Goal: Task Accomplishment & Management: Use online tool/utility

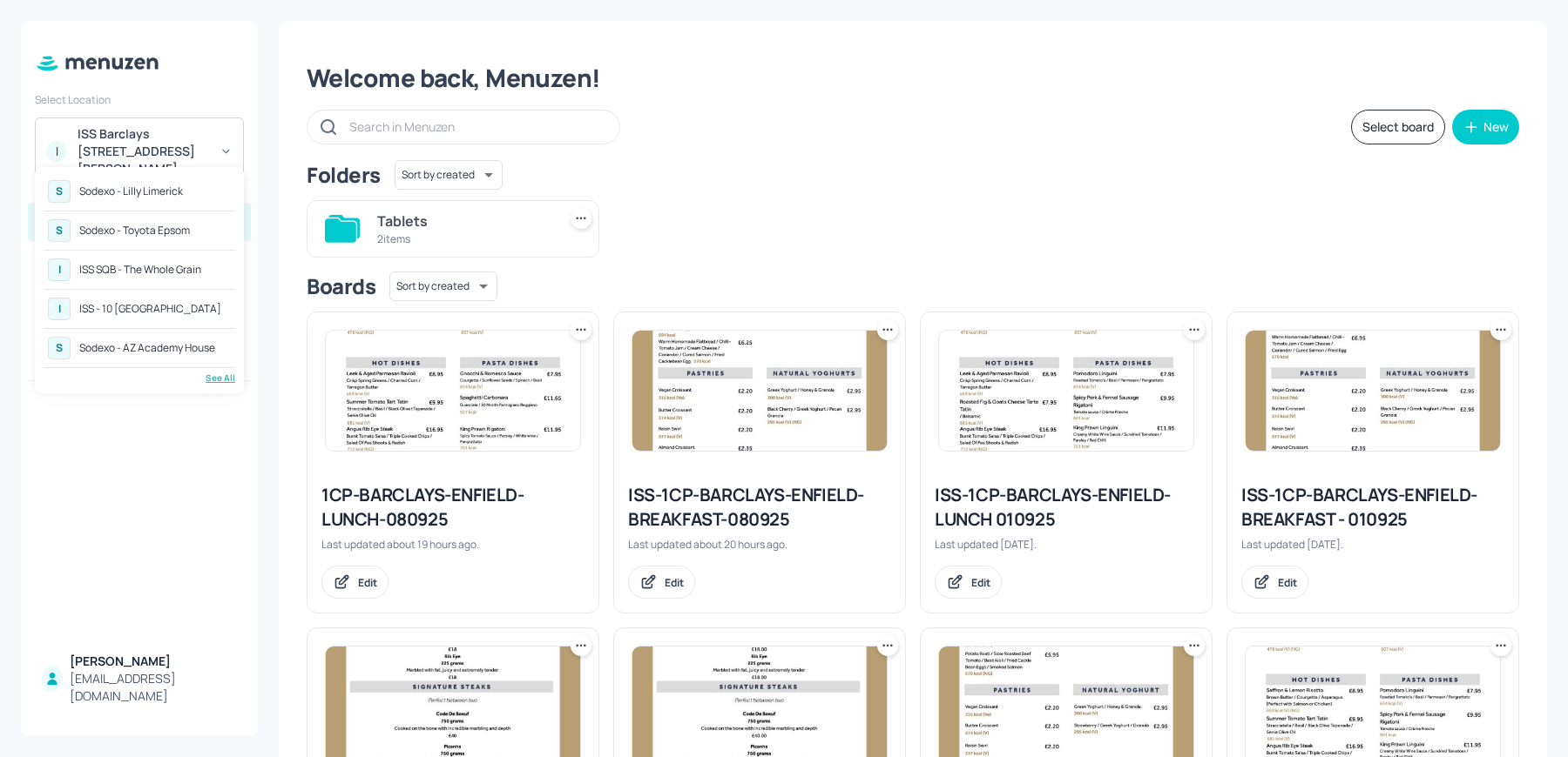
click at [162, 240] on div "S Sodexo - Toyota Epsom" at bounding box center [139, 231] width 192 height 31
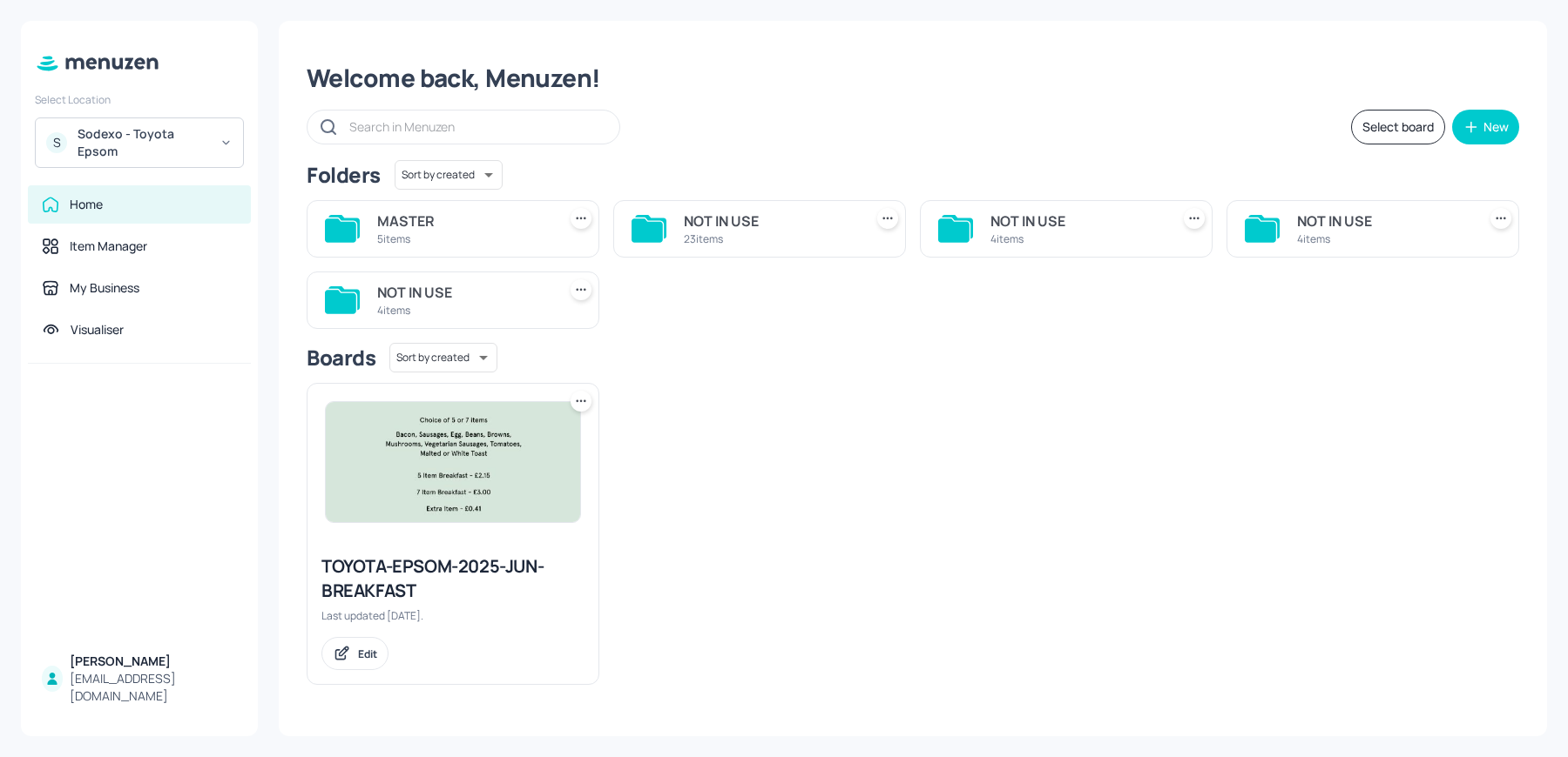
click at [517, 232] on div "5 items" at bounding box center [464, 239] width 173 height 15
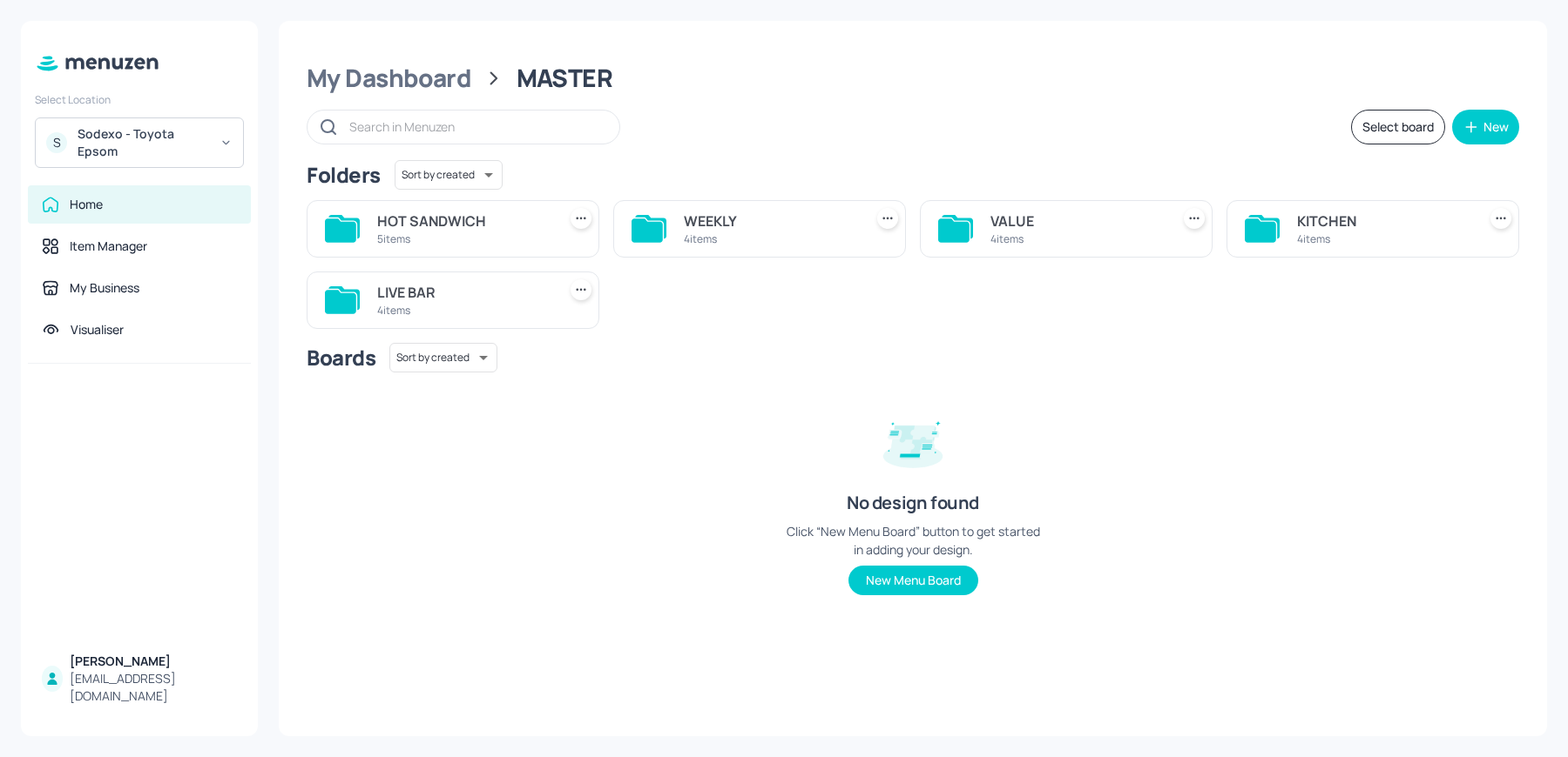
click at [509, 308] on div "4 items" at bounding box center [464, 310] width 173 height 15
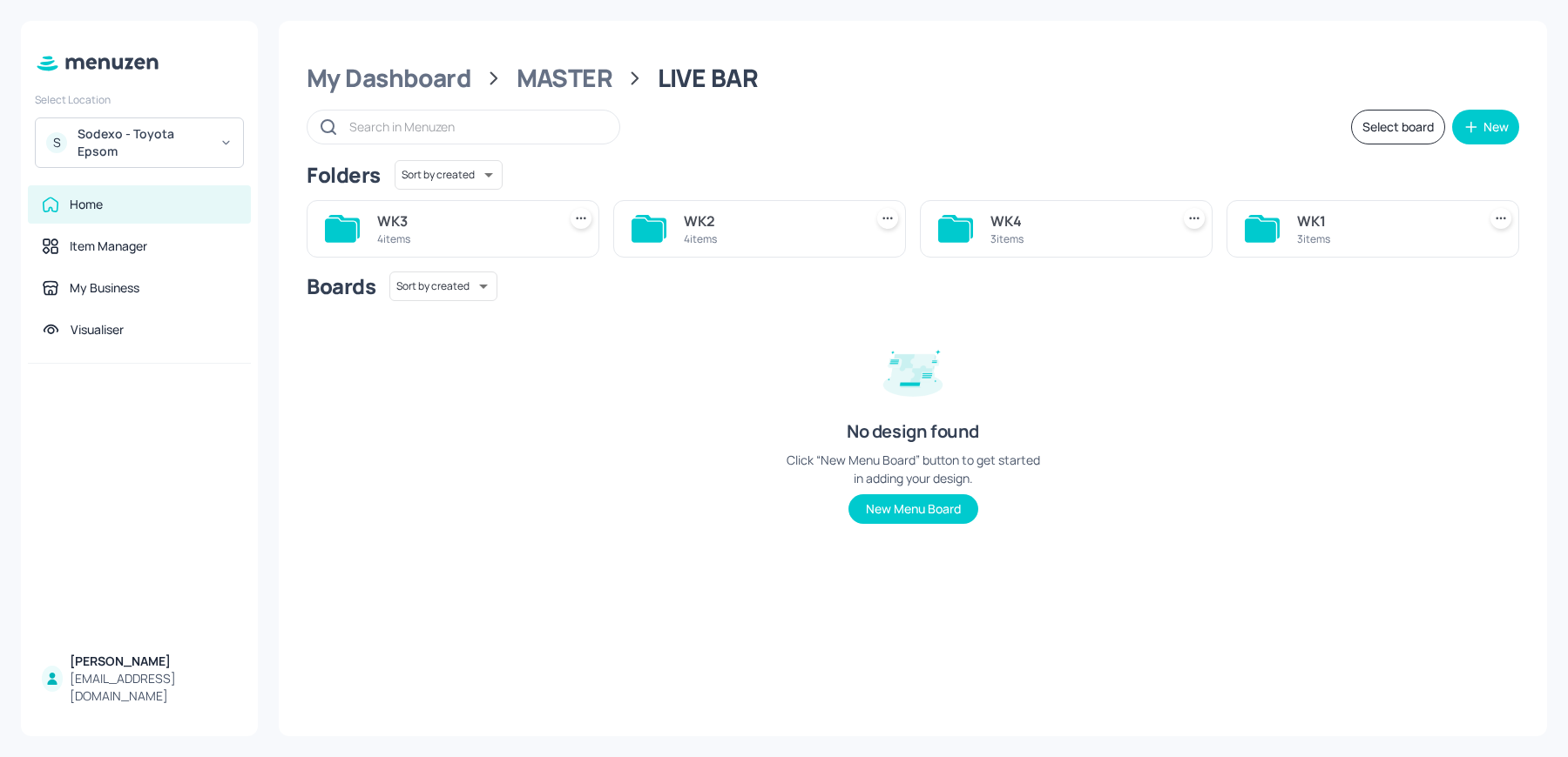
click at [1349, 220] on div "WK1" at bounding box center [1383, 221] width 173 height 21
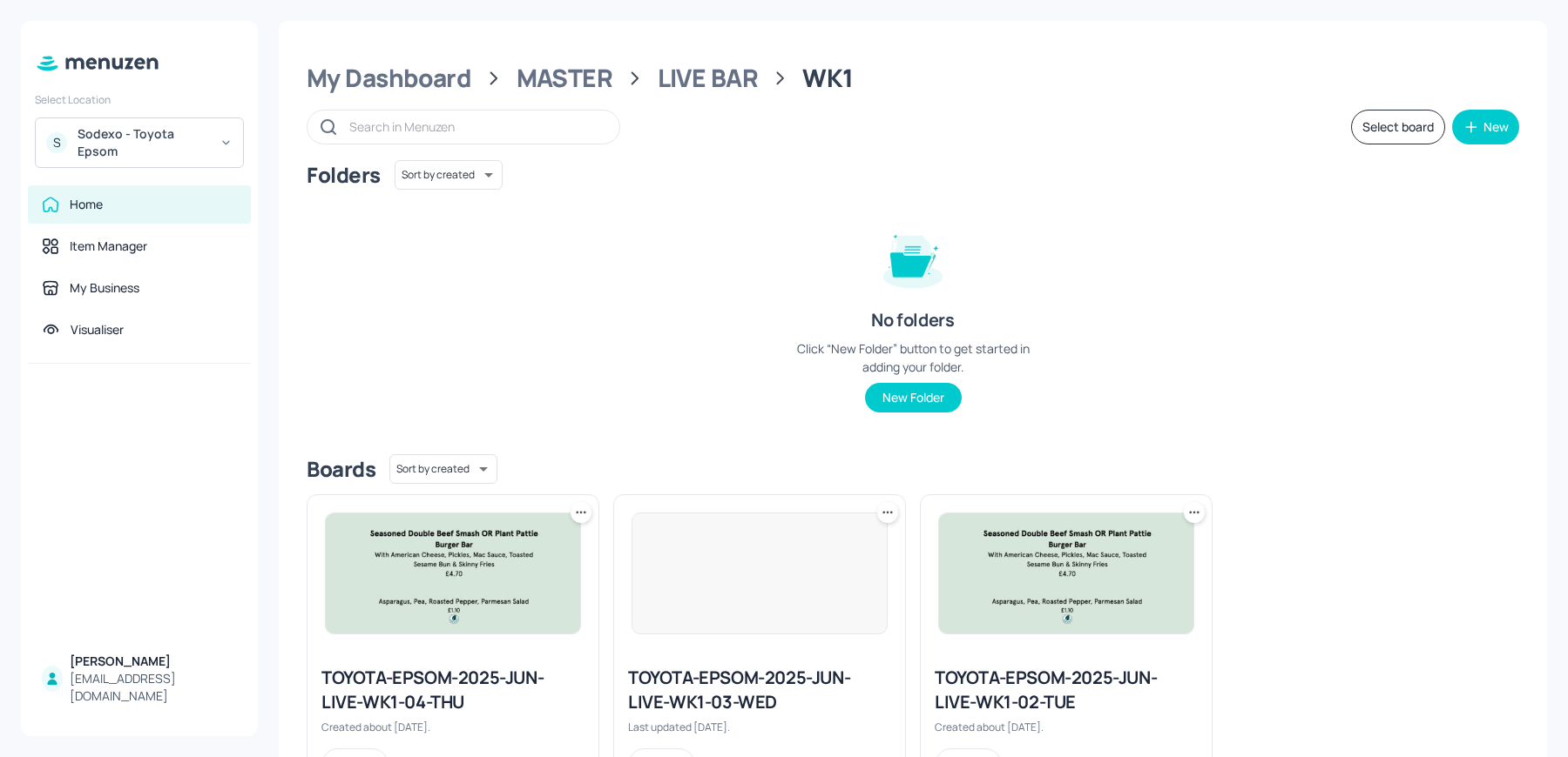
scroll to position [79, 0]
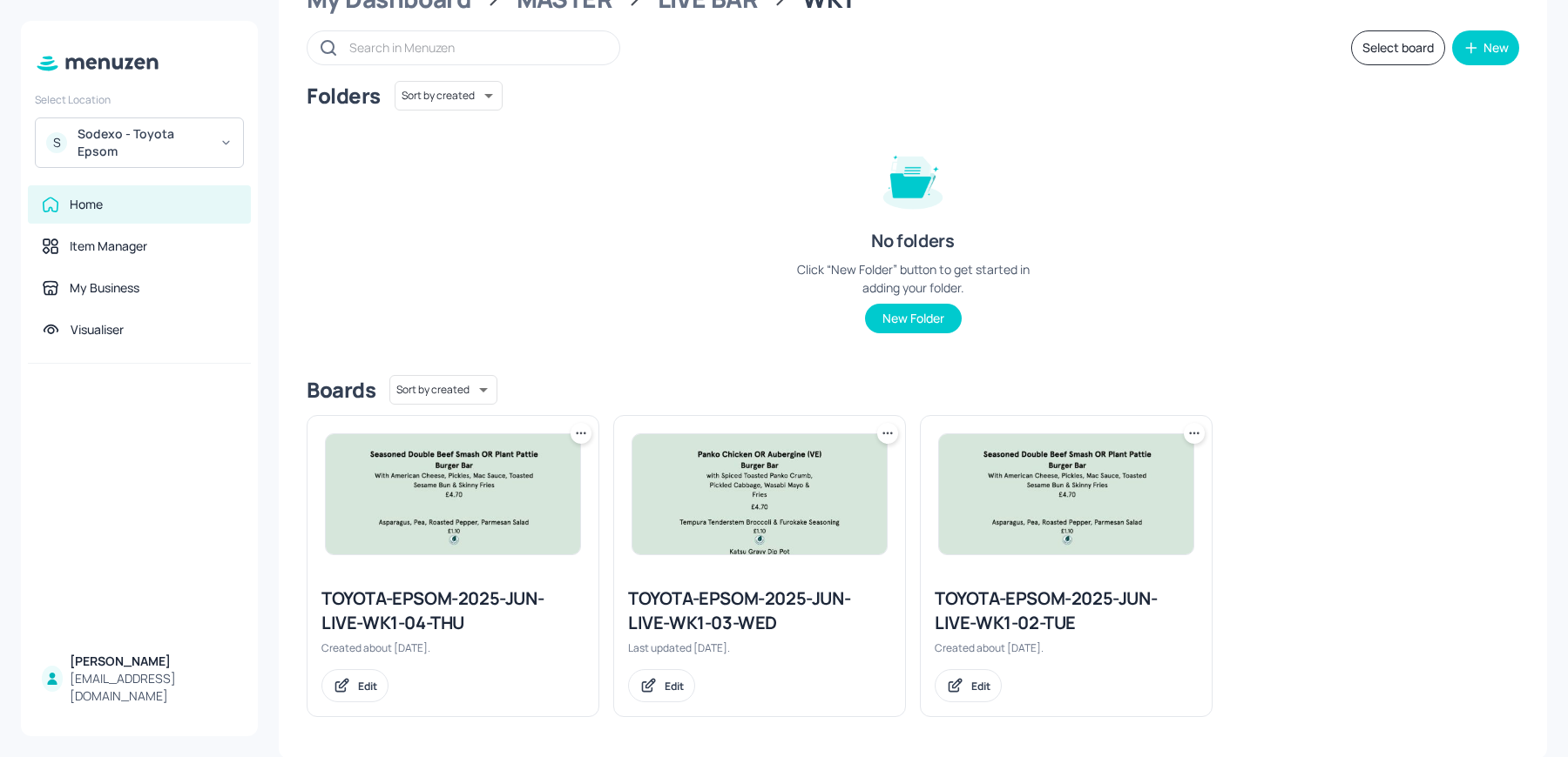
click at [988, 605] on div "TOYOTA-EPSOM-2025-JUN-LIVE-WK1-02-TUE" at bounding box center [1066, 612] width 263 height 49
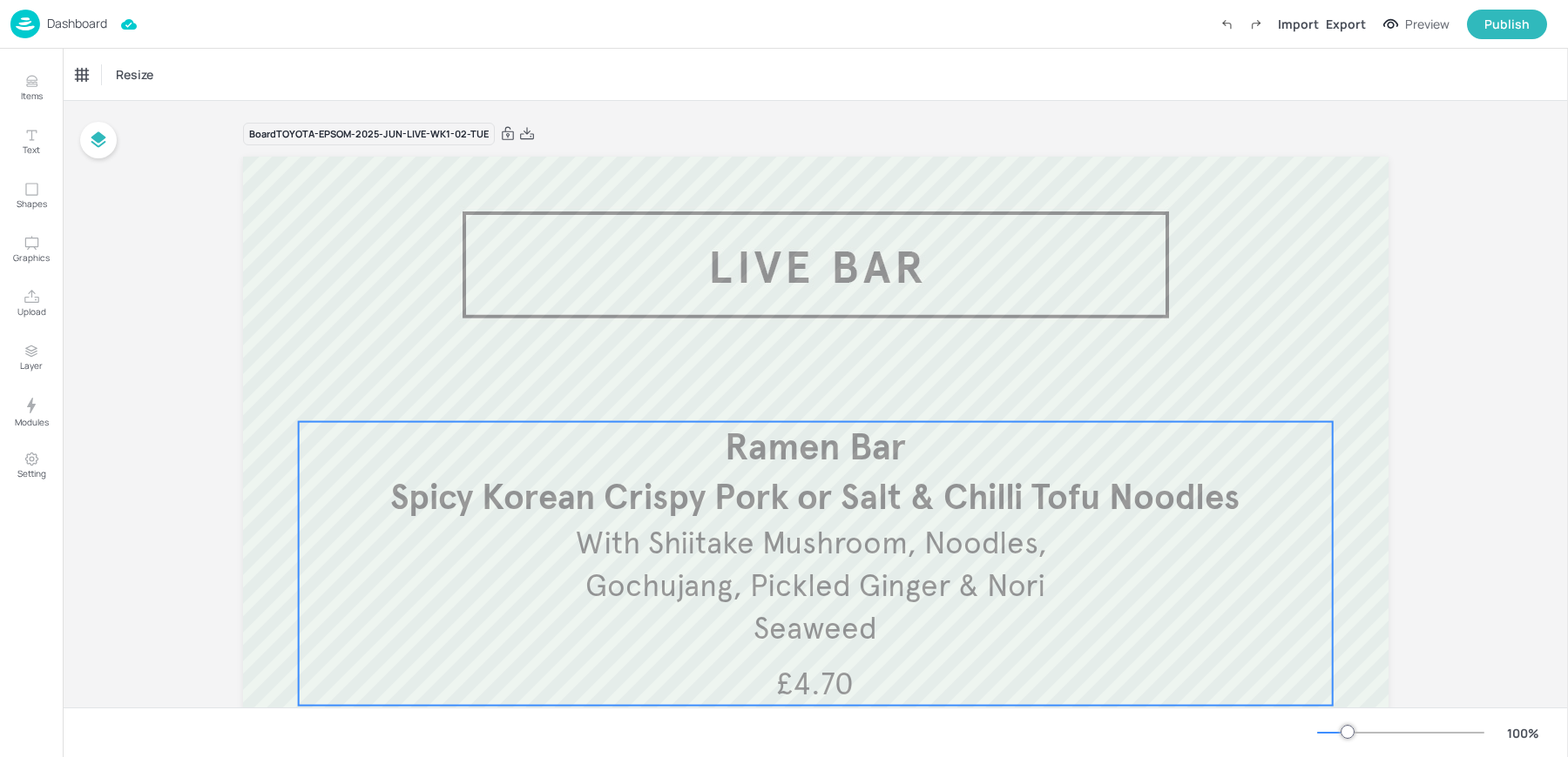
click at [753, 564] on p "With Shiitake Mushroom, Noodles, Gochujang, Pickled Ginger & Nori Seaweed" at bounding box center [816, 586] width 486 height 128
click at [801, 389] on icon "Edit Item" at bounding box center [804, 391] width 7 height 7
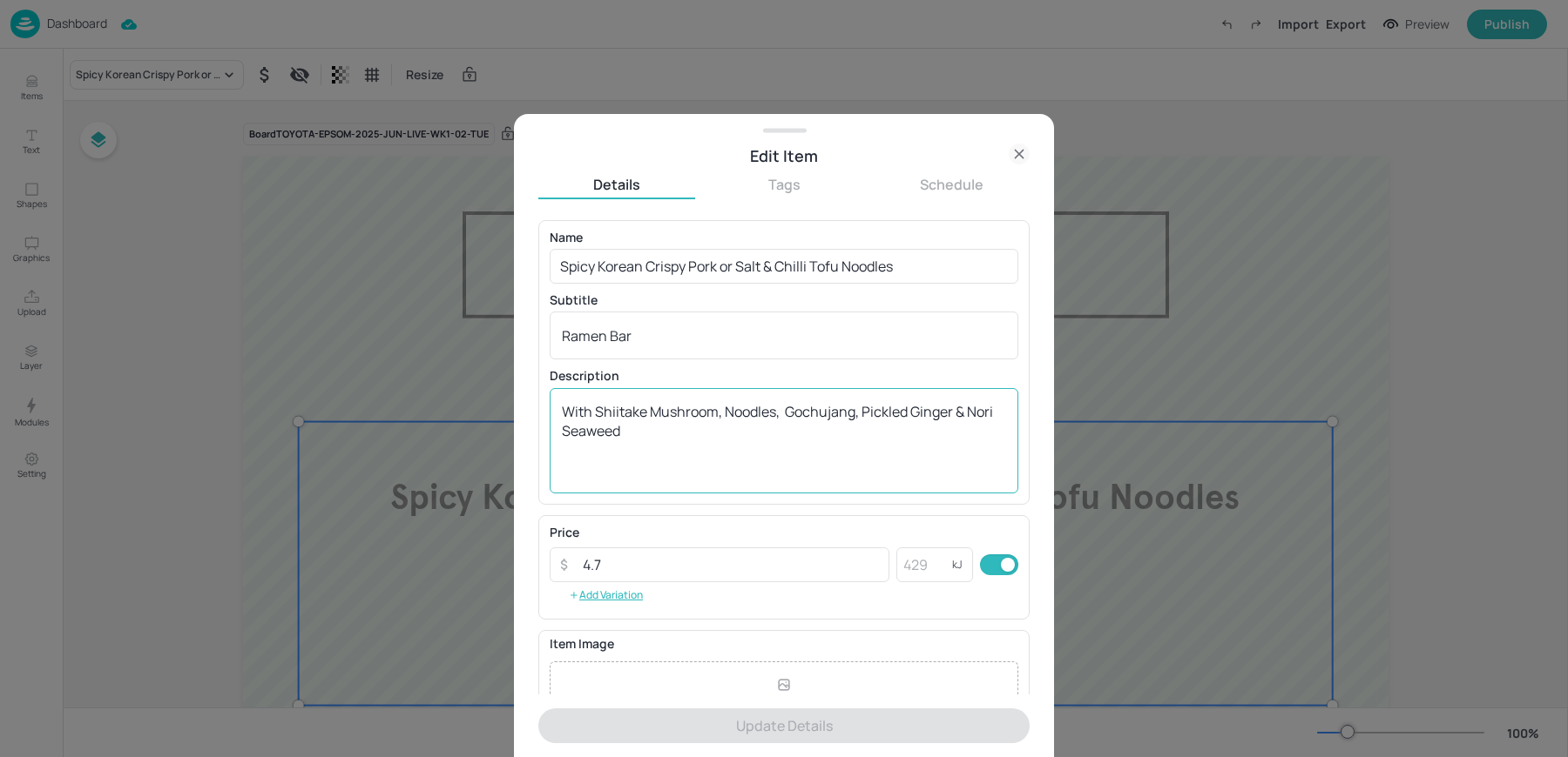
click at [698, 429] on textarea "With Shiitake Mushroom, Noodles, Gochujang, Pickled Ginger & Nori Seaweed" at bounding box center [784, 441] width 445 height 77
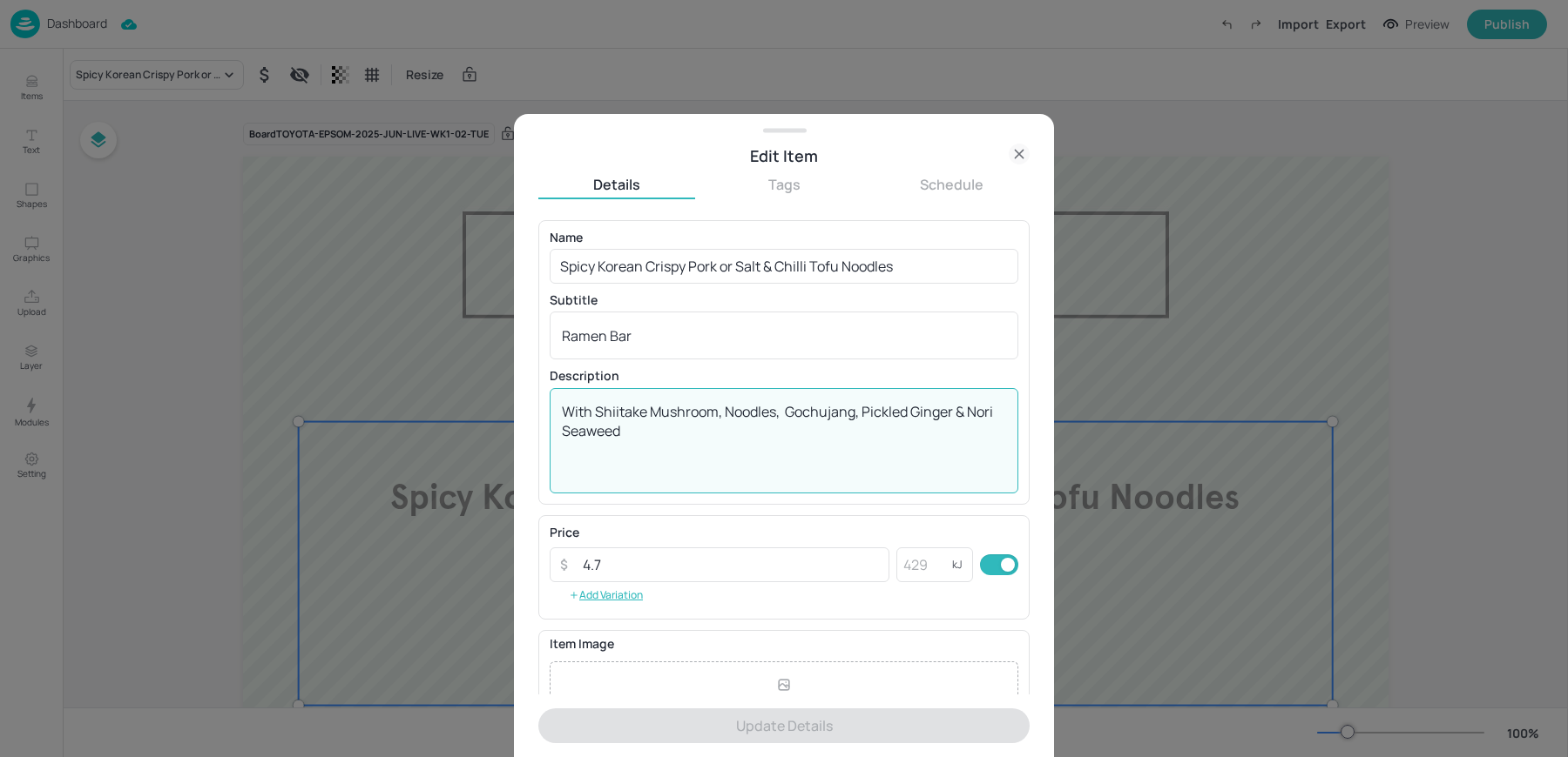
click at [698, 429] on textarea "With Shiitake Mushroom, Noodles, Gochujang, Pickled Ginger & Nori Seaweed" at bounding box center [784, 441] width 445 height 77
paste textarea "Spicy Korean Crispy Pork or Salt & Chilli Tofu (VE),"
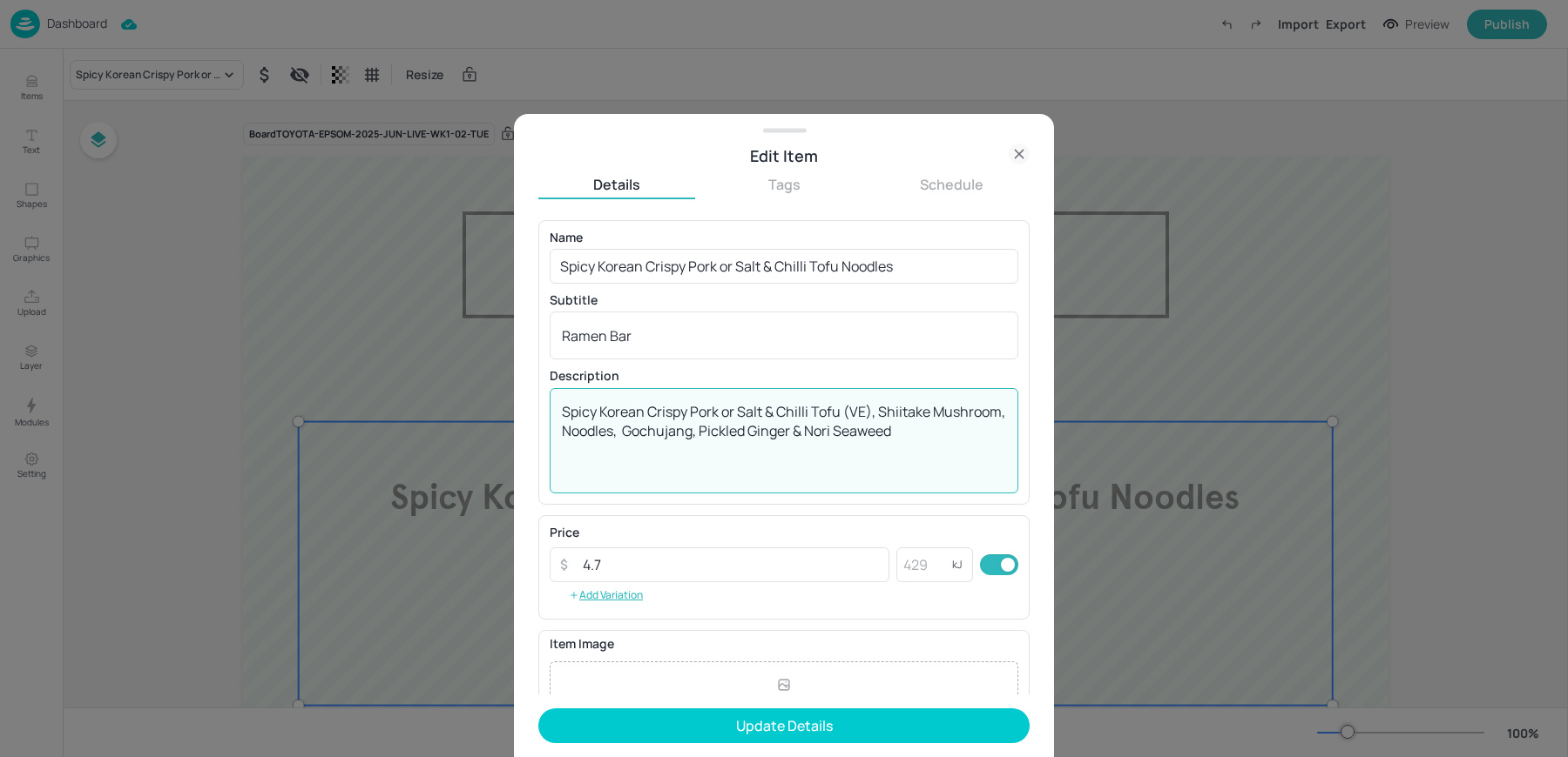
drag, startPoint x: 872, startPoint y: 413, endPoint x: 445, endPoint y: 395, distance: 427.4
click at [445, 395] on div "Edit Item Details Tags Schedule Name Spicy Korean Crispy Pork or Salt & Chilli …" at bounding box center [784, 378] width 1568 height 757
type textarea ", Shiitake Mushroom, Noodles, Gochujang, Pickled Ginger & Nori Seaweed"
click at [755, 274] on input "Spicy Korean Crispy Pork or Salt & Chilli Tofu Noodles" at bounding box center [784, 267] width 469 height 35
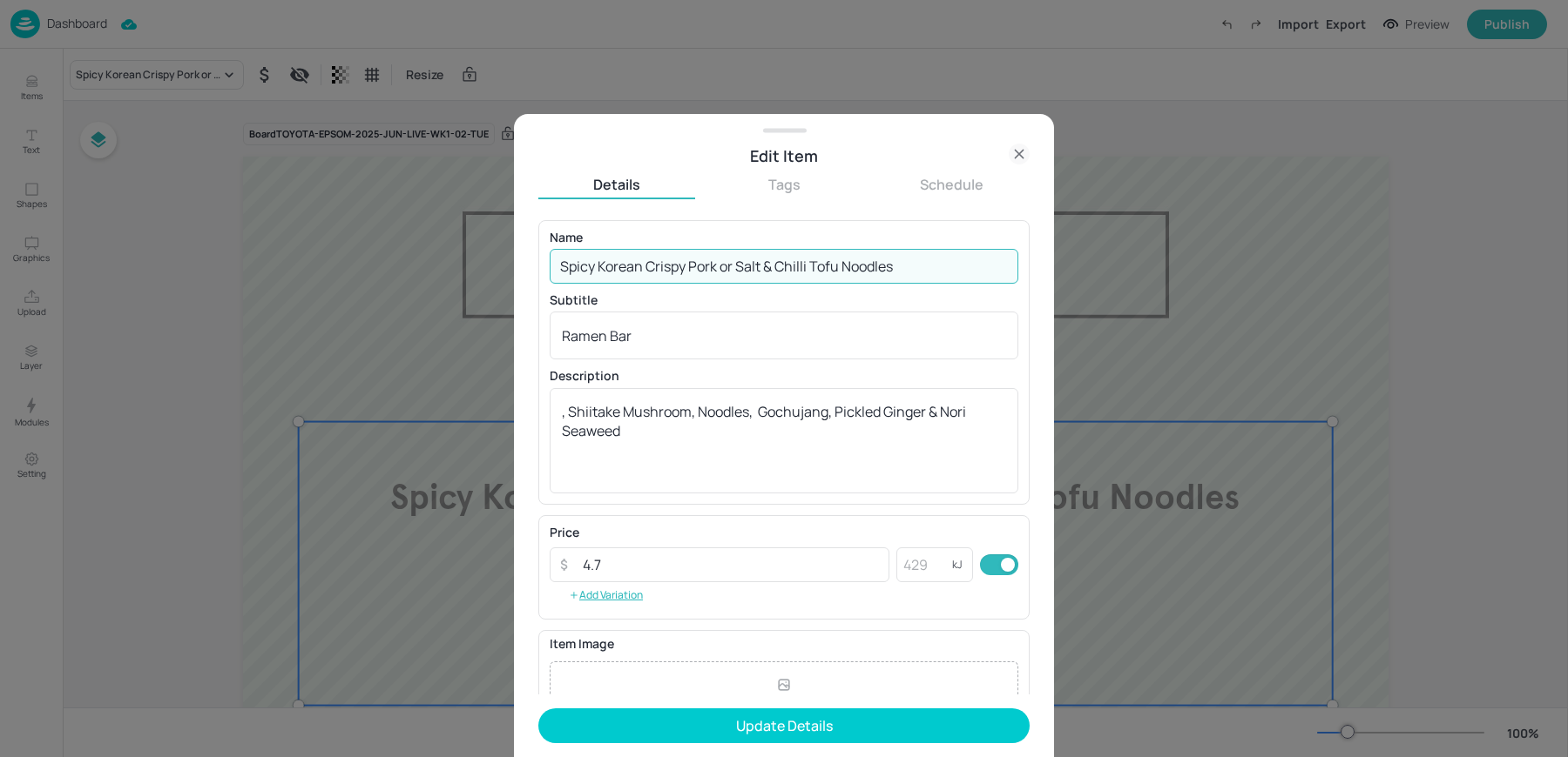
click at [755, 274] on input "Spicy Korean Crispy Pork or Salt & Chilli Tofu Noodles" at bounding box center [784, 267] width 469 height 35
paste input "(VE)"
type input "Spicy Korean Crispy Pork or Salt & Chilli Tofu (VE)"
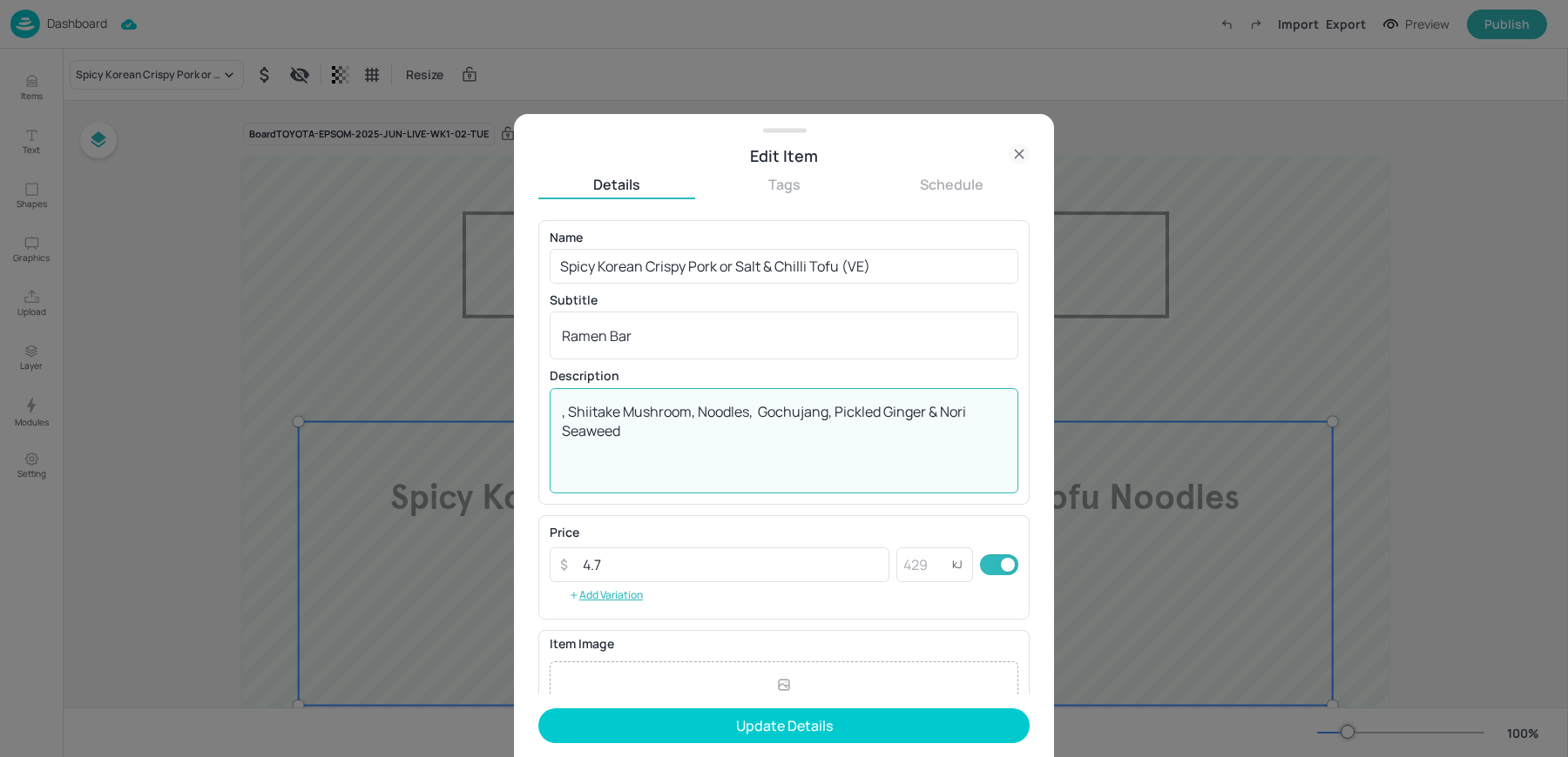
drag, startPoint x: 569, startPoint y: 414, endPoint x: 505, endPoint y: 406, distance: 64.5
click at [514, 408] on div "Edit Item Details Tags Schedule Name Spicy Korean Crispy Pork or Salt & Chilli …" at bounding box center [784, 436] width 540 height 644
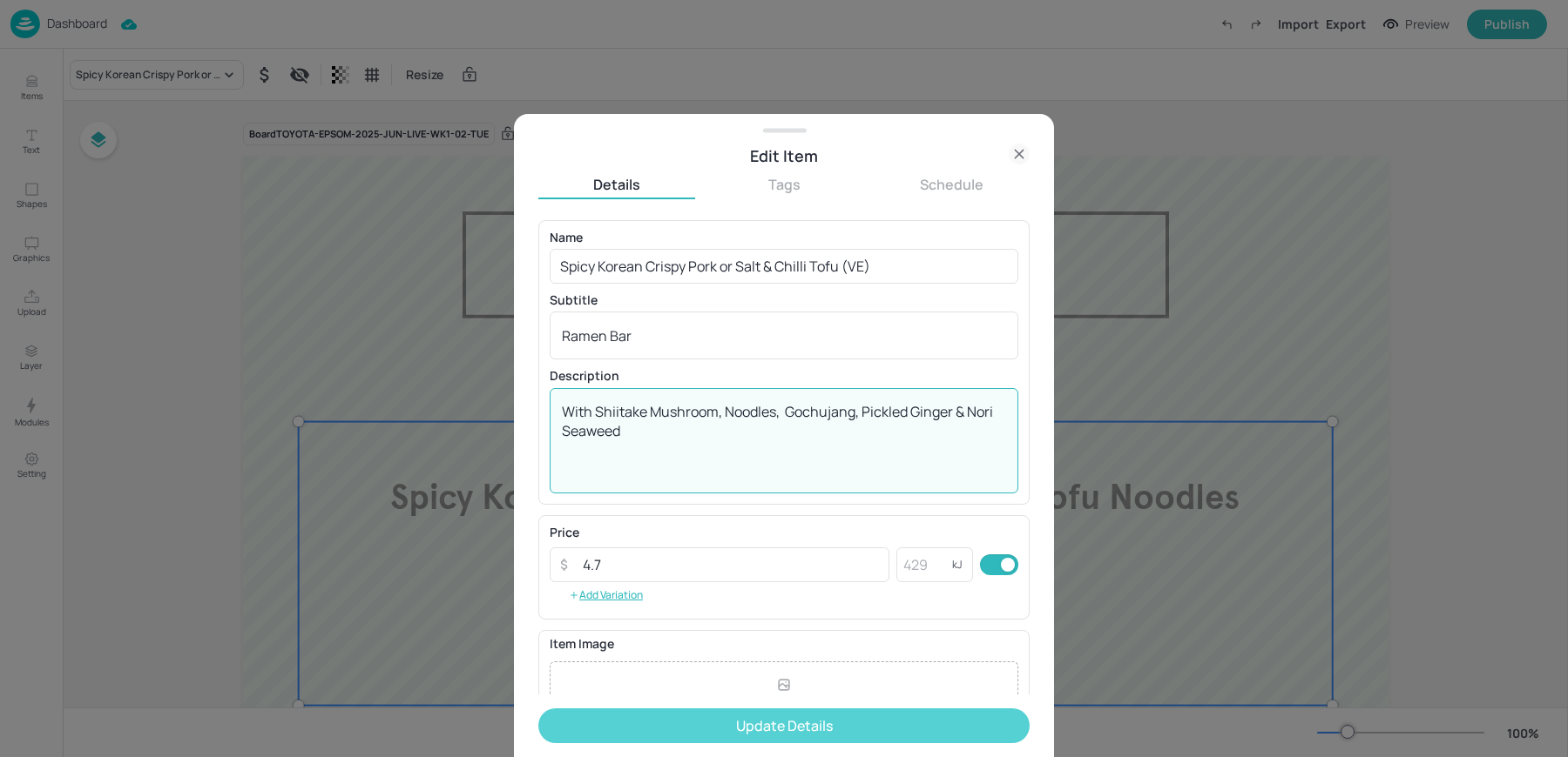
type textarea "With Shiitake Mushroom, Noodles, Gochujang, Pickled Ginger & Nori Seaweed"
click at [686, 733] on button "Update Details" at bounding box center [784, 726] width 492 height 35
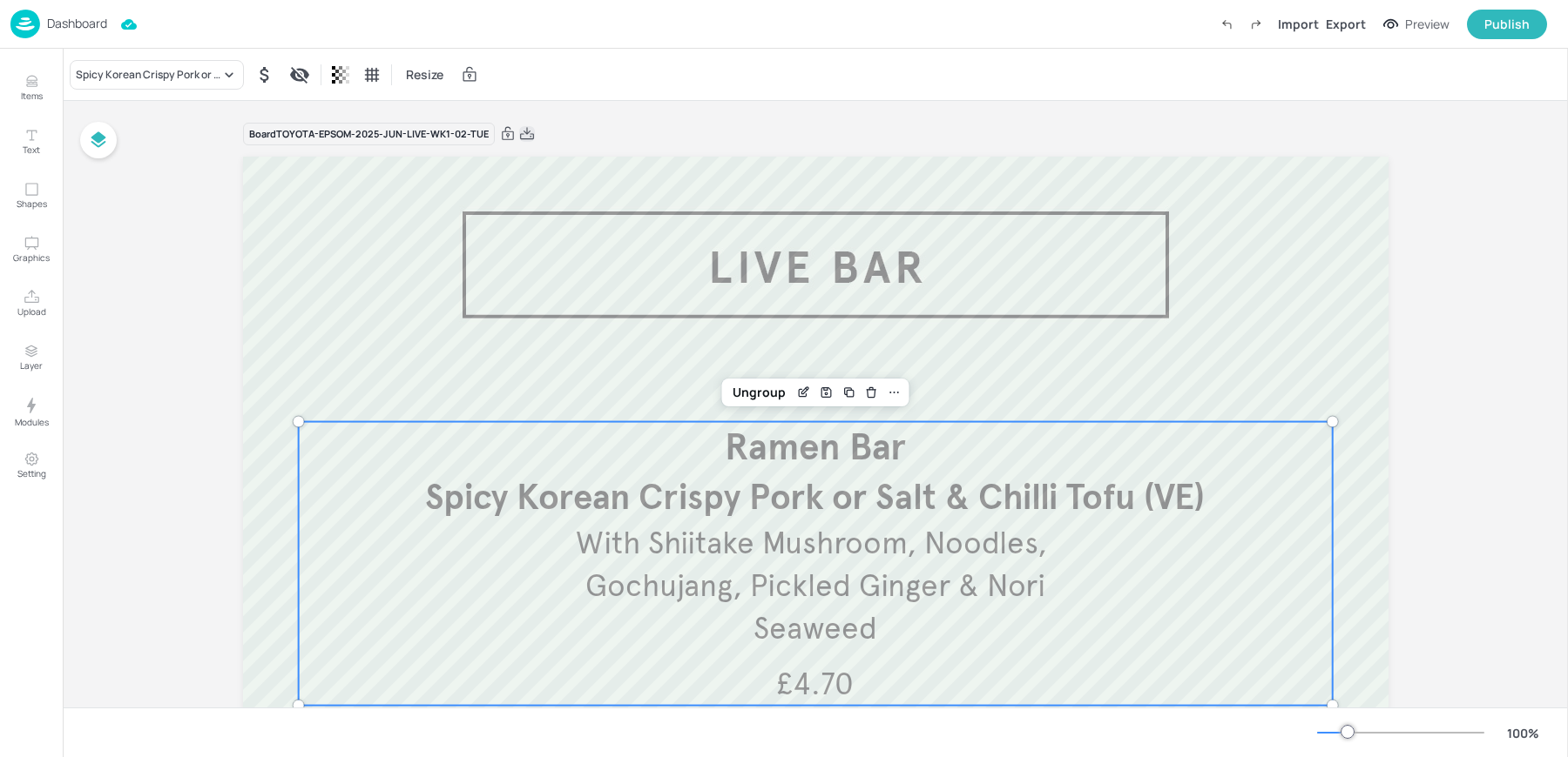
click at [527, 130] on icon at bounding box center [527, 134] width 16 height 17
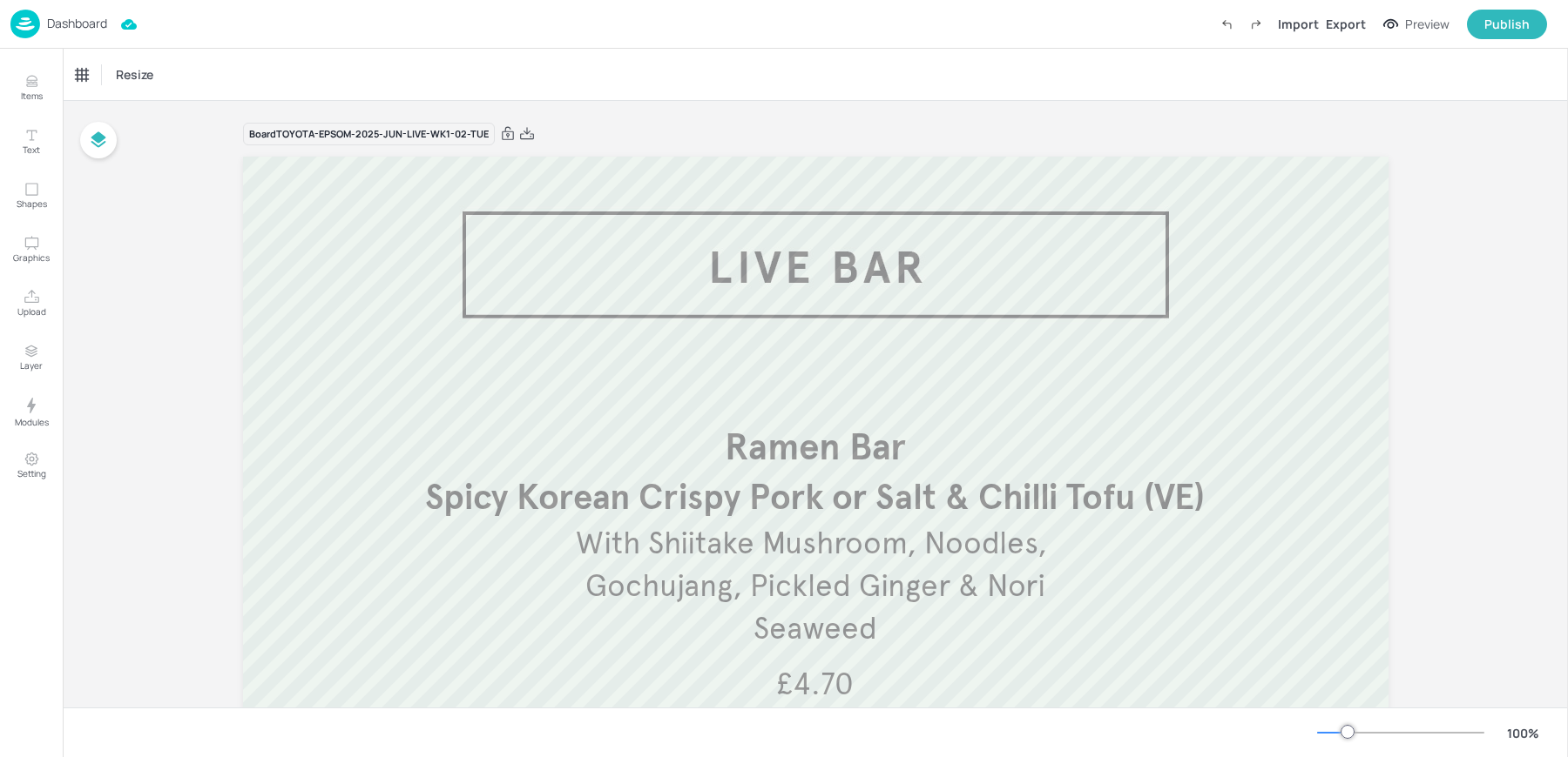
click at [574, 90] on div "Resize" at bounding box center [815, 74] width 1505 height 51
click at [26, 28] on img at bounding box center [25, 24] width 30 height 29
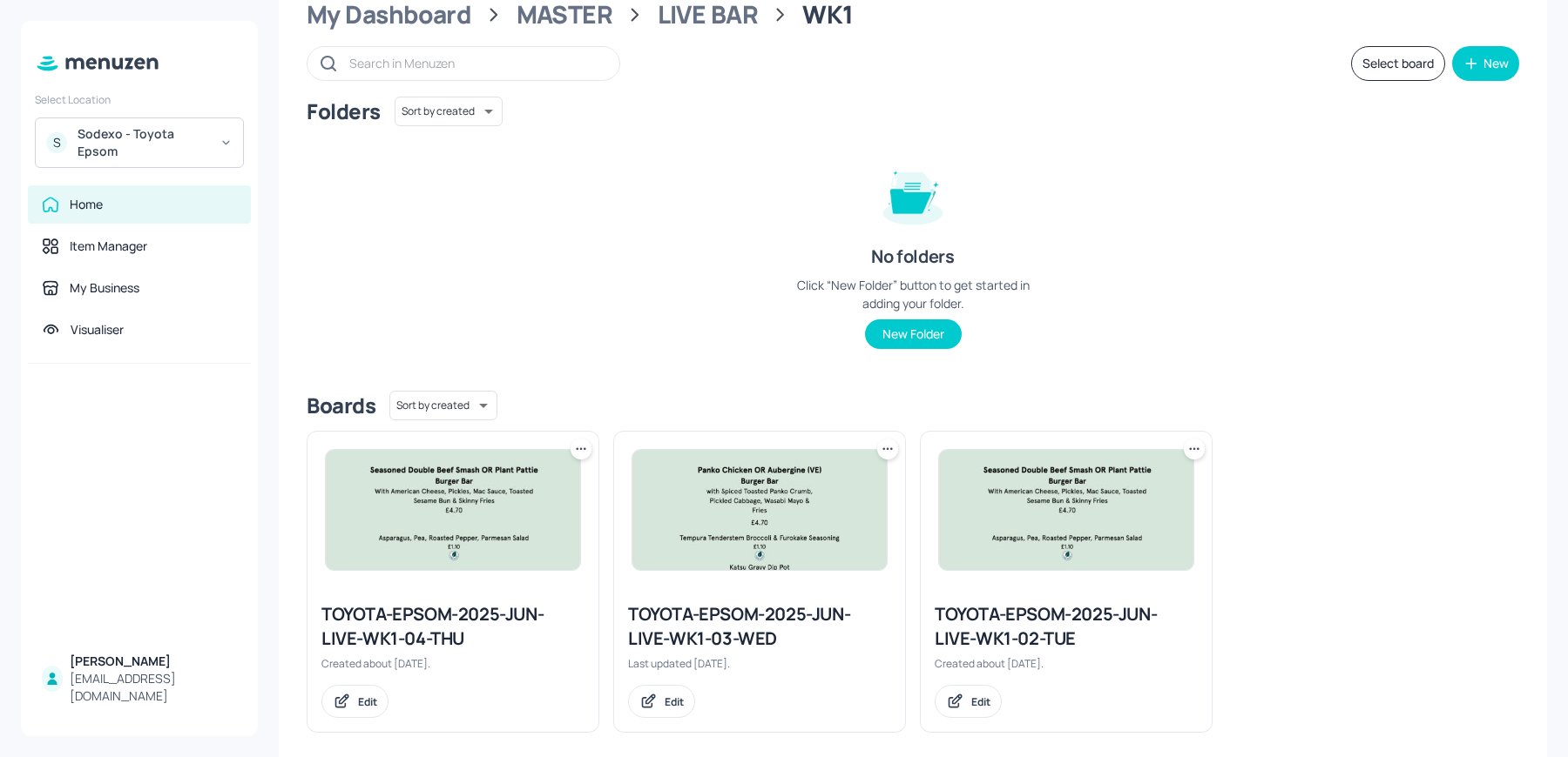
scroll to position [79, 0]
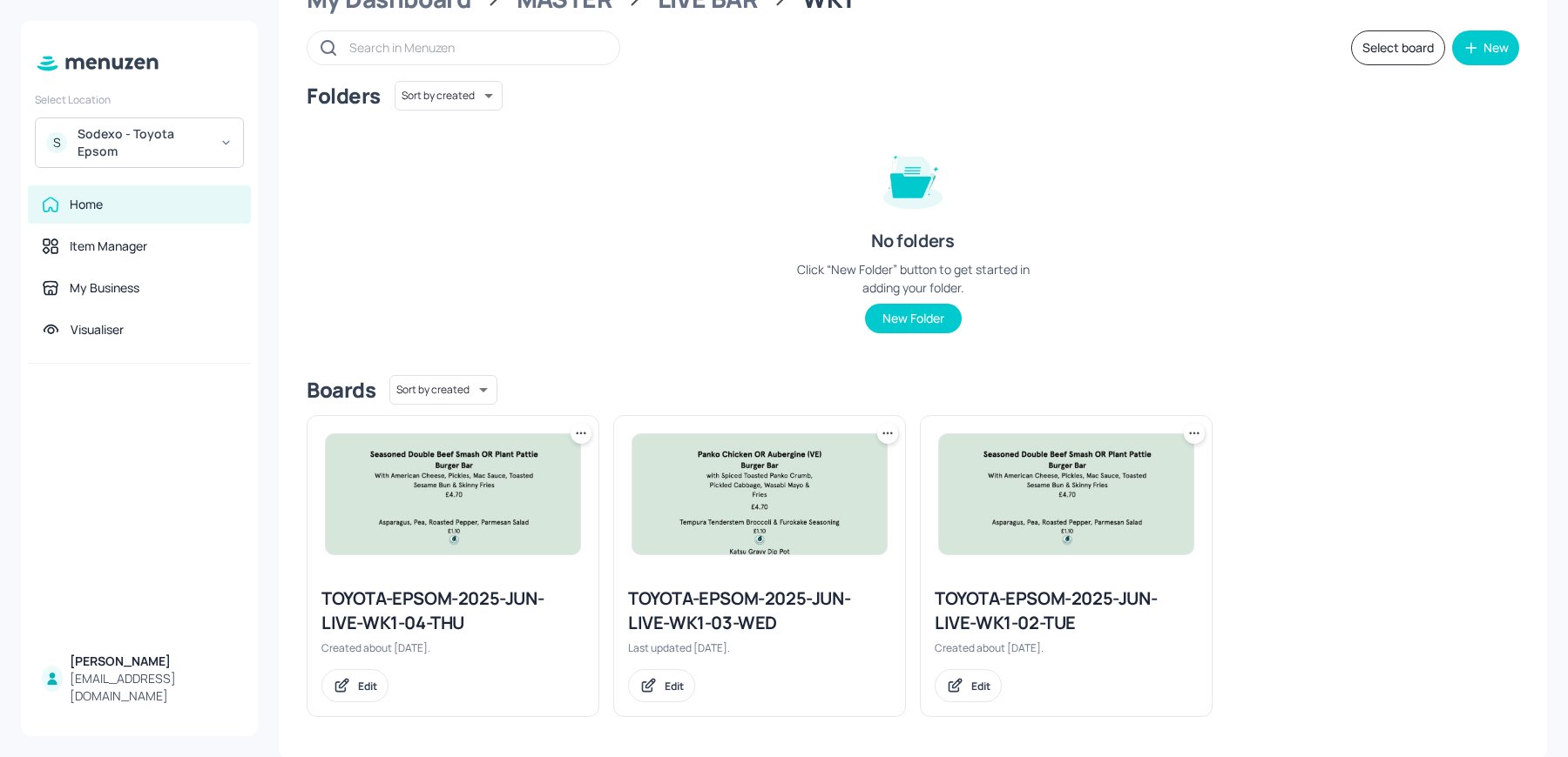
click at [796, 492] on img at bounding box center [760, 495] width 255 height 120
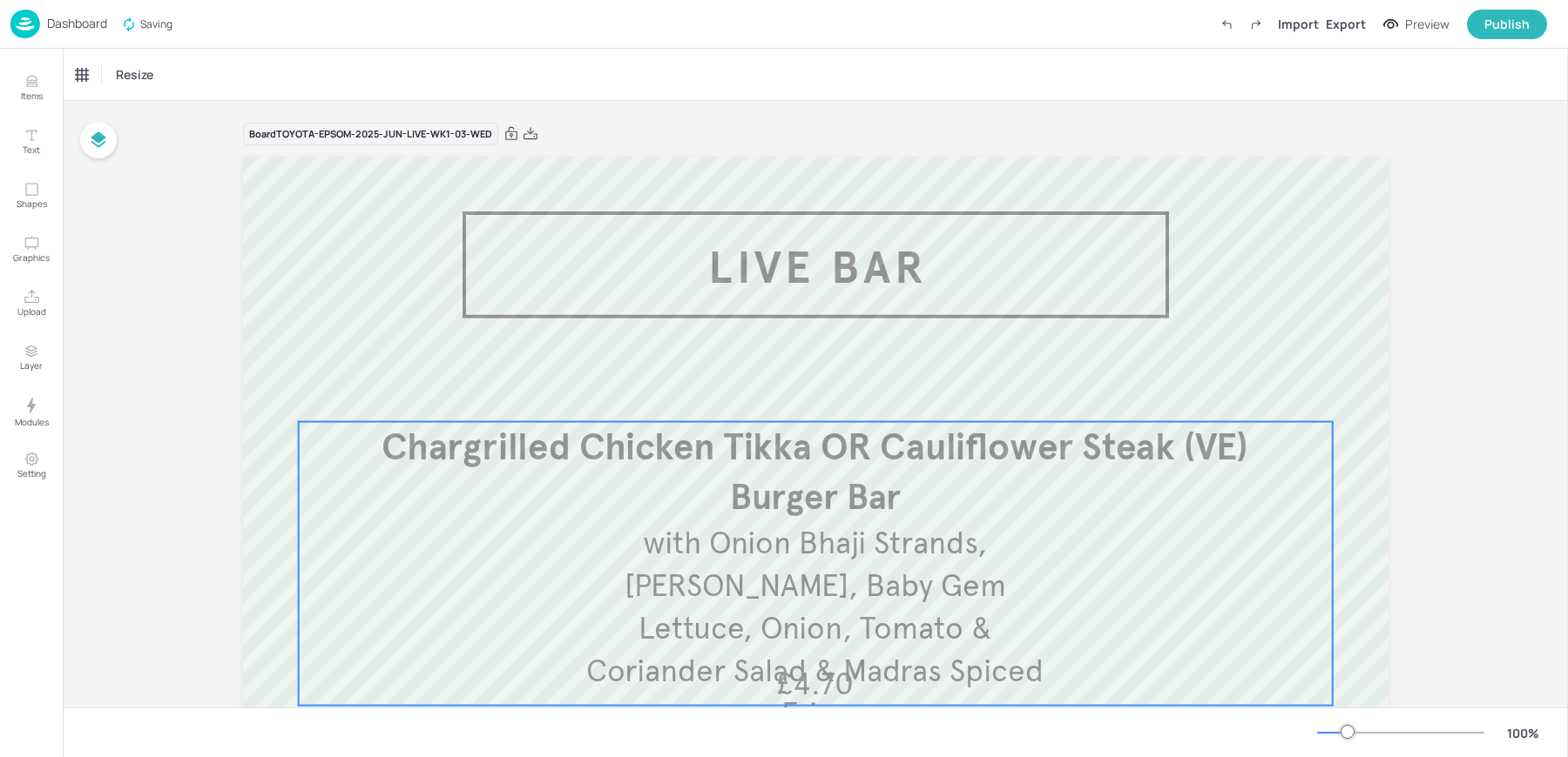
click at [716, 594] on span "with Onion Bhaji Strands, [PERSON_NAME], Baby Gem Lettuce, Onion, Tomato & Cori…" at bounding box center [815, 629] width 458 height 209
click at [798, 389] on icon "Edit Item" at bounding box center [802, 393] width 8 height 8
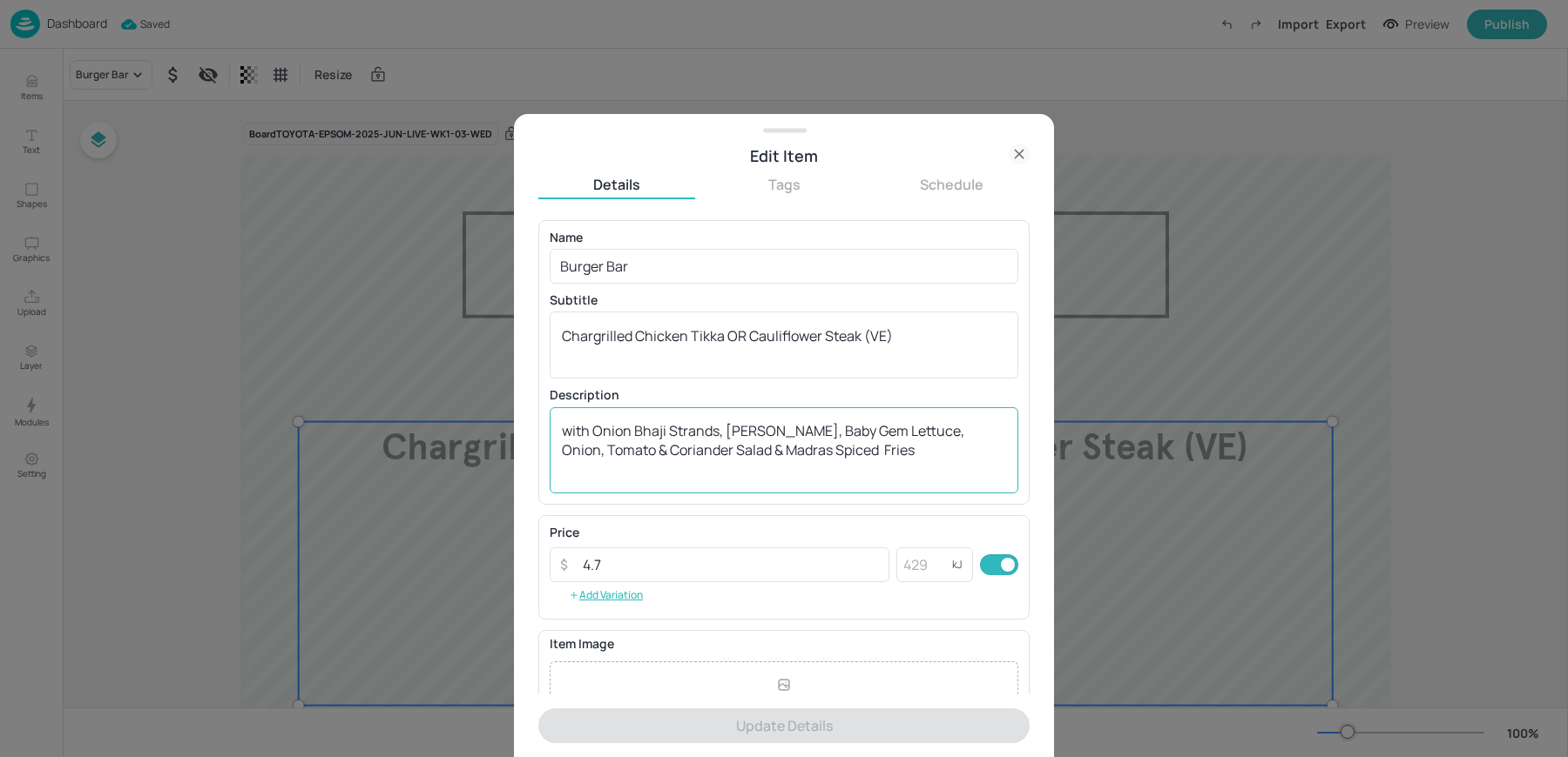
click at [706, 431] on textarea "with Onion Bhaji Strands, [PERSON_NAME], Baby Gem Lettuce, Onion, Tomato & Cori…" at bounding box center [784, 450] width 445 height 57
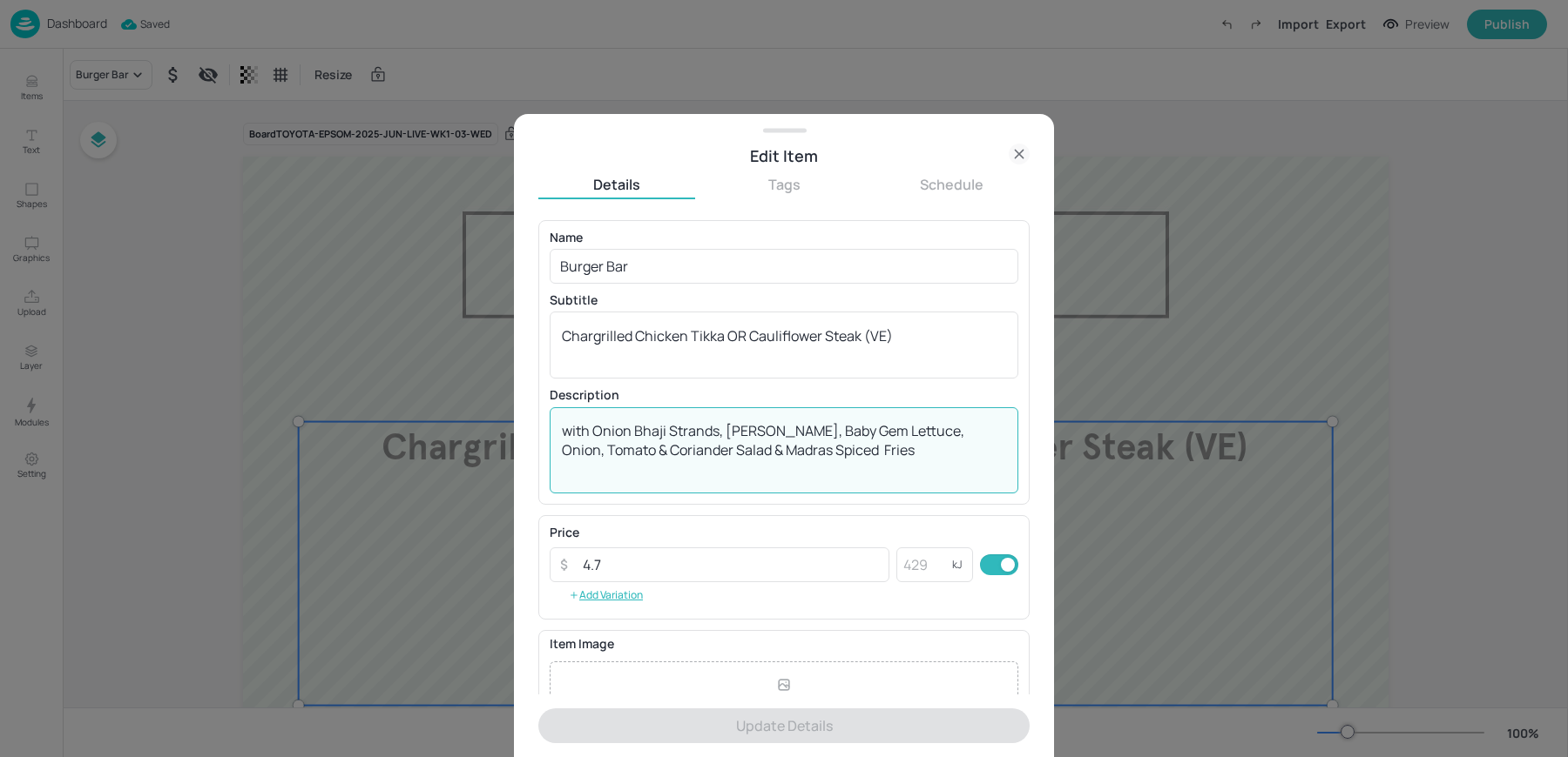
click at [706, 431] on textarea "with Onion Bhaji Strands, [PERSON_NAME], Baby Gem Lettuce, Onion, Tomato & Cori…" at bounding box center [784, 450] width 445 height 57
paste textarea "Grilled Chicken OR Aubergine (VE) with Spiced Toasted Panko Crumb, Pickled Cabb…"
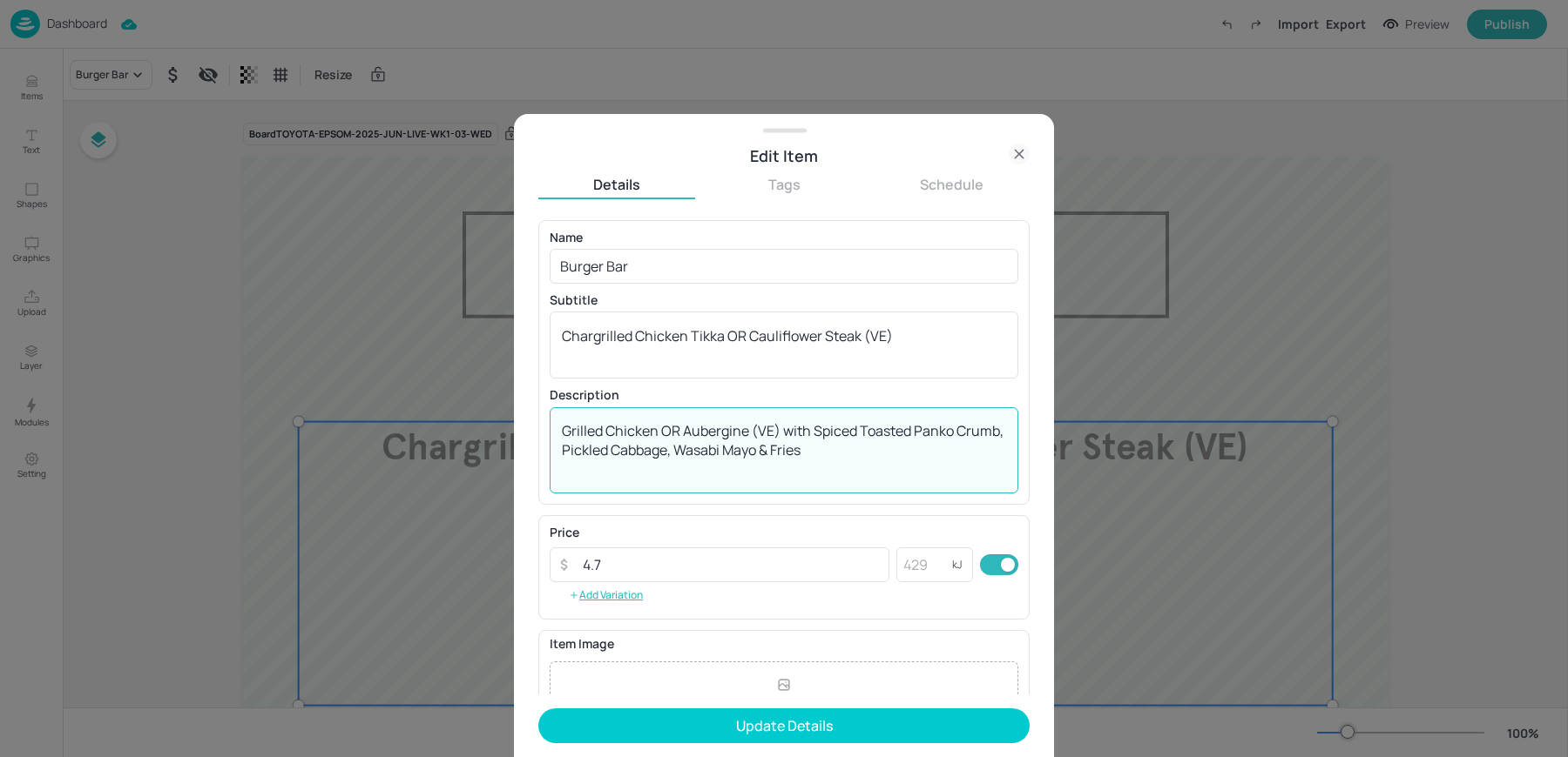
drag, startPoint x: 777, startPoint y: 430, endPoint x: 459, endPoint y: 425, distance: 318.0
click at [465, 425] on div "Edit Item Details Tags Schedule Name Burger Bar ​ Subtitle Chargrilled Chicken …" at bounding box center [784, 378] width 1568 height 757
type textarea "with Spiced Toasted Panko Crumb, Pickled Cabbage, Wasabi Mayo & Fries"
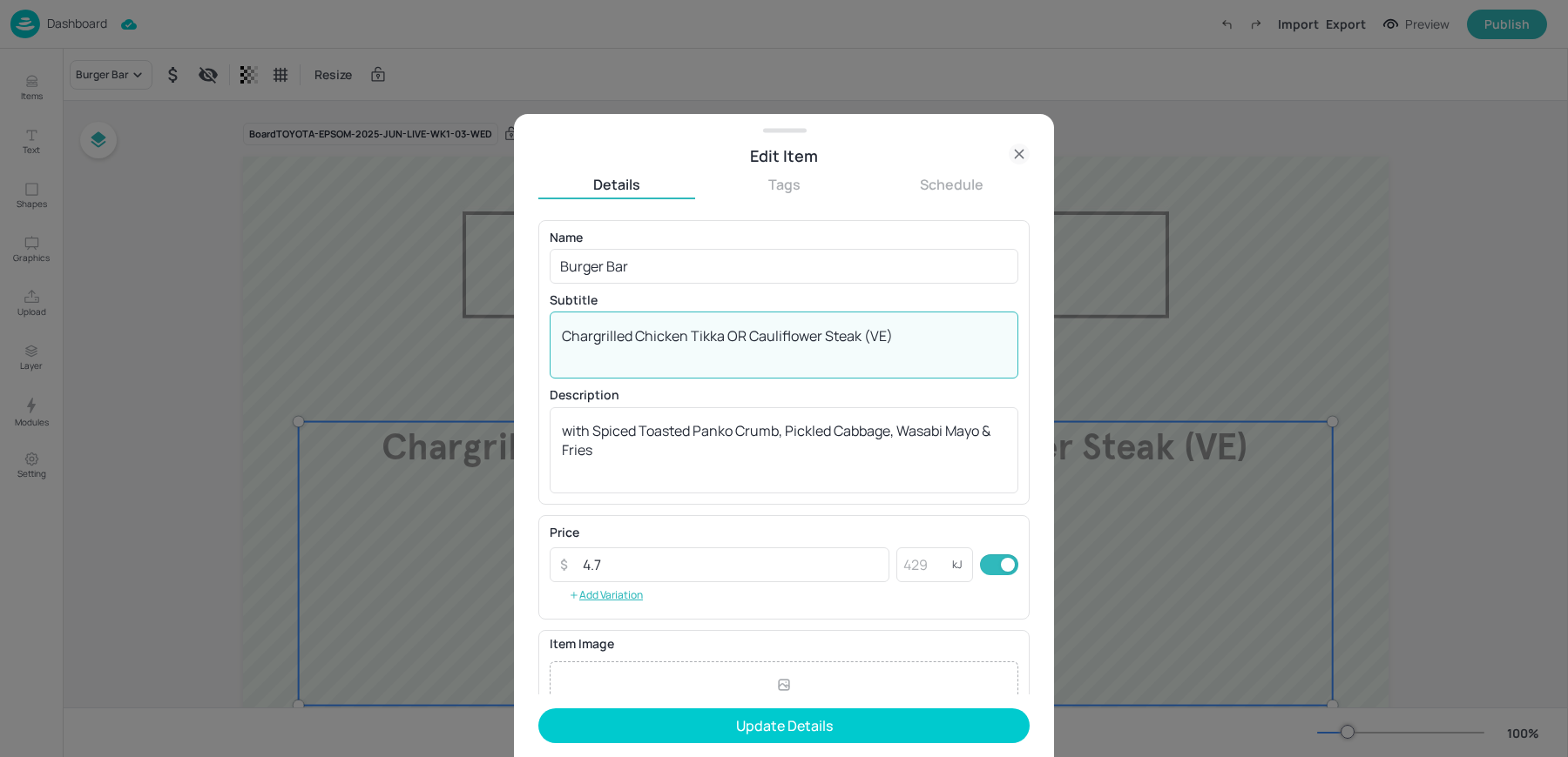
click at [718, 331] on textarea "Chargrilled Chicken Tikka OR Cauliflower Steak (VE)" at bounding box center [784, 346] width 445 height 38
paste textarea "Grilled Chicken OR Aubergine (VE)"
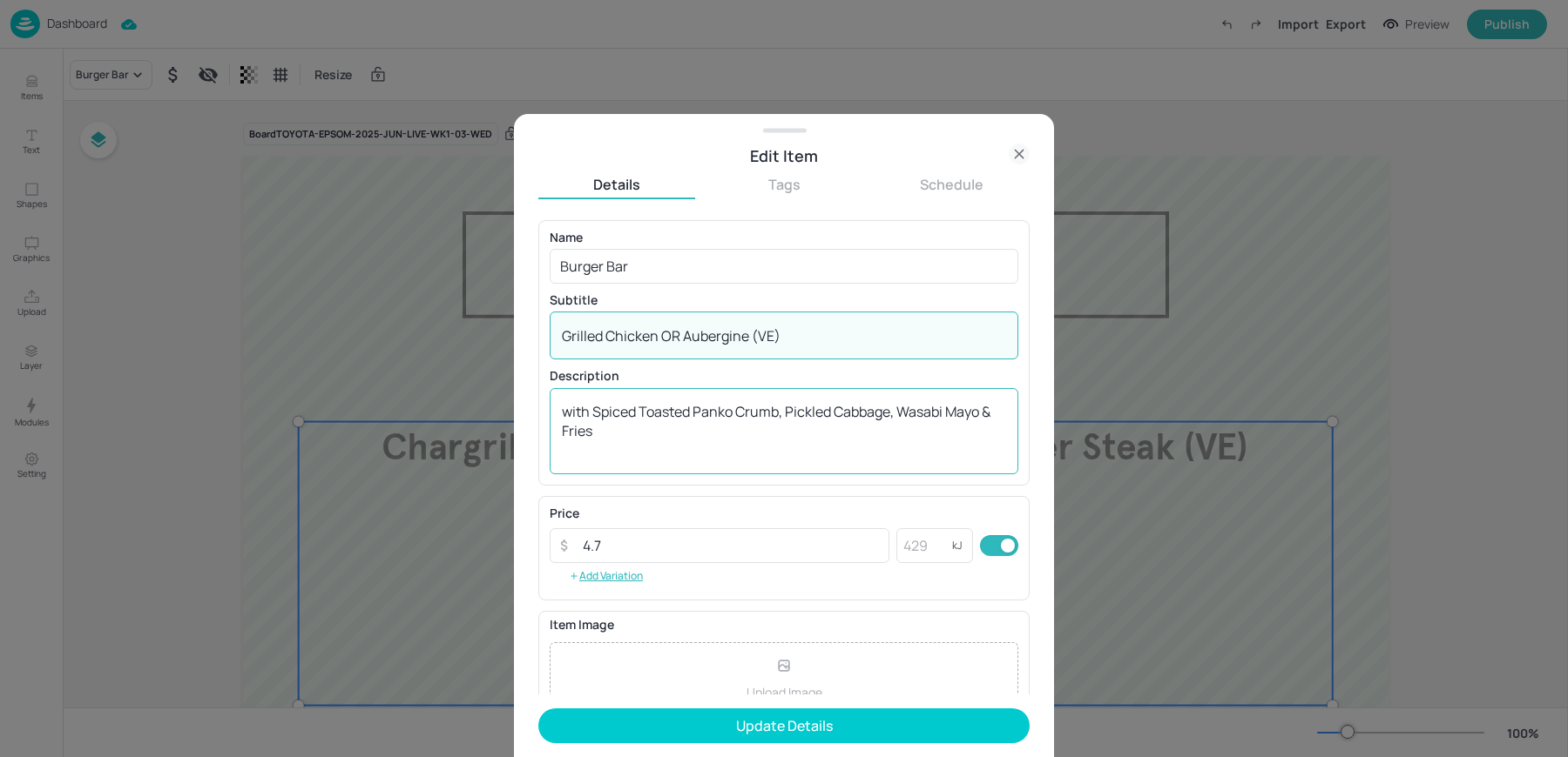
type textarea "Grilled Chicken OR Aubergine (VE)"
click at [574, 414] on textarea "with Spiced Toasted Panko Crumb, Pickled Cabbage, Wasabi Mayo & Fries" at bounding box center [784, 431] width 445 height 57
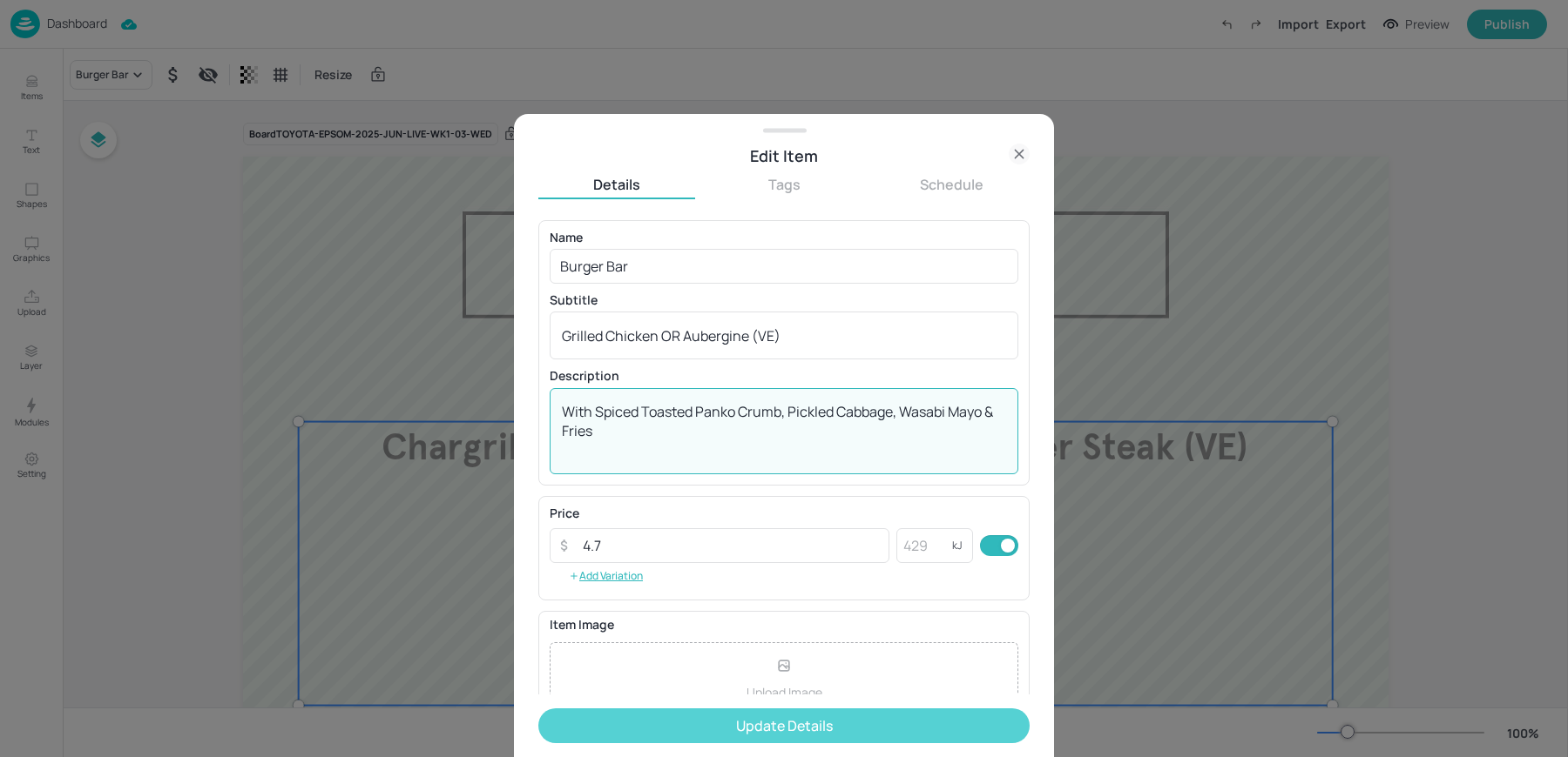
type textarea "With Spiced Toasted Panko Crumb, Pickled Cabbage, Wasabi Mayo & Fries"
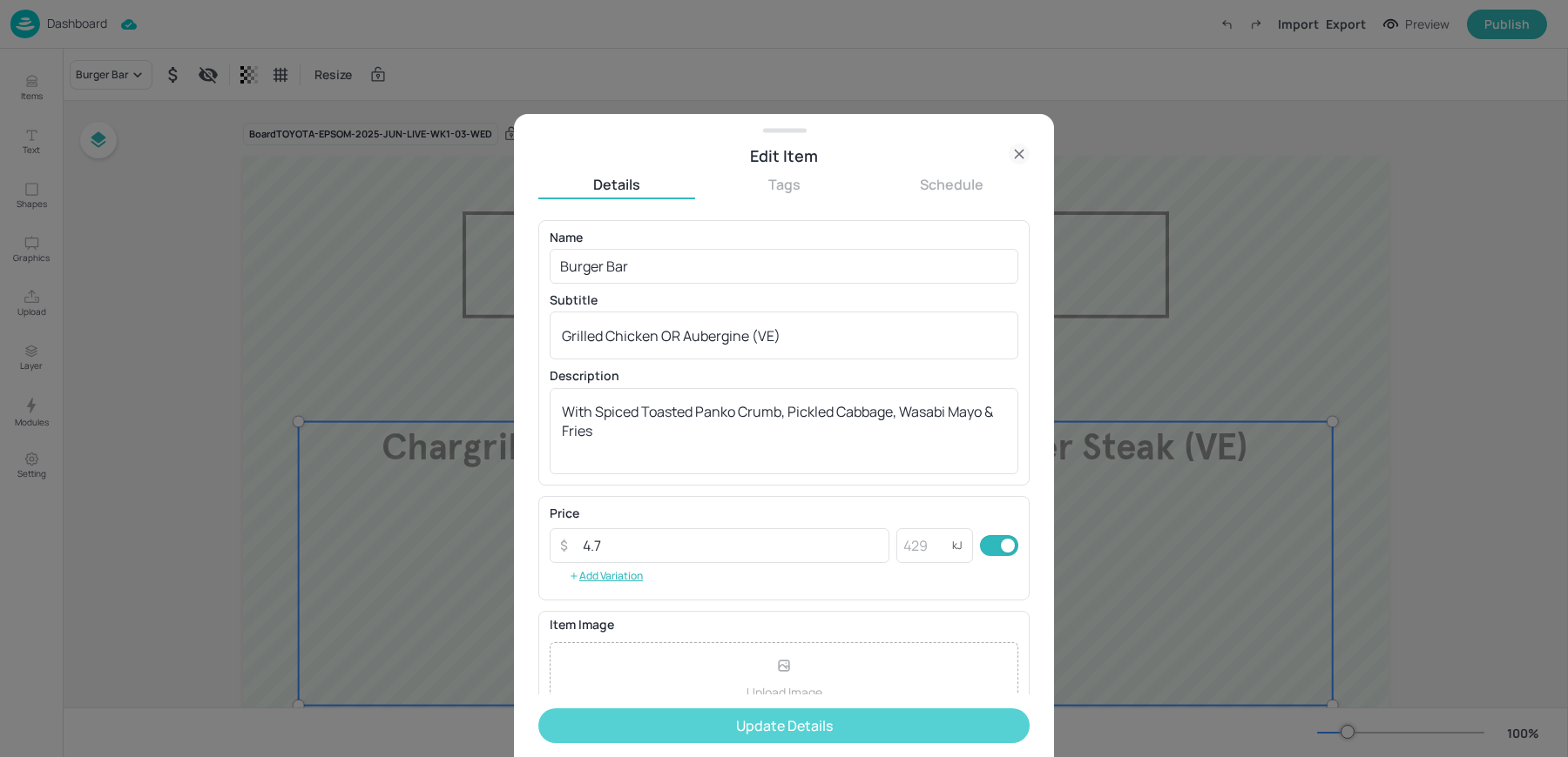
click at [703, 729] on button "Update Details" at bounding box center [784, 726] width 492 height 35
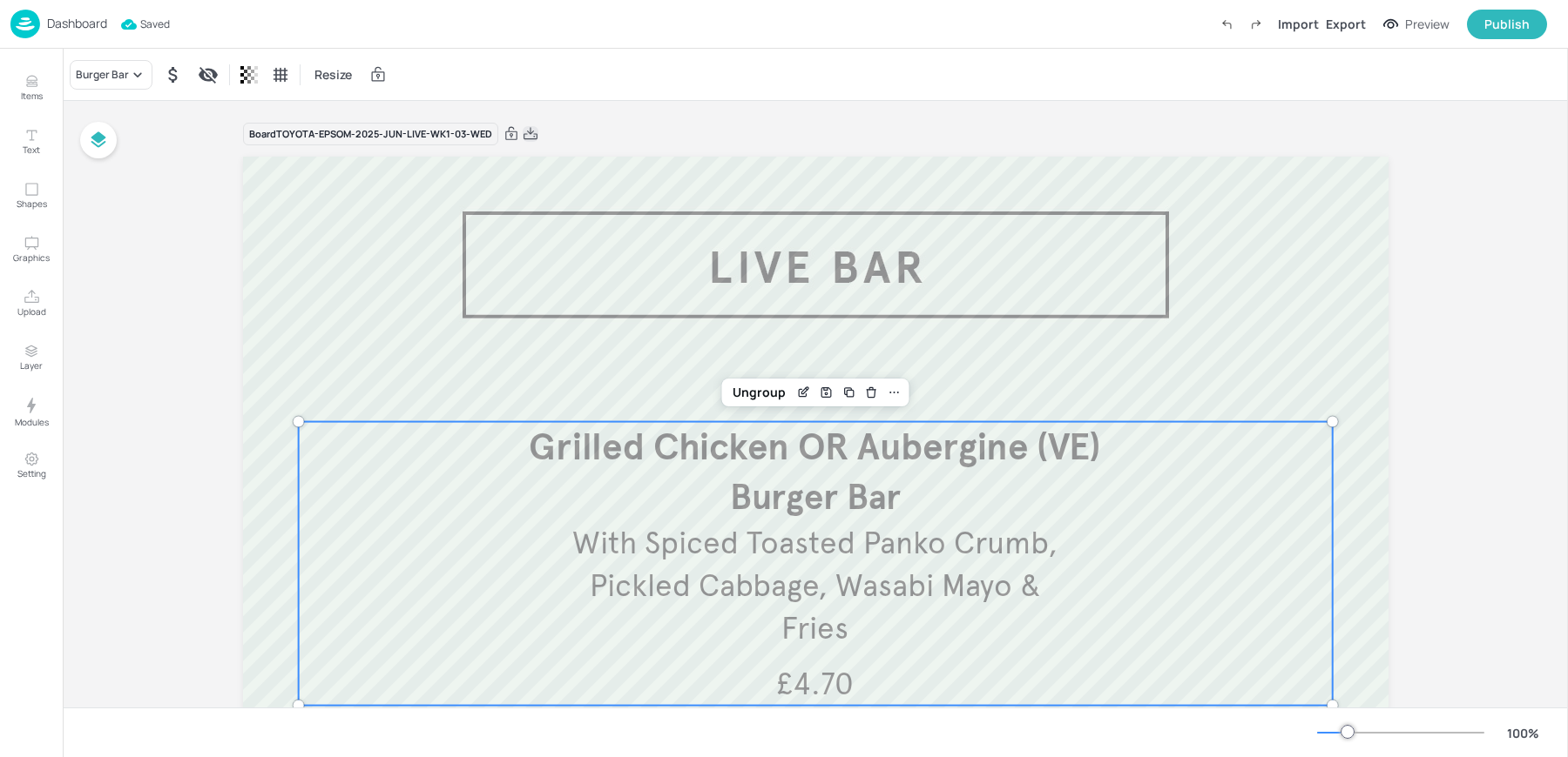
click at [524, 133] on icon at bounding box center [531, 134] width 16 height 17
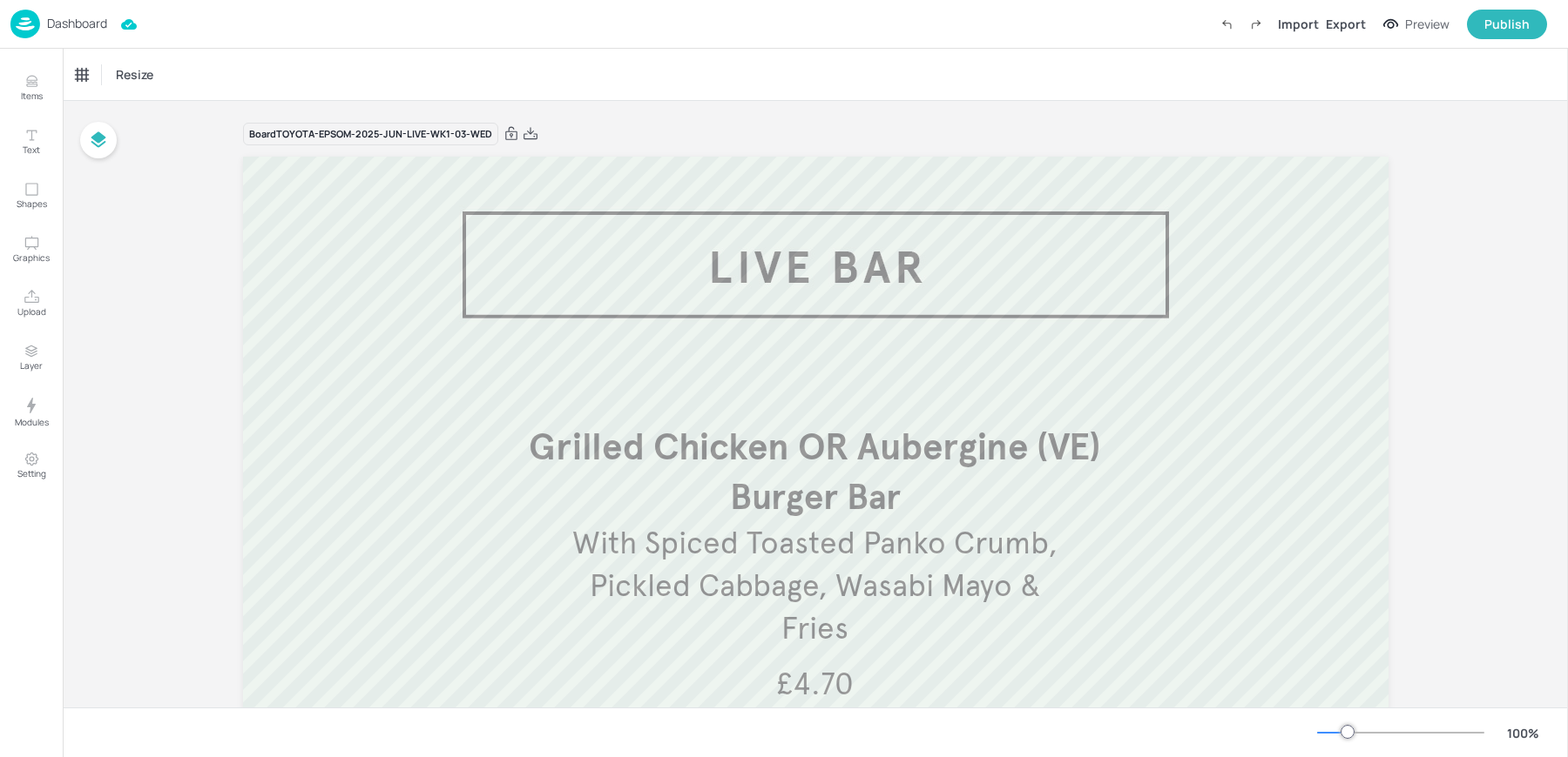
click at [612, 60] on div "Resize" at bounding box center [815, 74] width 1505 height 51
click at [31, 34] on img at bounding box center [25, 24] width 30 height 29
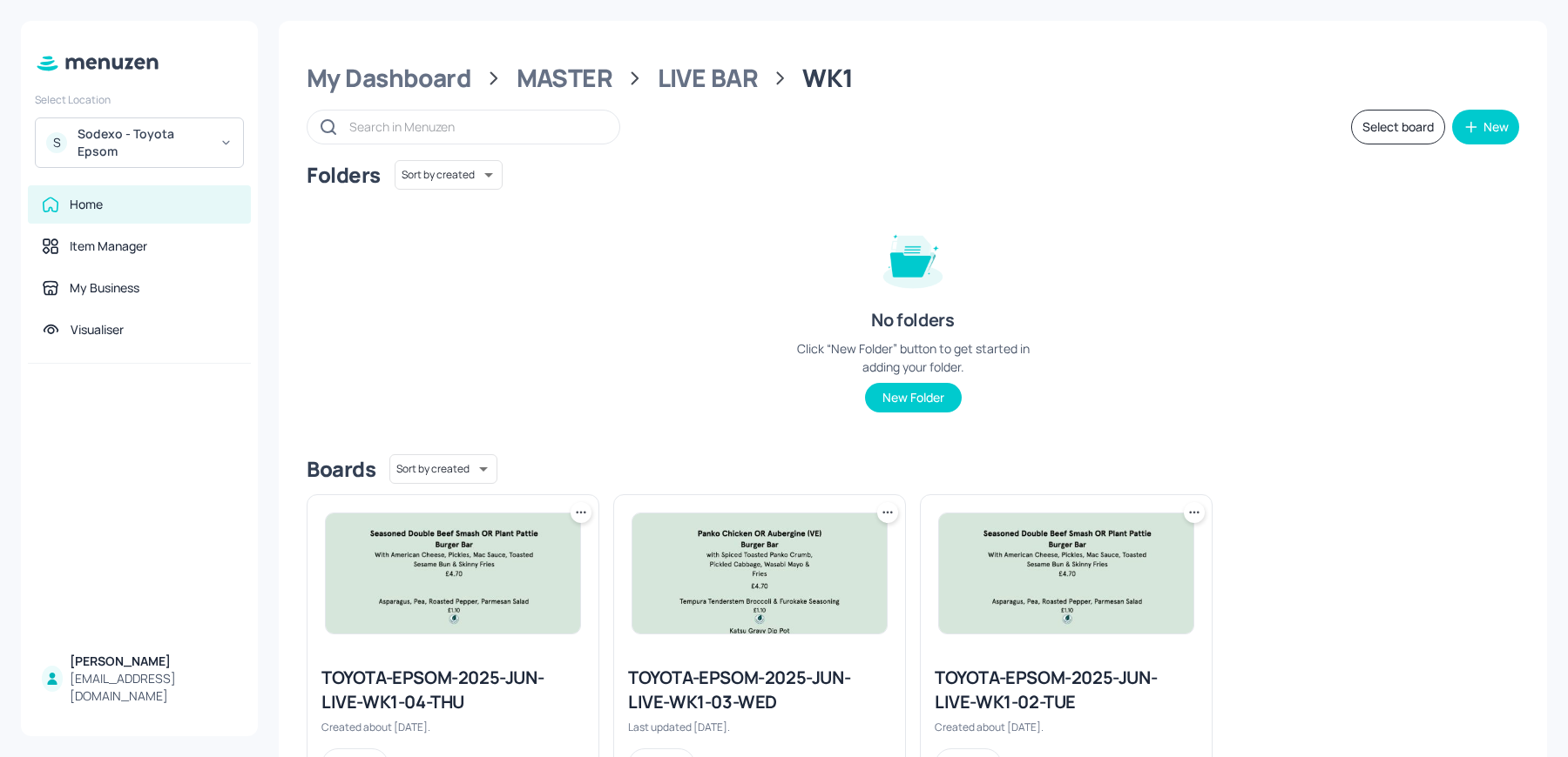
click at [404, 588] on img at bounding box center [453, 574] width 255 height 120
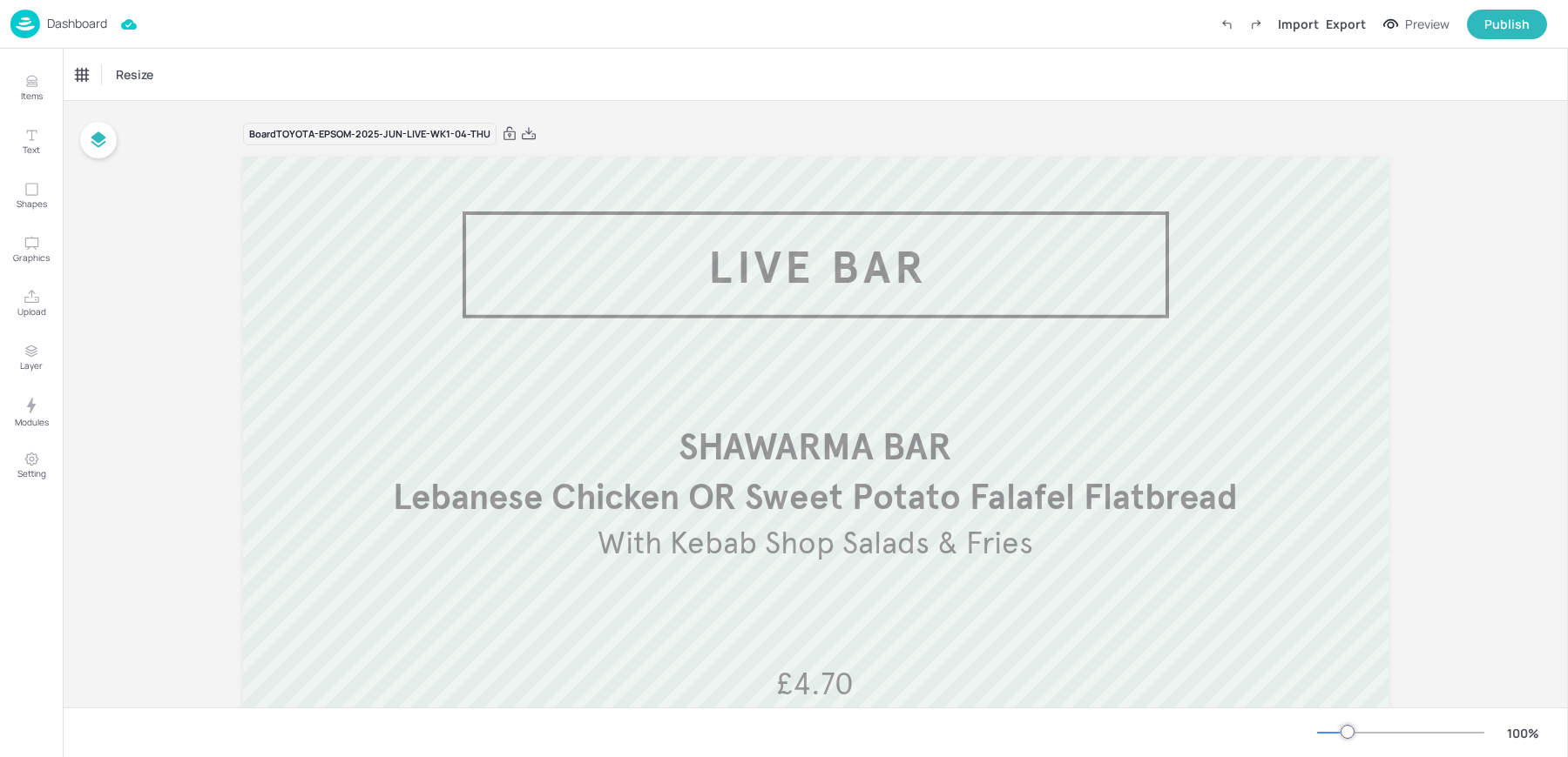
click at [754, 555] on span "With Kebab Shop Salads & Fries" at bounding box center [816, 544] width 436 height 38
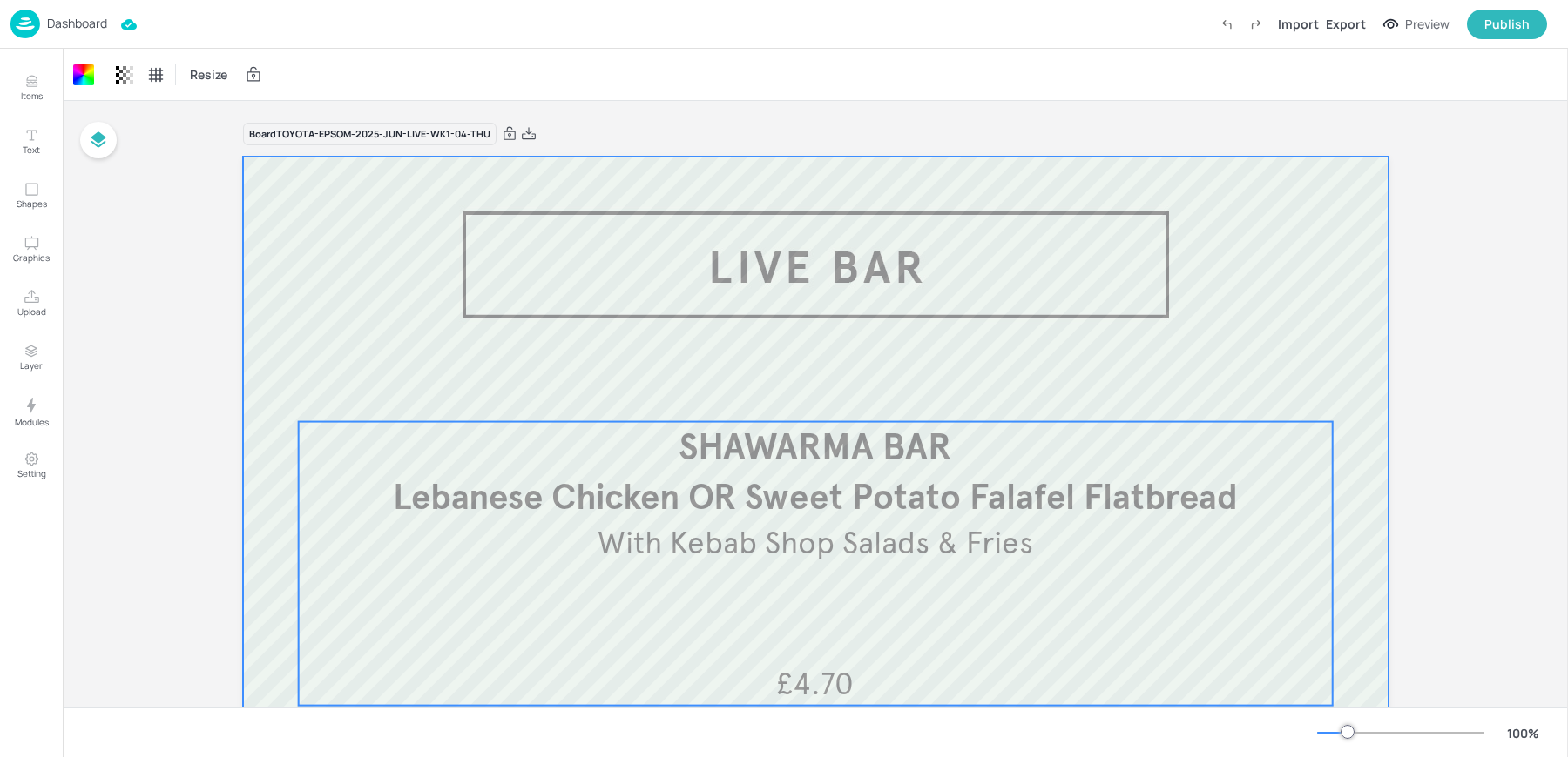
click at [754, 555] on span "With Kebab Shop Salads & Fries" at bounding box center [816, 544] width 436 height 38
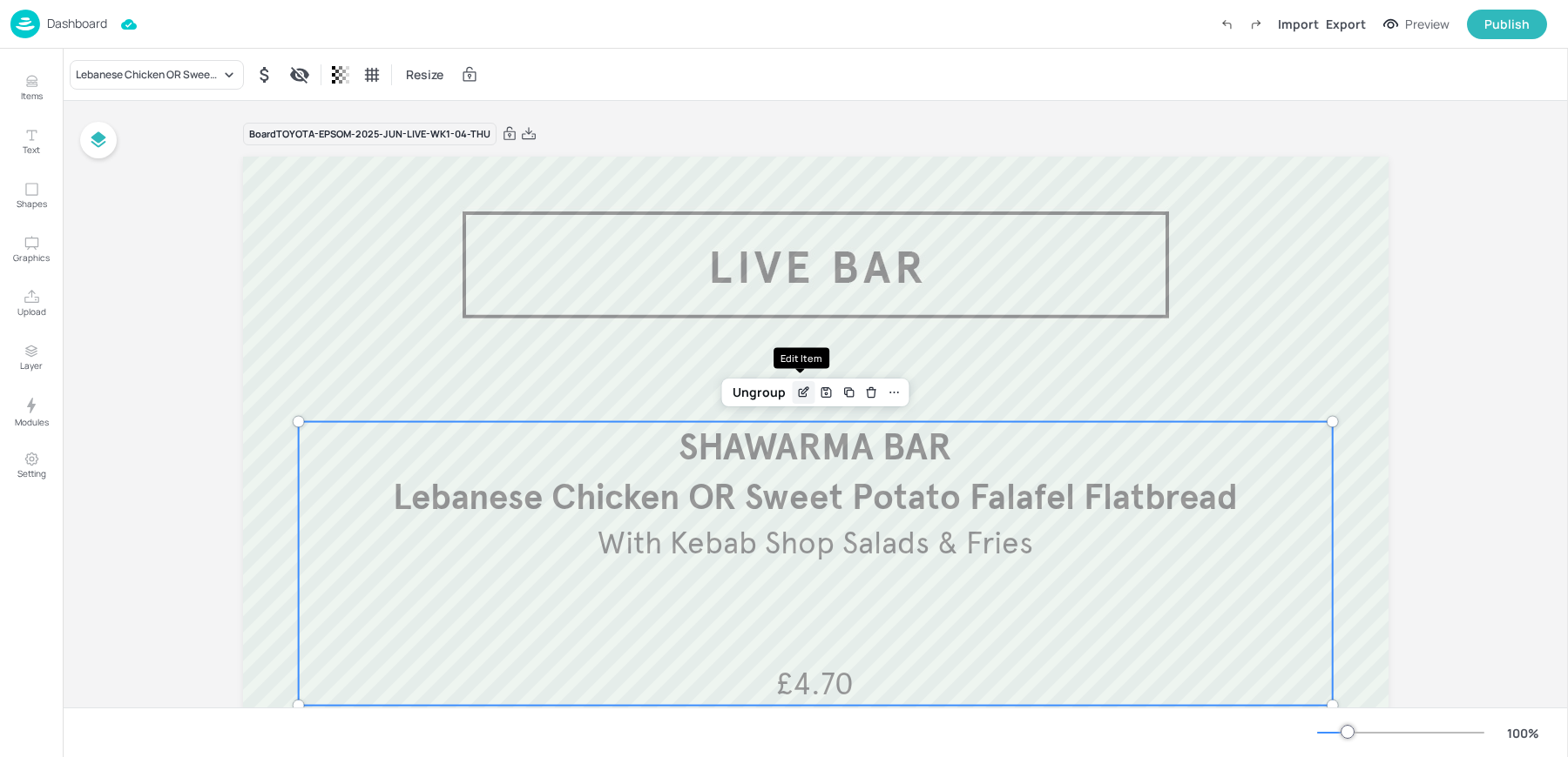
click at [797, 395] on icon "Edit Item" at bounding box center [803, 393] width 15 height 14
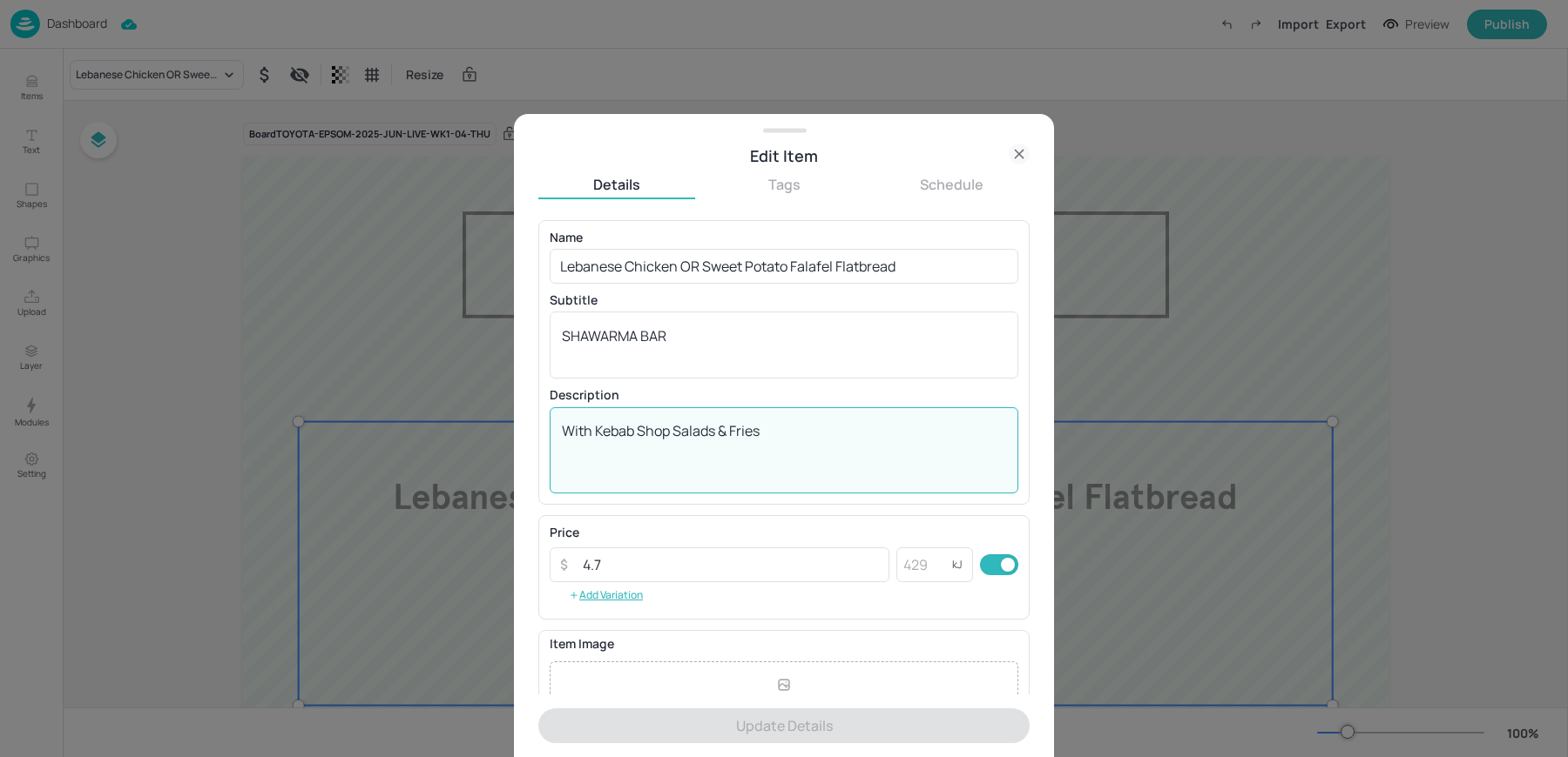
drag, startPoint x: 731, startPoint y: 428, endPoint x: 893, endPoint y: 429, distance: 162.0
click at [893, 429] on textarea "With Kebab Shop Salads & Fries" at bounding box center [784, 450] width 445 height 57
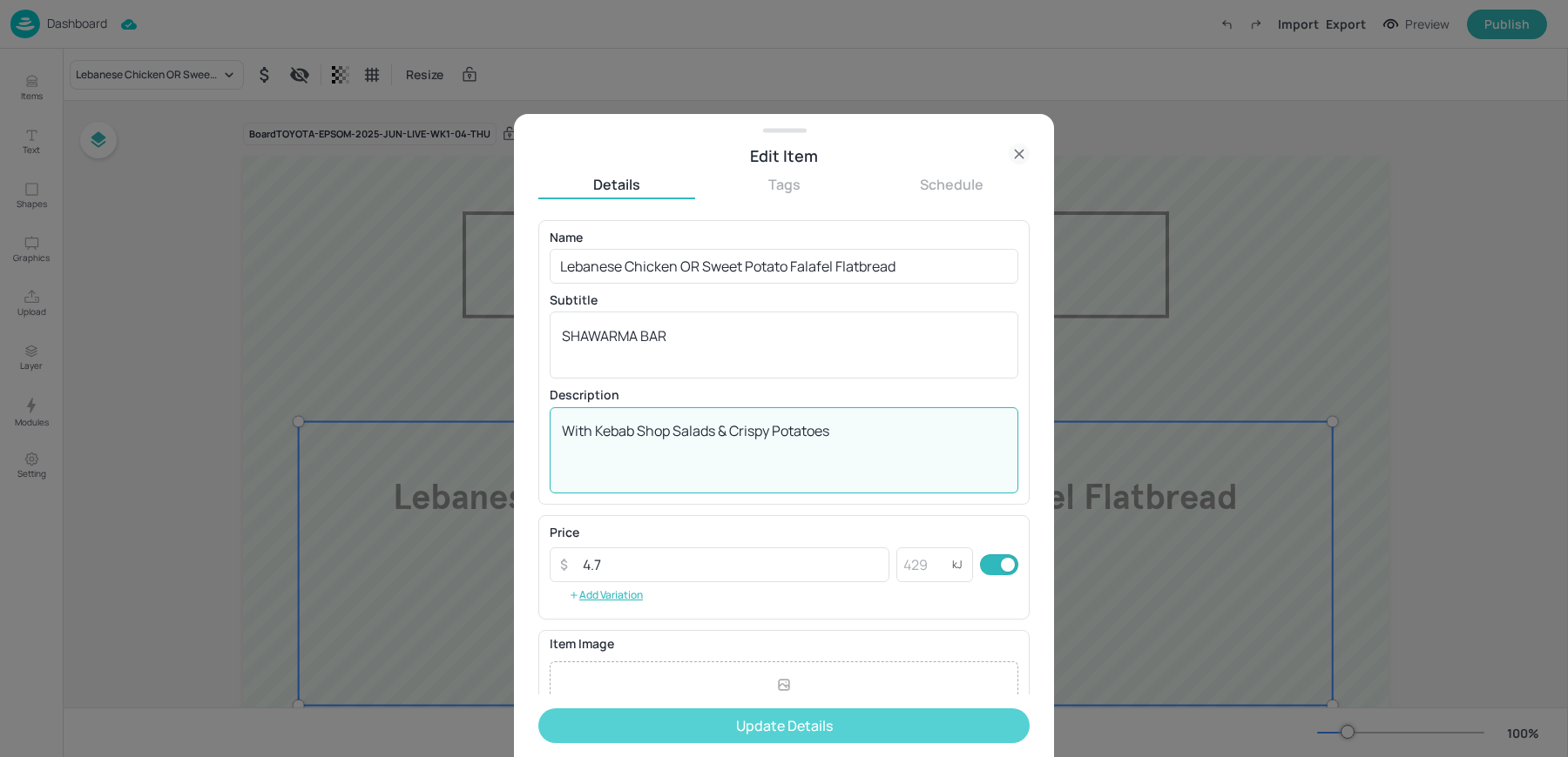
type textarea "With Kebab Shop Salads & Crispy Potatoes"
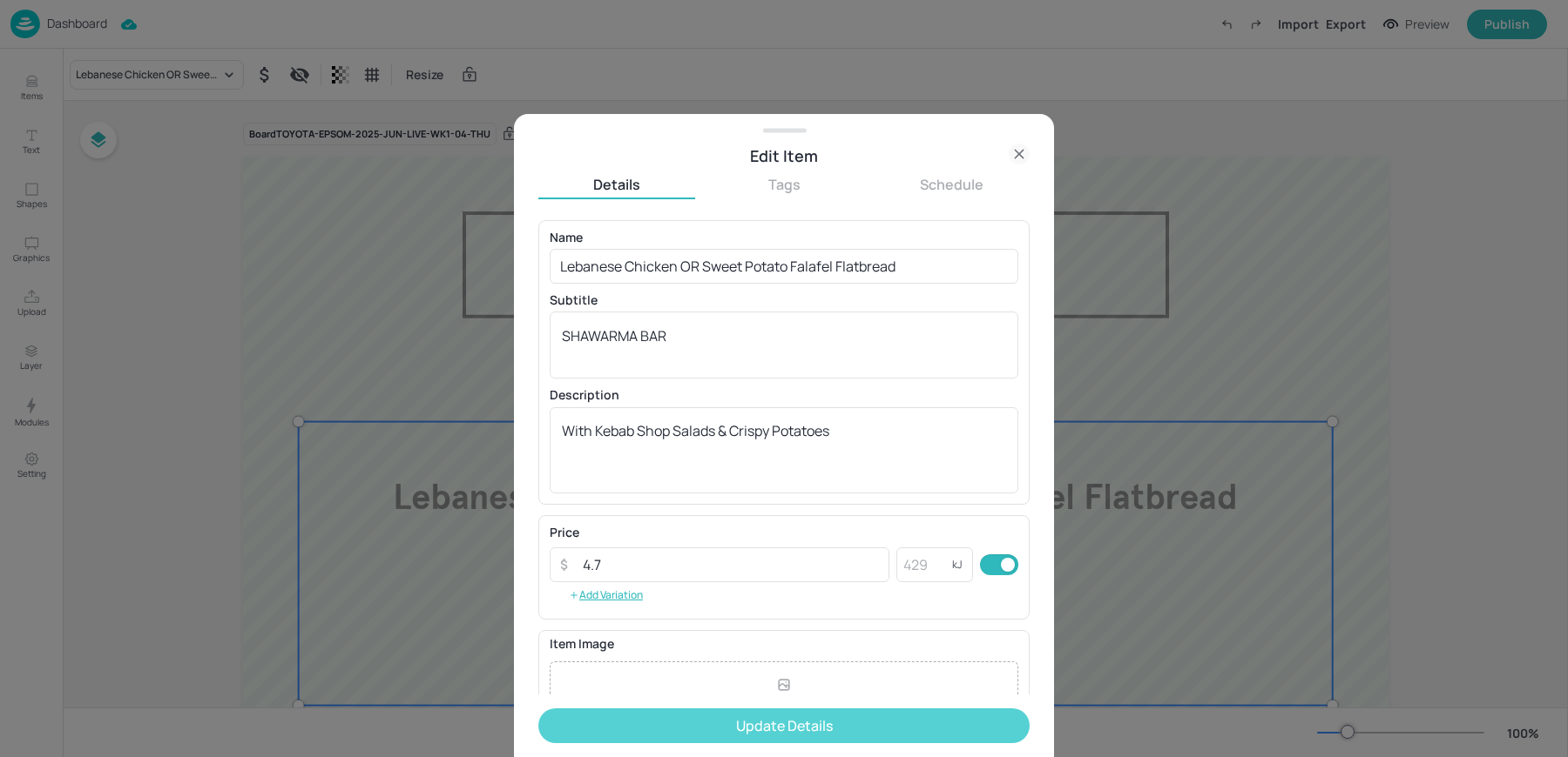
click at [663, 727] on button "Update Details" at bounding box center [784, 726] width 492 height 35
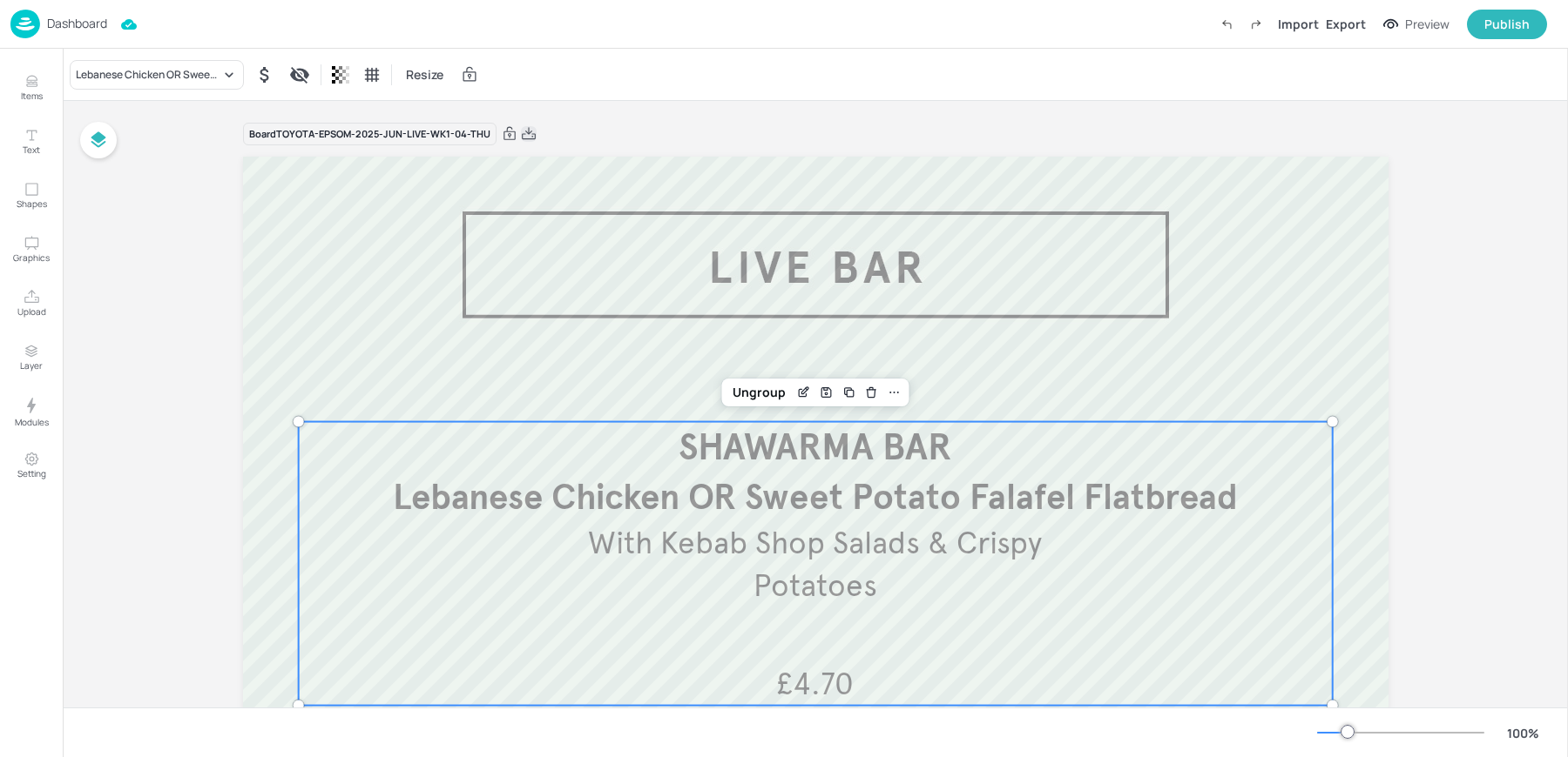
click at [525, 137] on icon at bounding box center [529, 134] width 16 height 17
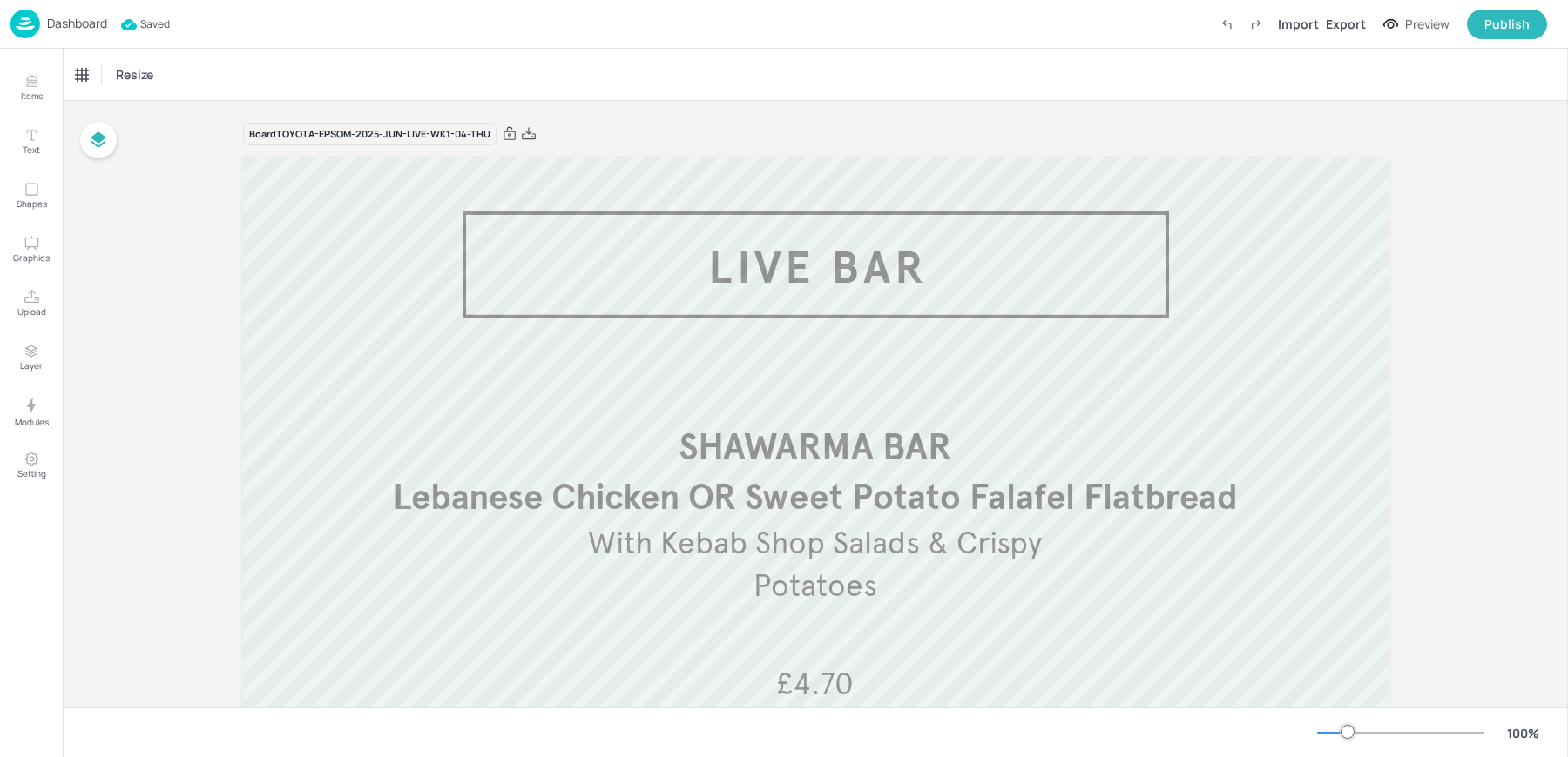
click at [574, 48] on div "Dashboard Saved Import Export Preview Publish" at bounding box center [784, 24] width 1568 height 49
click at [65, 22] on p "Dashboard" at bounding box center [77, 24] width 60 height 12
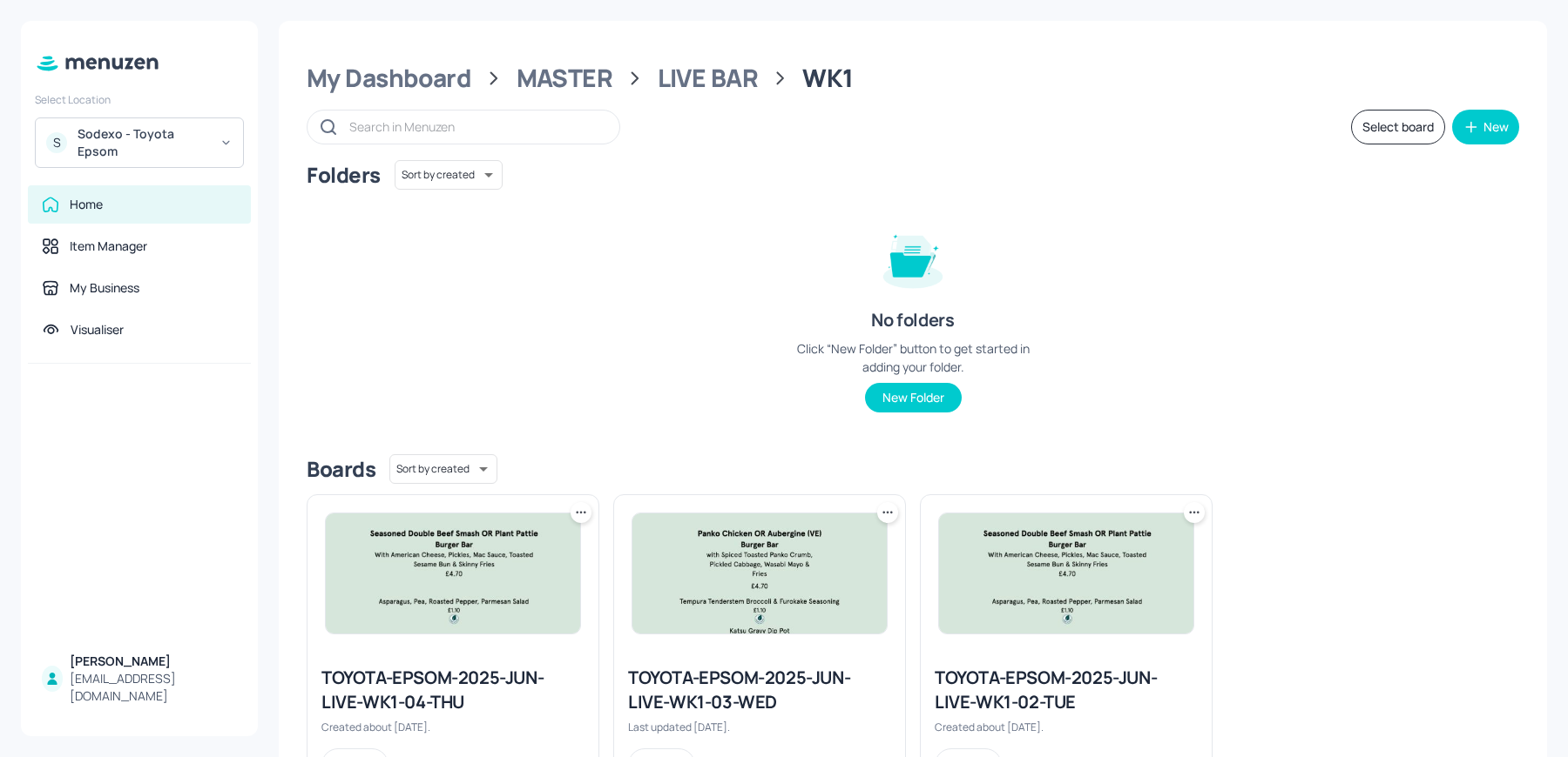
click at [479, 616] on img at bounding box center [453, 574] width 255 height 120
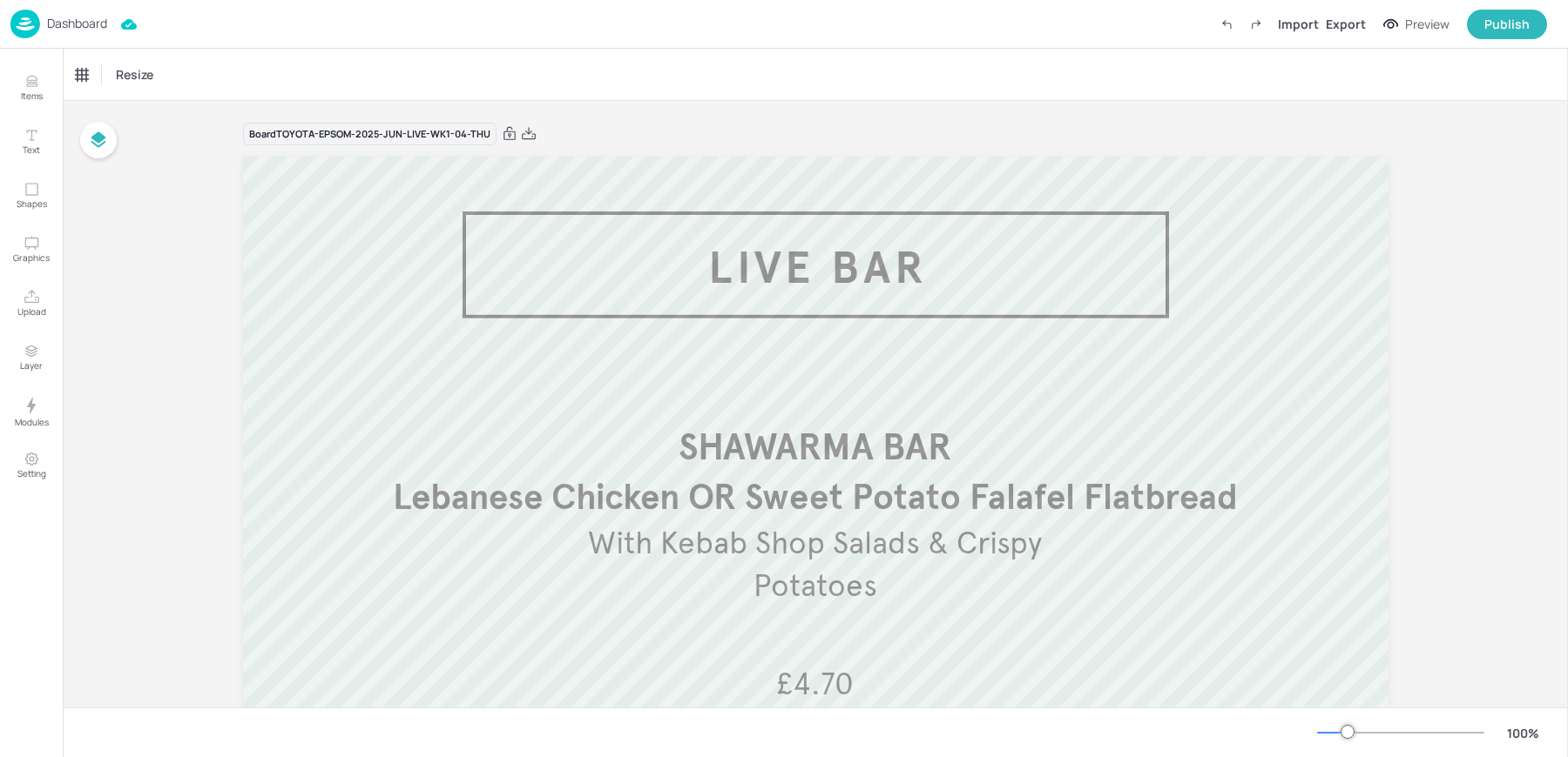
click at [424, 76] on div "Resize" at bounding box center [815, 74] width 1505 height 51
click at [47, 28] on p "Dashboard" at bounding box center [77, 24] width 60 height 12
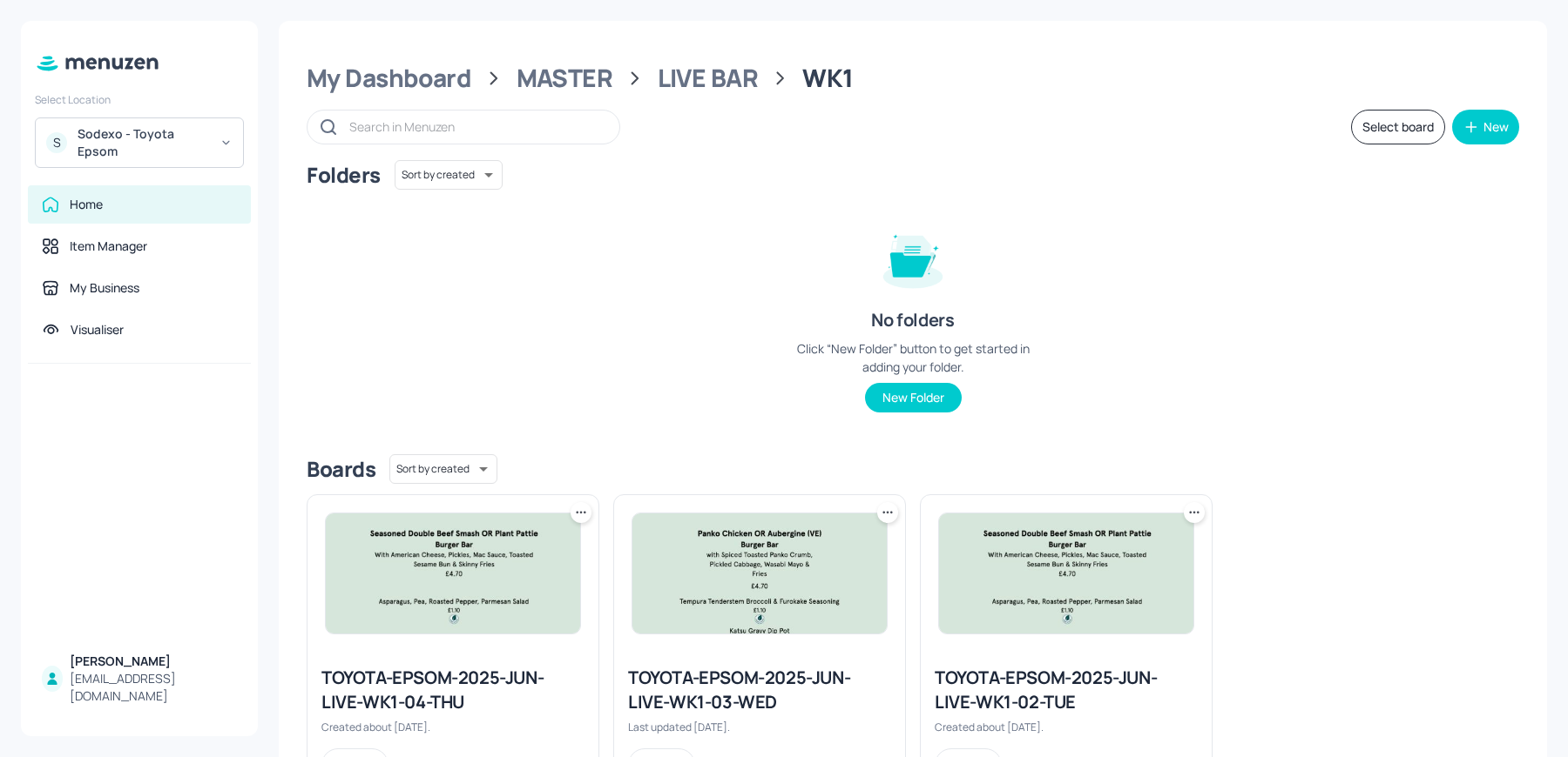
click at [398, 564] on img at bounding box center [453, 574] width 255 height 120
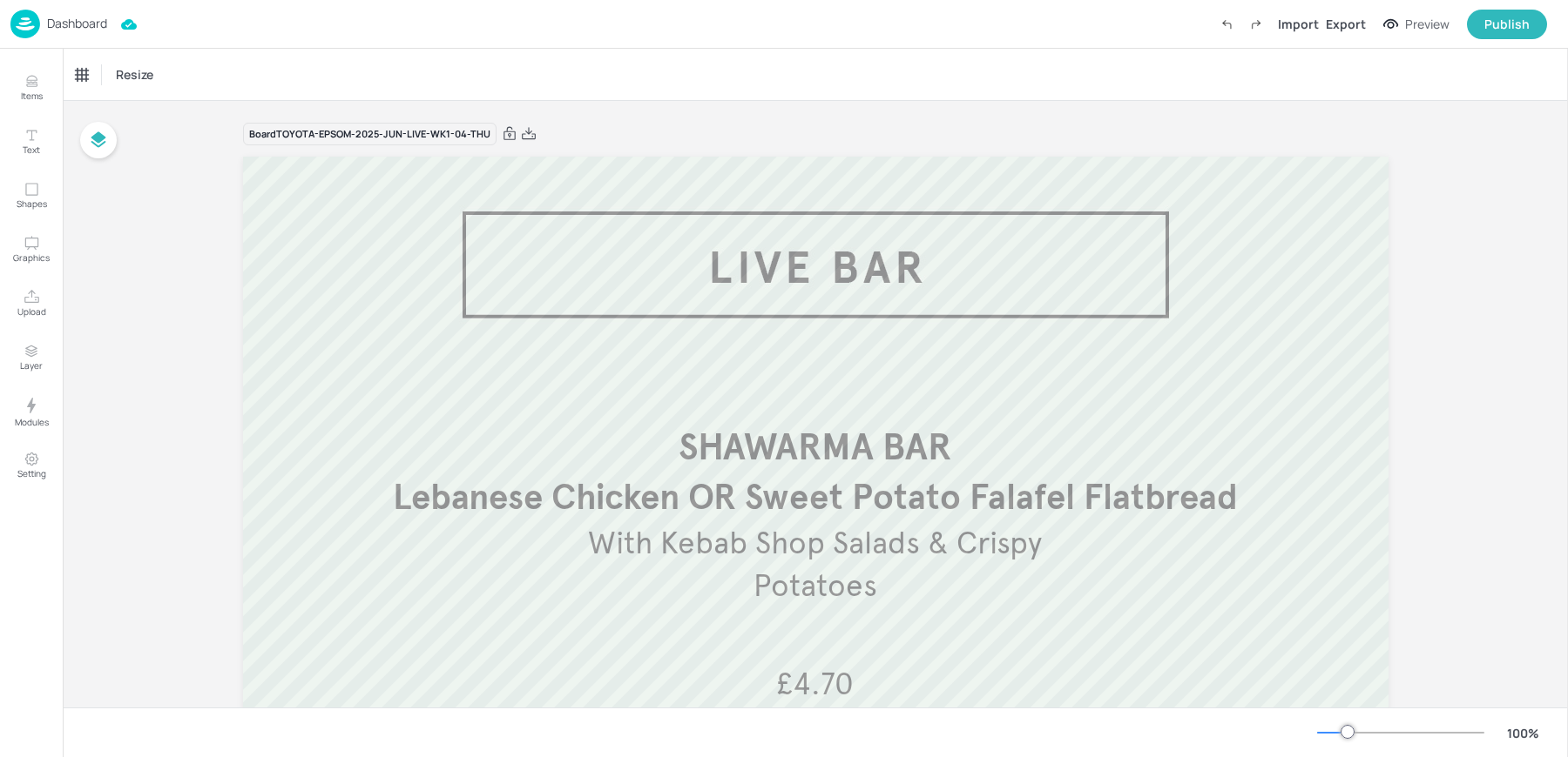
click at [76, 36] on div "Dashboard" at bounding box center [58, 24] width 97 height 29
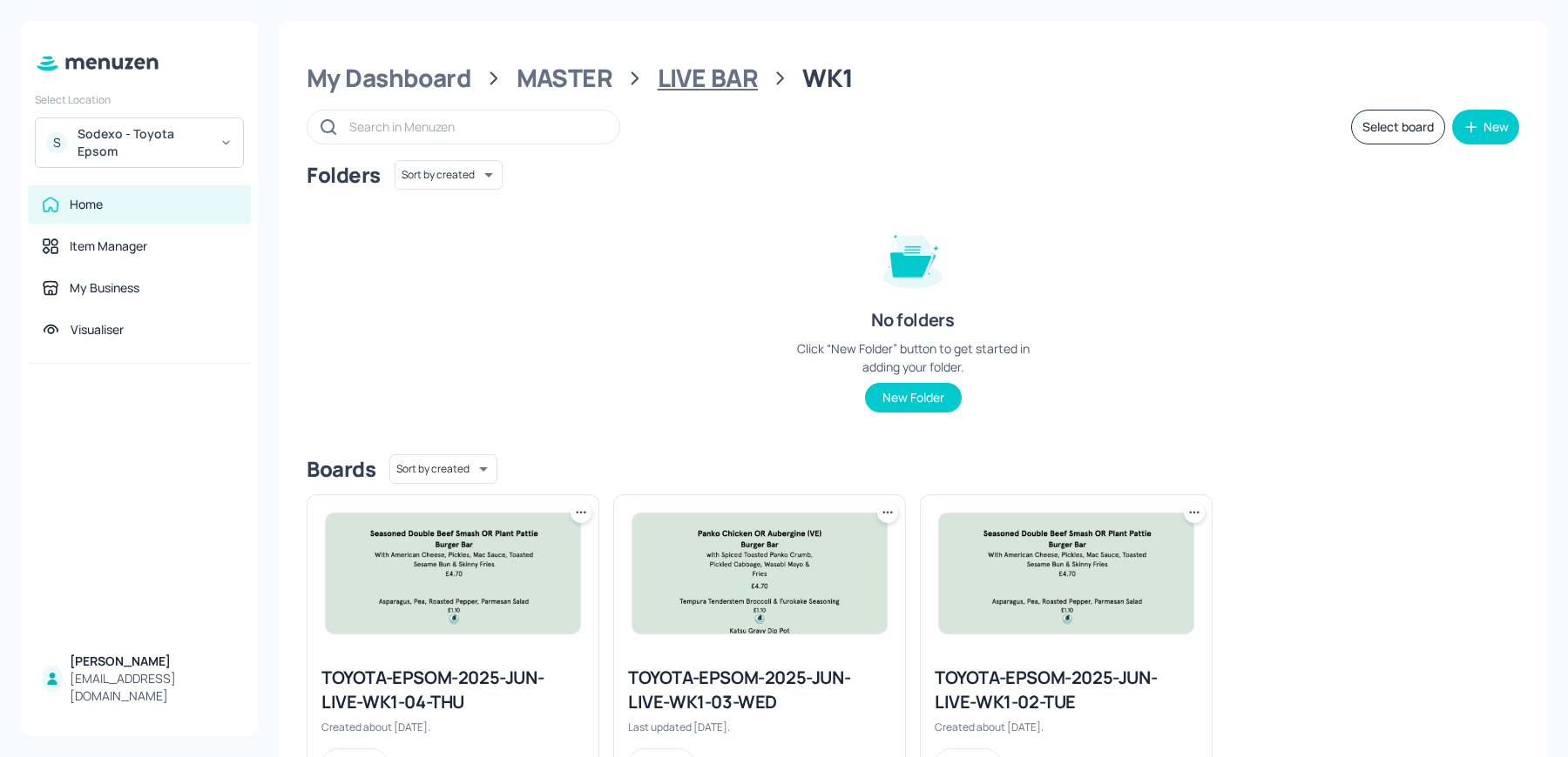
click at [729, 82] on div "LIVE BAR" at bounding box center [708, 78] width 101 height 31
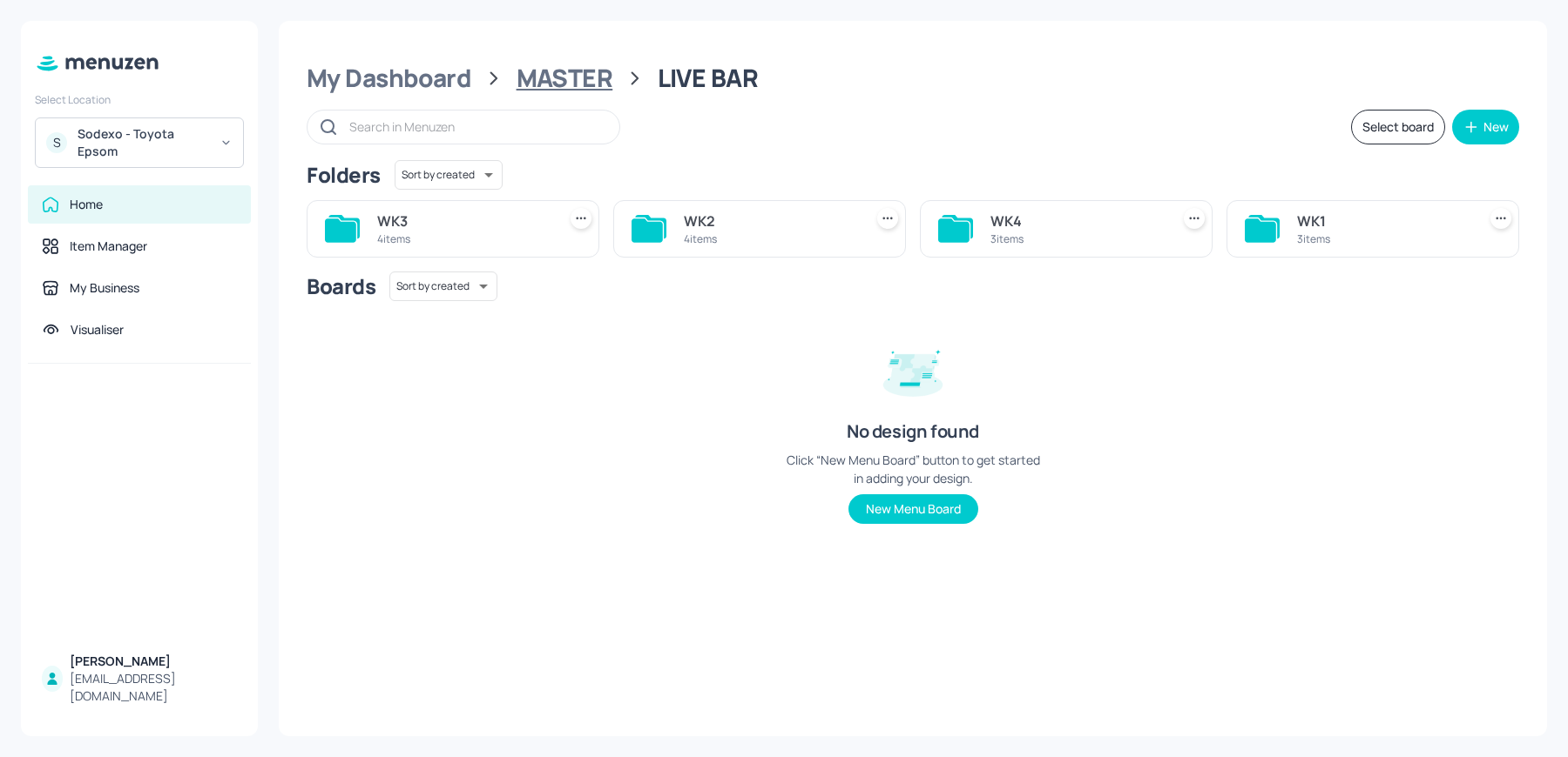
click at [545, 71] on div "MASTER" at bounding box center [565, 78] width 97 height 31
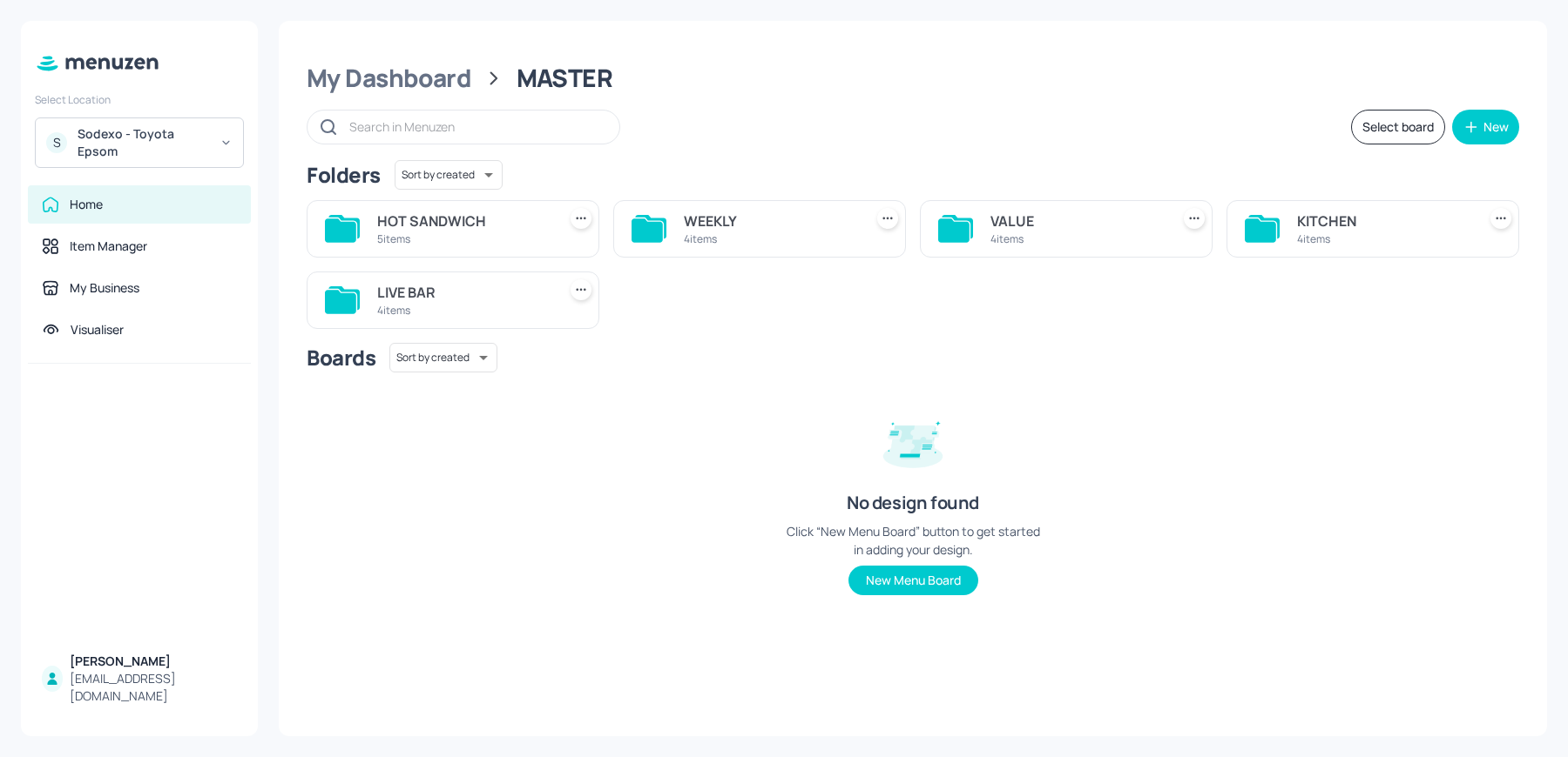
click at [438, 214] on div "HOT SANDWICH" at bounding box center [464, 221] width 173 height 21
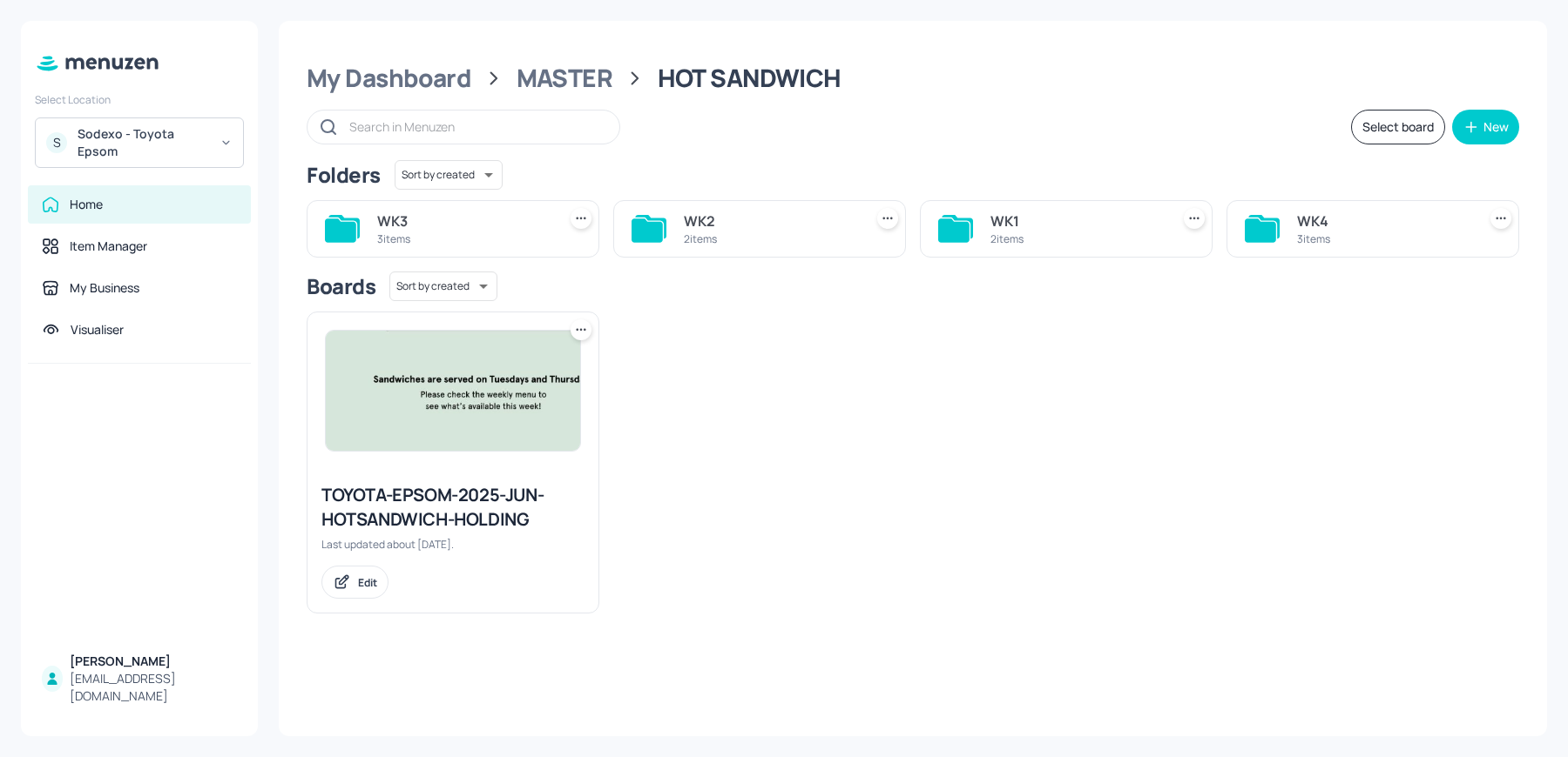
click at [1049, 223] on div "WK1" at bounding box center [1076, 221] width 173 height 21
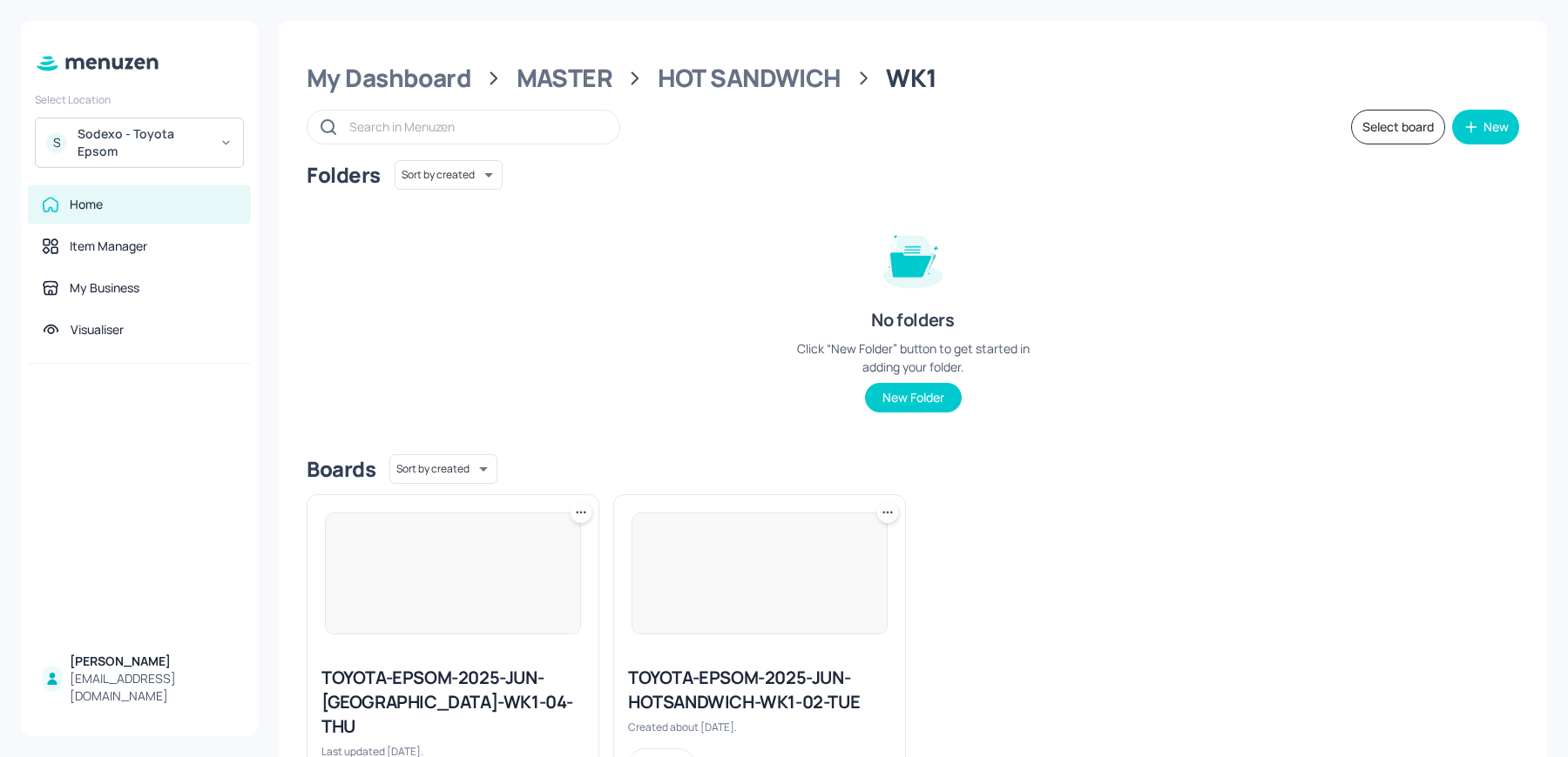
scroll to position [79, 0]
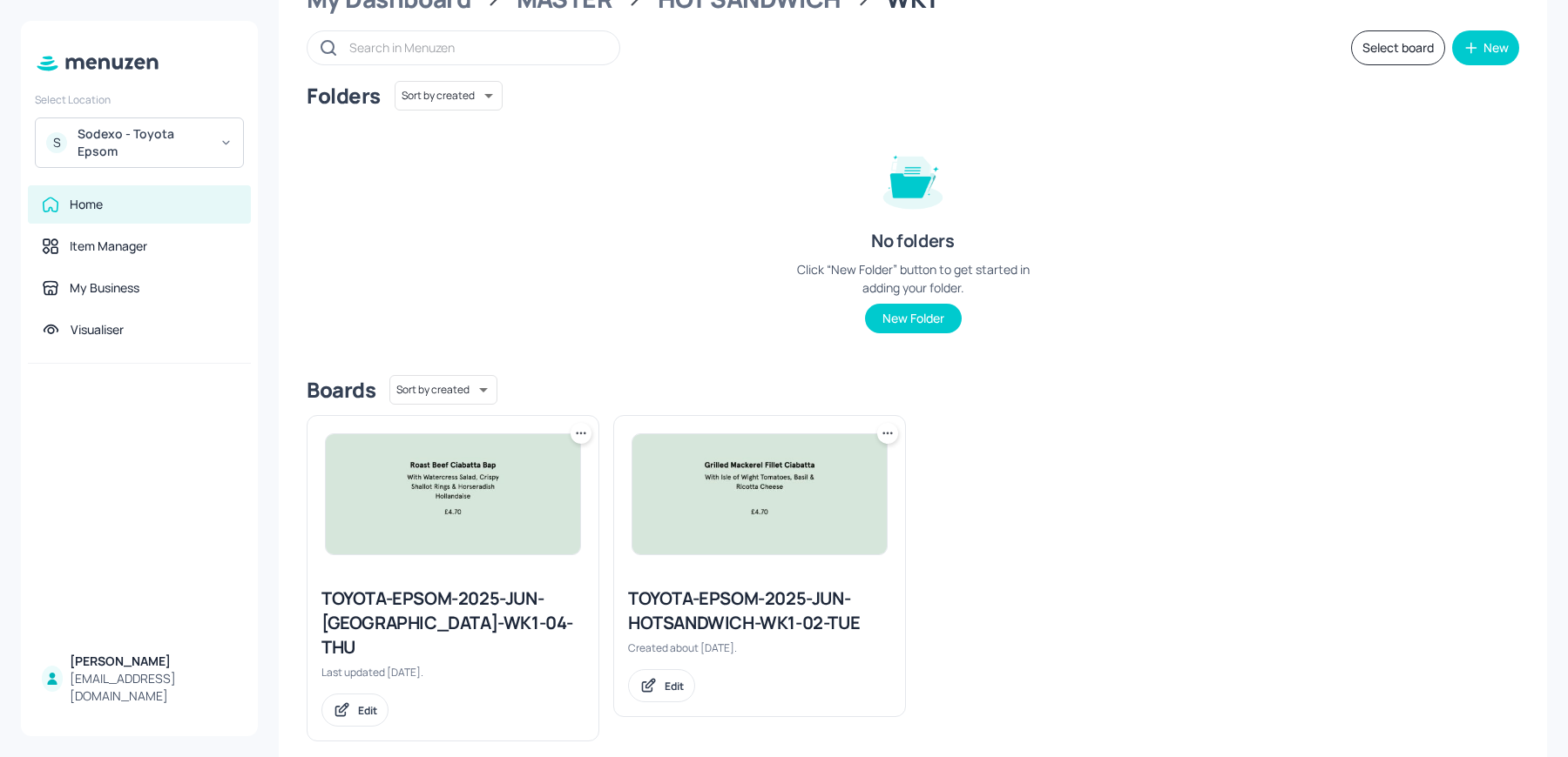
click at [704, 616] on div "TOYOTA-EPSOM-2025-JUN-HOTSANDWICH-WK1-02-TUE" at bounding box center [760, 612] width 263 height 49
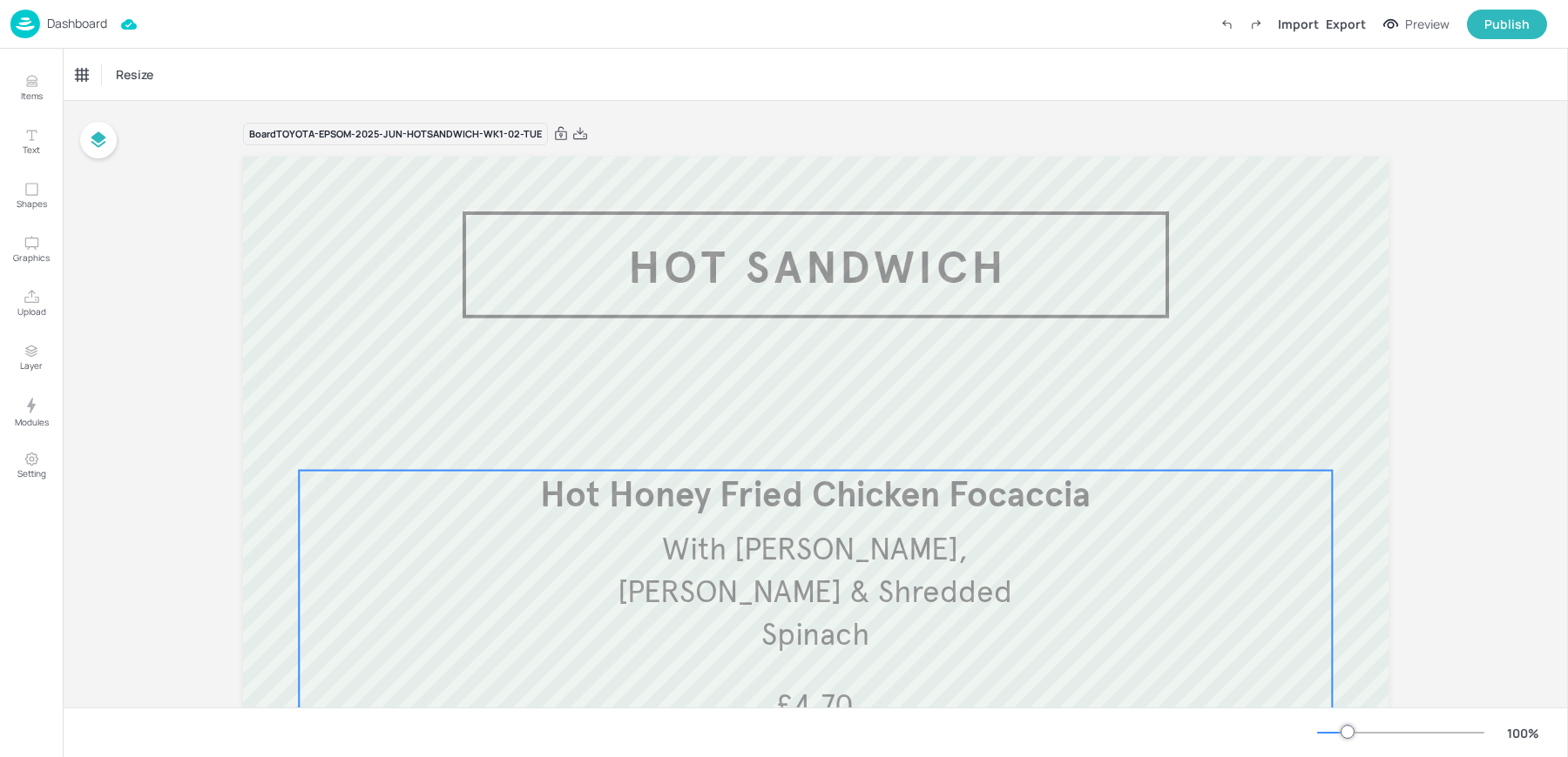
click at [825, 577] on span "With [PERSON_NAME], [PERSON_NAME] & Shredded Spinach" at bounding box center [815, 592] width 395 height 124
click at [798, 441] on icon "Edit Item" at bounding box center [803, 442] width 15 height 14
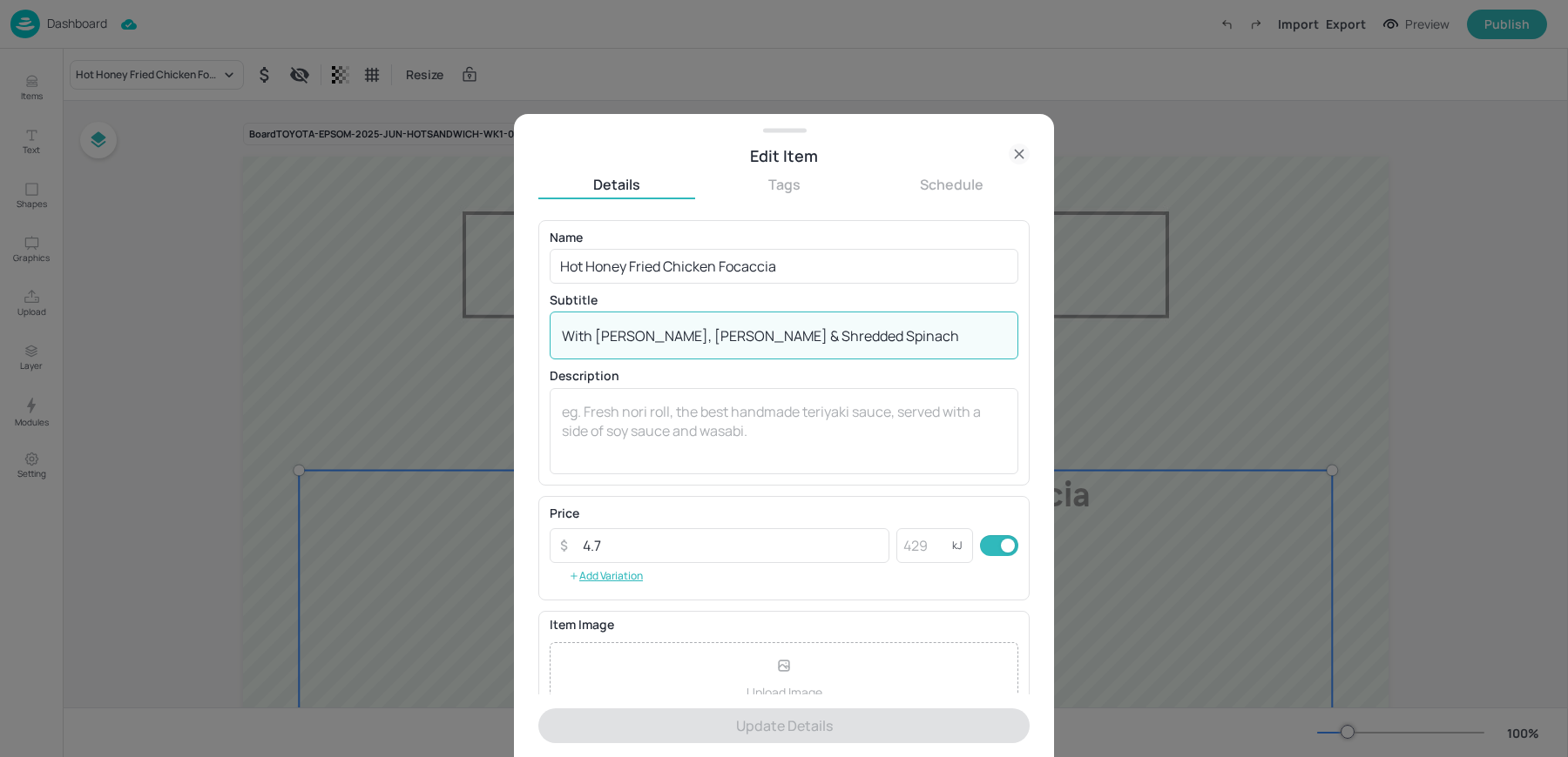
click at [651, 327] on textarea "With [PERSON_NAME], [PERSON_NAME] & Shredded Spinach" at bounding box center [784, 336] width 445 height 19
paste textarea "[PERSON_NAME], [PERSON_NAME], Shredded Spinach, Olive Oil & [PERSON_NAME] Focac…"
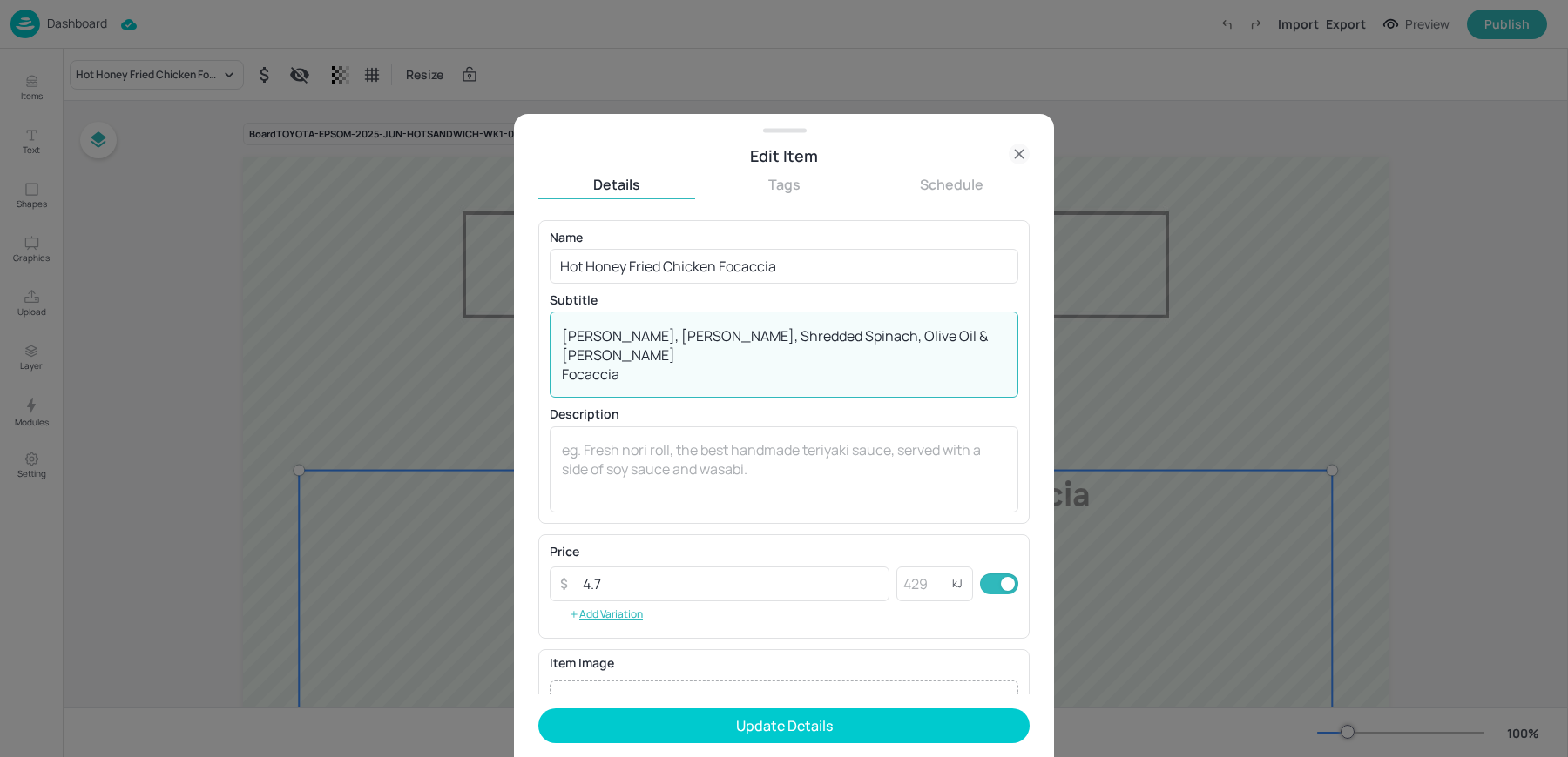
drag, startPoint x: 561, startPoint y: 359, endPoint x: 633, endPoint y: 361, distance: 72.0
click at [633, 361] on textarea "[PERSON_NAME], [PERSON_NAME], Shredded Spinach, Olive Oil & [PERSON_NAME] Focac…" at bounding box center [784, 355] width 445 height 57
type textarea "[PERSON_NAME], [PERSON_NAME], Shredded Spinach, Olive Oil & Focaccia"
click at [719, 262] on input "Hot Honey Fried Chicken Focaccia" at bounding box center [784, 267] width 469 height 35
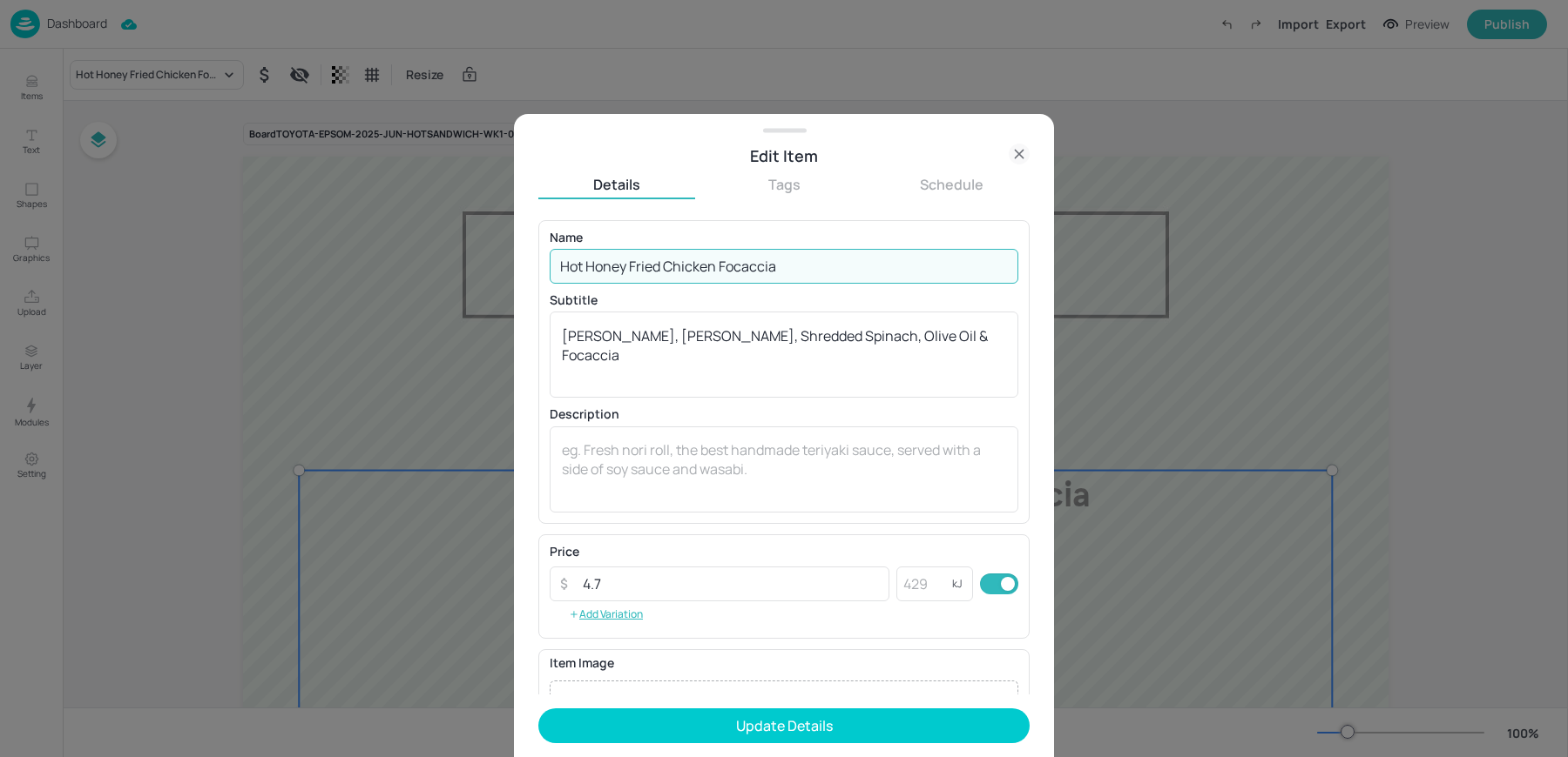
paste input "[PERSON_NAME]"
click at [718, 270] on input "Hot Honey Fried Chicken [PERSON_NAME] Focaccia" at bounding box center [784, 267] width 469 height 35
type input "Hot Honey Fried Chicken in [PERSON_NAME] Focaccia"
click at [556, 341] on div "[PERSON_NAME], [PERSON_NAME], Shredded Spinach, Olive Oil & Focaccia x ​" at bounding box center [784, 355] width 469 height 86
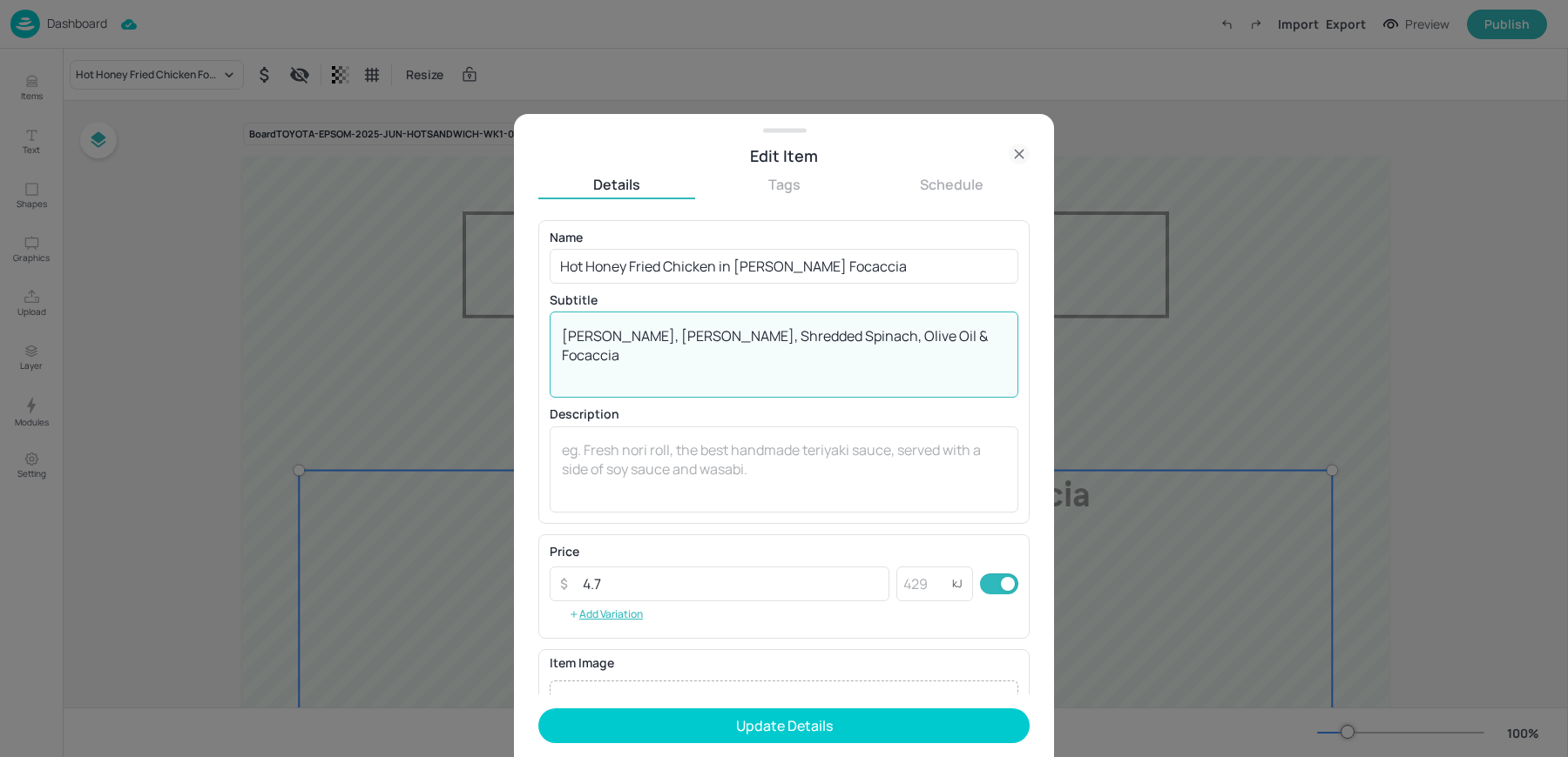
click at [933, 336] on textarea "[PERSON_NAME], [PERSON_NAME], Shredded Spinach, Olive Oil & Focaccia" at bounding box center [784, 355] width 445 height 57
click at [793, 367] on textarea "[PERSON_NAME], [PERSON_NAME], Shredded Spinach, Olive Oil & Focaccia" at bounding box center [784, 355] width 445 height 57
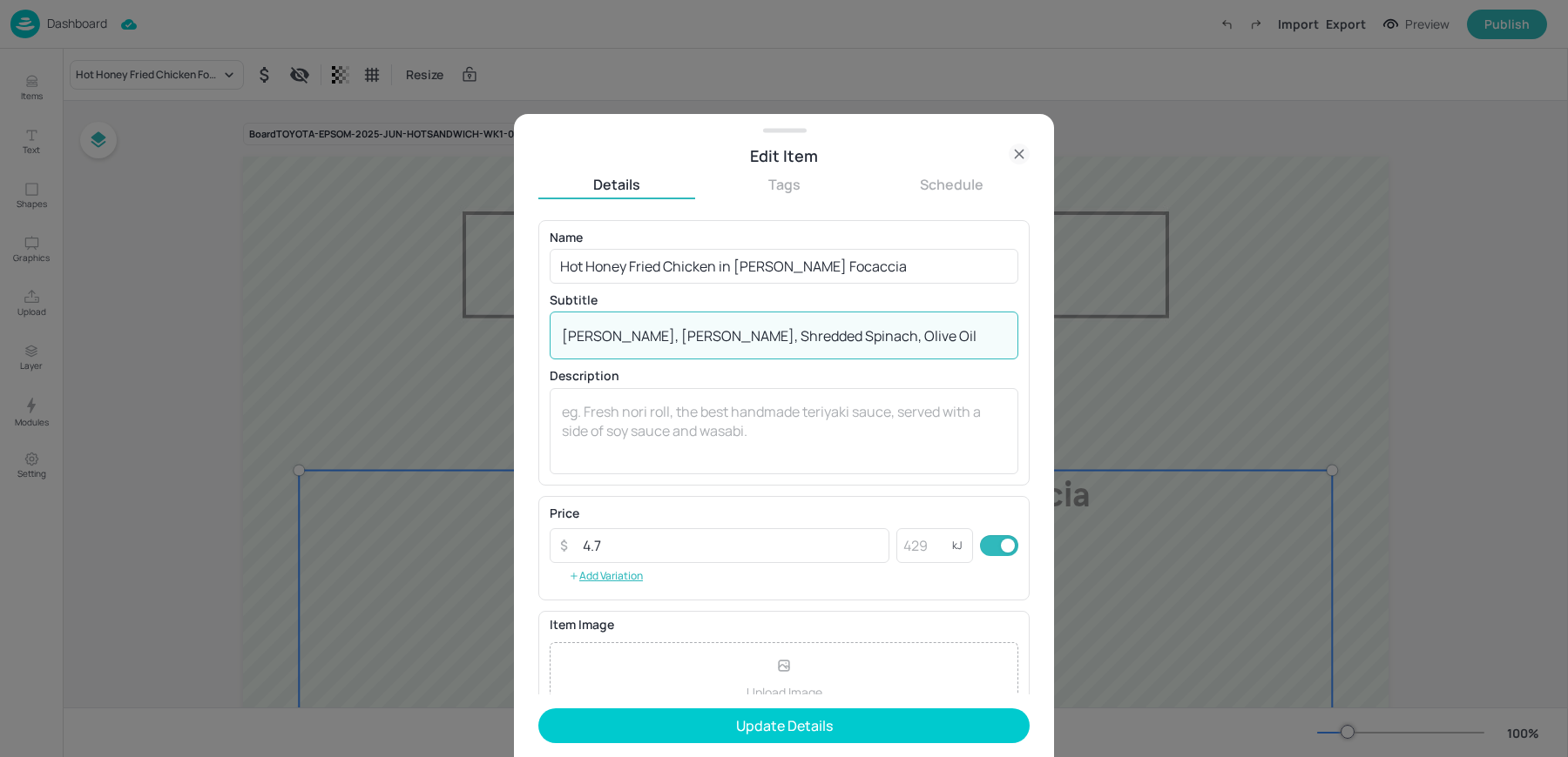
click at [882, 341] on textarea "[PERSON_NAME], [PERSON_NAME], Shredded Spinach, Olive Oil" at bounding box center [784, 336] width 445 height 19
click at [560, 335] on div "[PERSON_NAME], [PERSON_NAME], Shredded Spinach & Olive Oil x ​" at bounding box center [784, 335] width 469 height 48
click at [569, 337] on textarea "[PERSON_NAME], [PERSON_NAME], Shredded Spinach & Olive Oil" at bounding box center [784, 336] width 445 height 19
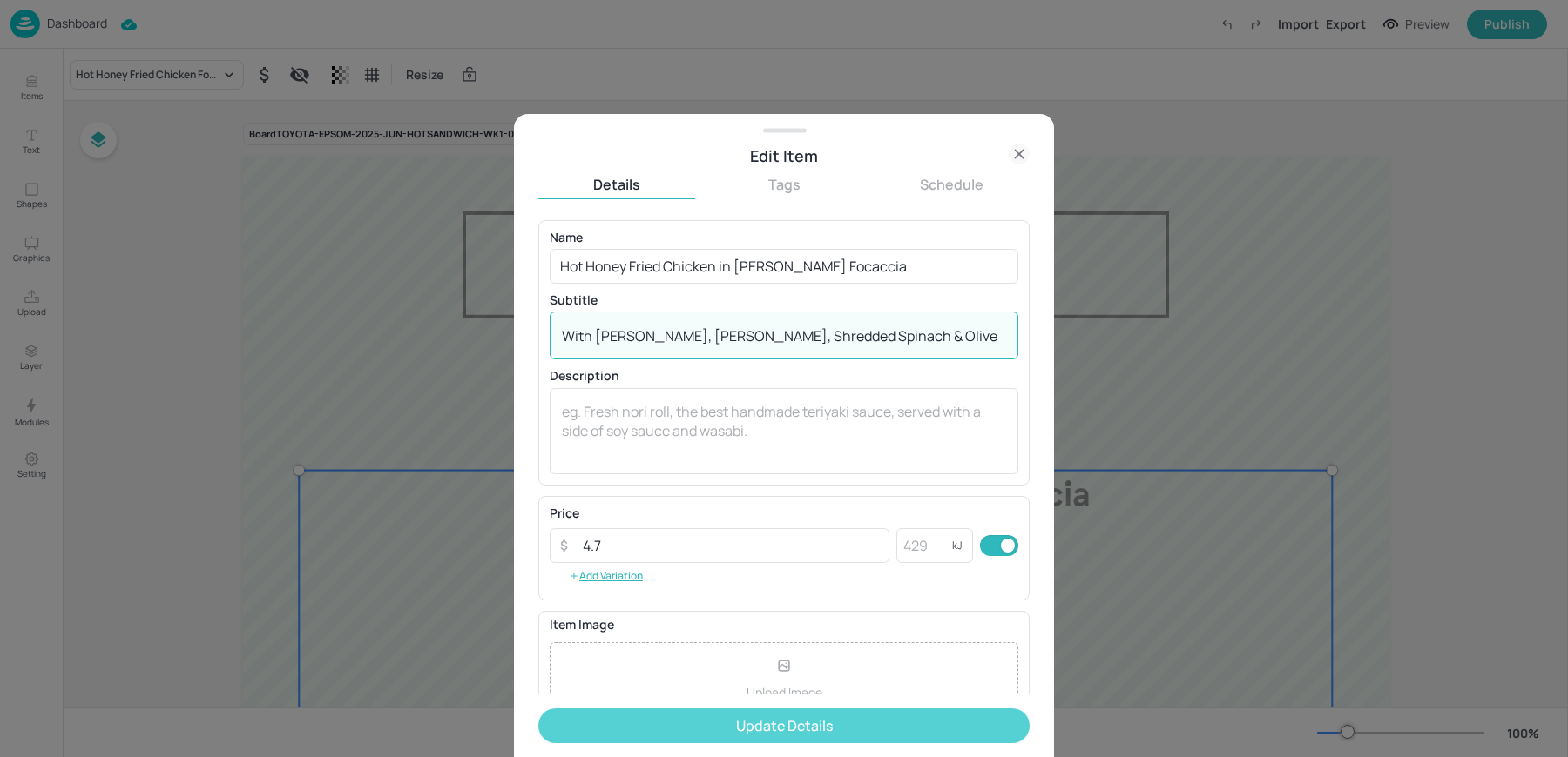
type textarea "With [PERSON_NAME], [PERSON_NAME], Shredded Spinach & Olive Oil"
click at [673, 726] on button "Update Details" at bounding box center [784, 726] width 492 height 35
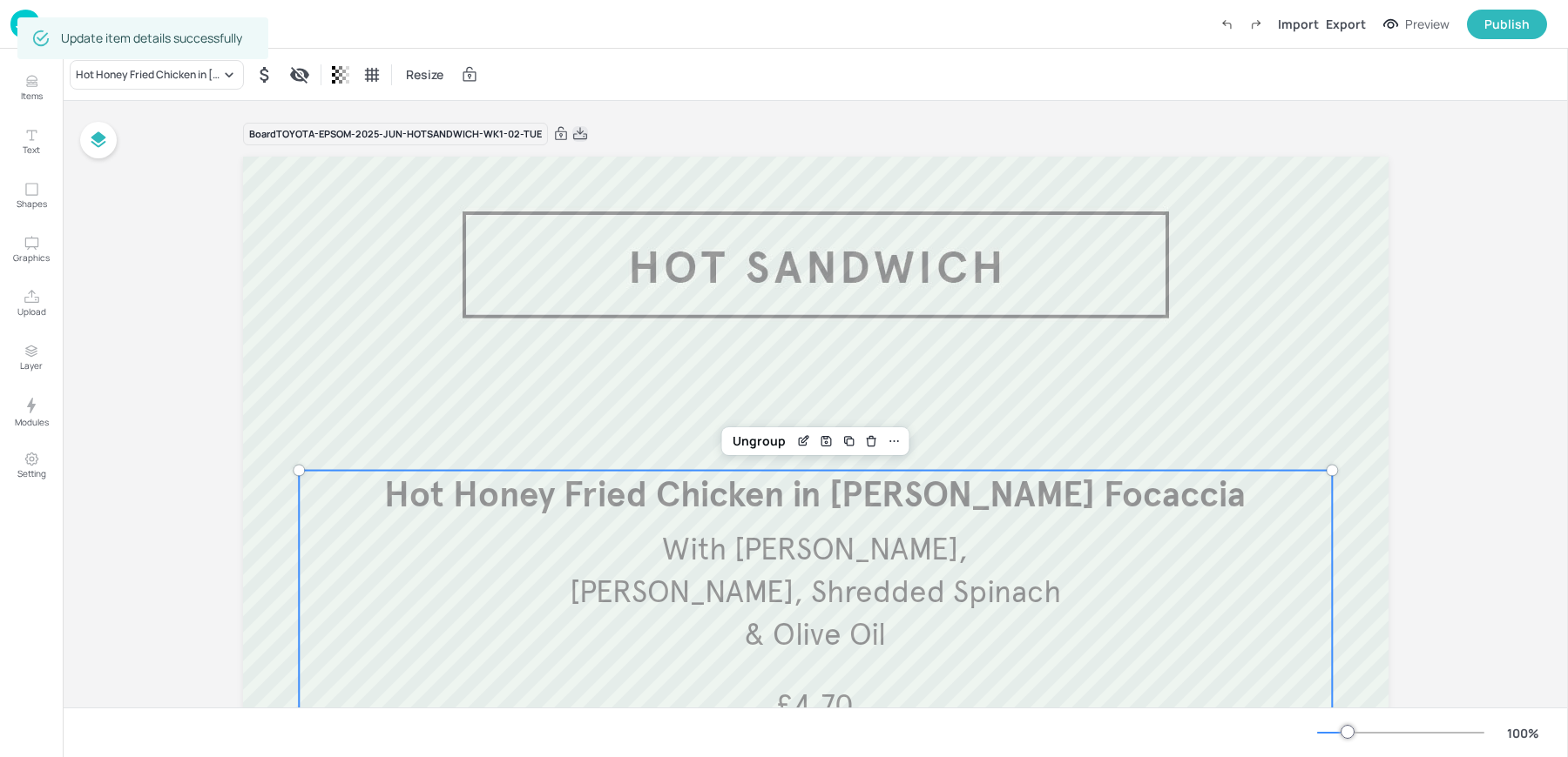
click at [575, 133] on icon at bounding box center [580, 133] width 14 height 12
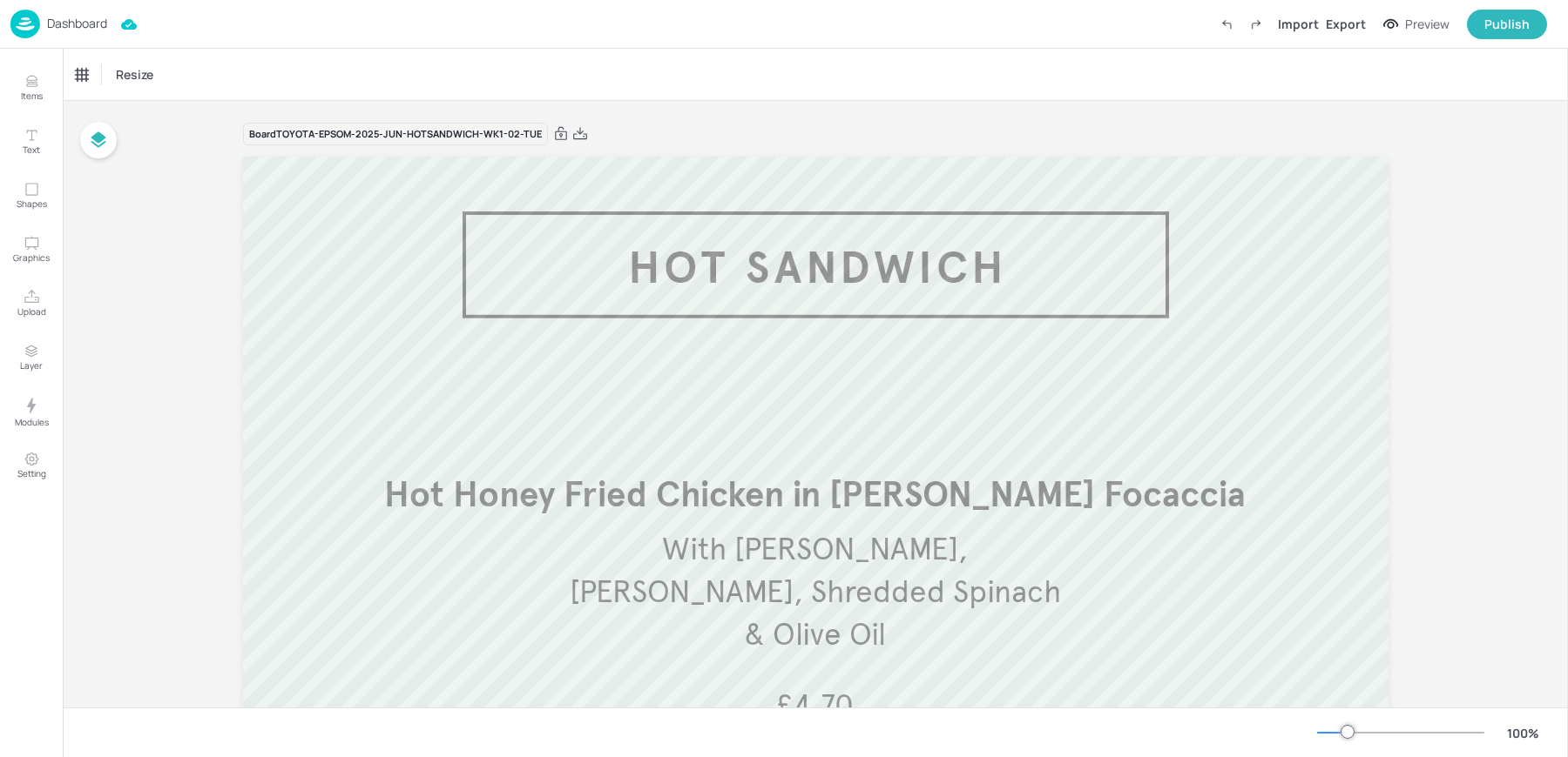
click at [642, 35] on div "Dashboard Import Export Preview Publish" at bounding box center [778, 24] width 1537 height 48
click at [65, 15] on div "Dashboard" at bounding box center [58, 24] width 97 height 29
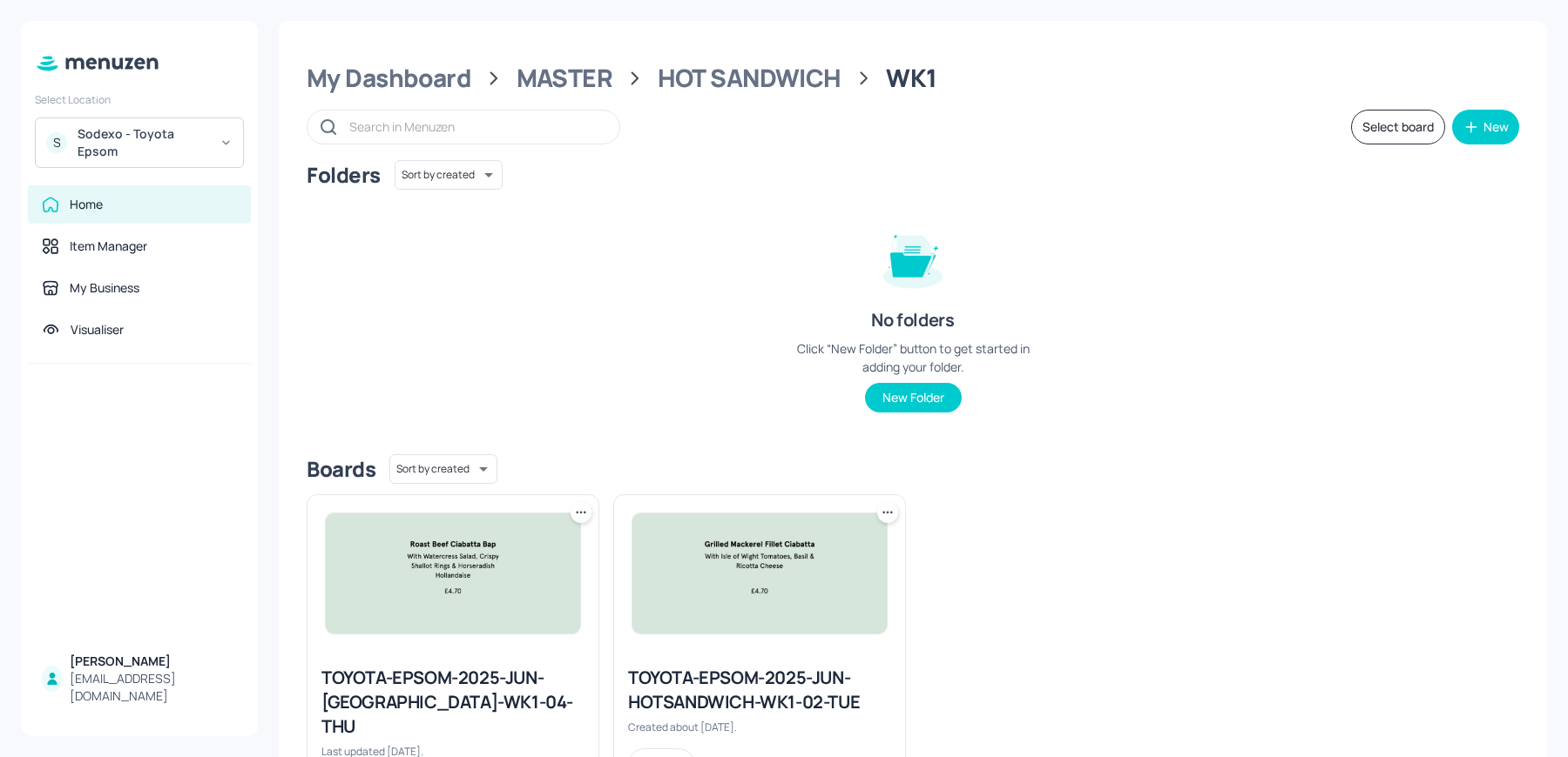
click at [415, 602] on img at bounding box center [453, 574] width 255 height 120
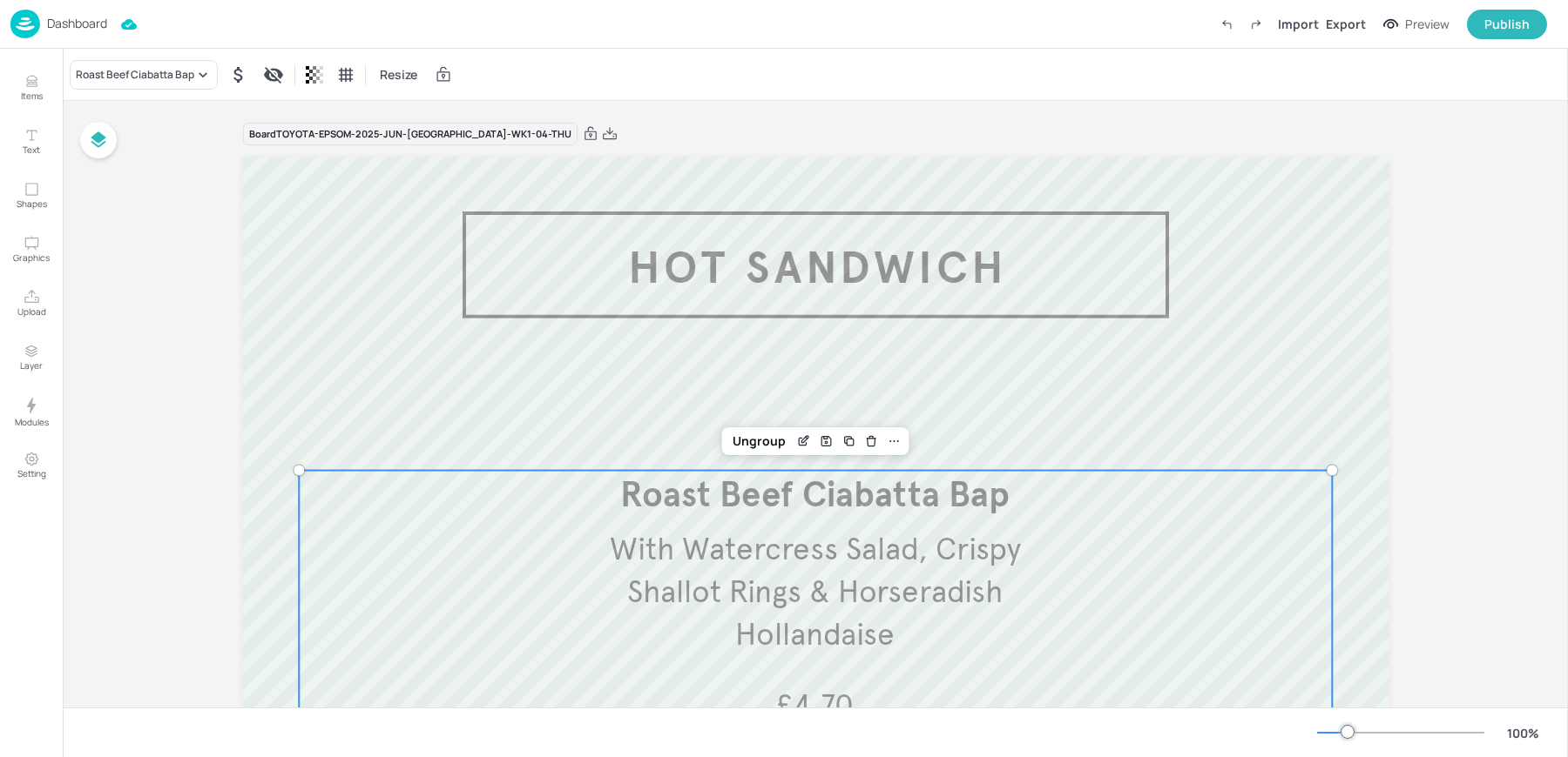
click at [855, 620] on span "With Watercress Salad, Crispy Shallot Rings & Horseradish Hollandaise" at bounding box center [816, 592] width 411 height 124
click at [798, 442] on icon "Edit Item" at bounding box center [802, 442] width 8 height 8
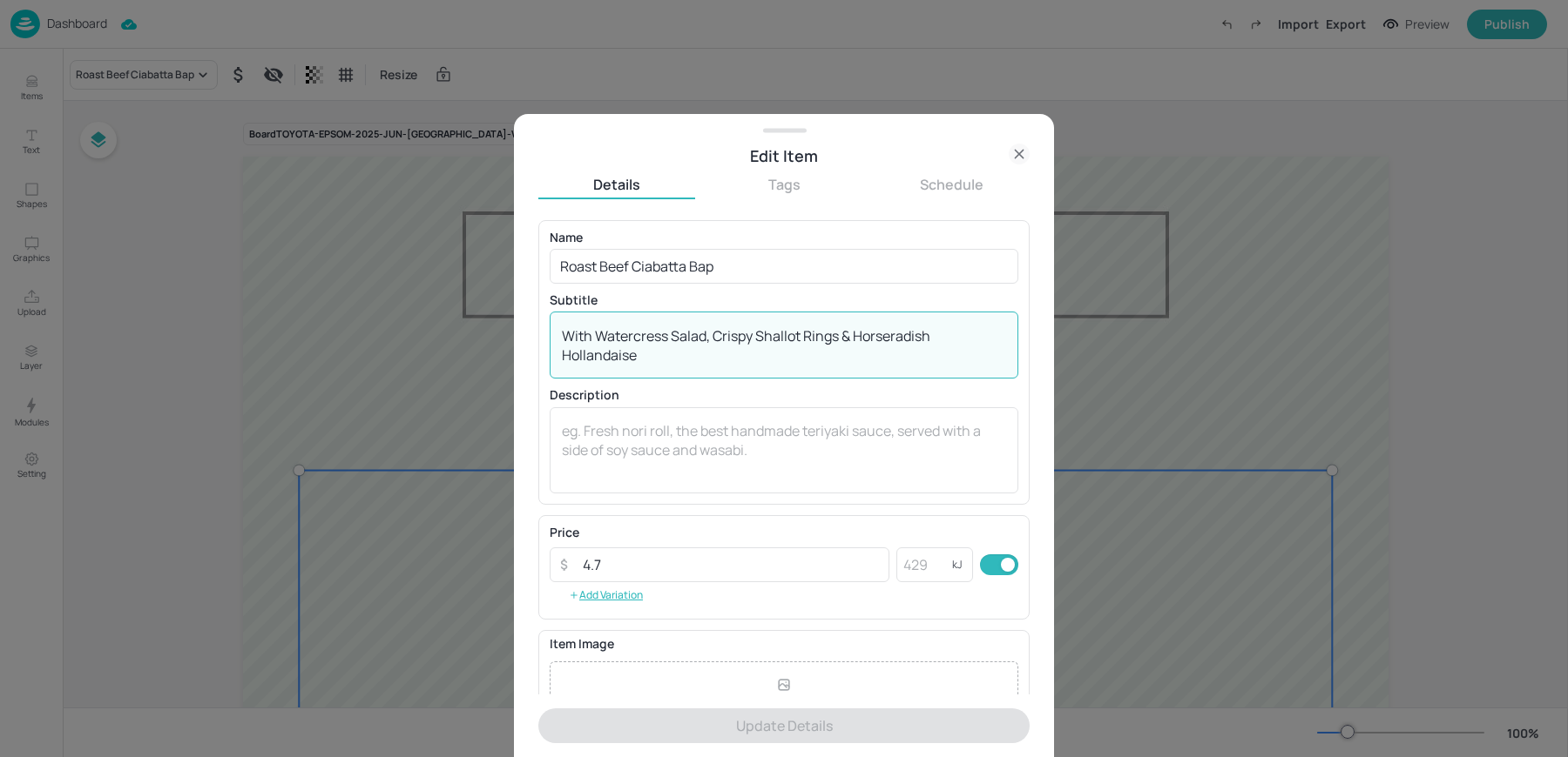
click at [857, 340] on textarea "With Watercress Salad, Crispy Shallot Rings & Horseradish Hollandaise" at bounding box center [784, 346] width 445 height 38
click at [709, 368] on div "With Watercress Salad, Crispy Shallot Rings & Horseradish Hollandaise x ​" at bounding box center [784, 345] width 469 height 67
click at [682, 360] on textarea "With Watercress Salad, Crispy Shallot Rings & Horseradish Hollandaise" at bounding box center [784, 346] width 445 height 38
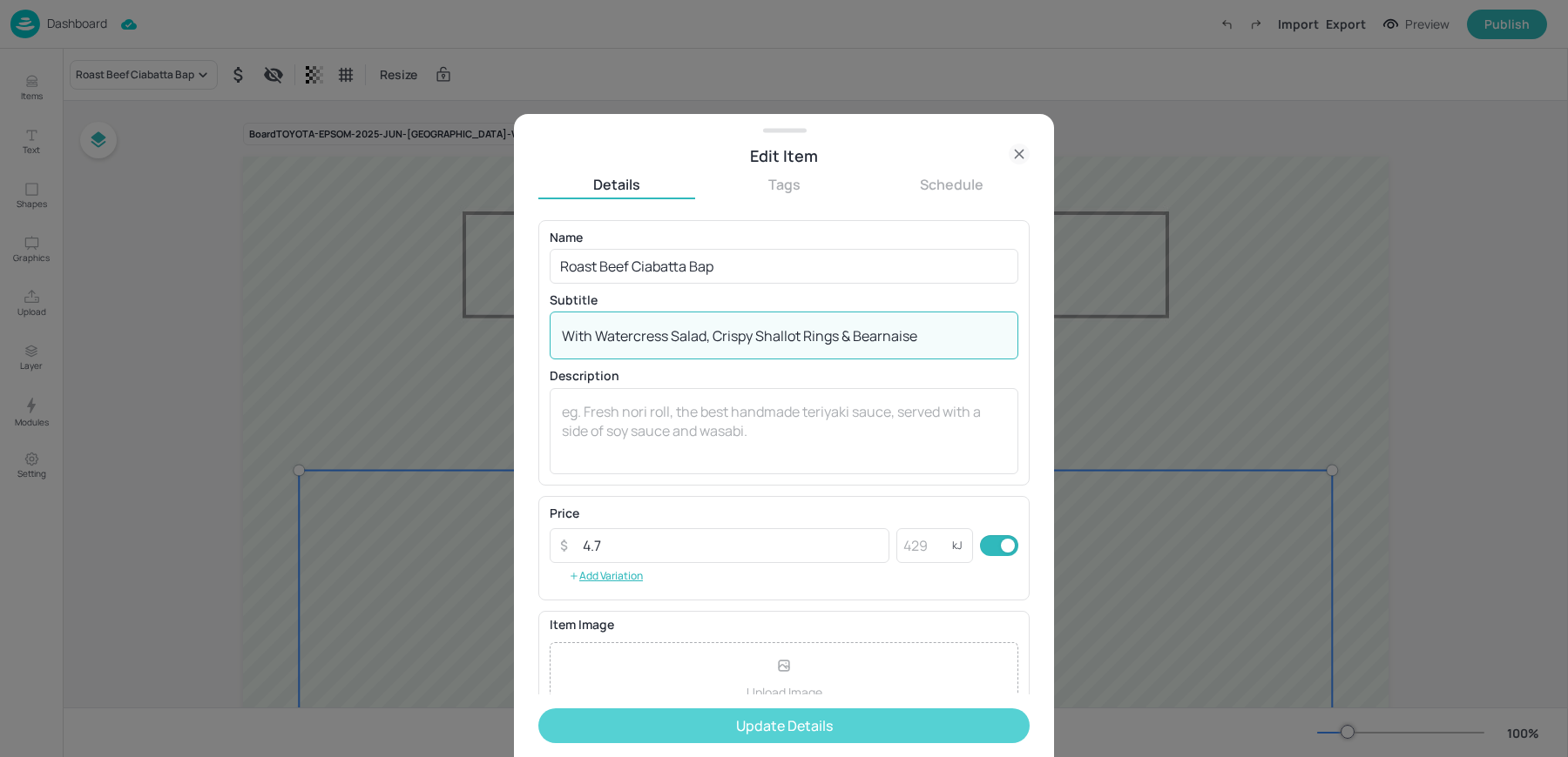
type textarea "With Watercress Salad, Crispy Shallot Rings & Bearnaise"
click at [723, 730] on button "Update Details" at bounding box center [784, 726] width 492 height 35
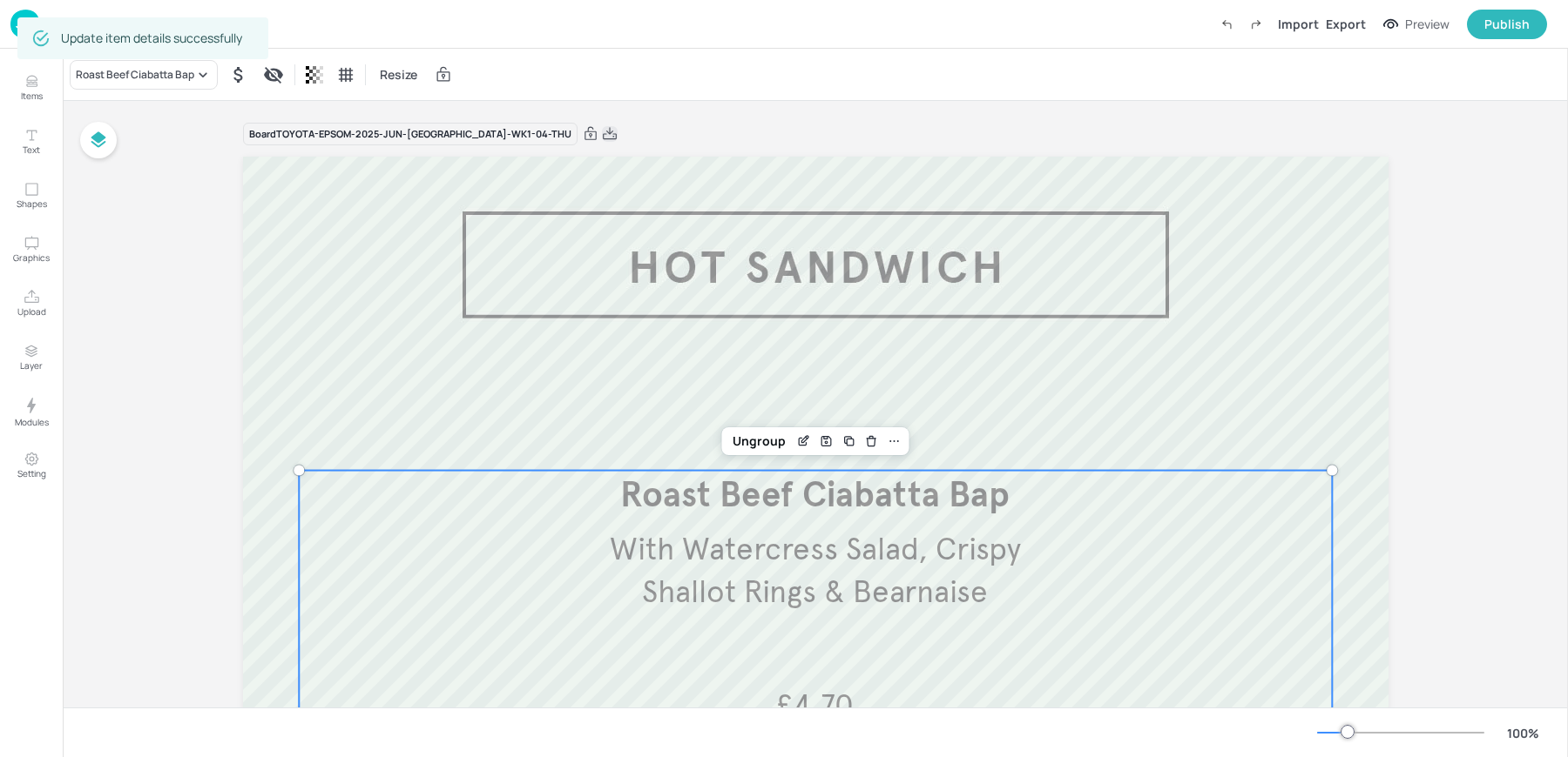
click at [602, 135] on icon at bounding box center [610, 134] width 16 height 17
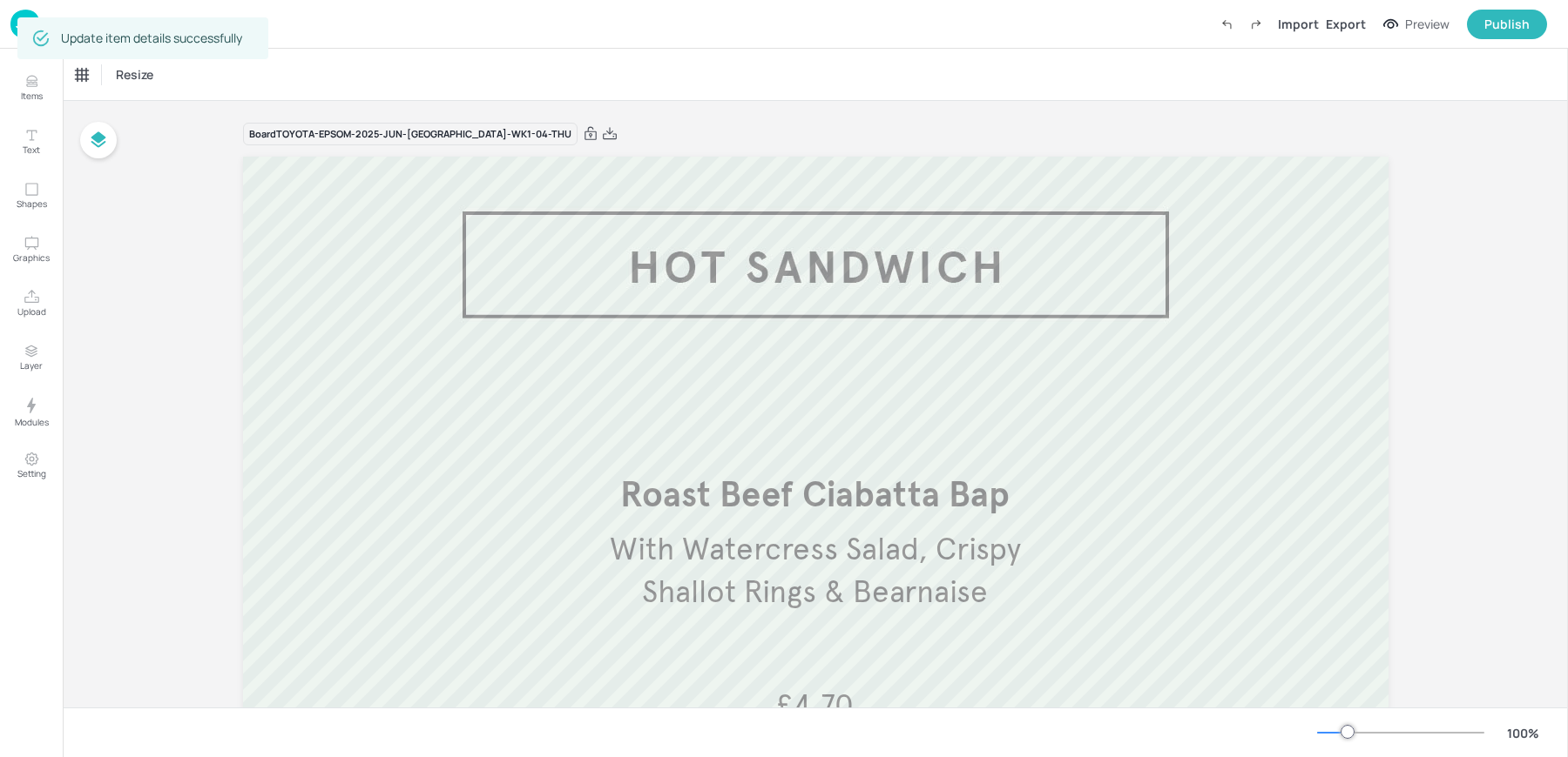
click at [659, 84] on div "Resize" at bounding box center [815, 74] width 1505 height 51
click at [24, 20] on img at bounding box center [25, 24] width 30 height 29
click at [870, 86] on div "Resize" at bounding box center [815, 74] width 1505 height 51
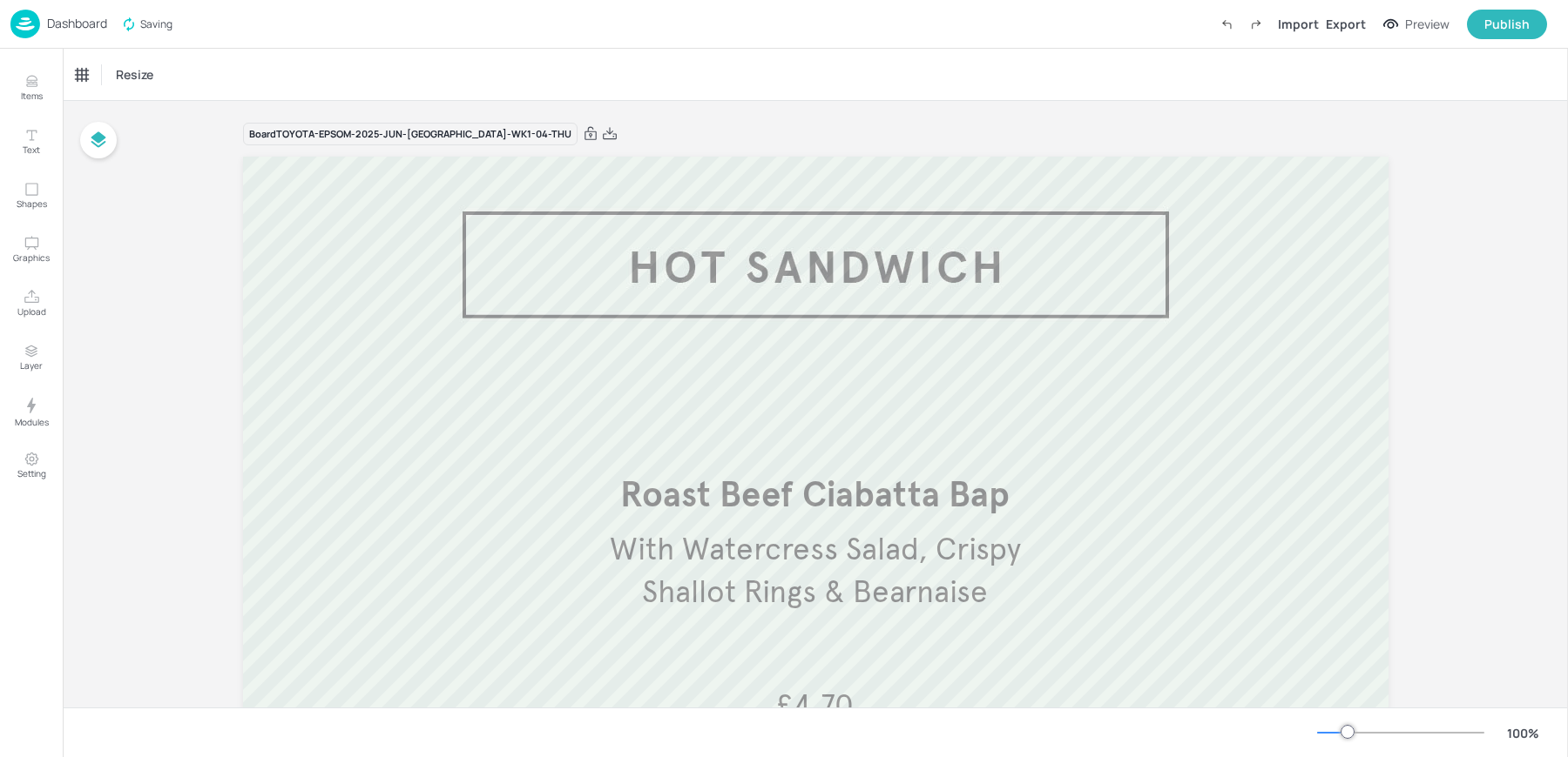
click at [870, 86] on div "Resize" at bounding box center [815, 74] width 1505 height 51
click at [73, 21] on p "Dashboard" at bounding box center [77, 24] width 60 height 12
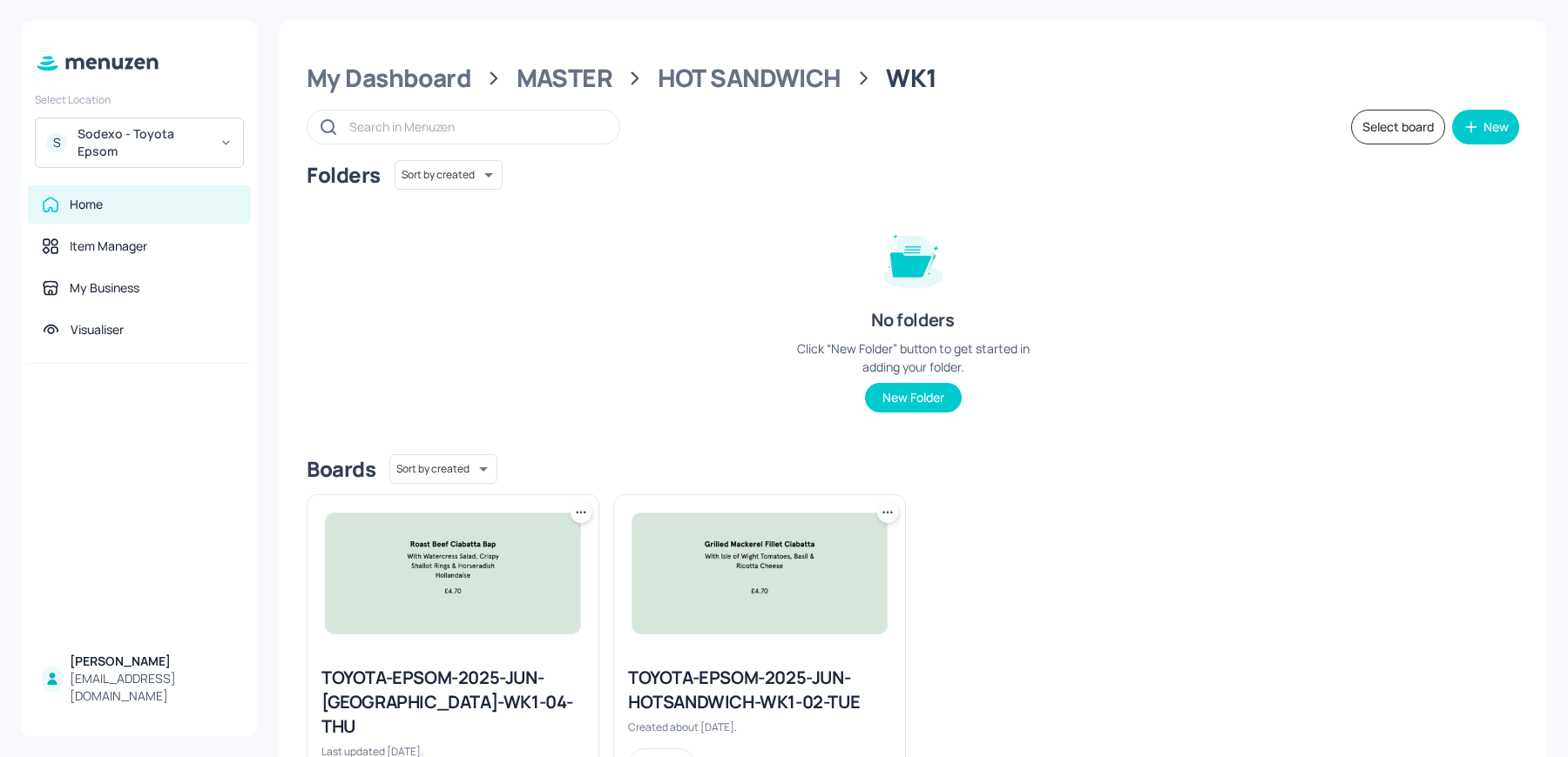
click at [428, 587] on img at bounding box center [453, 574] width 255 height 120
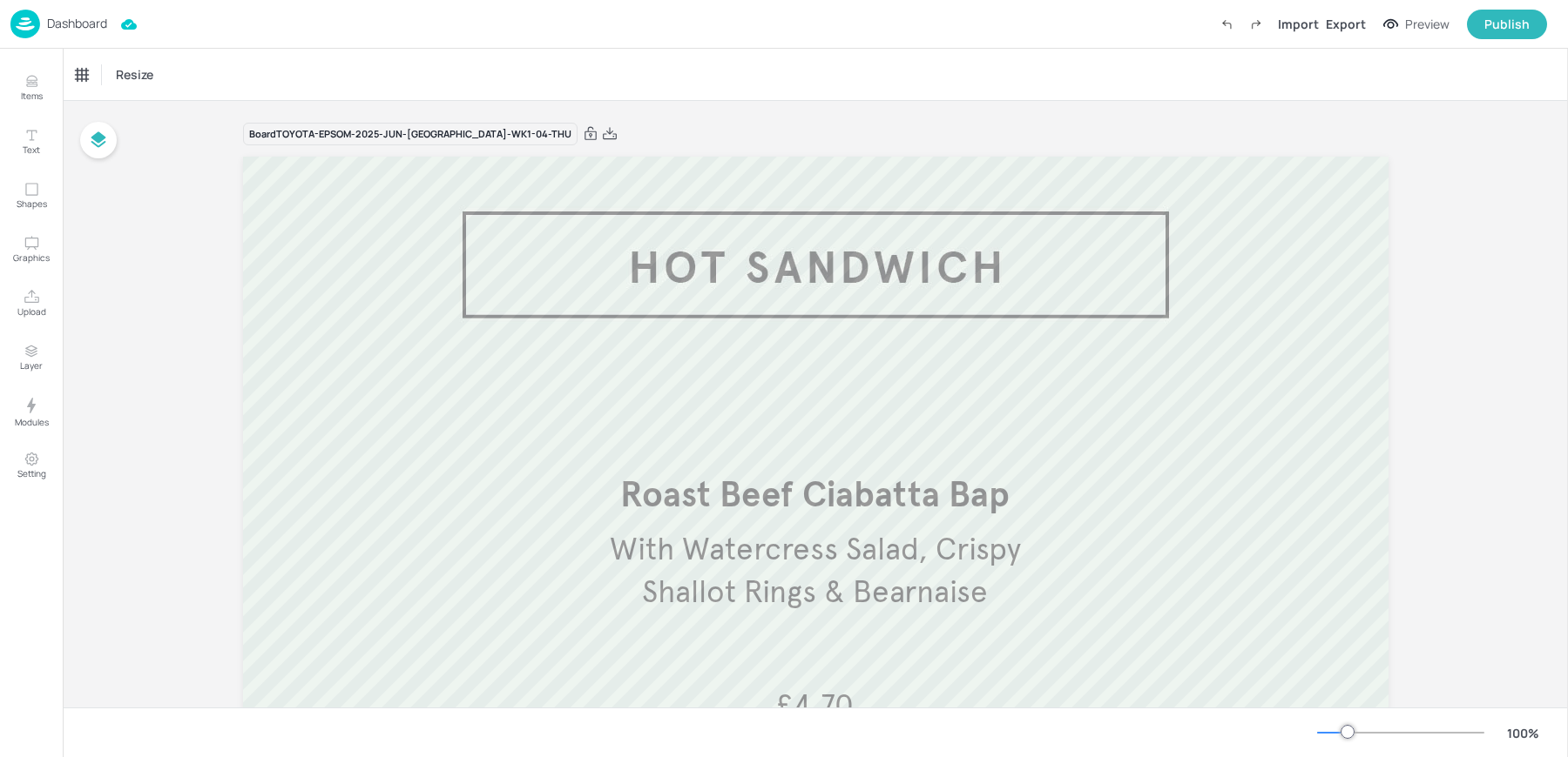
click at [68, 28] on p "Dashboard" at bounding box center [77, 24] width 60 height 12
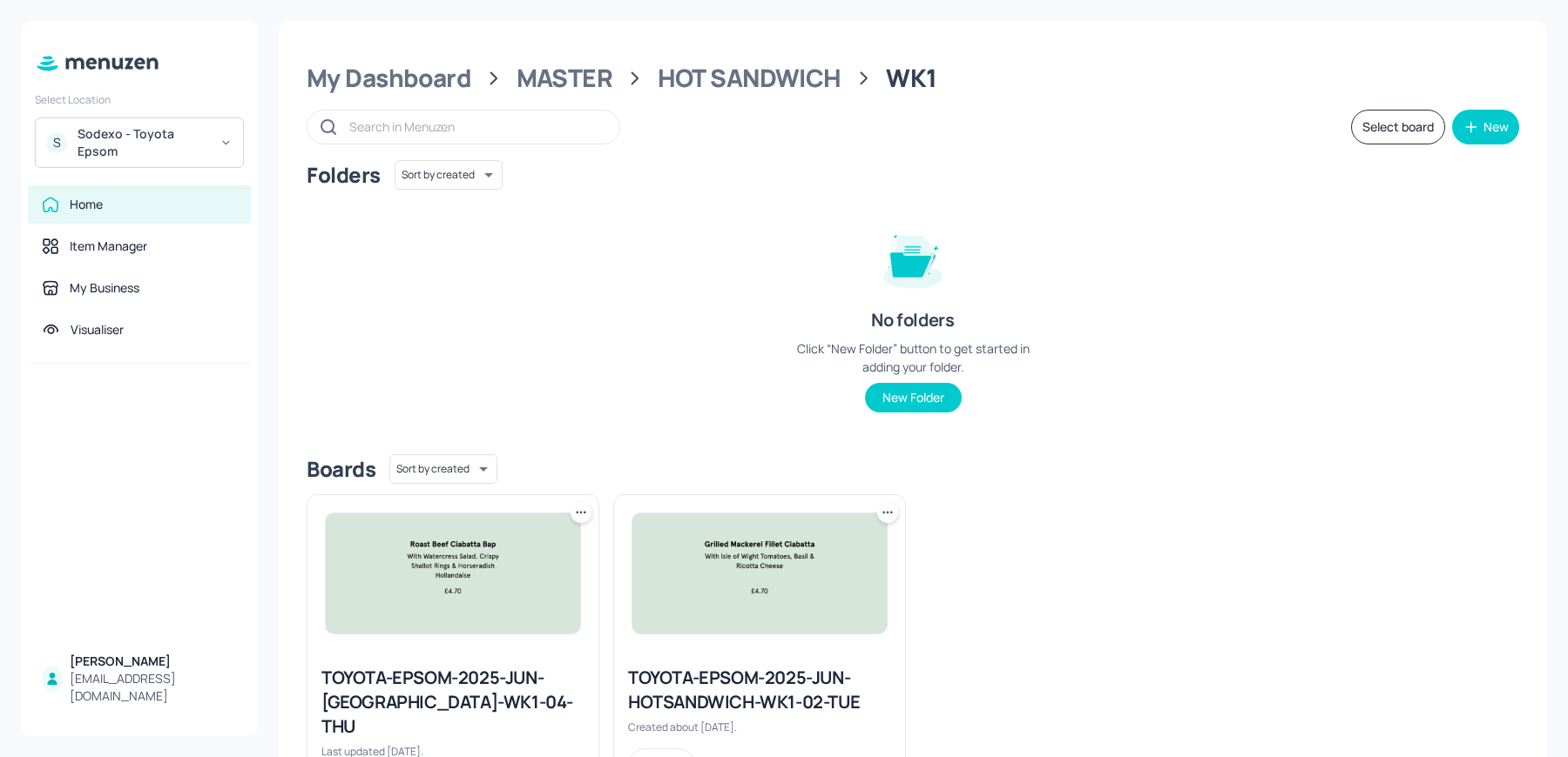
click at [420, 652] on div "TOYOTA-EPSOM-2025-JUN-HOTSANDWICH-WK1-04-THU Last updated [DATE]. Edit" at bounding box center [453, 735] width 291 height 168
click at [408, 592] on img at bounding box center [453, 574] width 255 height 120
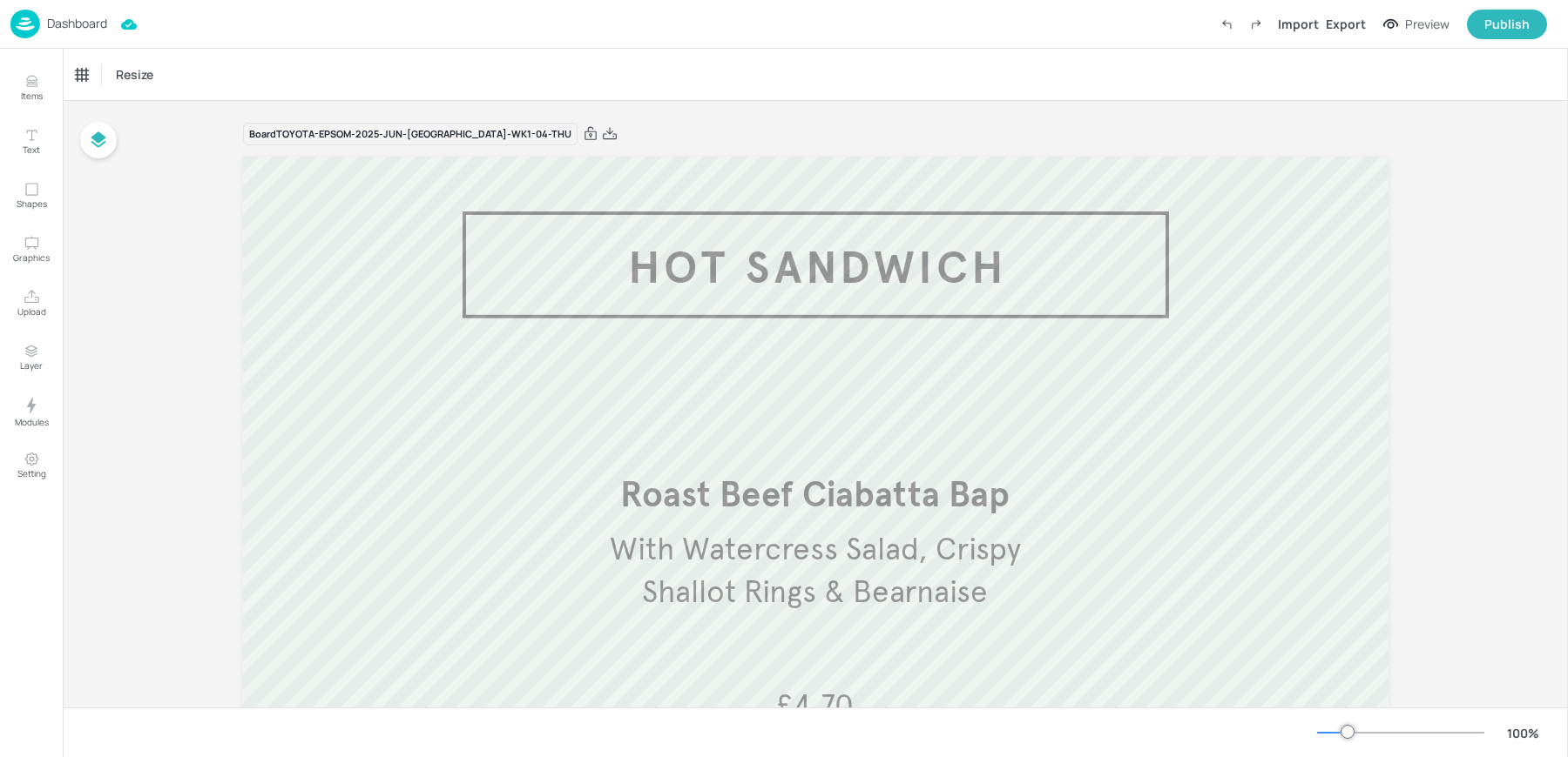
click at [50, 17] on p "Dashboard" at bounding box center [77, 24] width 60 height 12
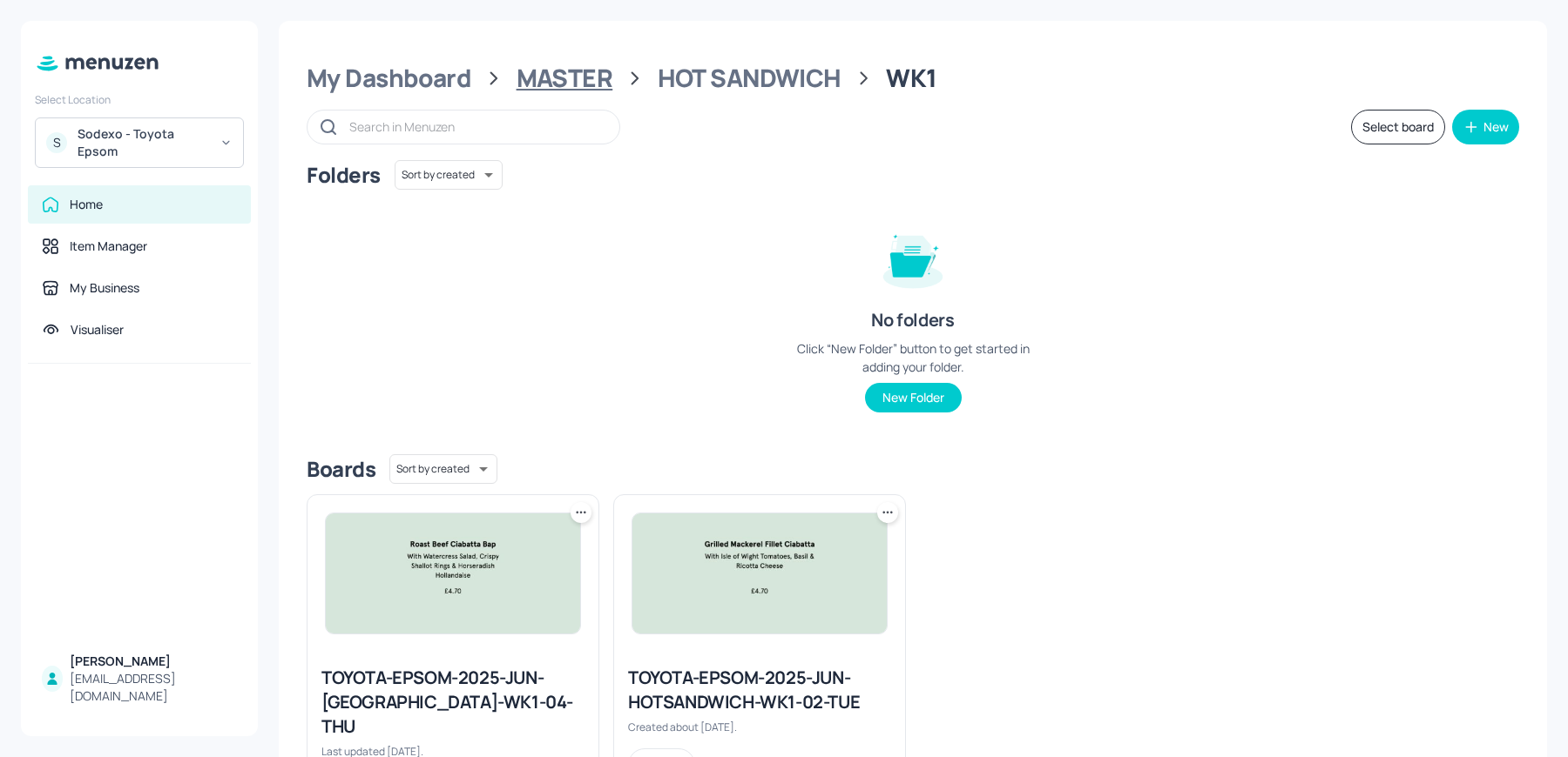
click at [571, 84] on div "MASTER" at bounding box center [565, 78] width 97 height 31
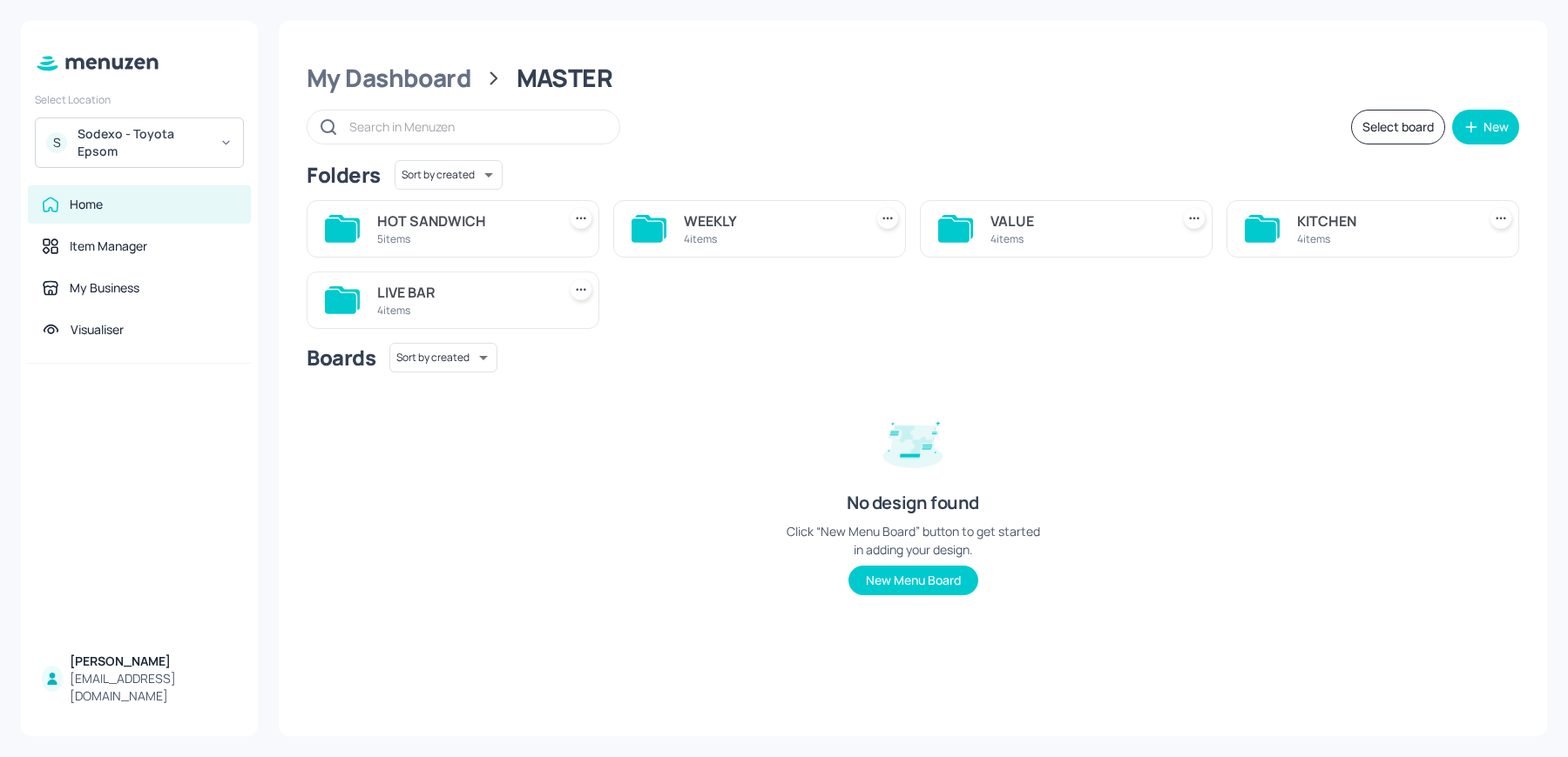
click at [1051, 238] on div "4 items" at bounding box center [1076, 239] width 173 height 15
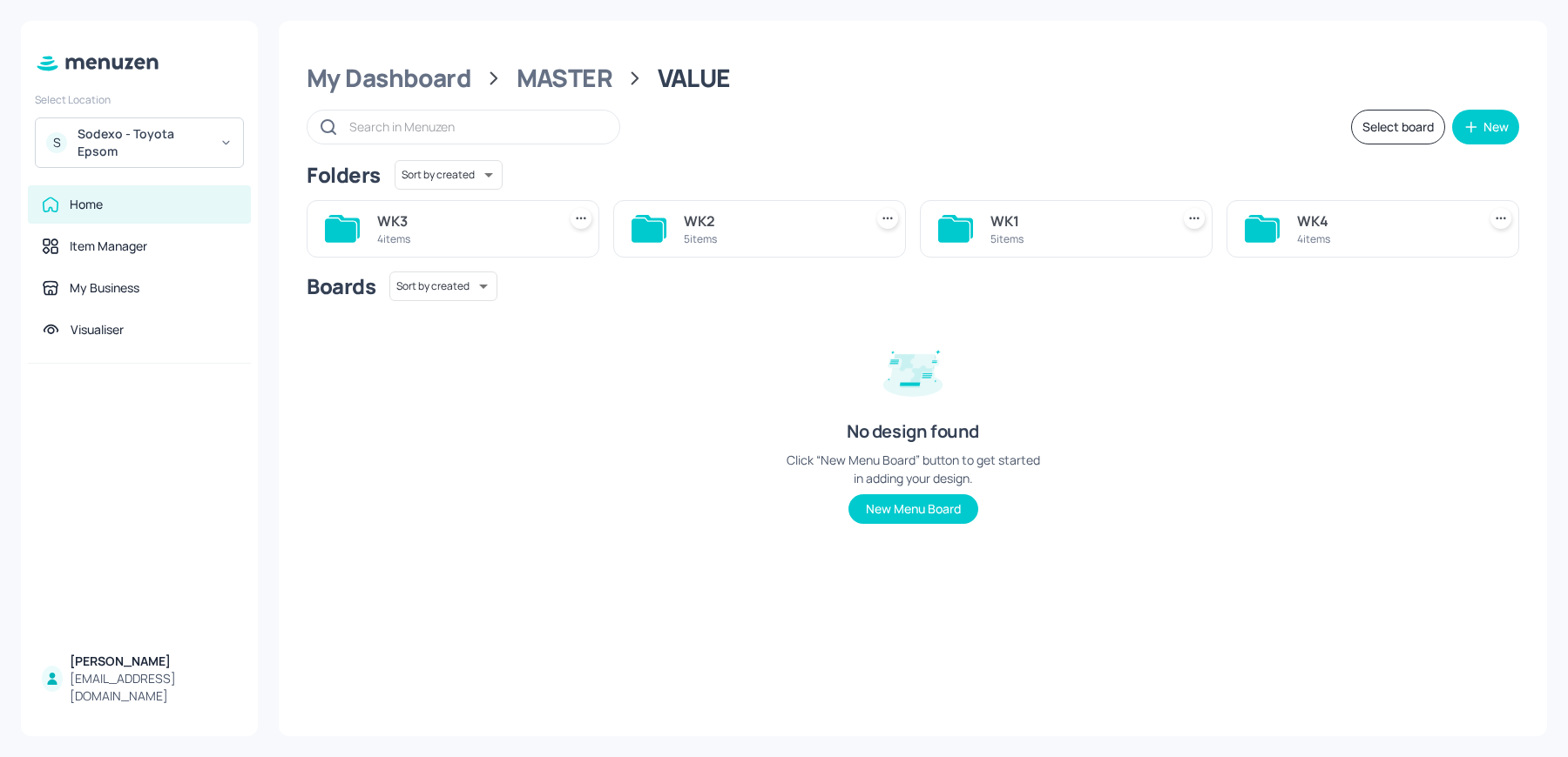
click at [1051, 238] on div "5 items" at bounding box center [1076, 239] width 173 height 15
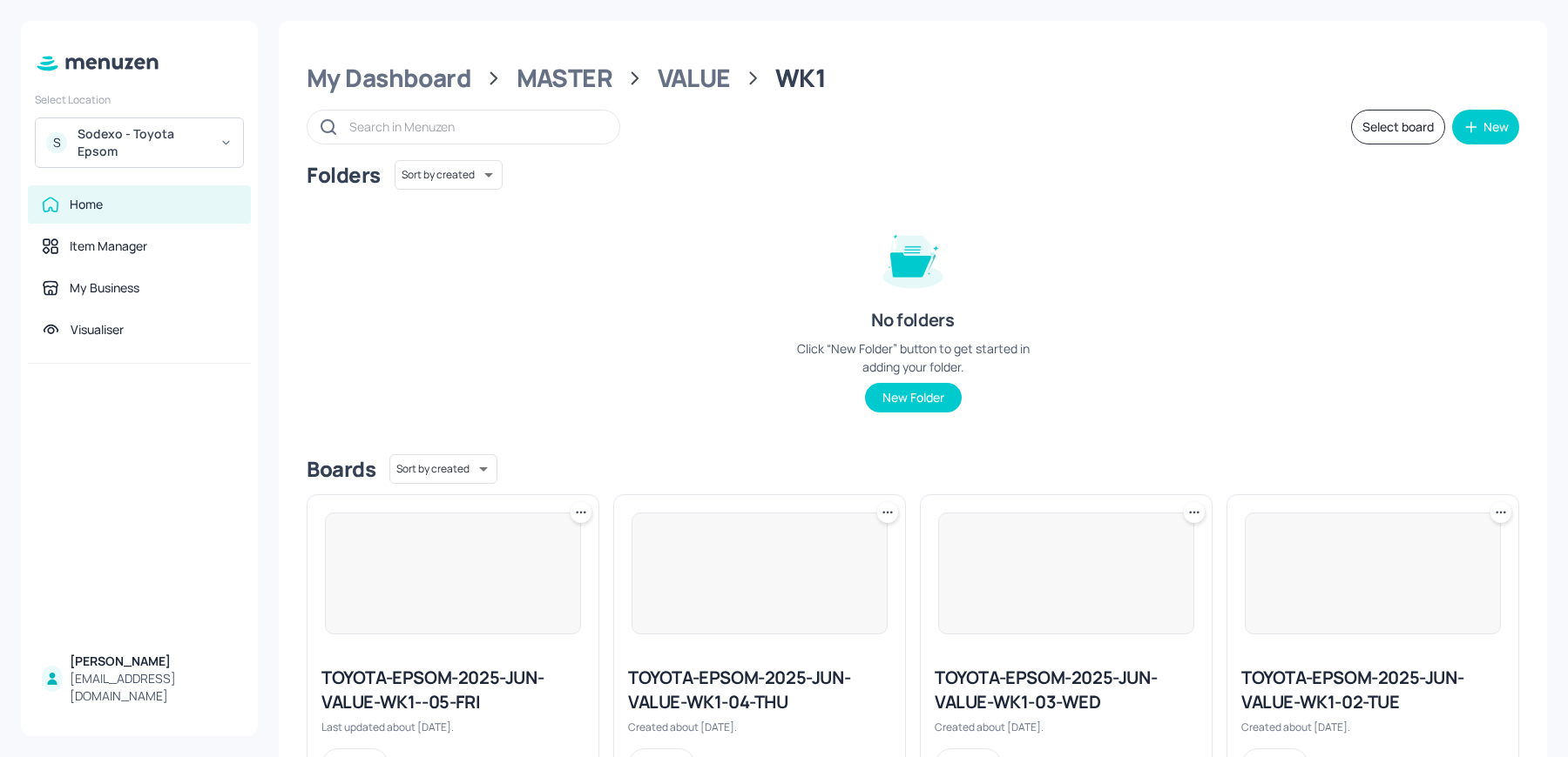
scroll to position [395, 0]
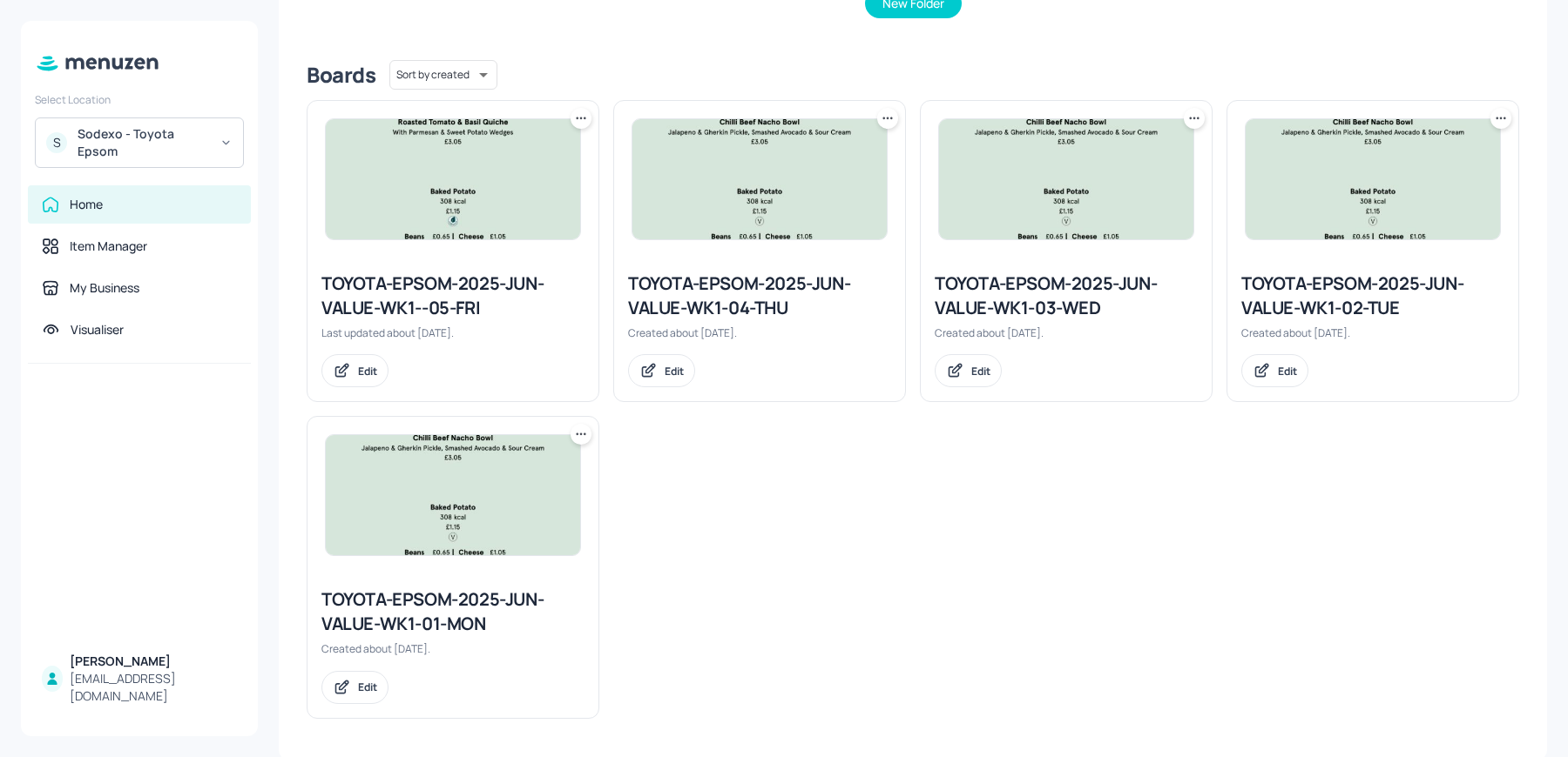
click at [419, 544] on img at bounding box center [453, 496] width 255 height 120
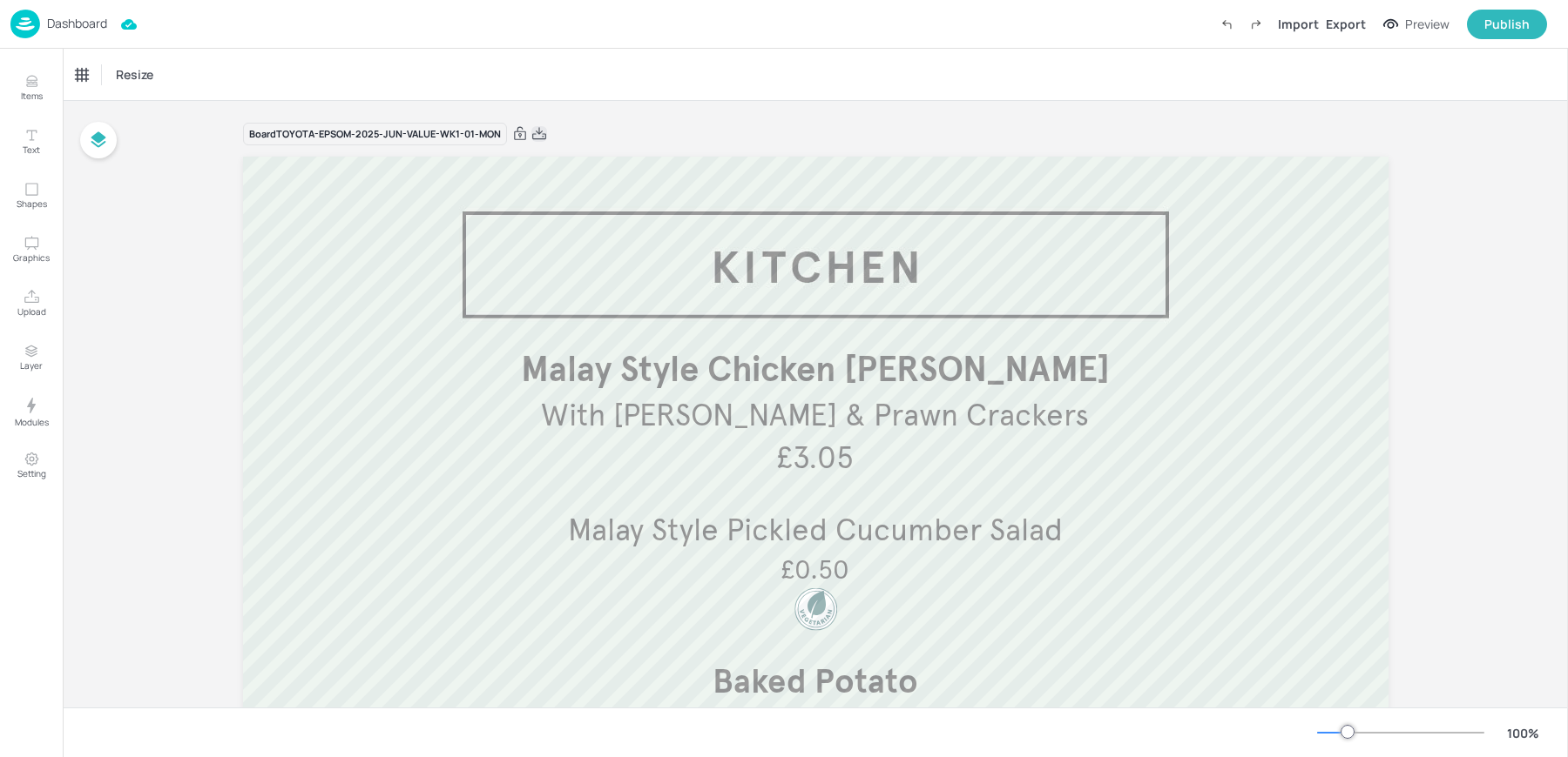
click at [533, 138] on icon at bounding box center [540, 134] width 16 height 17
click at [23, 26] on img at bounding box center [25, 24] width 30 height 29
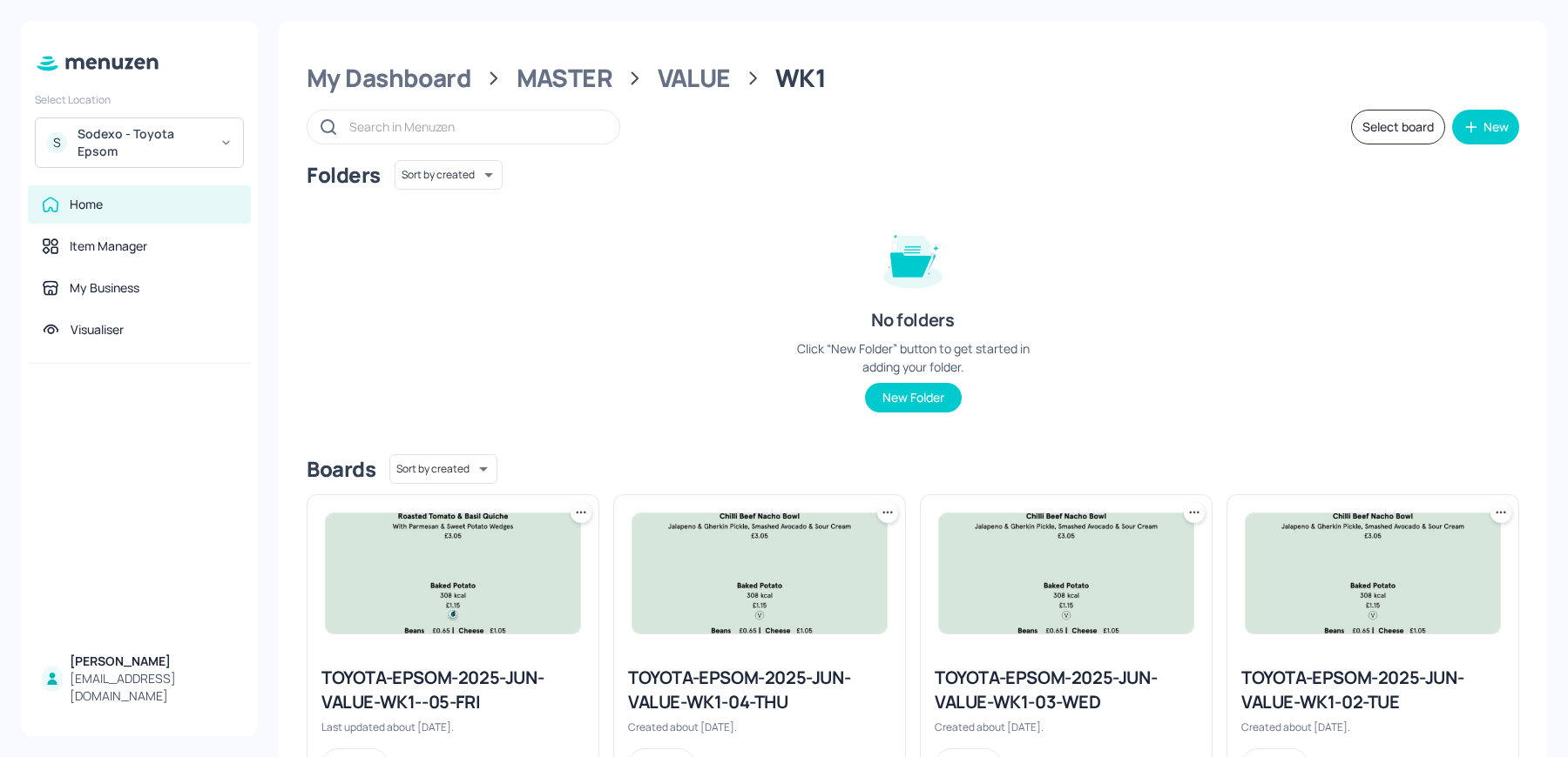
scroll to position [395, 0]
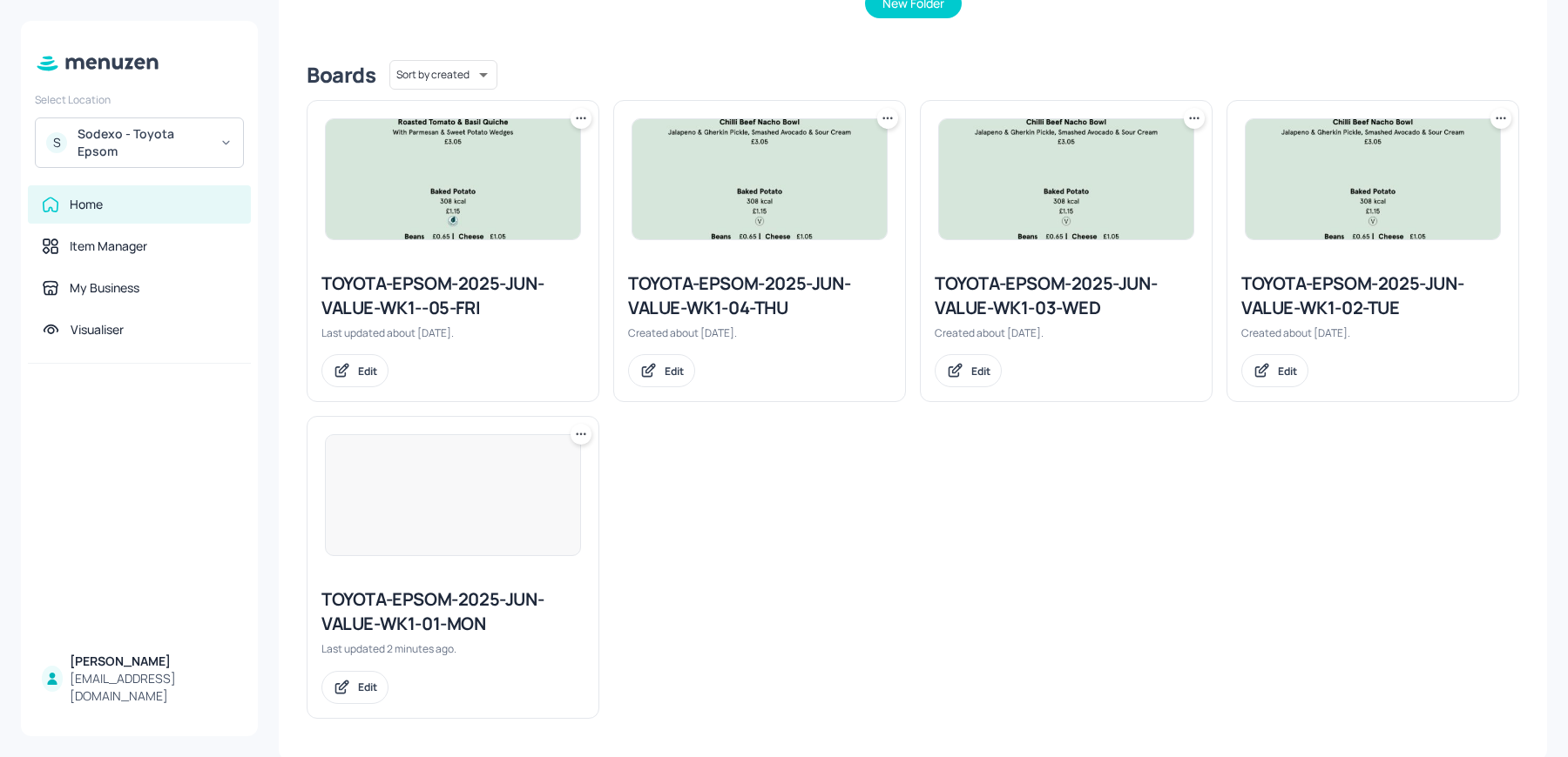
click at [1358, 282] on div "TOYOTA-EPSOM-2025-JUN-VALUE-WK1-02-TUE" at bounding box center [1373, 296] width 263 height 49
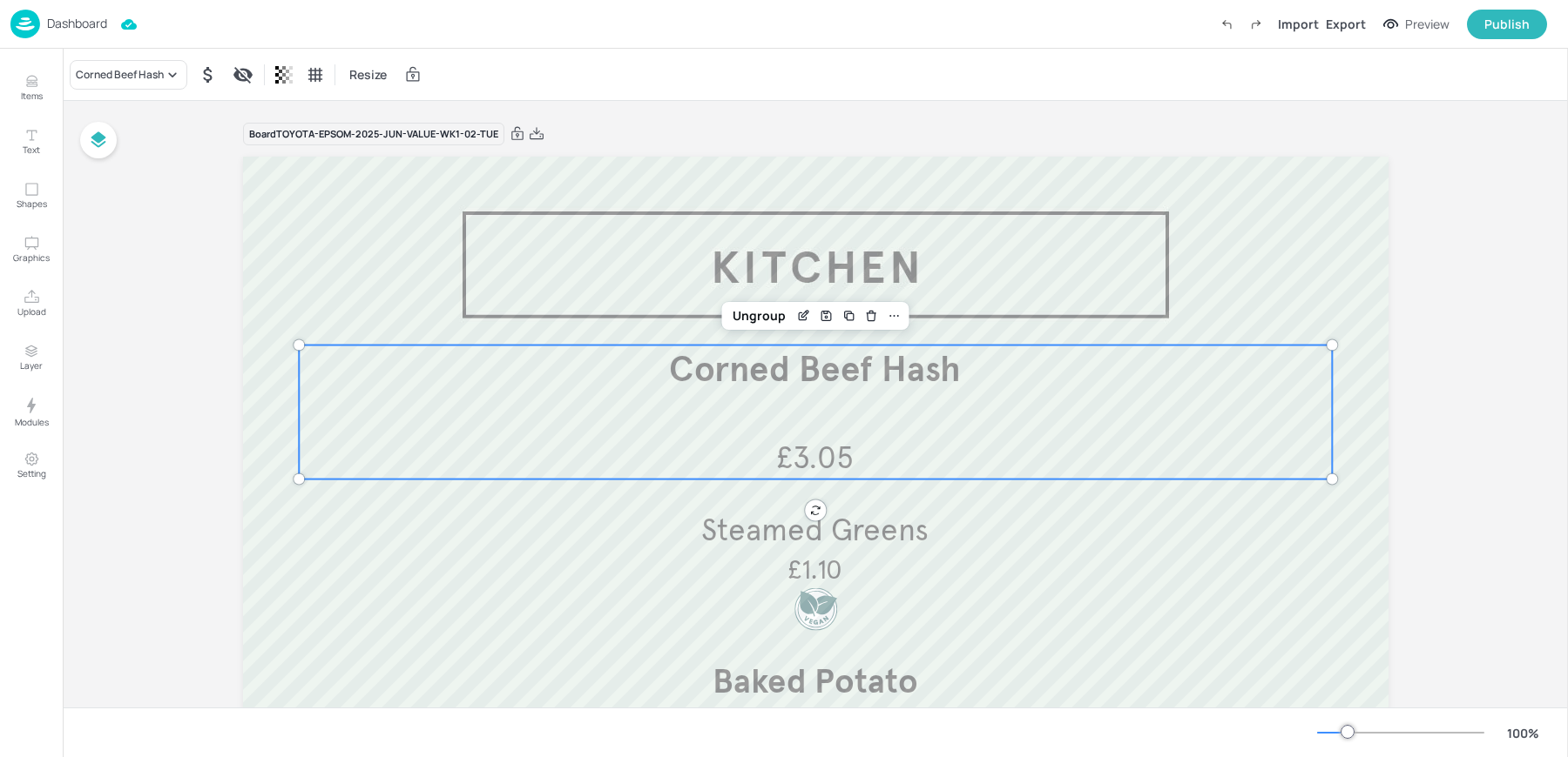
click at [754, 410] on div "Corned Beef Hash £3.05" at bounding box center [815, 413] width 1033 height 134
click at [801, 315] on icon "Edit Item" at bounding box center [804, 314] width 7 height 7
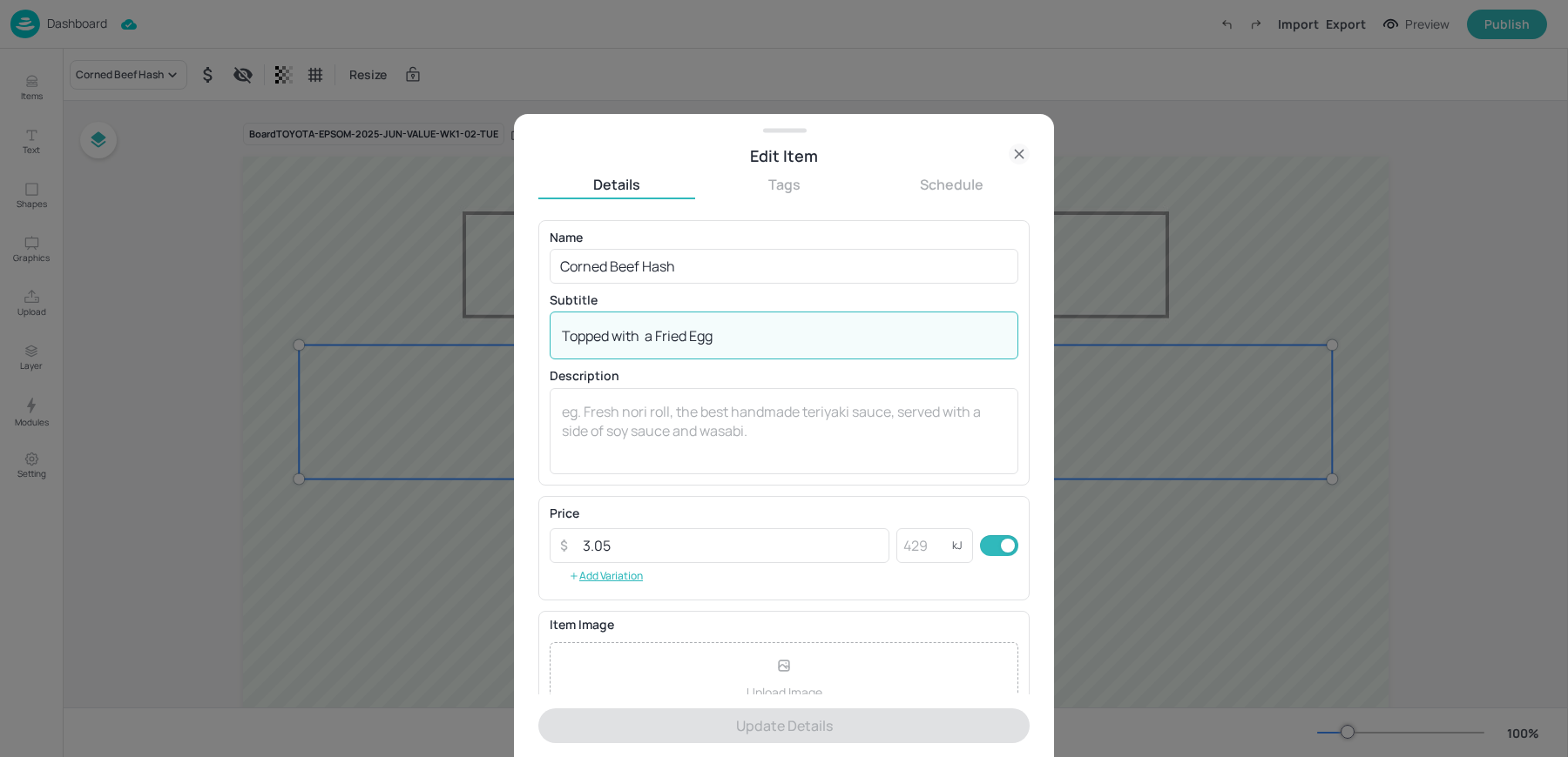
click at [708, 337] on textarea "Topped with a Fried Egg" at bounding box center [784, 336] width 445 height 19
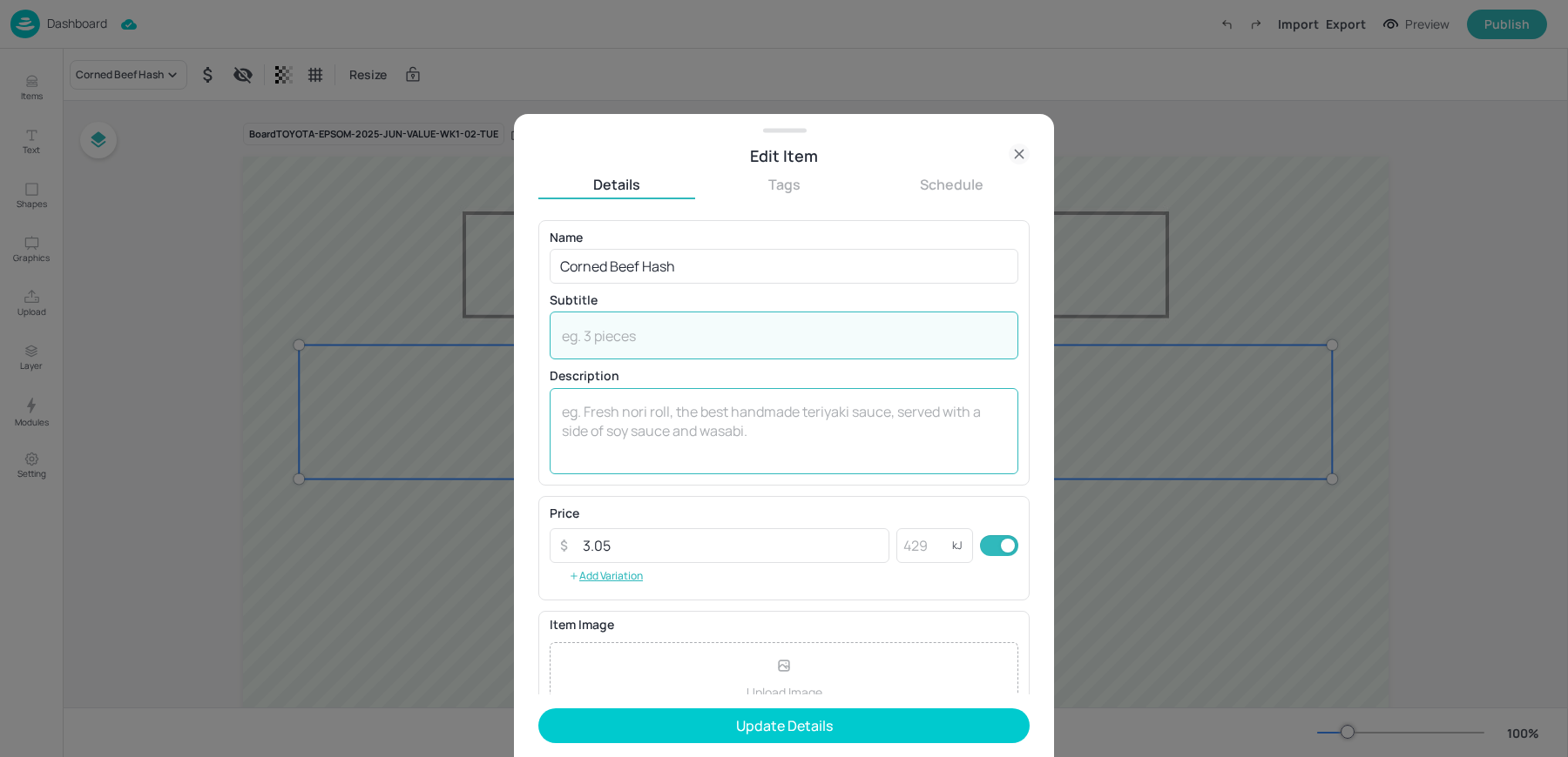
click at [637, 434] on textarea at bounding box center [784, 431] width 445 height 57
paste textarea "Topped with a Fried Egg"
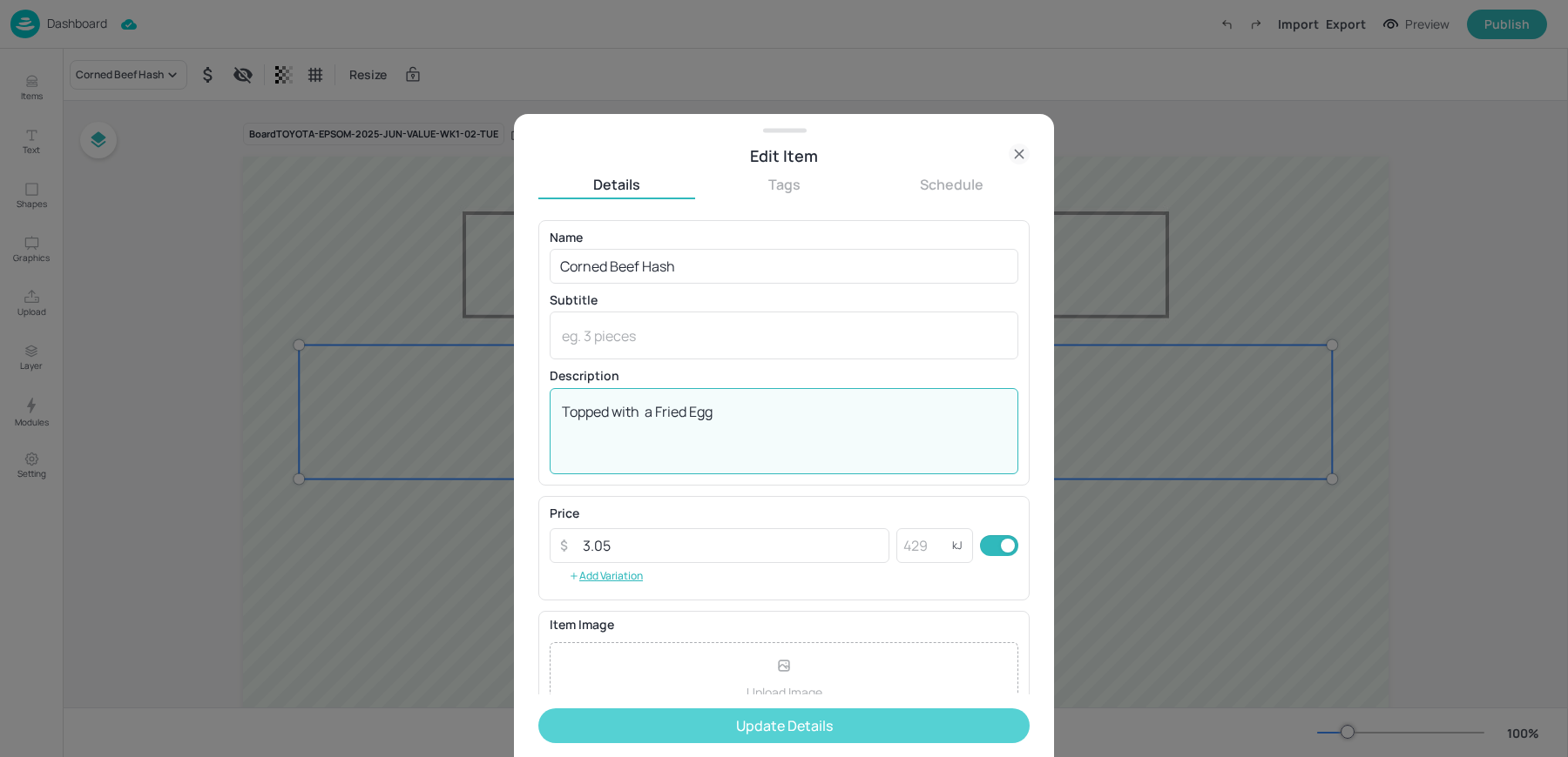
type textarea "Topped with a Fried Egg"
click at [654, 730] on button "Update Details" at bounding box center [784, 726] width 492 height 35
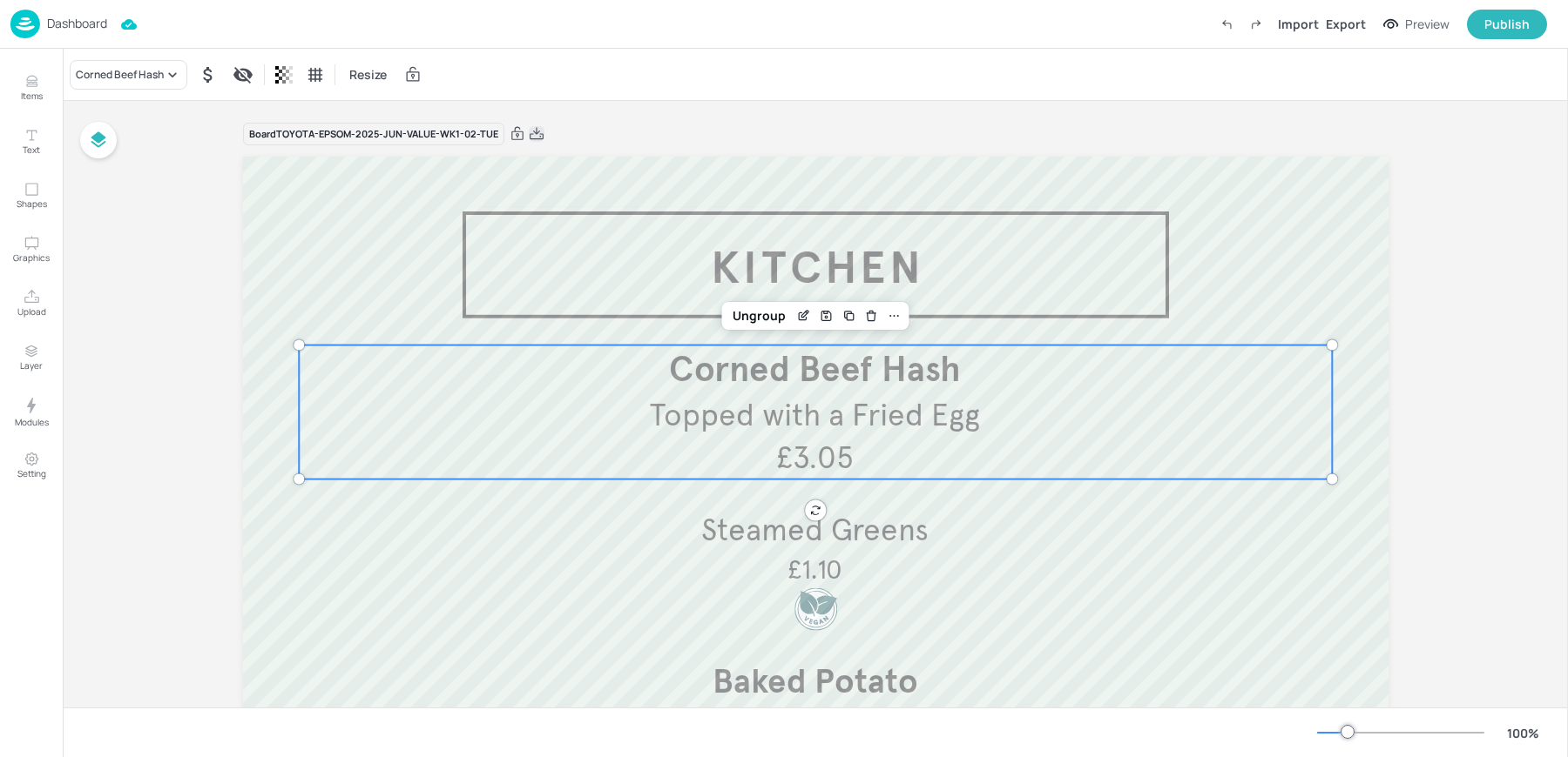
click at [529, 128] on icon at bounding box center [537, 134] width 16 height 17
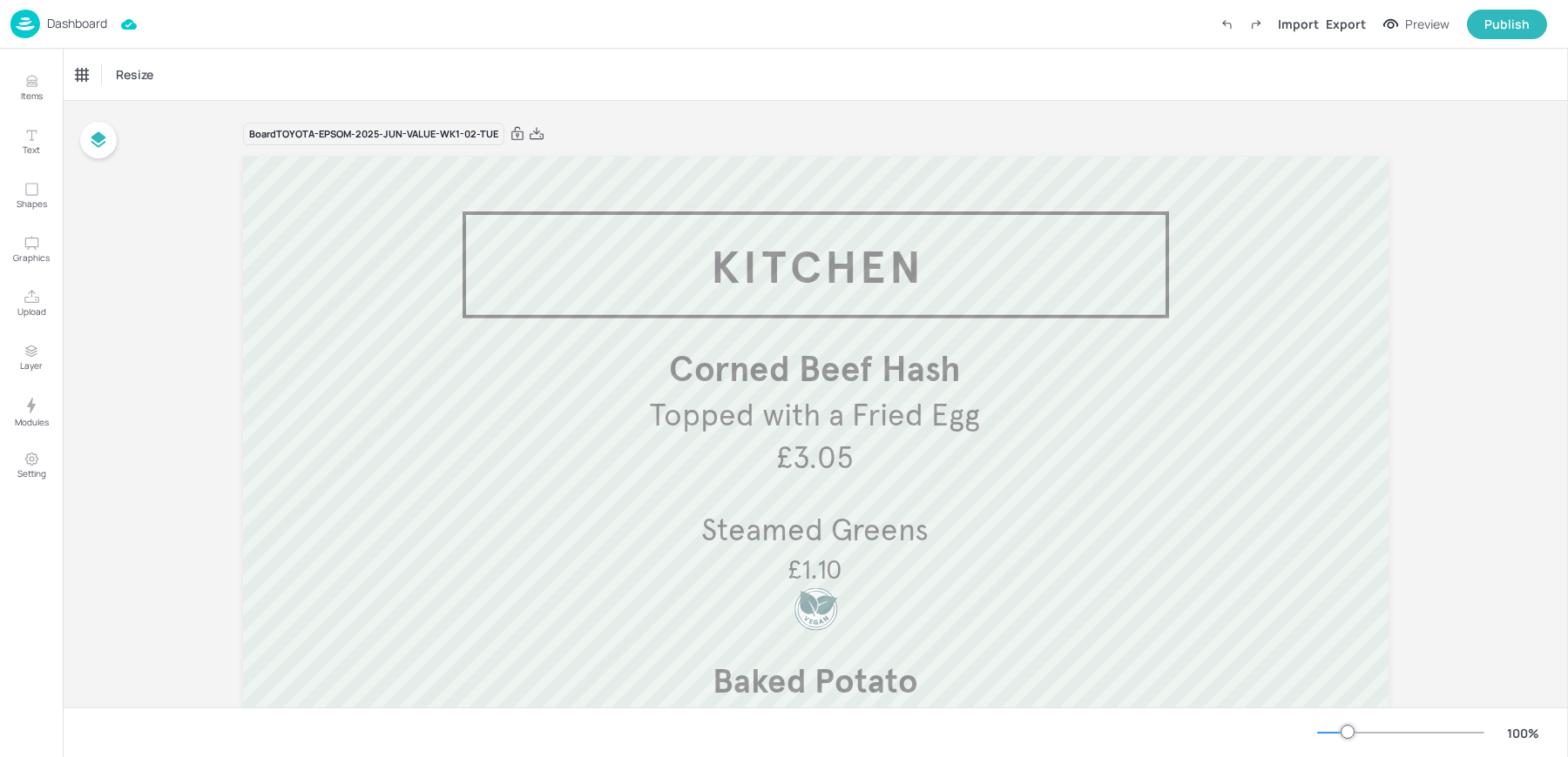
click at [92, 27] on p "Dashboard" at bounding box center [77, 24] width 60 height 12
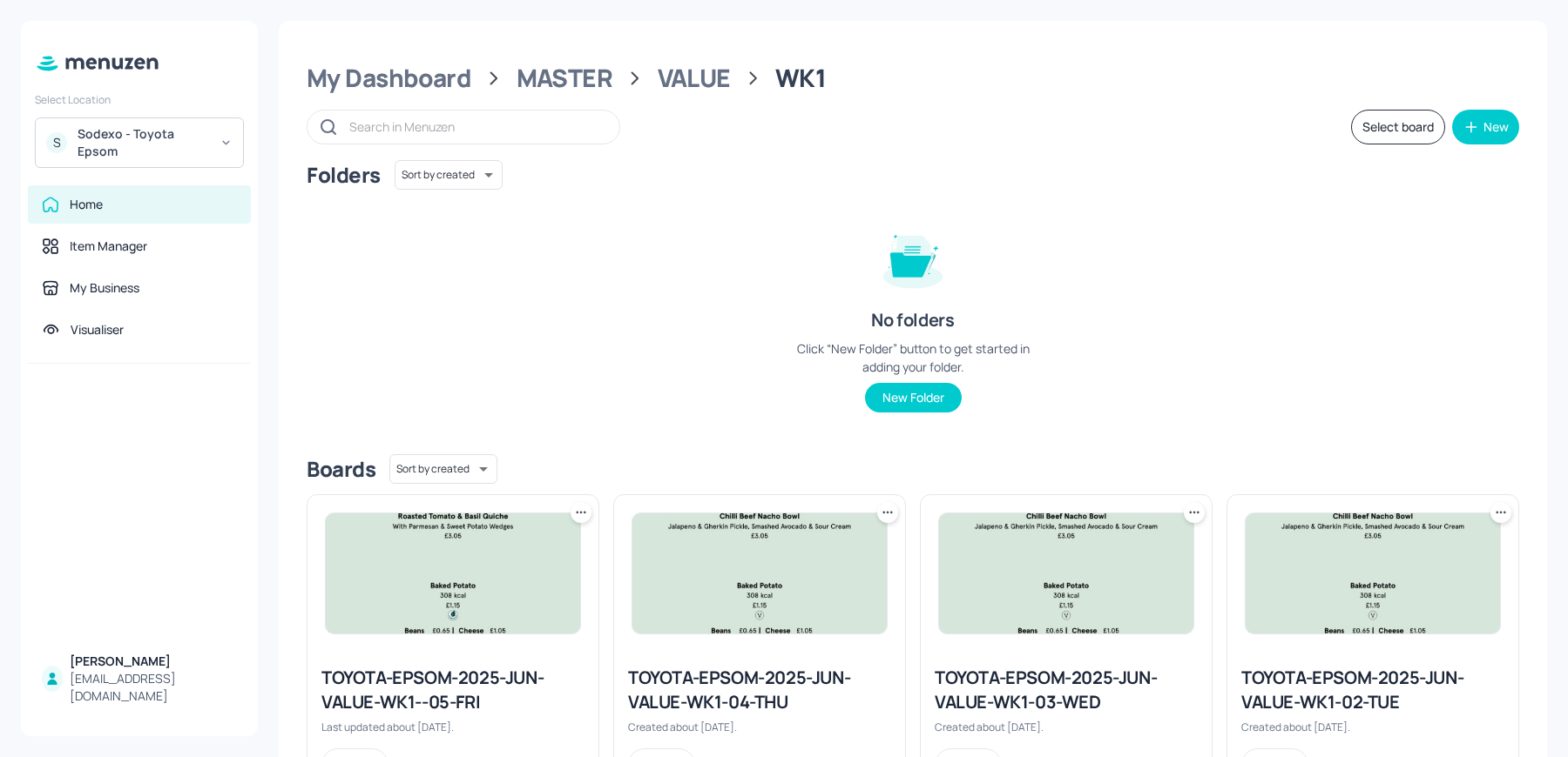
scroll to position [395, 0]
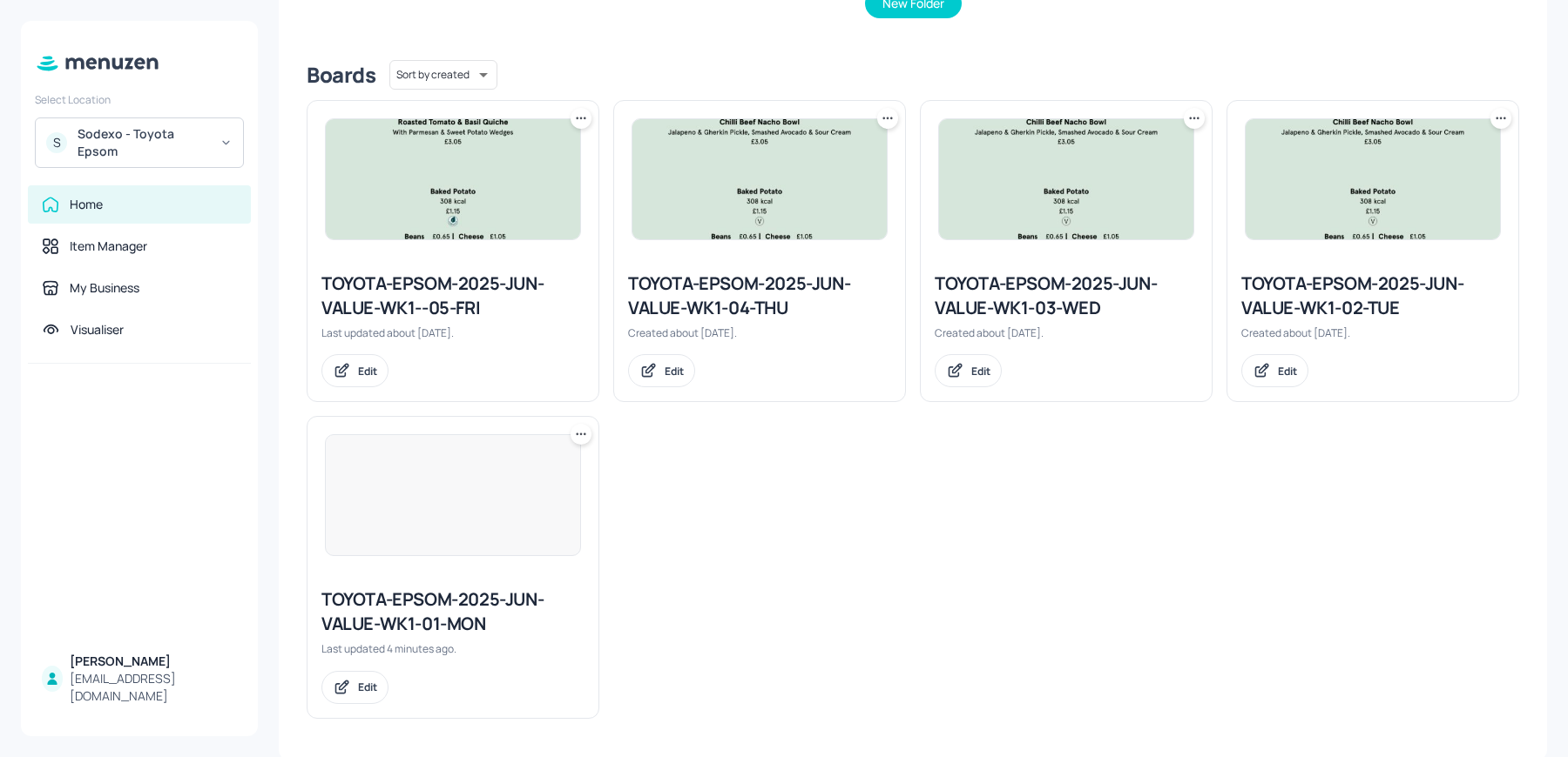
click at [390, 549] on img at bounding box center [453, 496] width 255 height 120
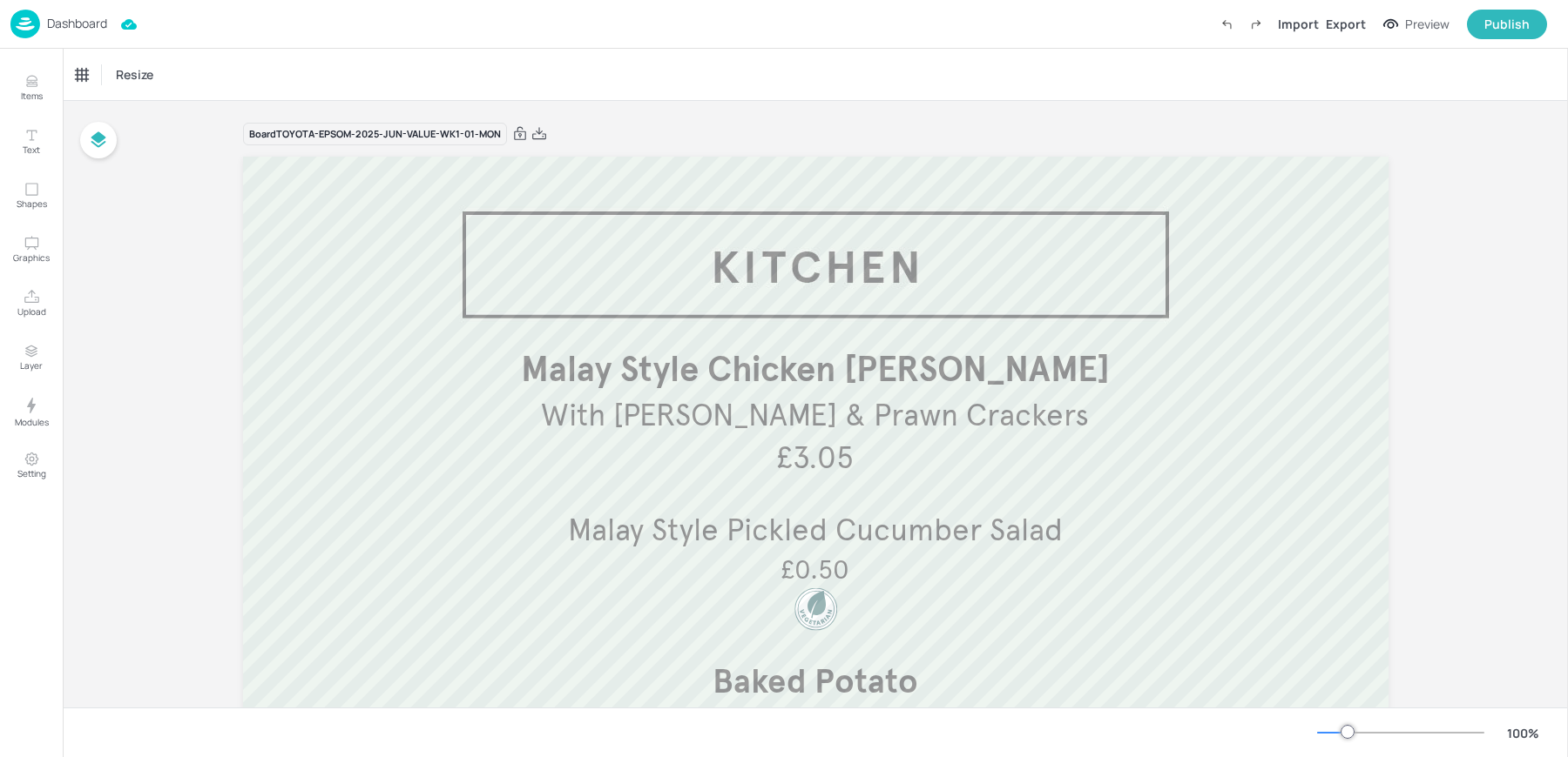
click at [42, 17] on div "Dashboard" at bounding box center [58, 24] width 97 height 29
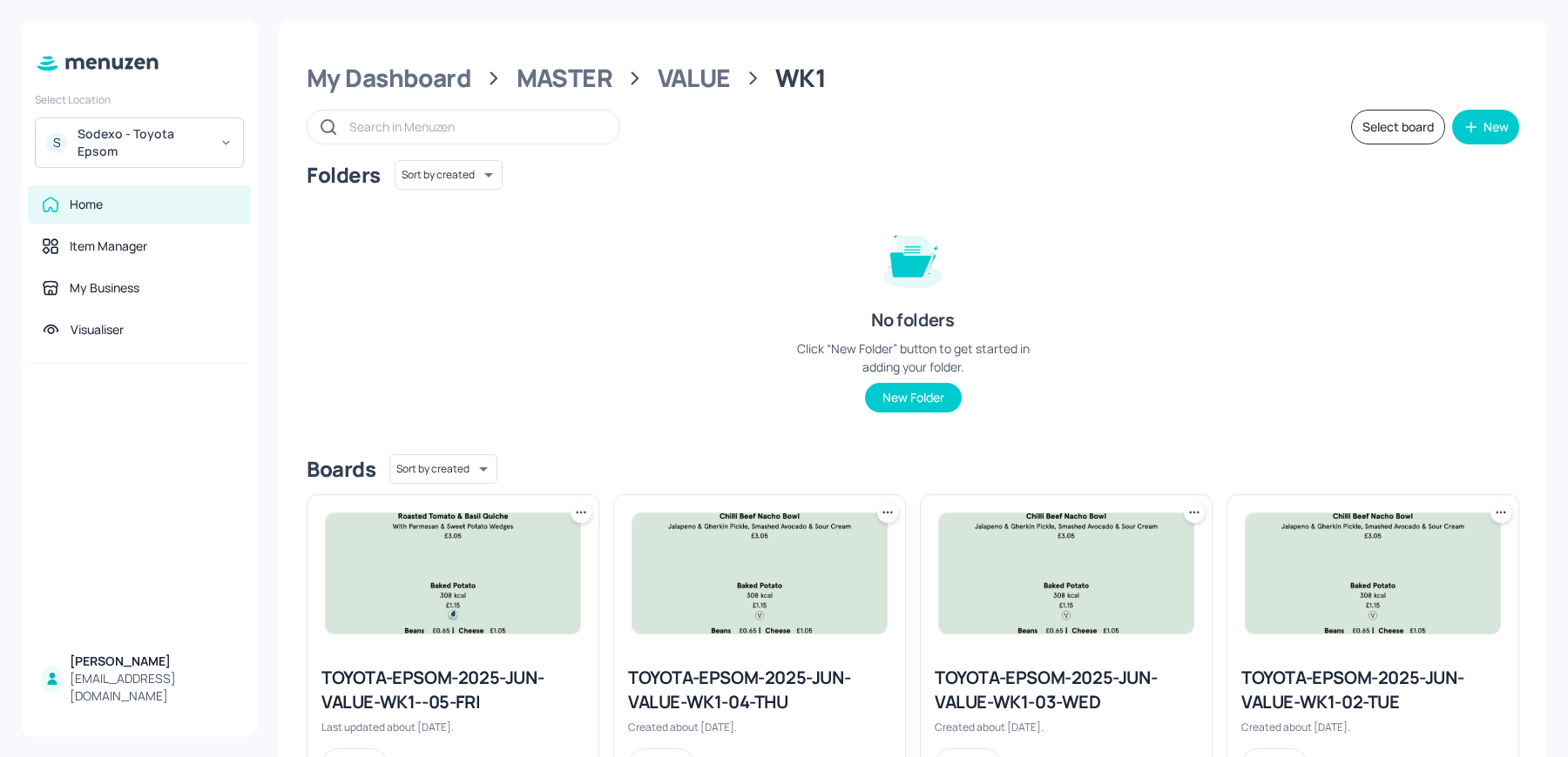
click at [987, 589] on img at bounding box center [1066, 574] width 255 height 120
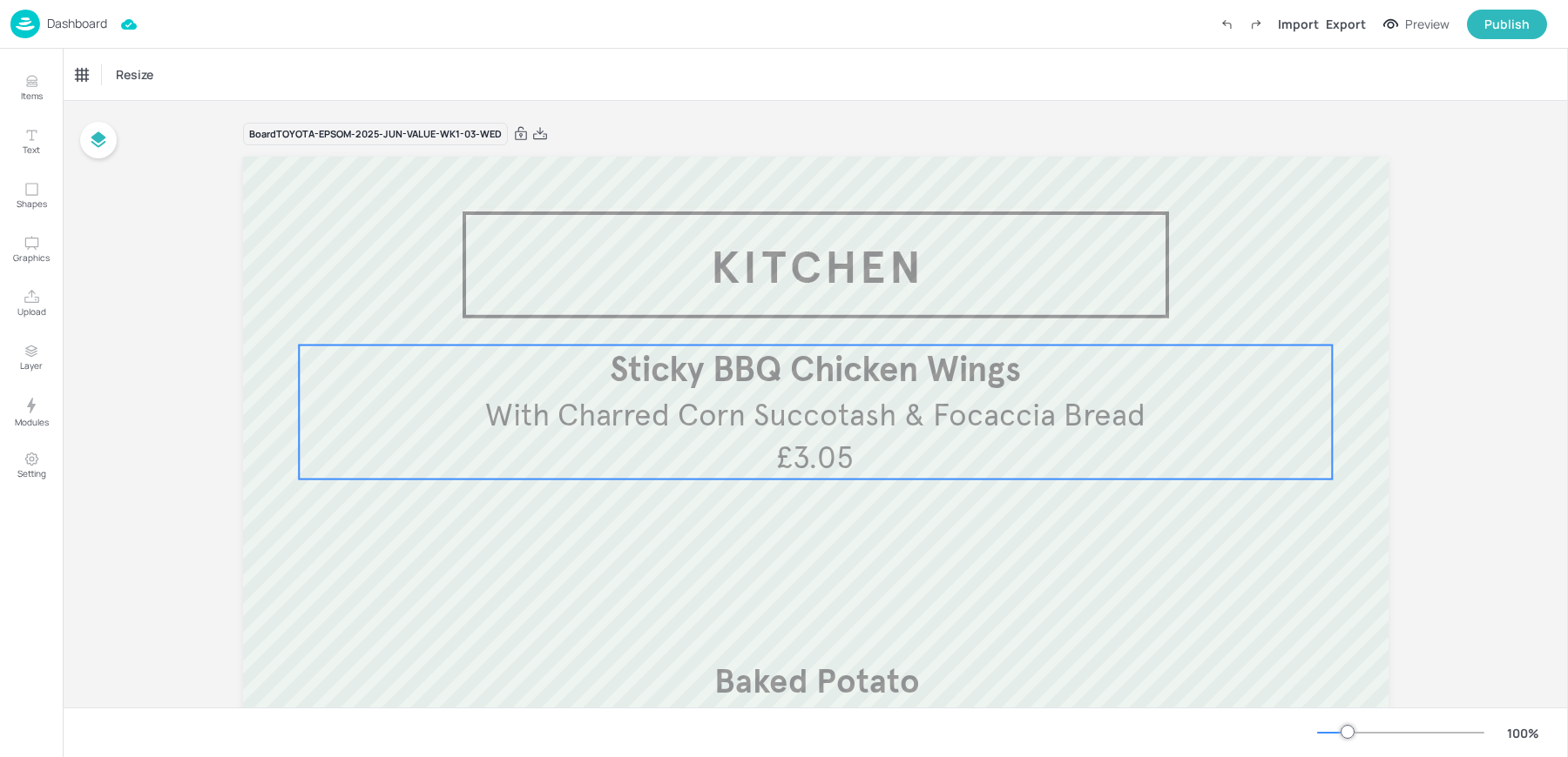
click at [951, 474] on div "Sticky BBQ Chicken Wings £3.05 With Charred Corn Succotash & Focaccia Bread" at bounding box center [815, 413] width 1033 height 134
click at [796, 309] on icon "Edit Item" at bounding box center [803, 316] width 15 height 14
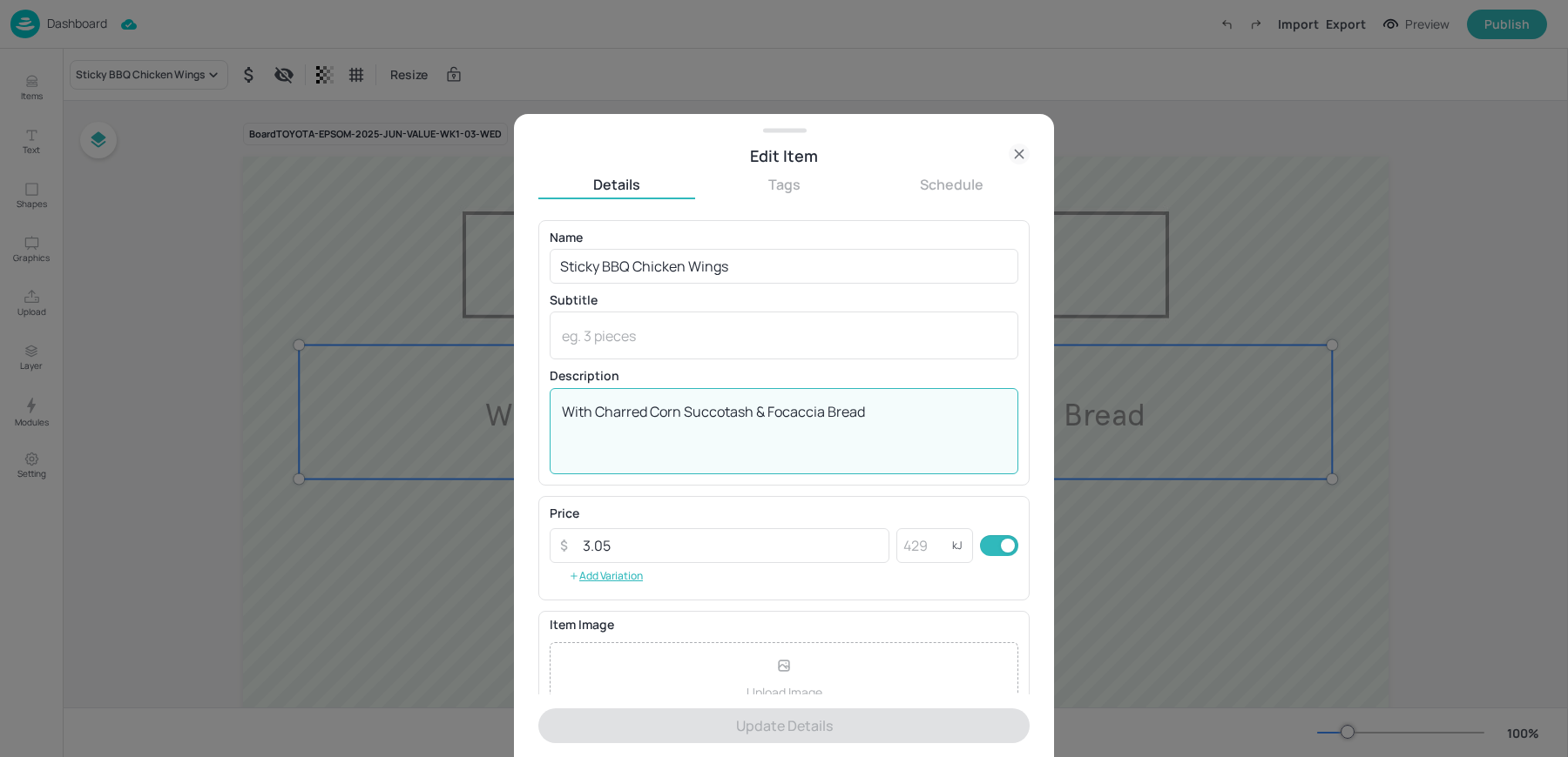
drag, startPoint x: 767, startPoint y: 411, endPoint x: 904, endPoint y: 414, distance: 137.0
click at [904, 414] on textarea "With Charred Corn Succotash & Focaccia Bread" at bounding box center [784, 431] width 445 height 57
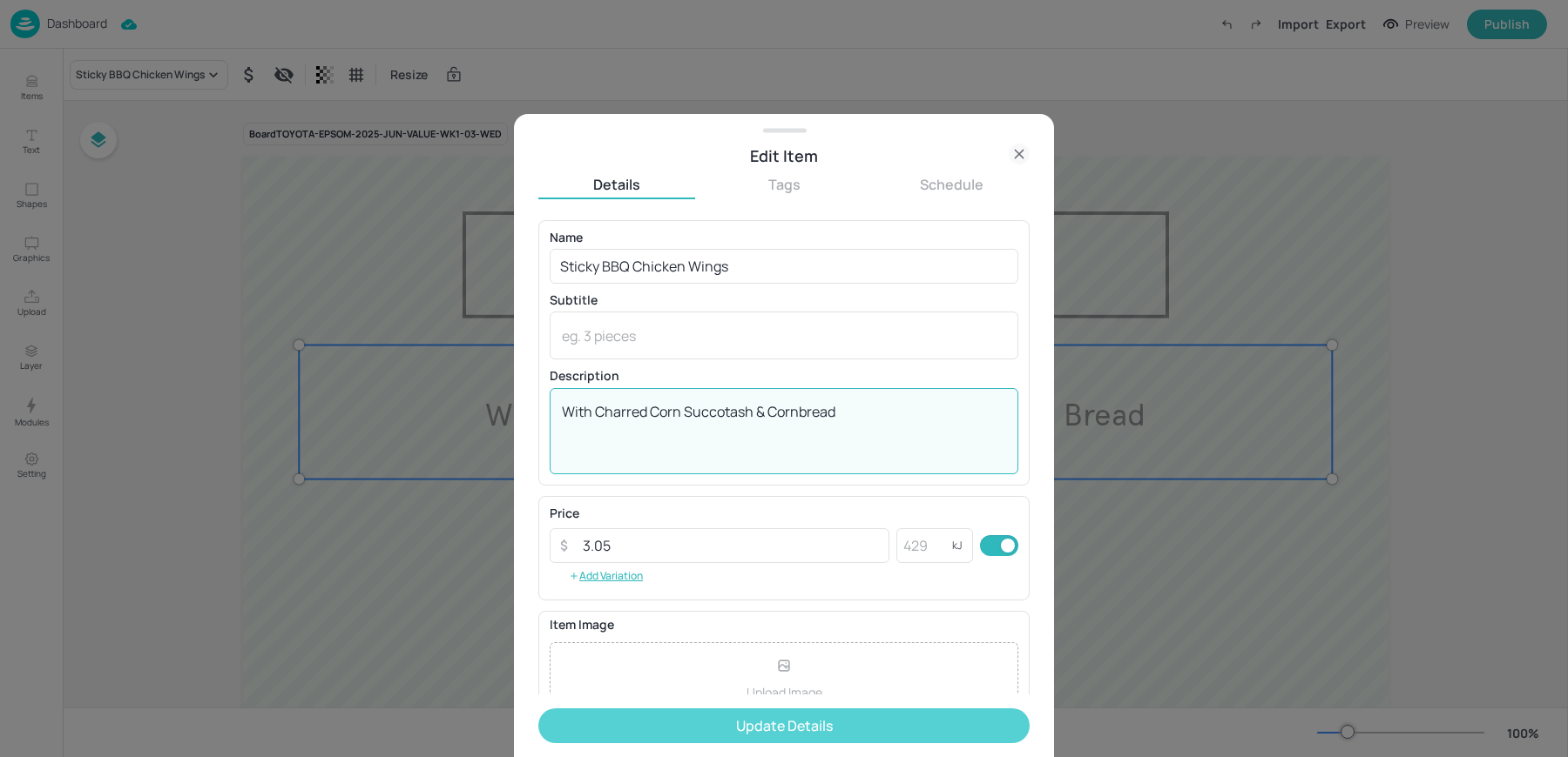
type textarea "With Charred Corn Succotash & Cornbread"
click at [773, 708] on button "Update Details" at bounding box center [784, 726] width 492 height 35
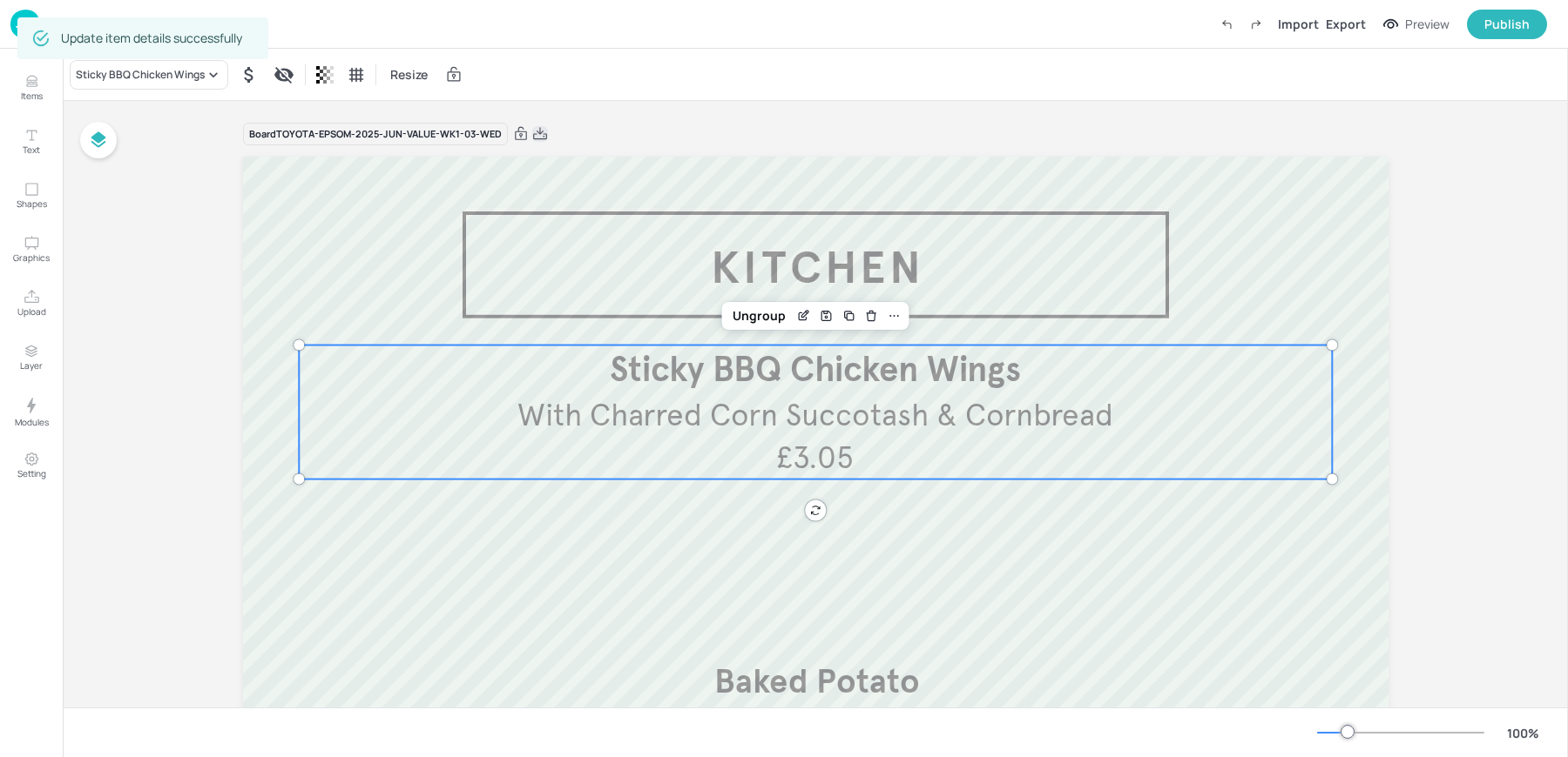
click at [534, 132] on icon at bounding box center [540, 133] width 14 height 12
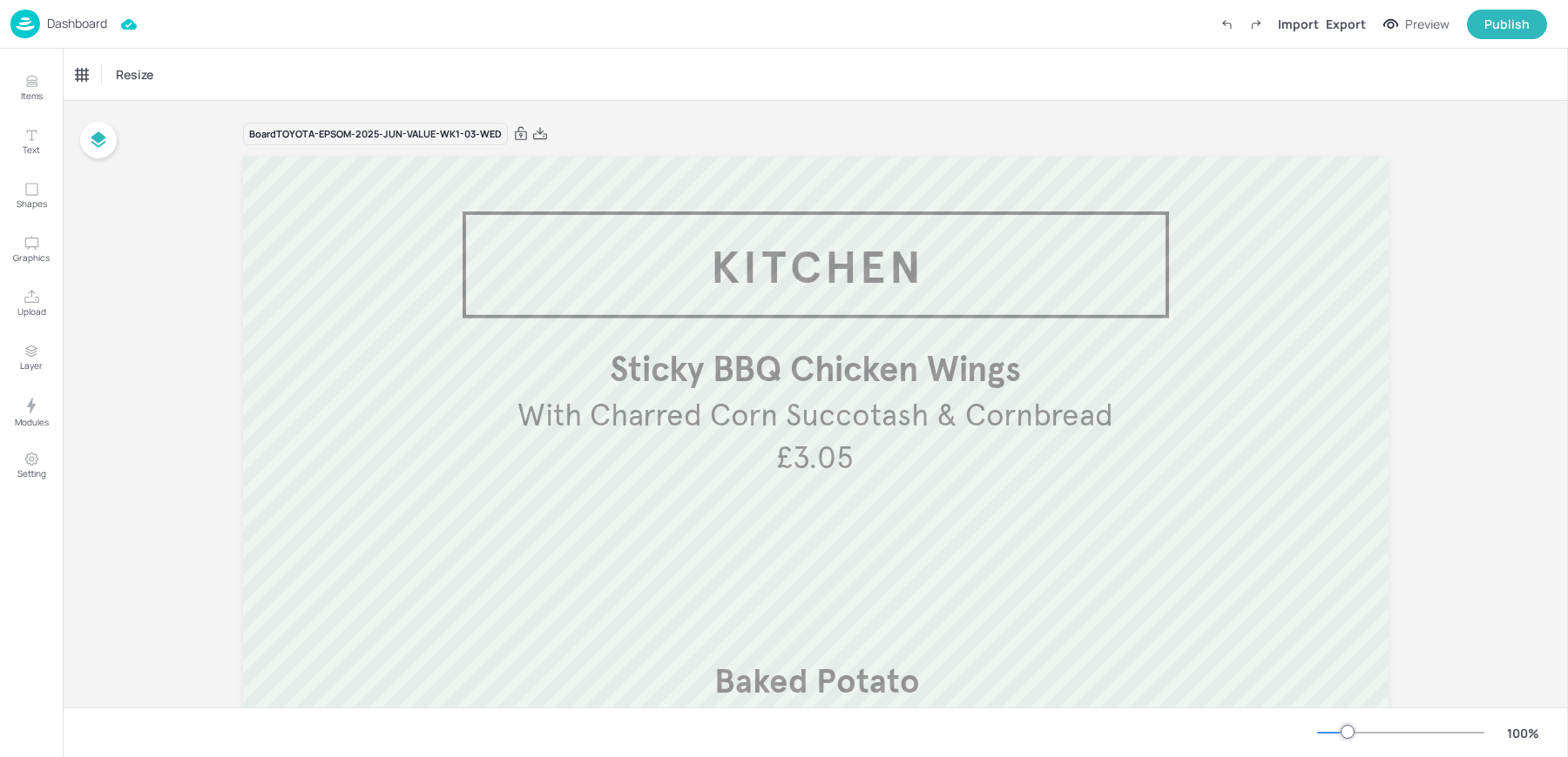
click at [576, 84] on div "Resize" at bounding box center [815, 74] width 1505 height 51
click at [74, 14] on div "Dashboard" at bounding box center [58, 24] width 97 height 29
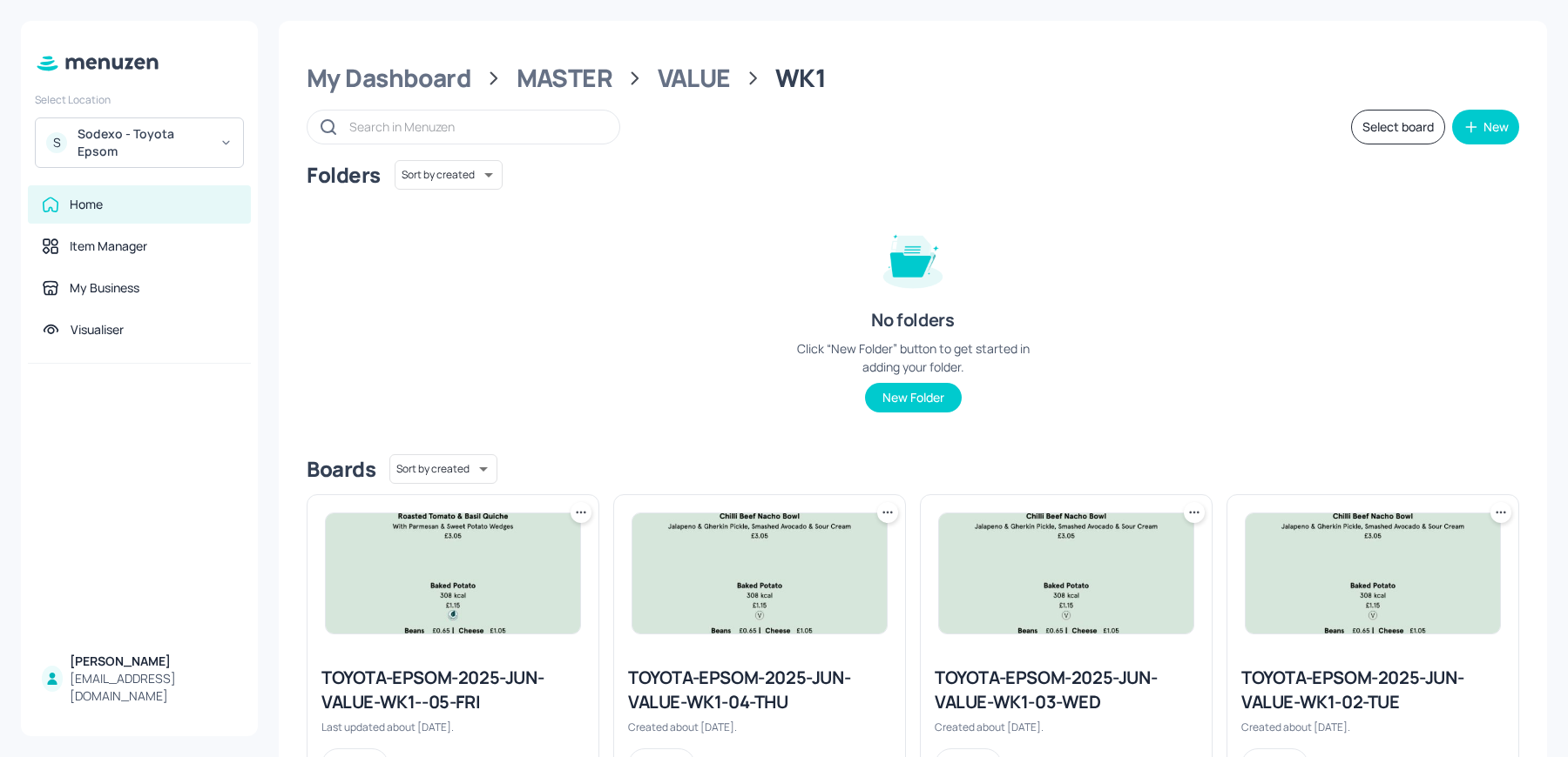
click at [718, 540] on img at bounding box center [760, 574] width 255 height 120
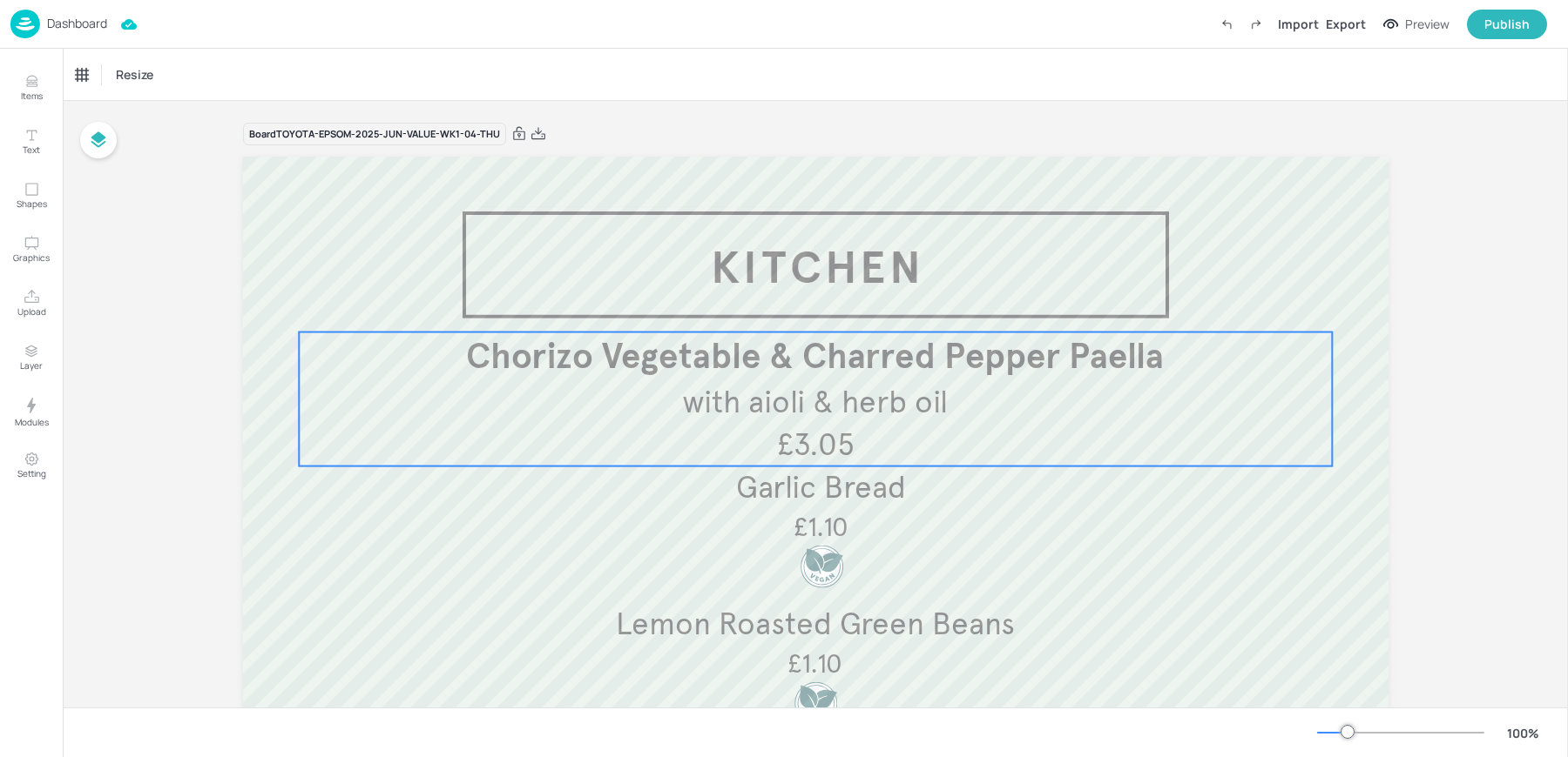
click at [723, 395] on span "with aioli & herb oil" at bounding box center [814, 402] width 266 height 38
click at [804, 308] on icon "Edit Item" at bounding box center [803, 303] width 15 height 14
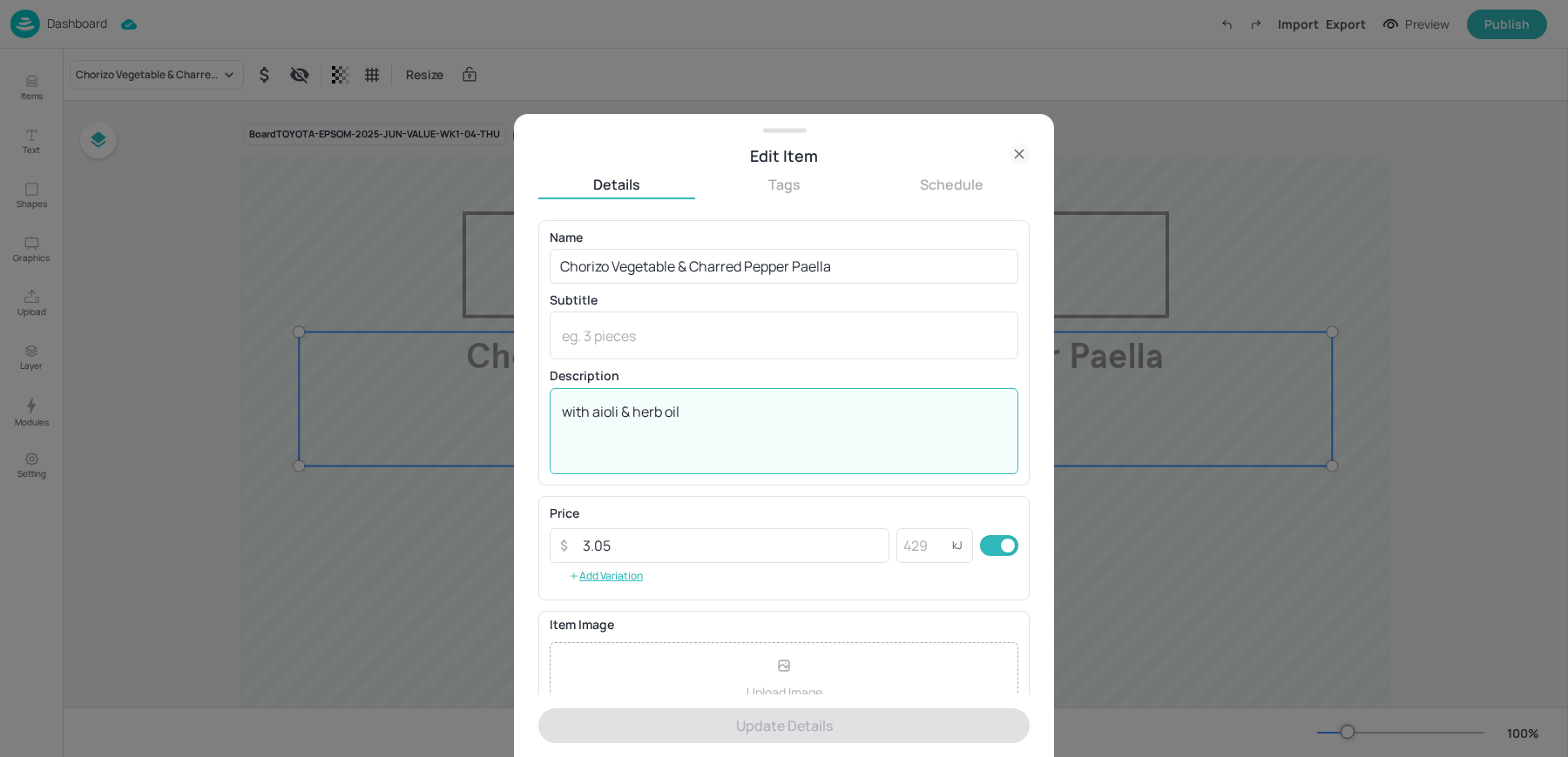
drag, startPoint x: 591, startPoint y: 413, endPoint x: 784, endPoint y: 410, distance: 193.0
click at [784, 410] on textarea "with aioli & herb oil" at bounding box center [784, 431] width 445 height 57
drag, startPoint x: 641, startPoint y: 411, endPoint x: 595, endPoint y: 410, distance: 46.0
click at [595, 410] on textarea "with aioli & herb oil" at bounding box center [784, 431] width 445 height 57
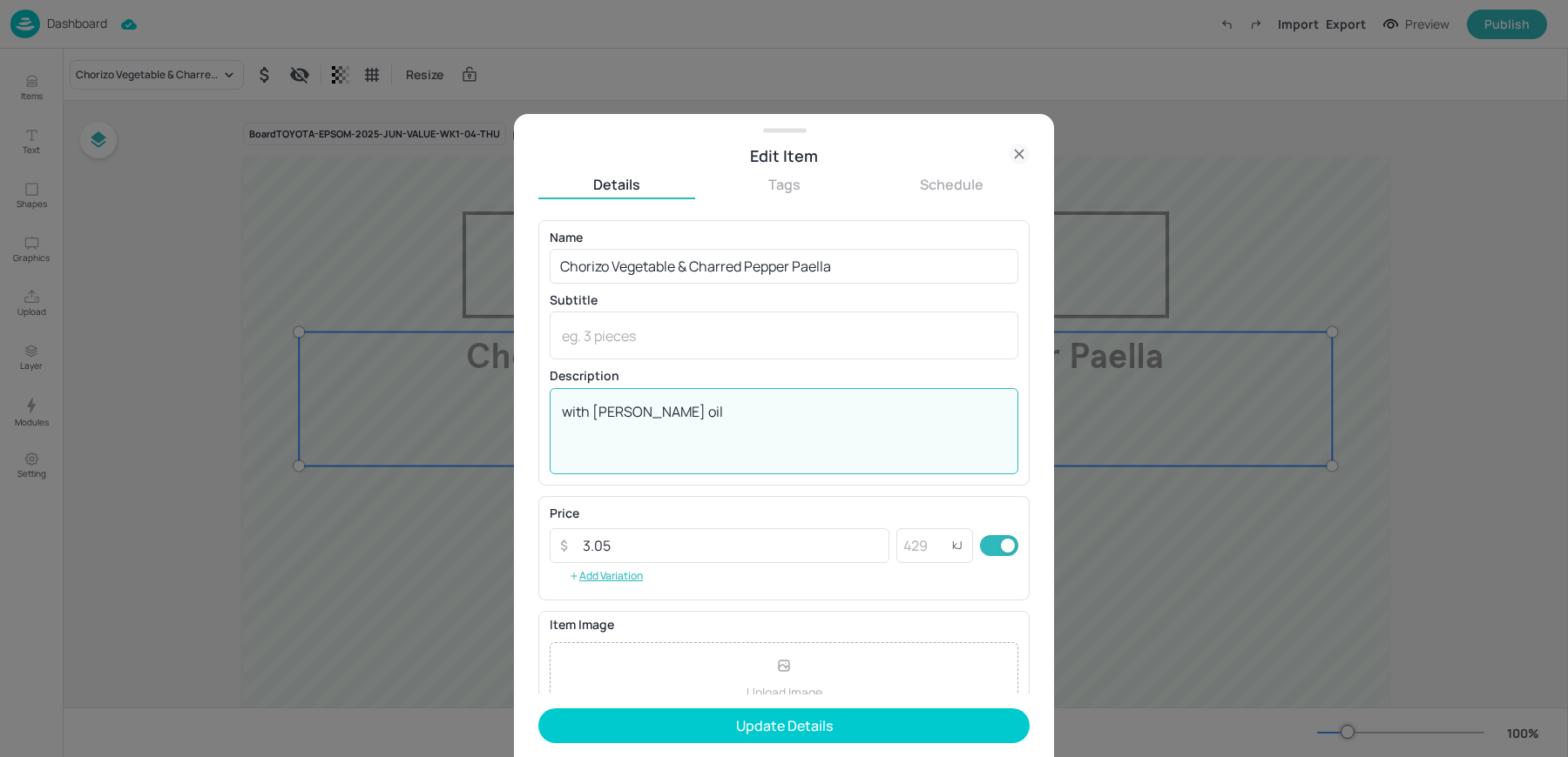
click at [671, 409] on textarea "with [PERSON_NAME] oil" at bounding box center [784, 431] width 445 height 57
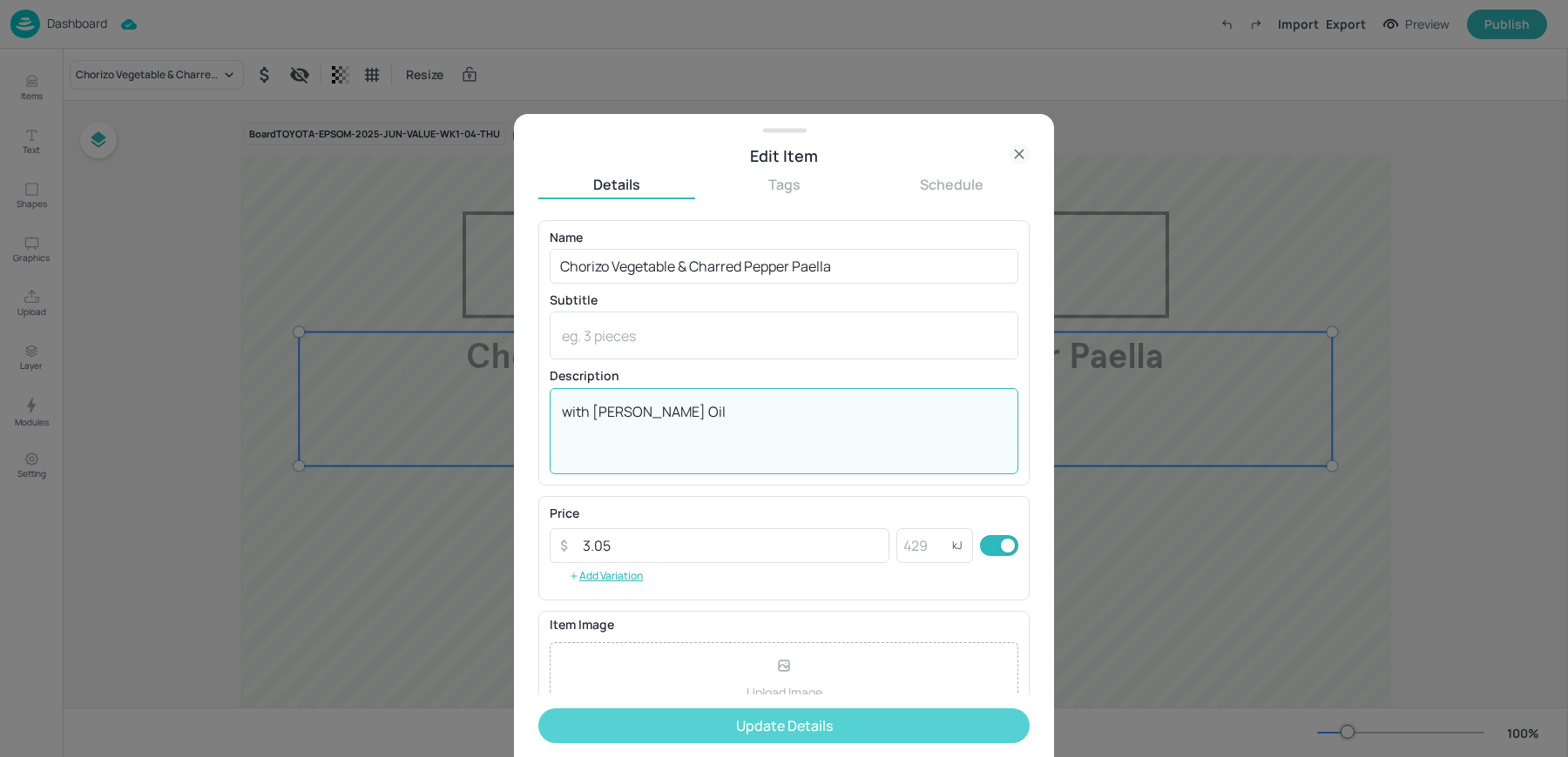
type textarea "with [PERSON_NAME] Oil"
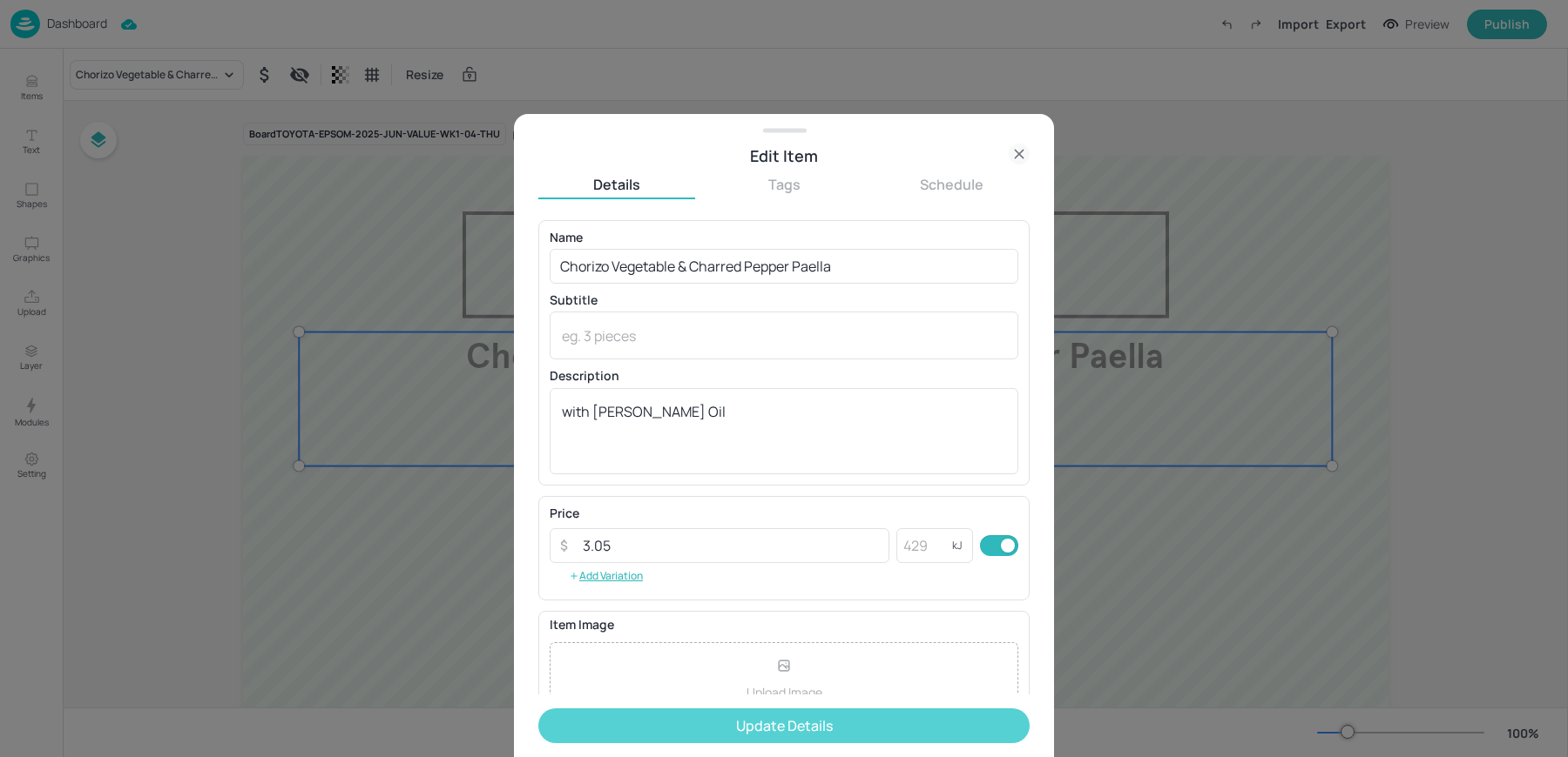
click at [799, 722] on button "Update Details" at bounding box center [784, 726] width 492 height 35
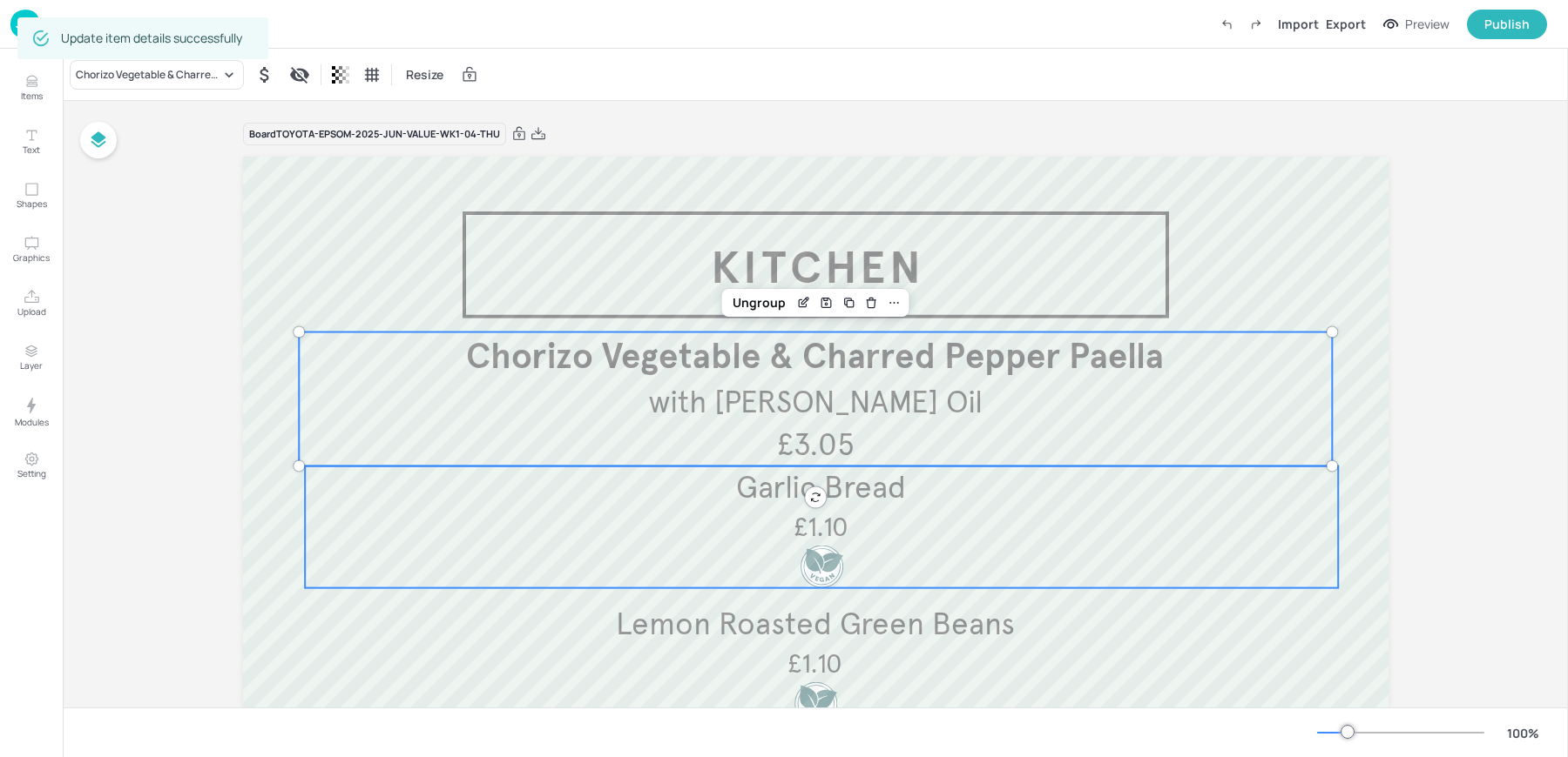
click at [736, 506] on p "Garlic Bread" at bounding box center [821, 488] width 1033 height 43
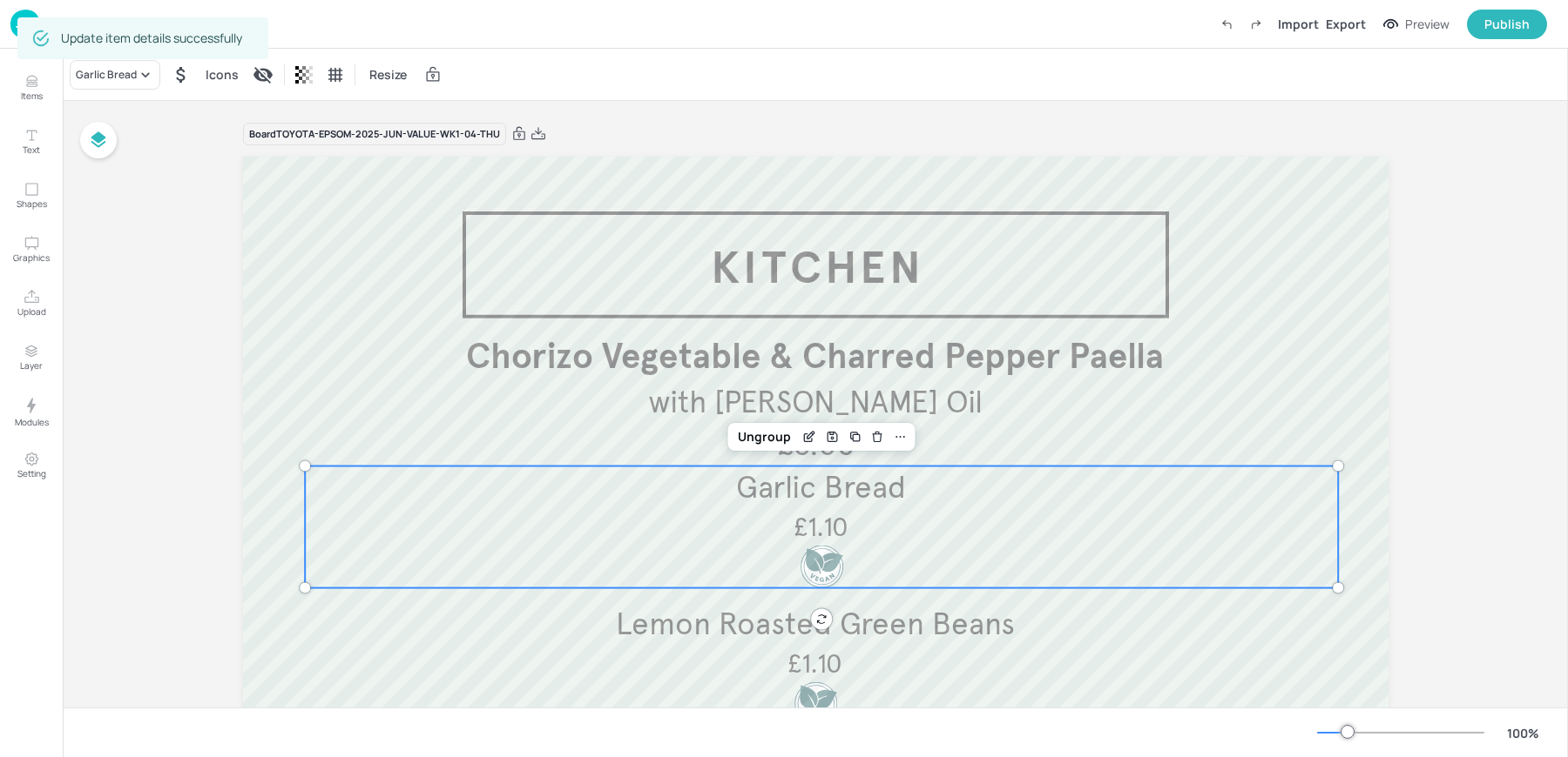
click at [78, 61] on div "Update item details successfully" at bounding box center [143, 38] width 251 height 52
click at [93, 71] on div "Garlic Bread" at bounding box center [106, 75] width 61 height 16
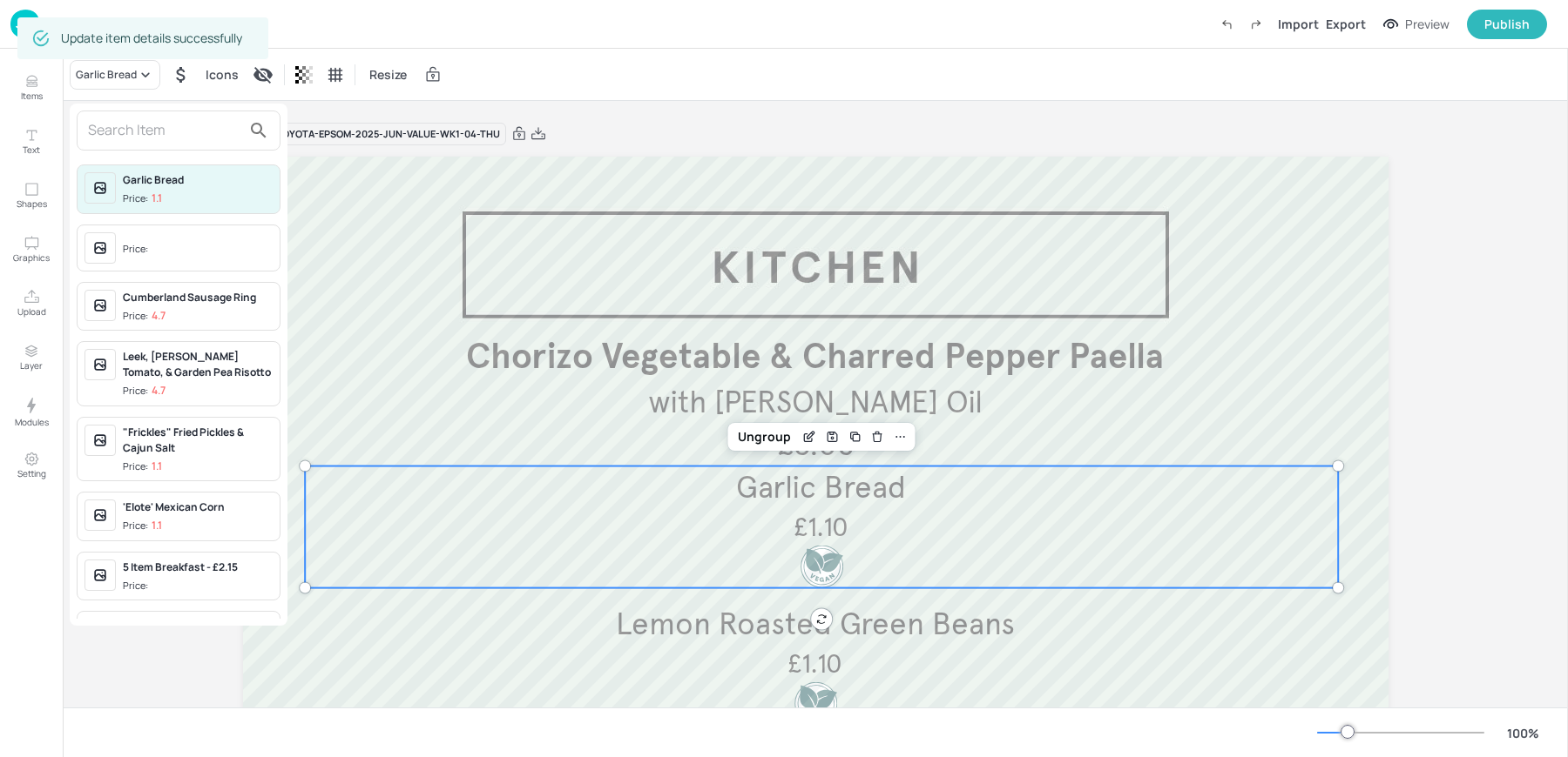
click at [147, 246] on div "Price:" at bounding box center [137, 249] width 29 height 15
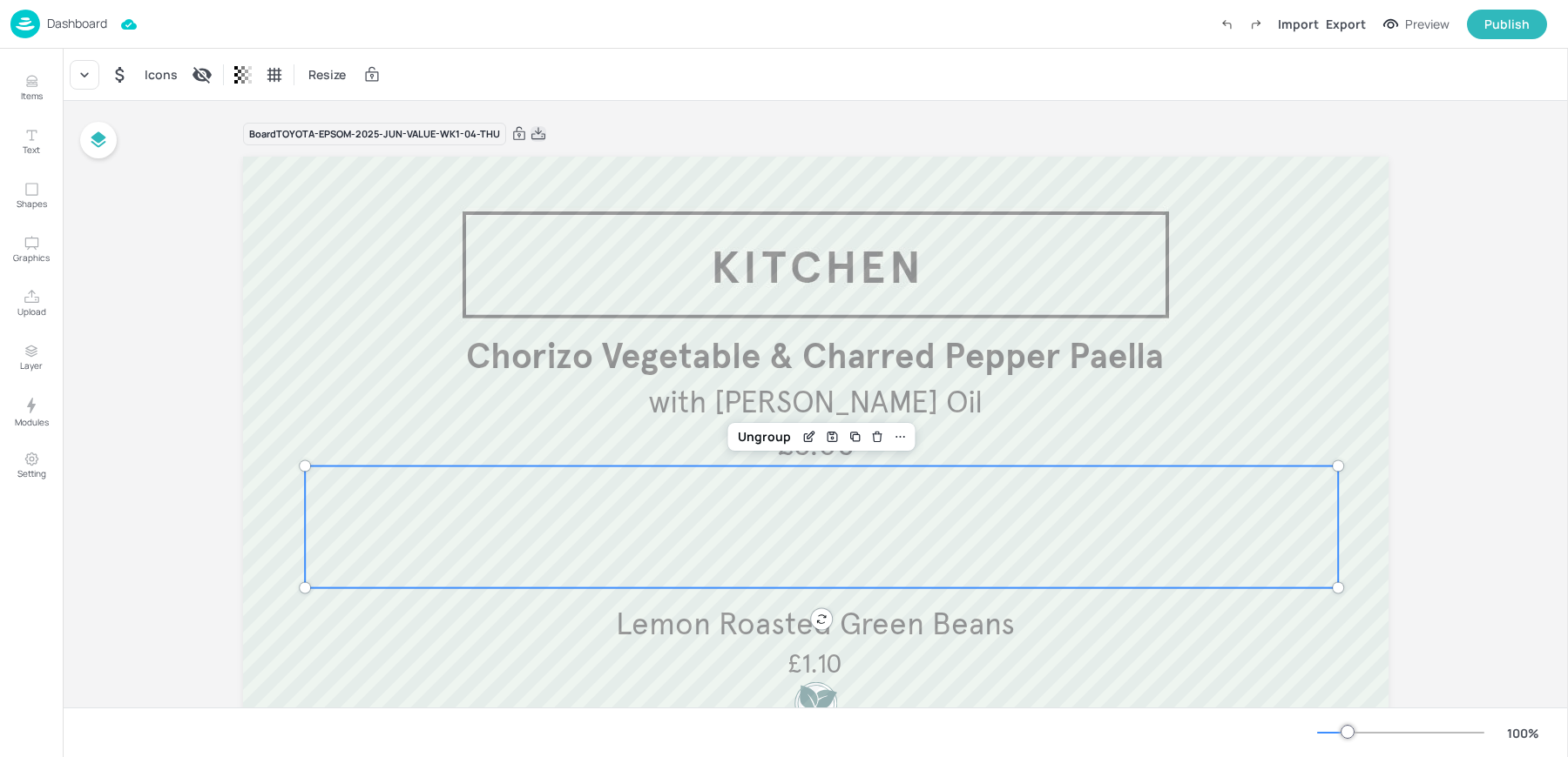
click at [534, 132] on icon at bounding box center [539, 133] width 14 height 12
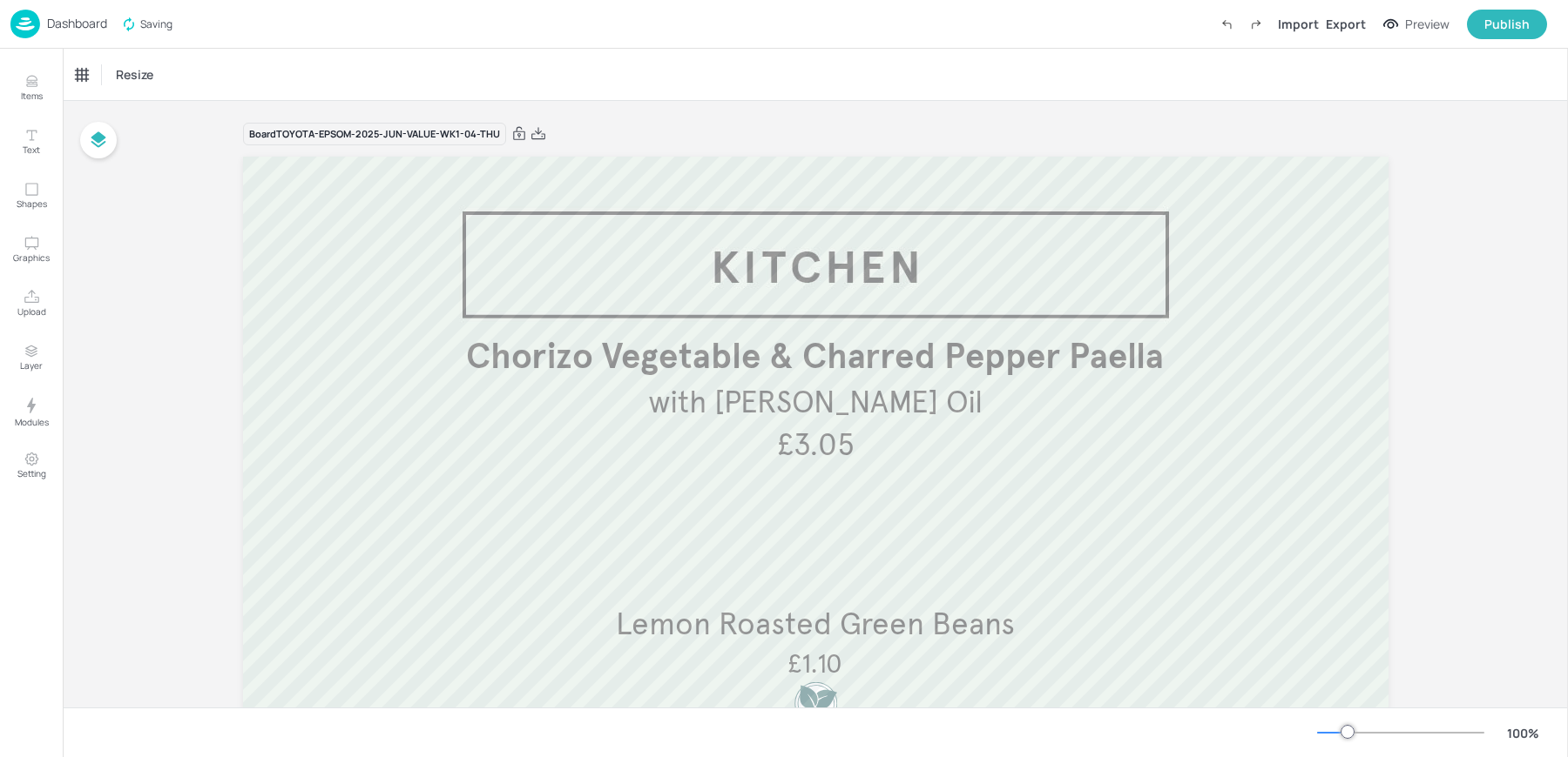
click at [601, 21] on div "Dashboard Saving Import Export Preview Publish" at bounding box center [778, 24] width 1537 height 48
click at [58, 18] on p "Dashboard" at bounding box center [77, 24] width 60 height 12
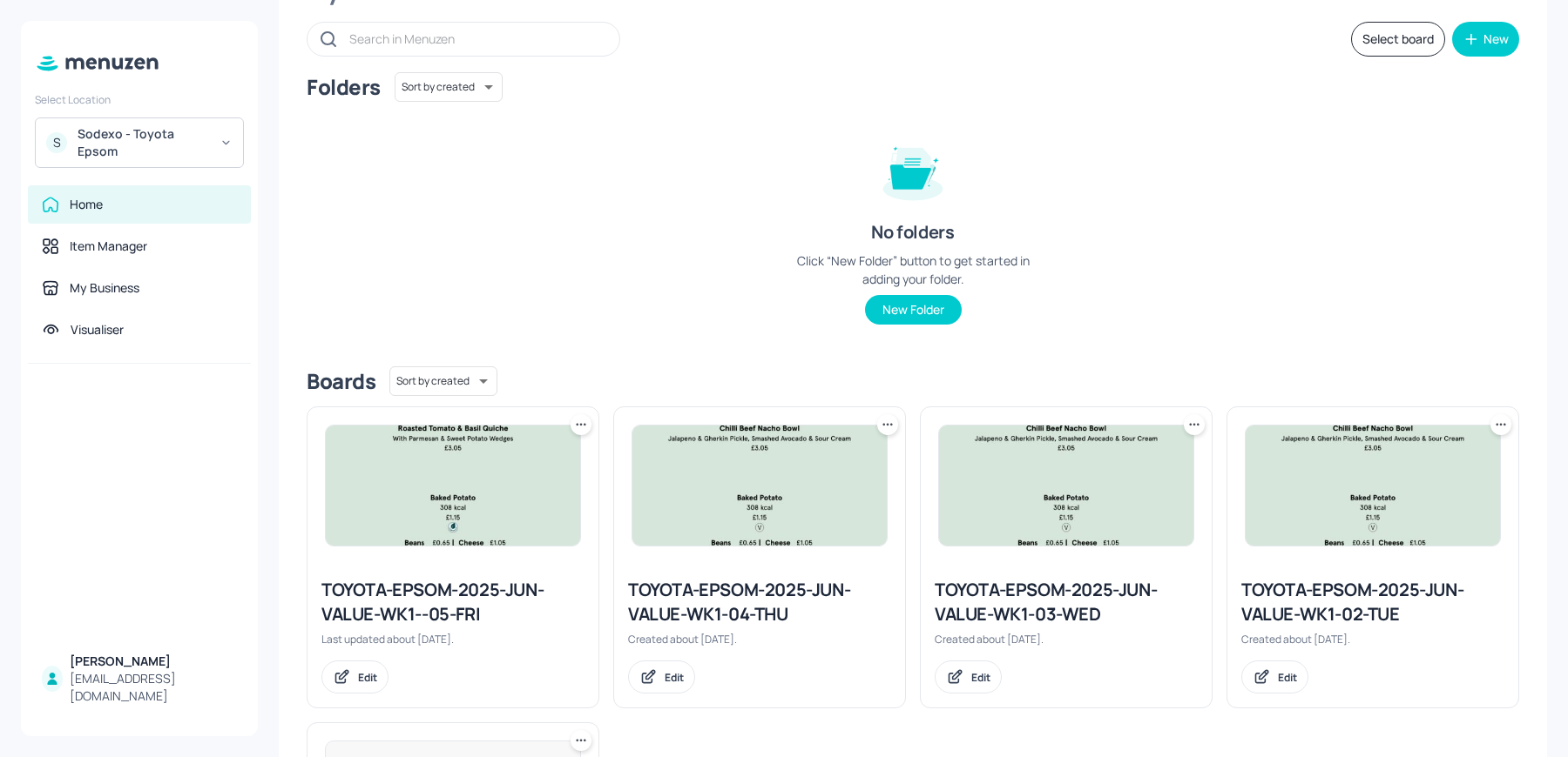
scroll to position [126, 0]
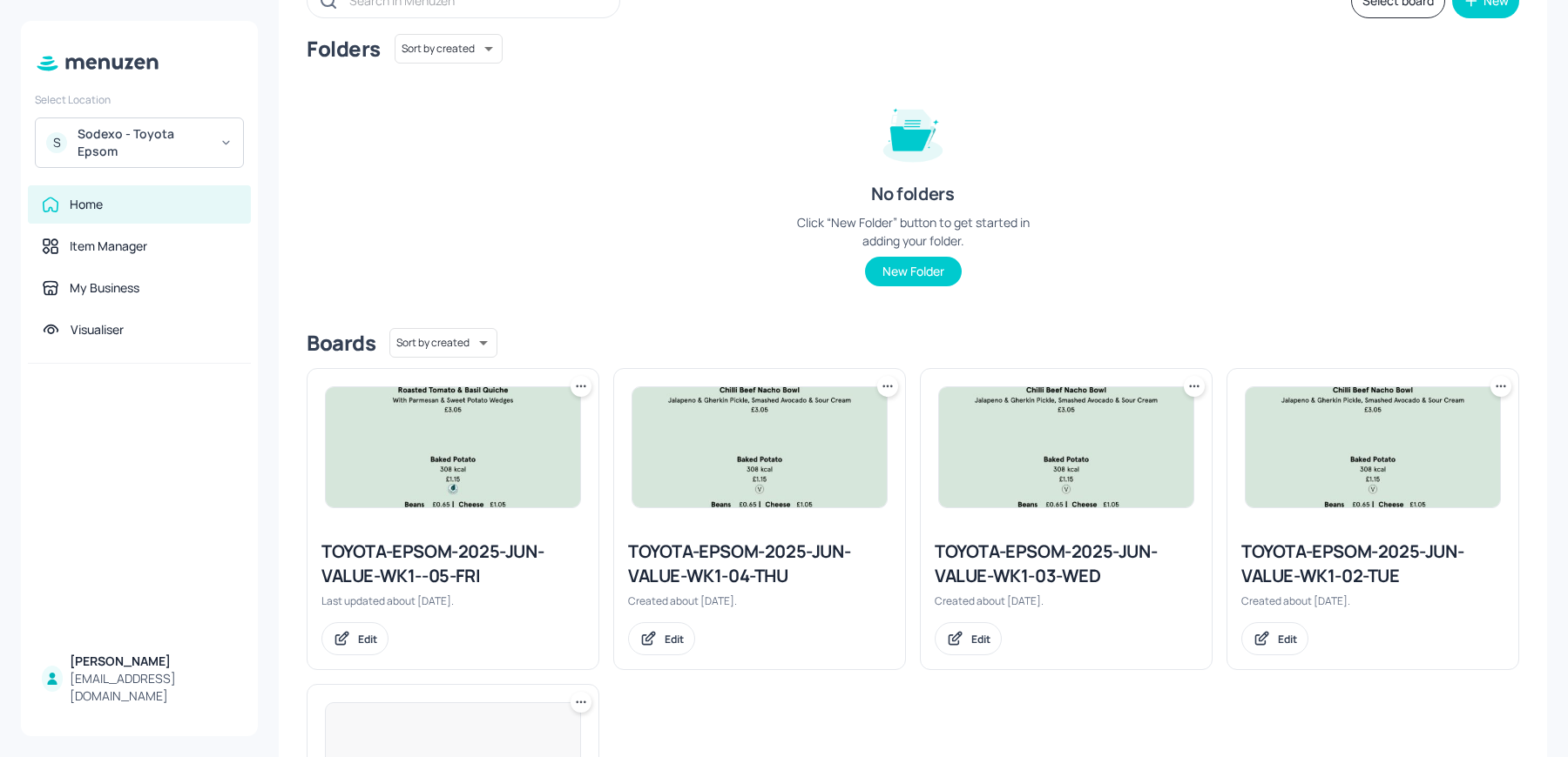
click at [438, 457] on img at bounding box center [453, 448] width 255 height 120
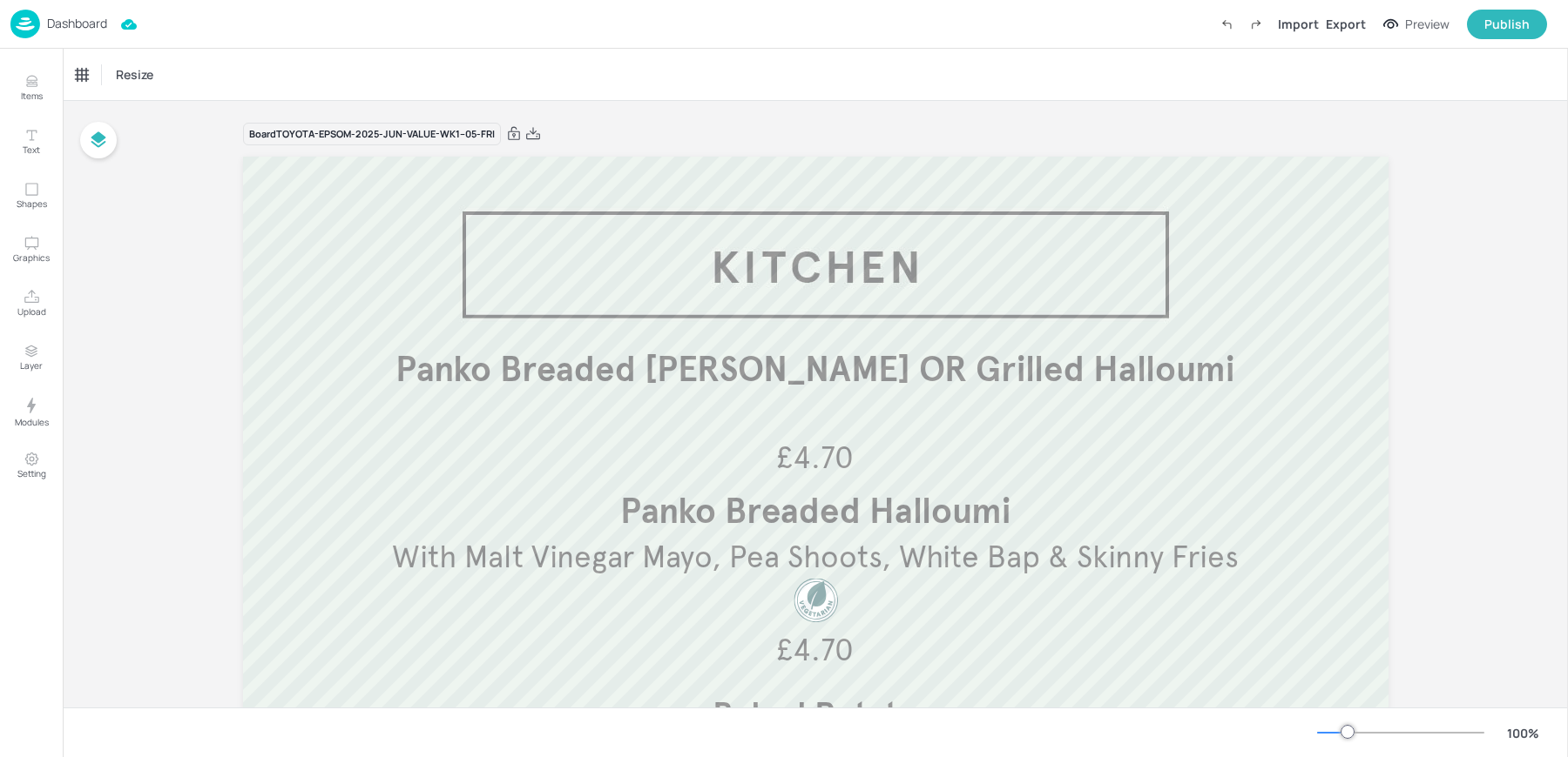
click at [630, 109] on div "Board TOYOTA-EPSOM-2025-JUN-VALUE-WK1--05-FRI Baked Potato £1.15 308 kcal | Bea…" at bounding box center [816, 620] width 1145 height 1039
click at [44, 32] on div "Dashboard" at bounding box center [58, 24] width 97 height 29
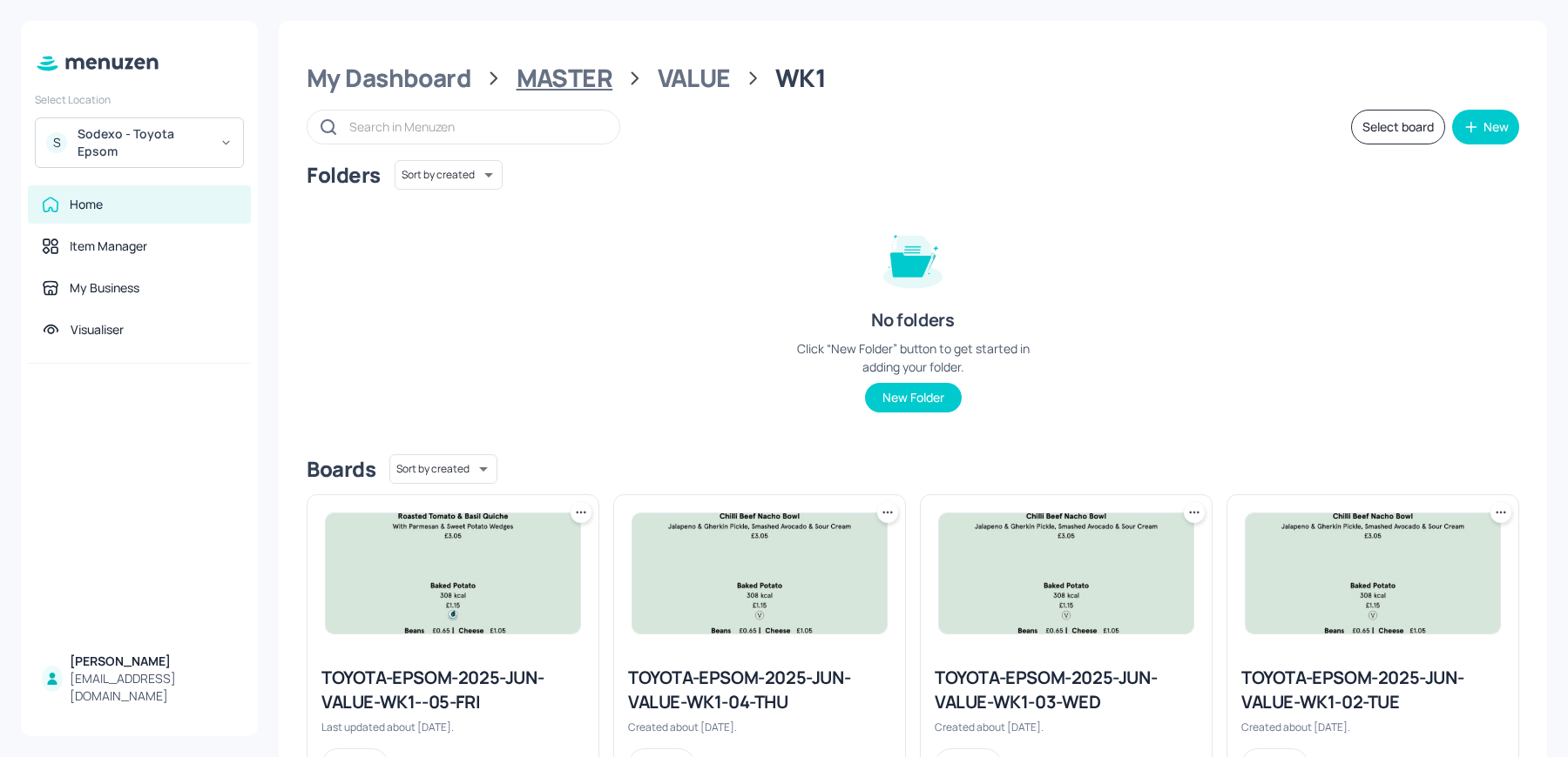
click at [606, 84] on div "MASTER" at bounding box center [565, 78] width 97 height 31
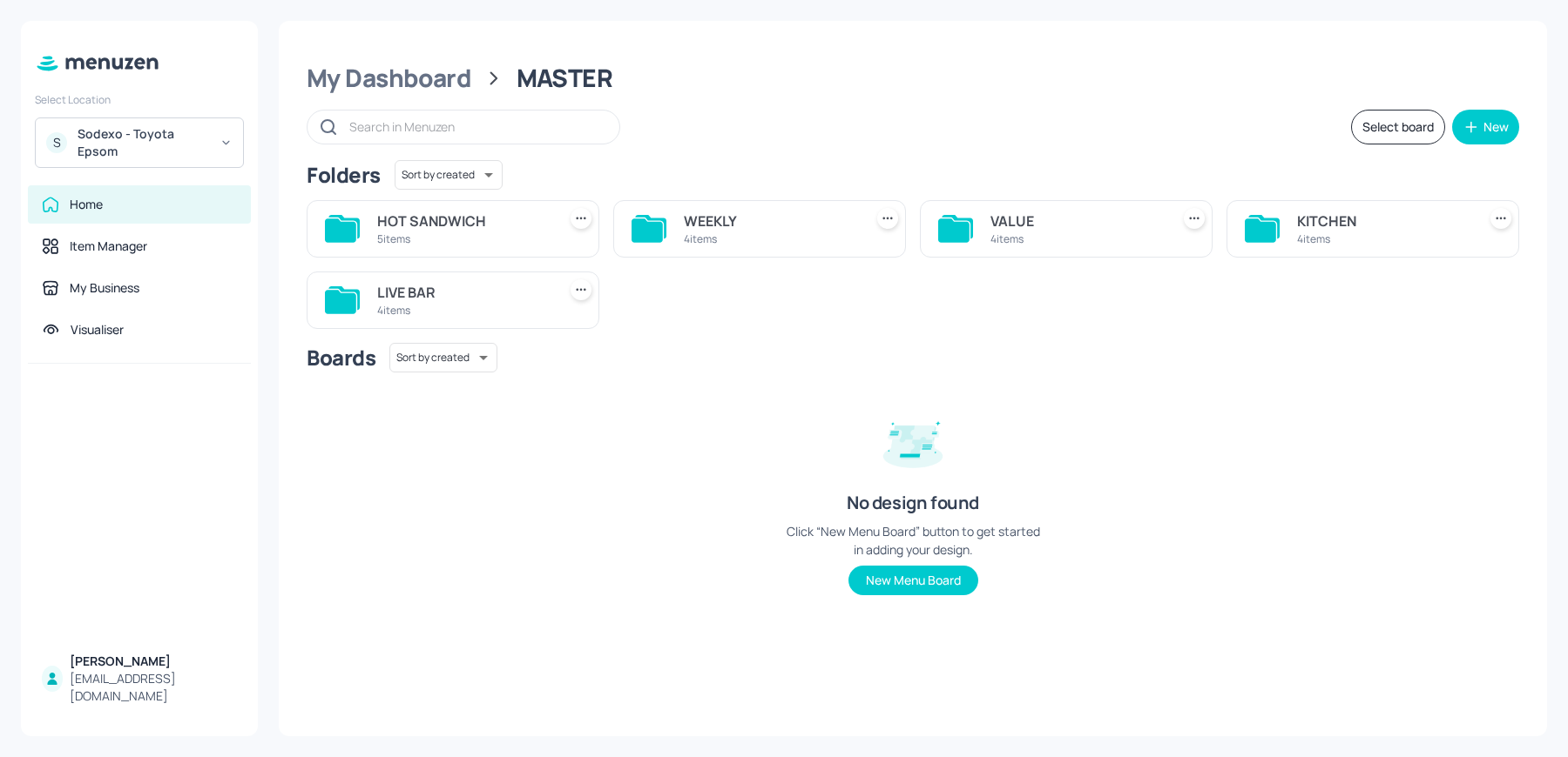
click at [1308, 228] on div "KITCHEN" at bounding box center [1383, 221] width 173 height 21
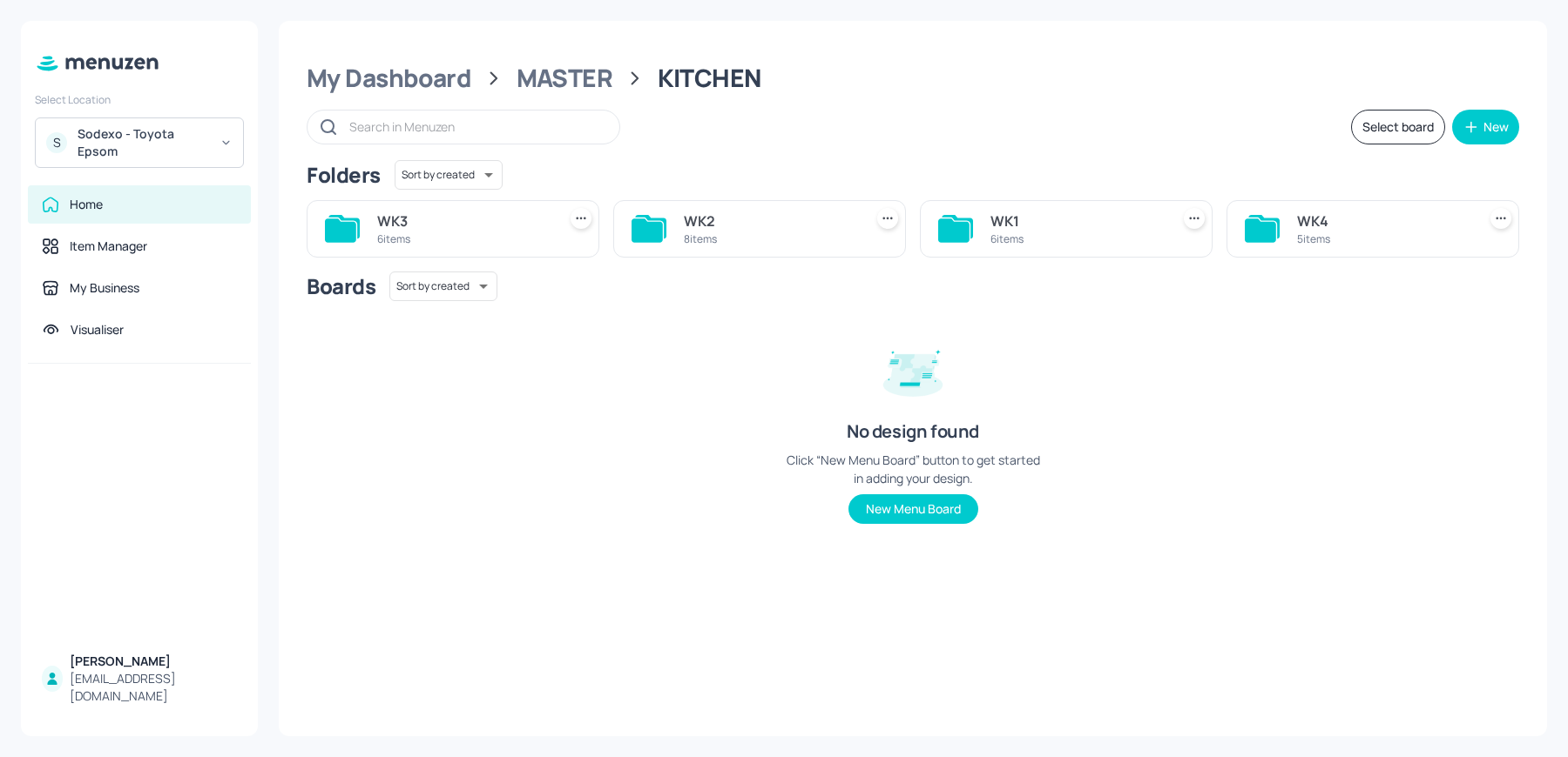
click at [995, 233] on div "6 items" at bounding box center [1076, 239] width 173 height 15
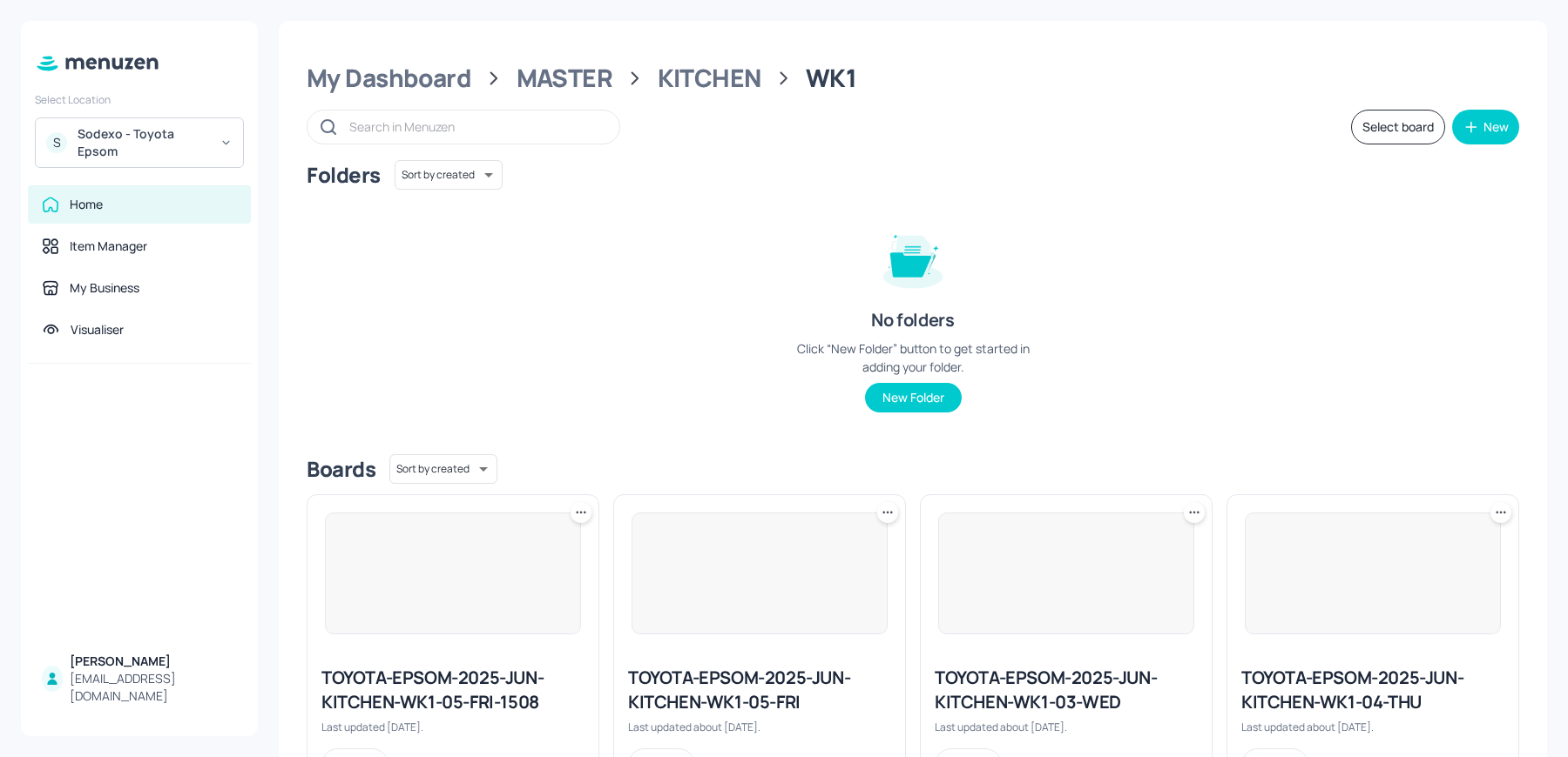
scroll to position [395, 0]
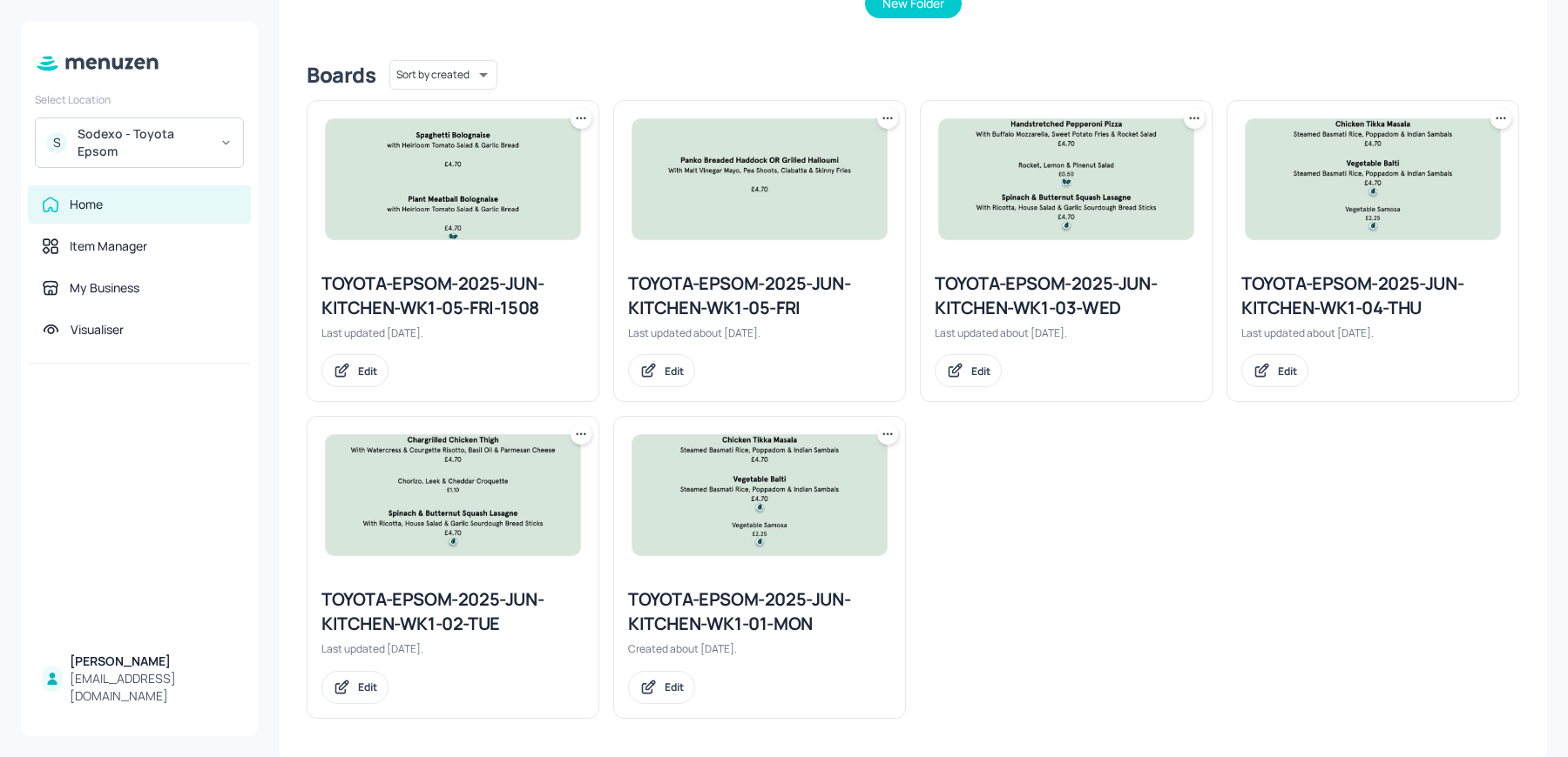
click at [685, 612] on div "TOYOTA-EPSOM-2025-JUN-KITCHEN-WK1-01-MON" at bounding box center [760, 612] width 263 height 49
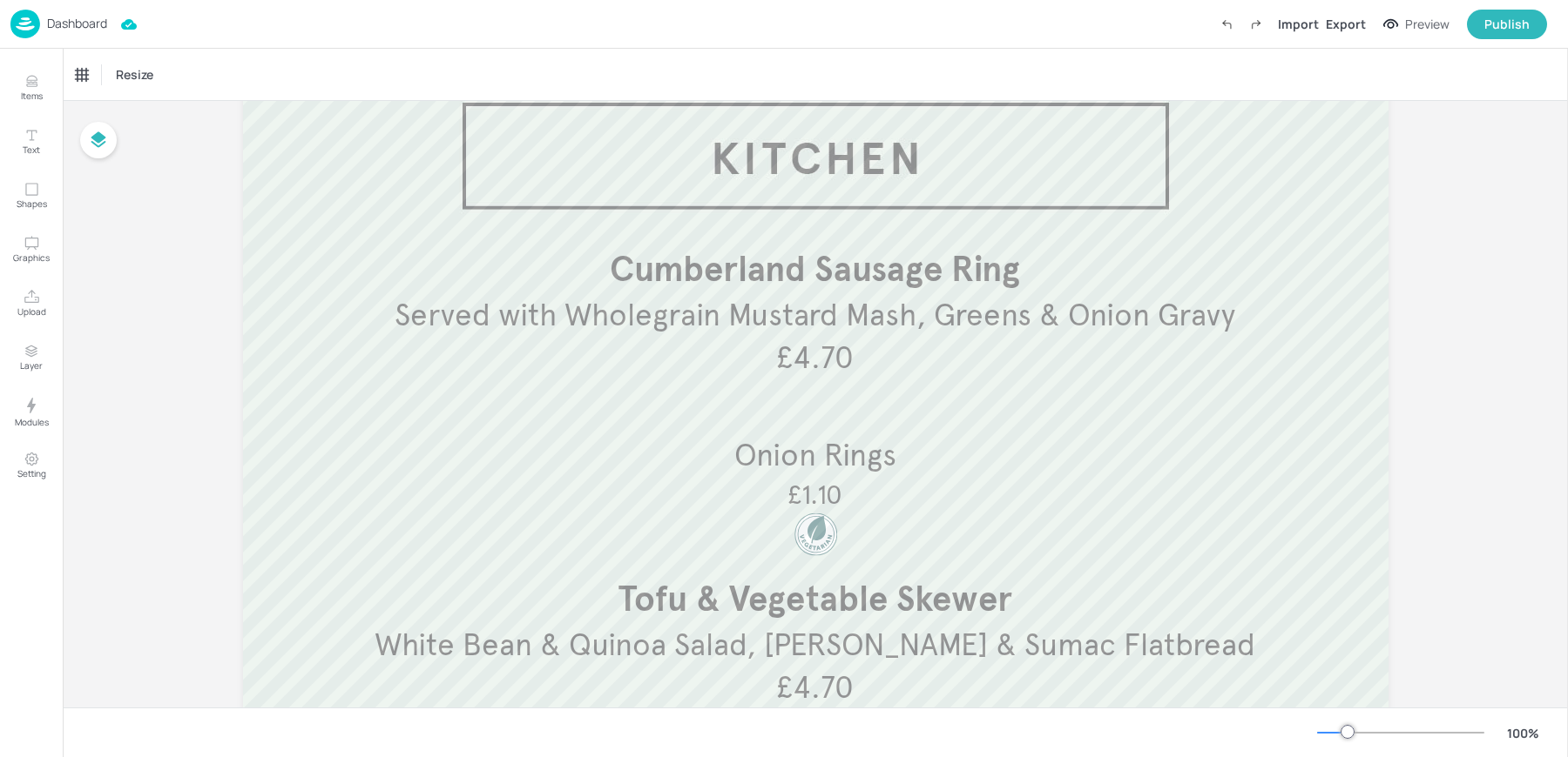
scroll to position [107, 0]
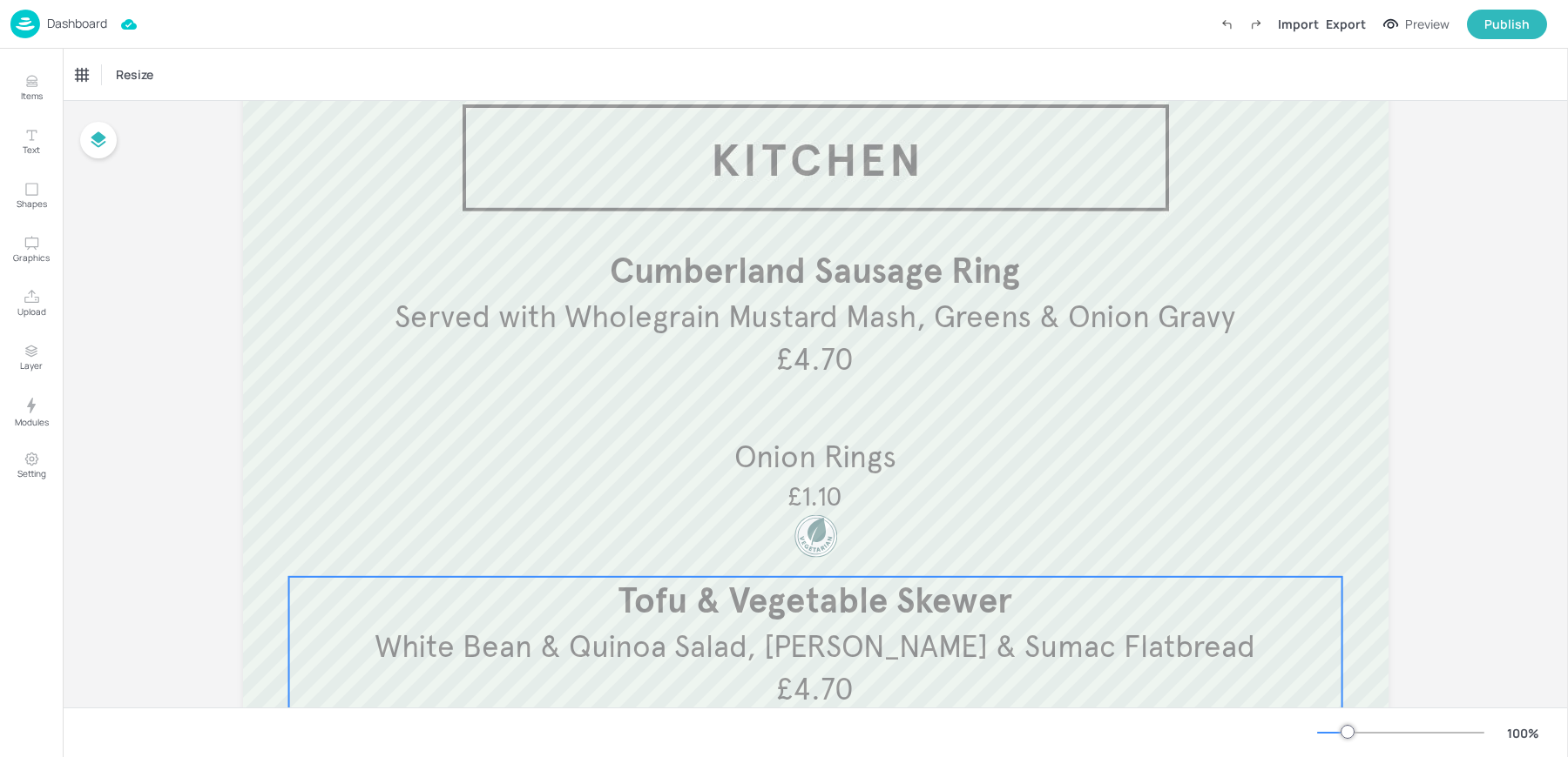
click at [751, 645] on span "White Bean & Quinoa Salad, [PERSON_NAME] & Sumac Flatbread" at bounding box center [815, 647] width 880 height 38
click at [804, 543] on icon "Edit Item" at bounding box center [804, 546] width 7 height 7
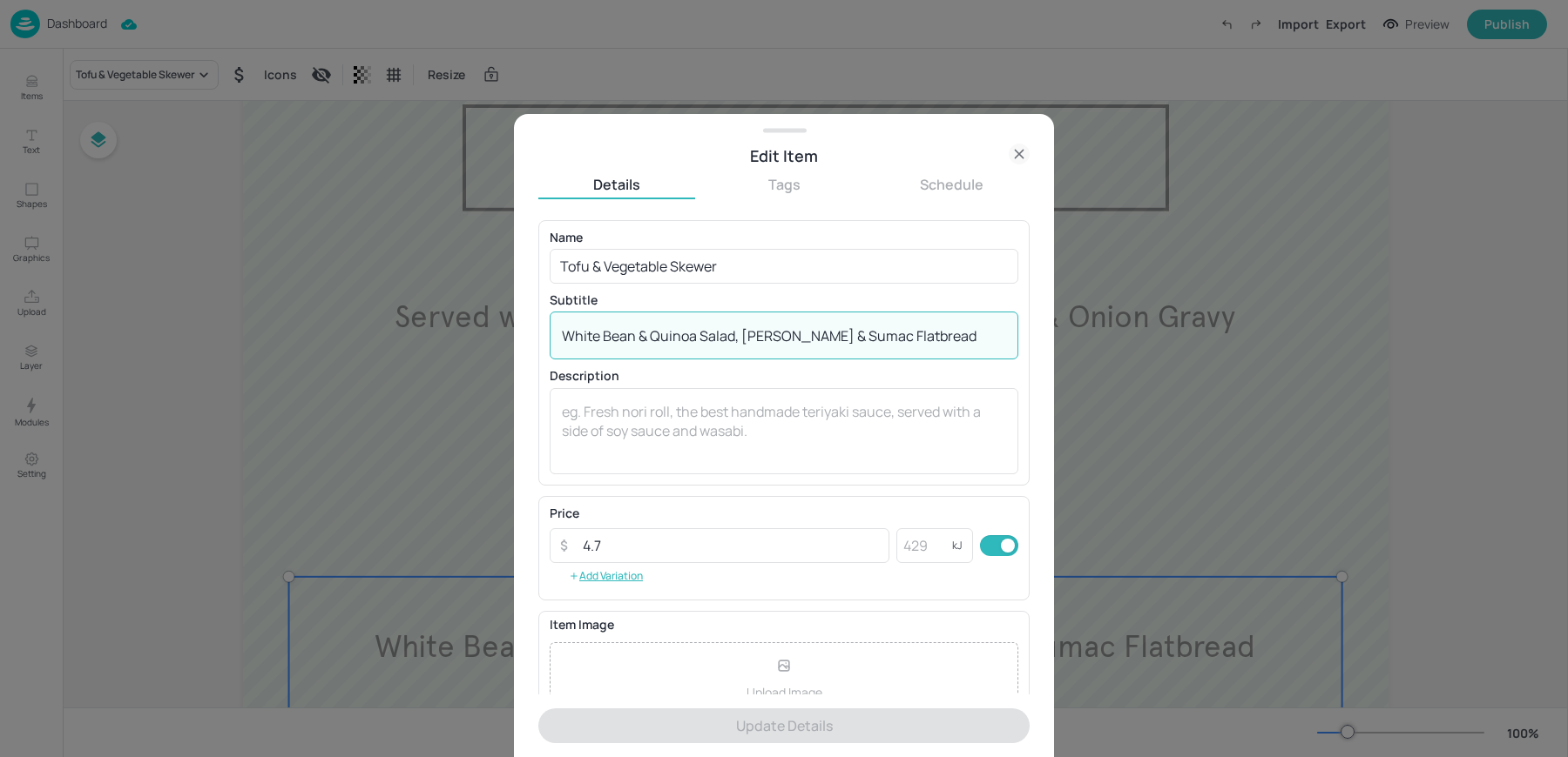
click at [562, 336] on textarea "White Bean & Quinoa Salad, [PERSON_NAME] & Sumac Flatbread" at bounding box center [784, 336] width 445 height 19
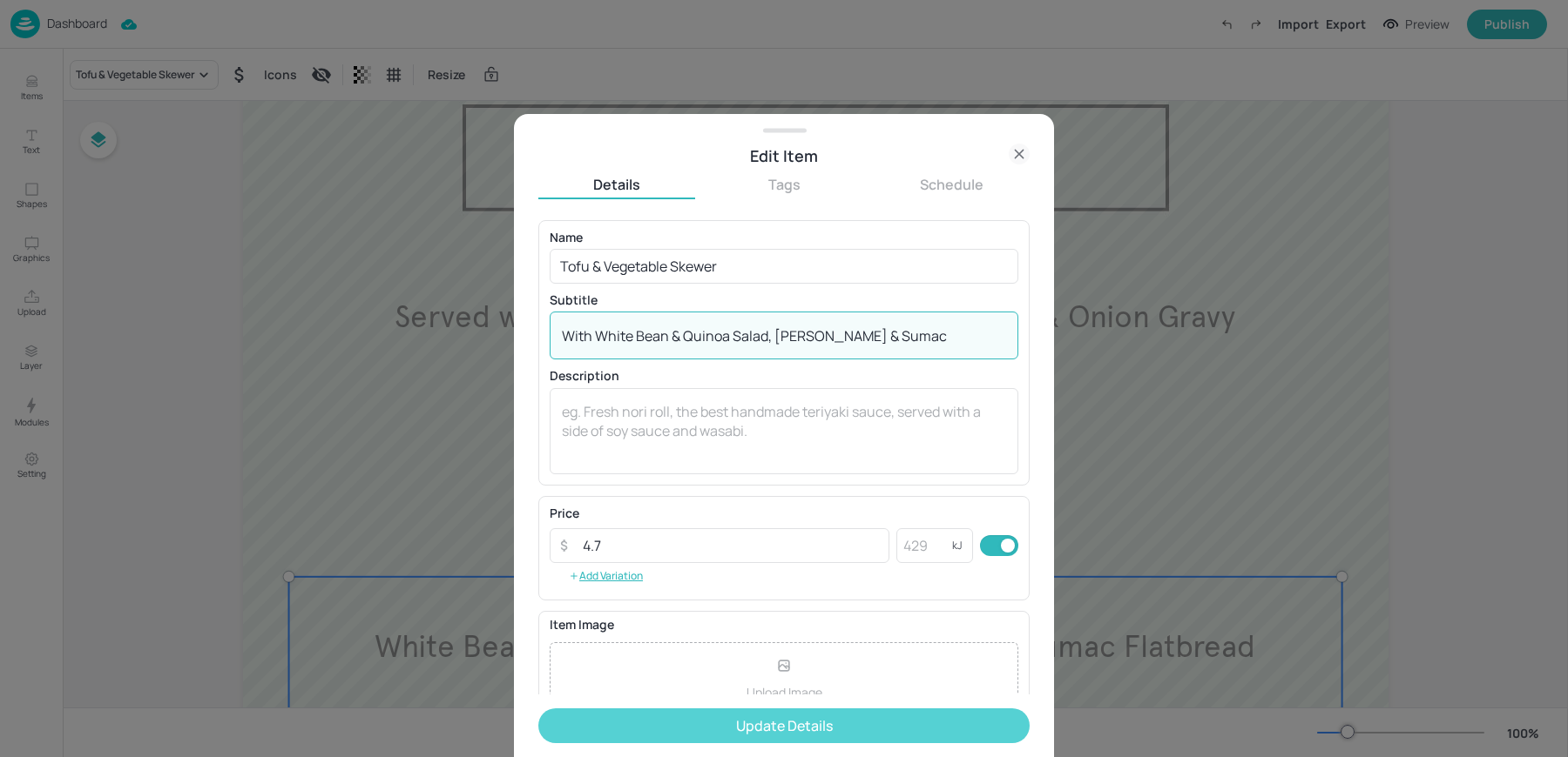
type textarea "With White Bean & Quinoa Salad, [PERSON_NAME] & Sumac Flatbread"
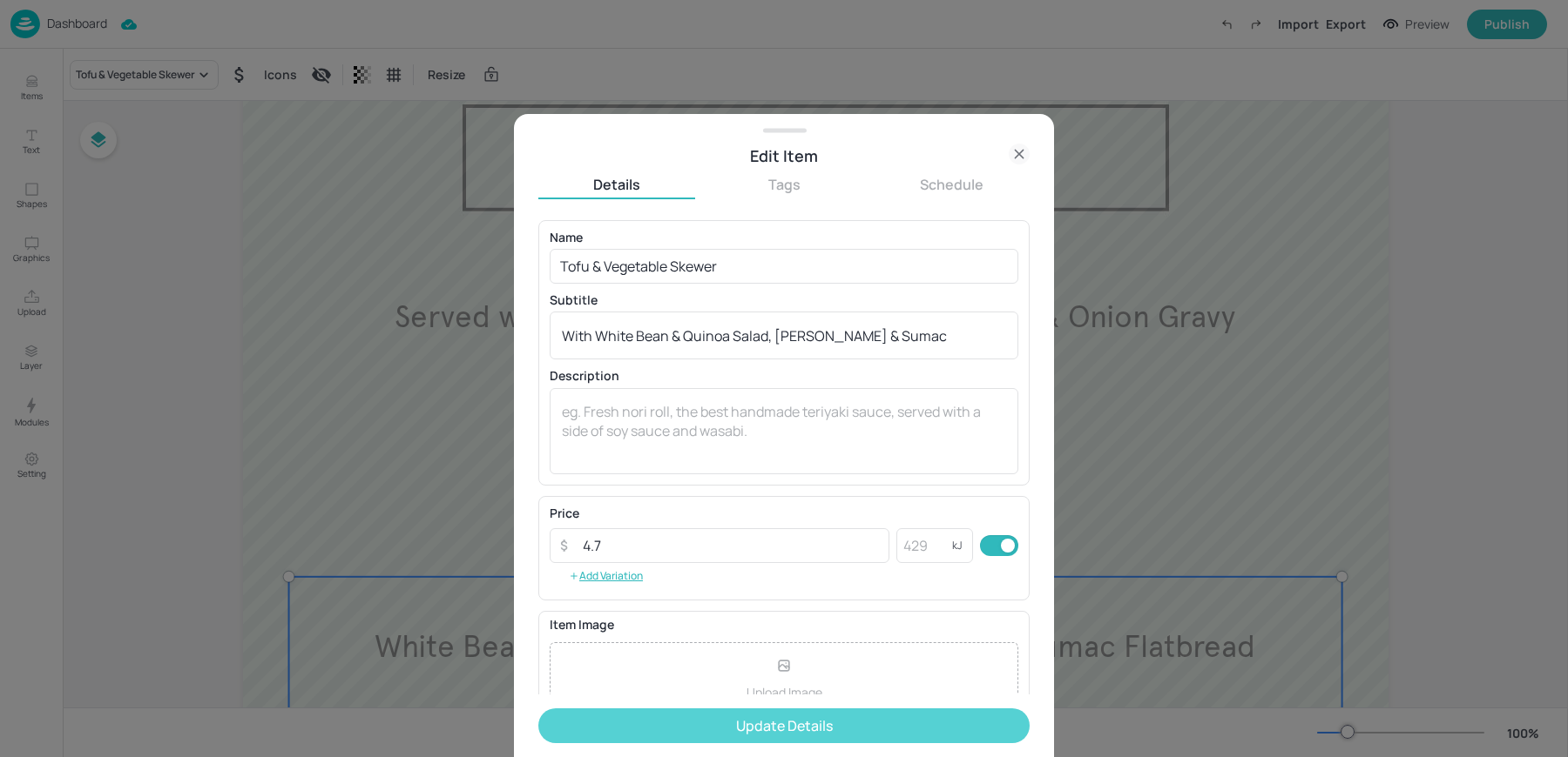
click at [709, 727] on button "Update Details" at bounding box center [784, 726] width 492 height 35
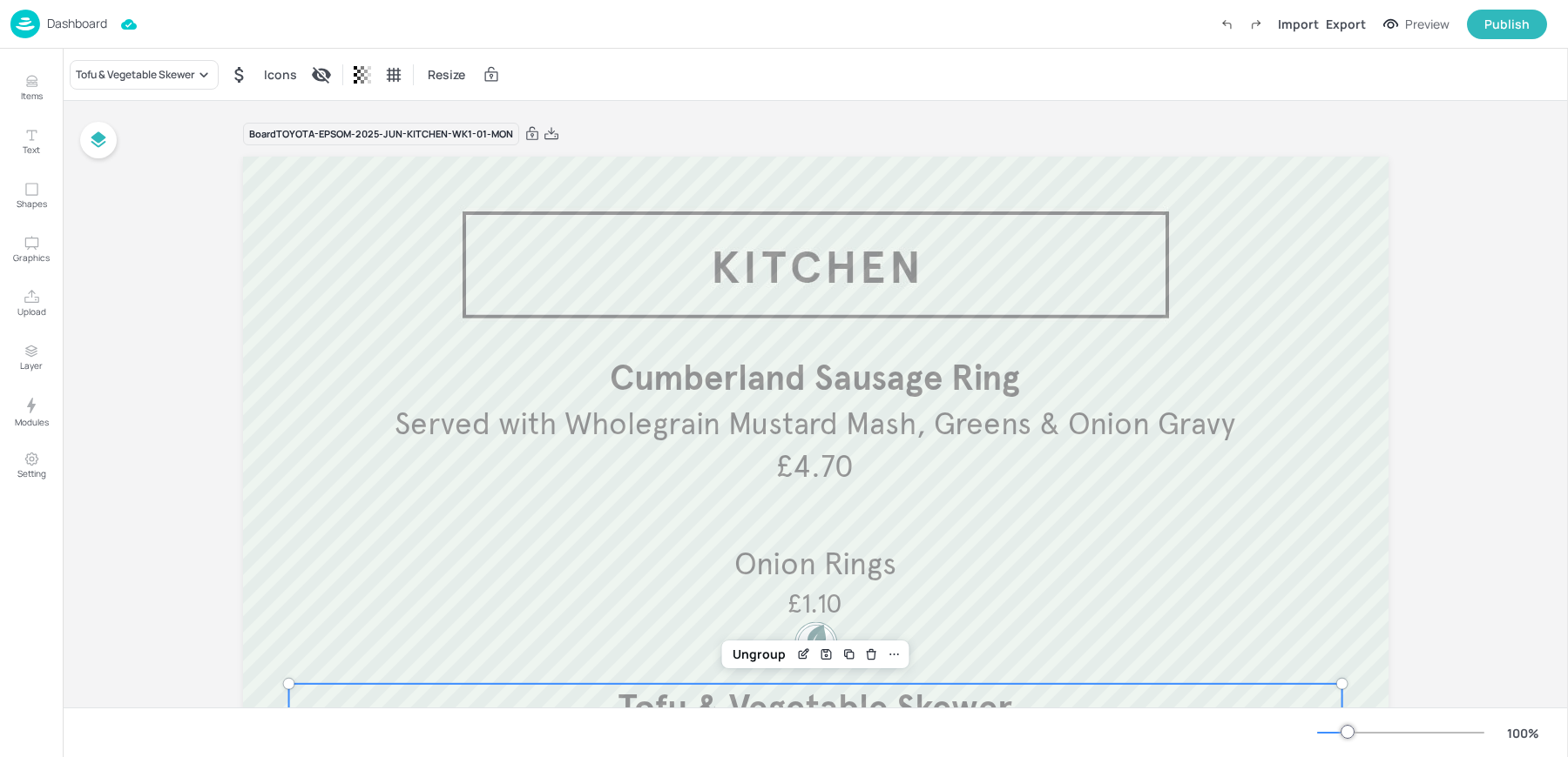
click at [543, 119] on div "Board TOYOTA-EPSOM-2025-JUN-KITCHEN-WK1-01-MON Roasted Broccoli & Toasted Seeds…" at bounding box center [816, 620] width 1145 height 1039
click at [543, 124] on div "Board TOYOTA-EPSOM-2025-JUN-KITCHEN-WK1-01-MON" at bounding box center [816, 134] width 1145 height 24
click at [546, 132] on icon at bounding box center [552, 134] width 16 height 17
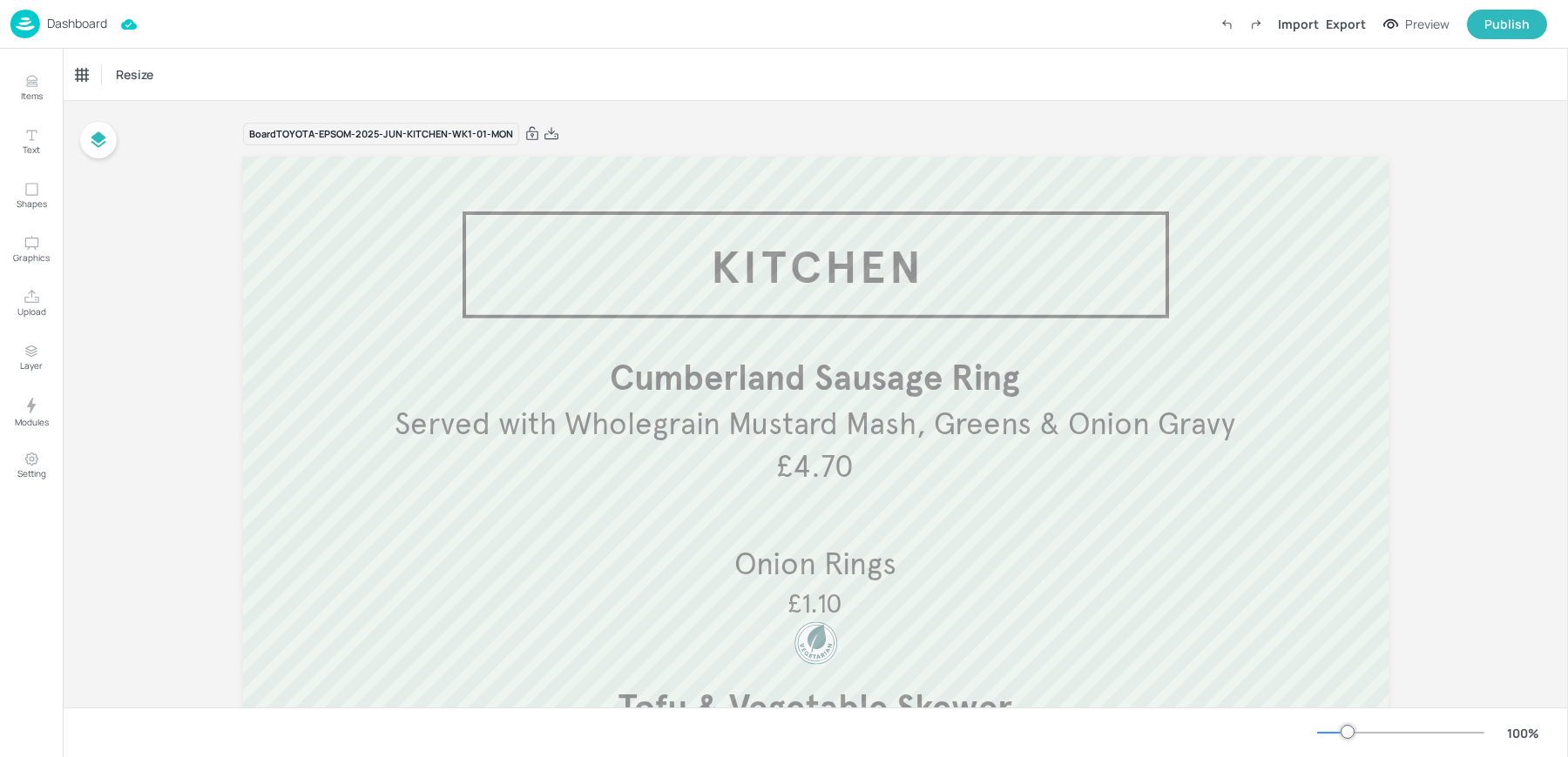
click at [625, 35] on div "Dashboard Import Export Preview Publish" at bounding box center [778, 24] width 1537 height 48
click at [67, 30] on p "Dashboard" at bounding box center [77, 24] width 60 height 12
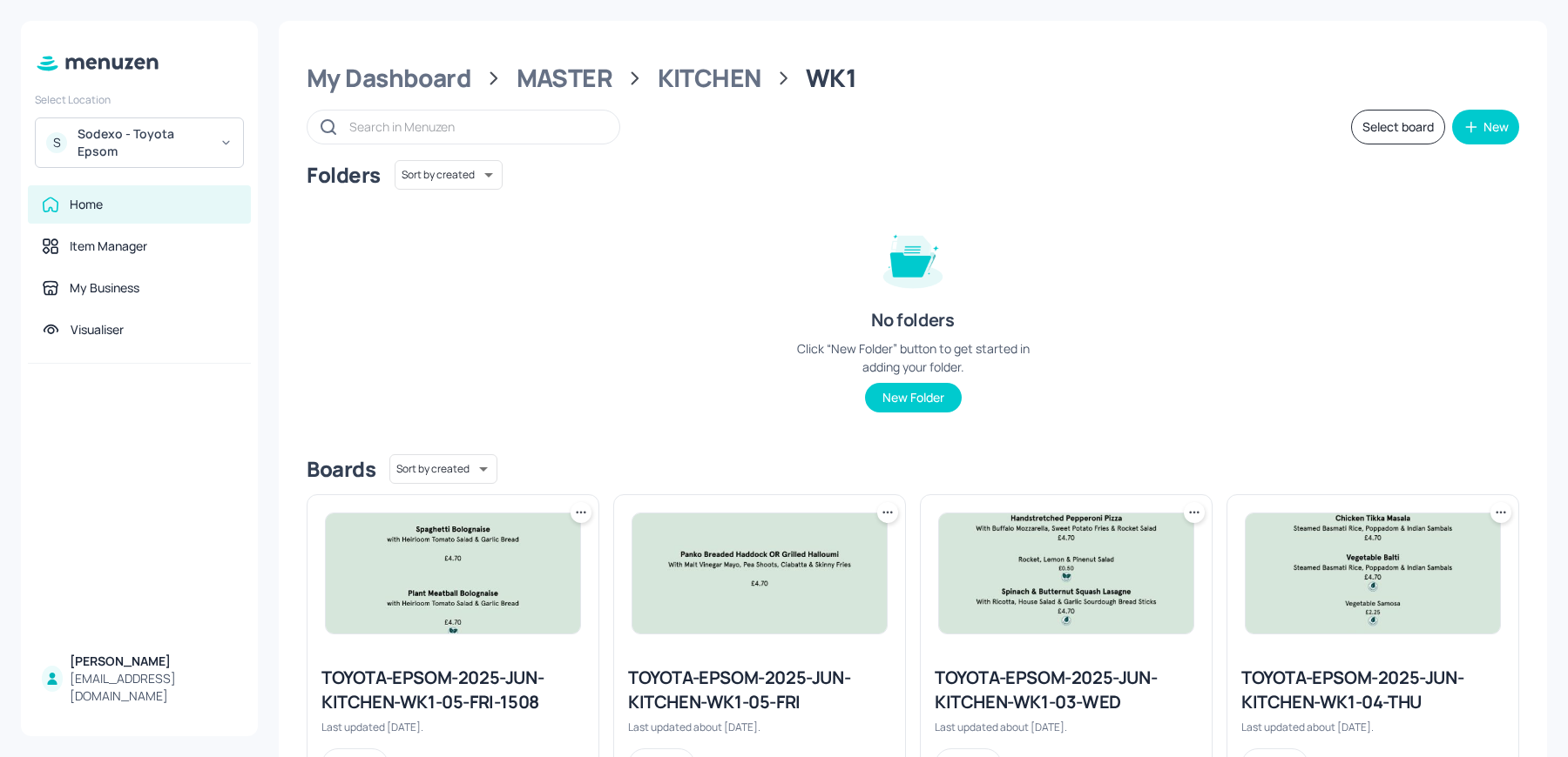
scroll to position [395, 0]
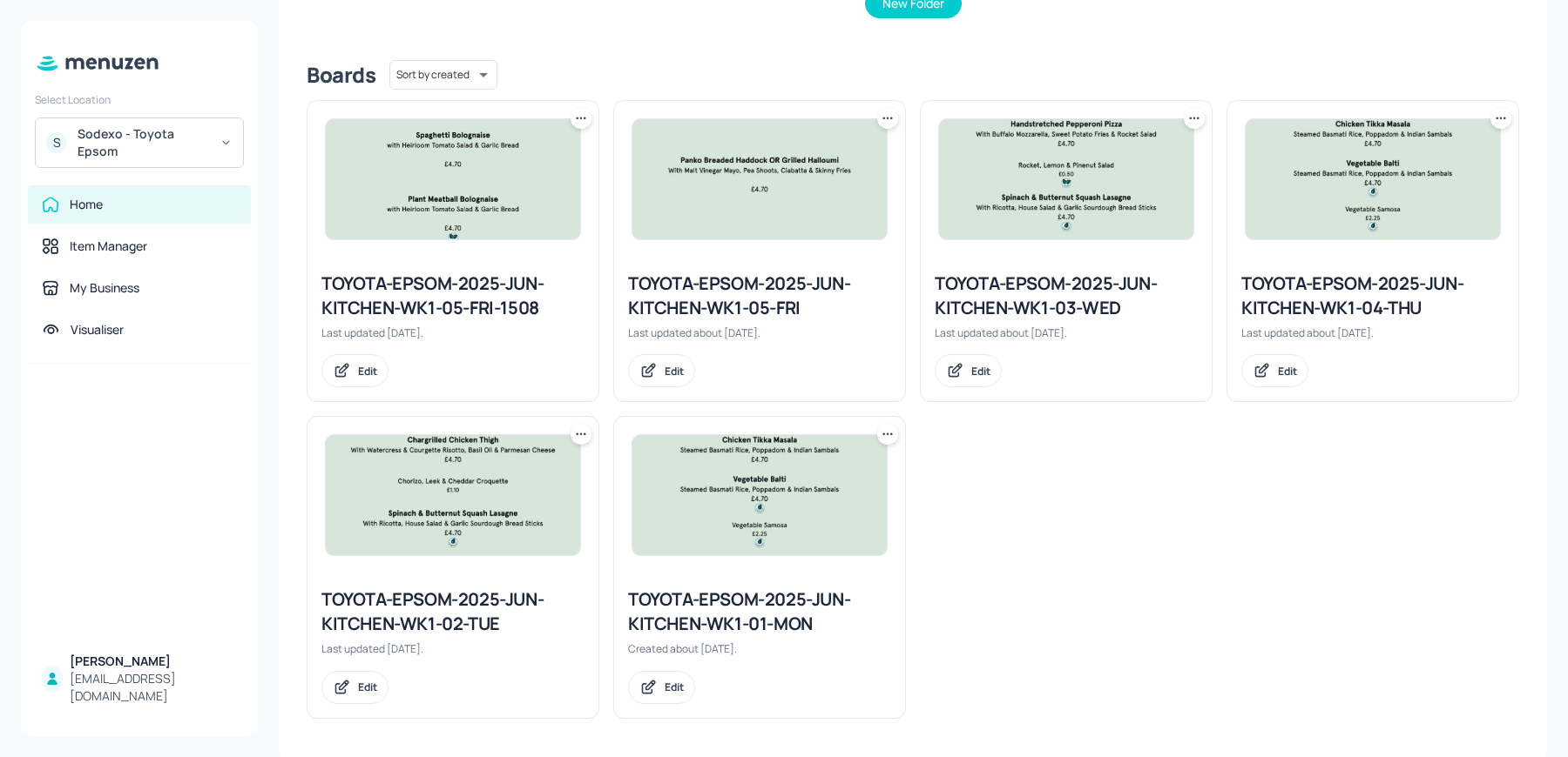
click at [447, 614] on div "TOYOTA-EPSOM-2025-JUN-KITCHEN-WK1-02-TUE" at bounding box center [453, 612] width 263 height 49
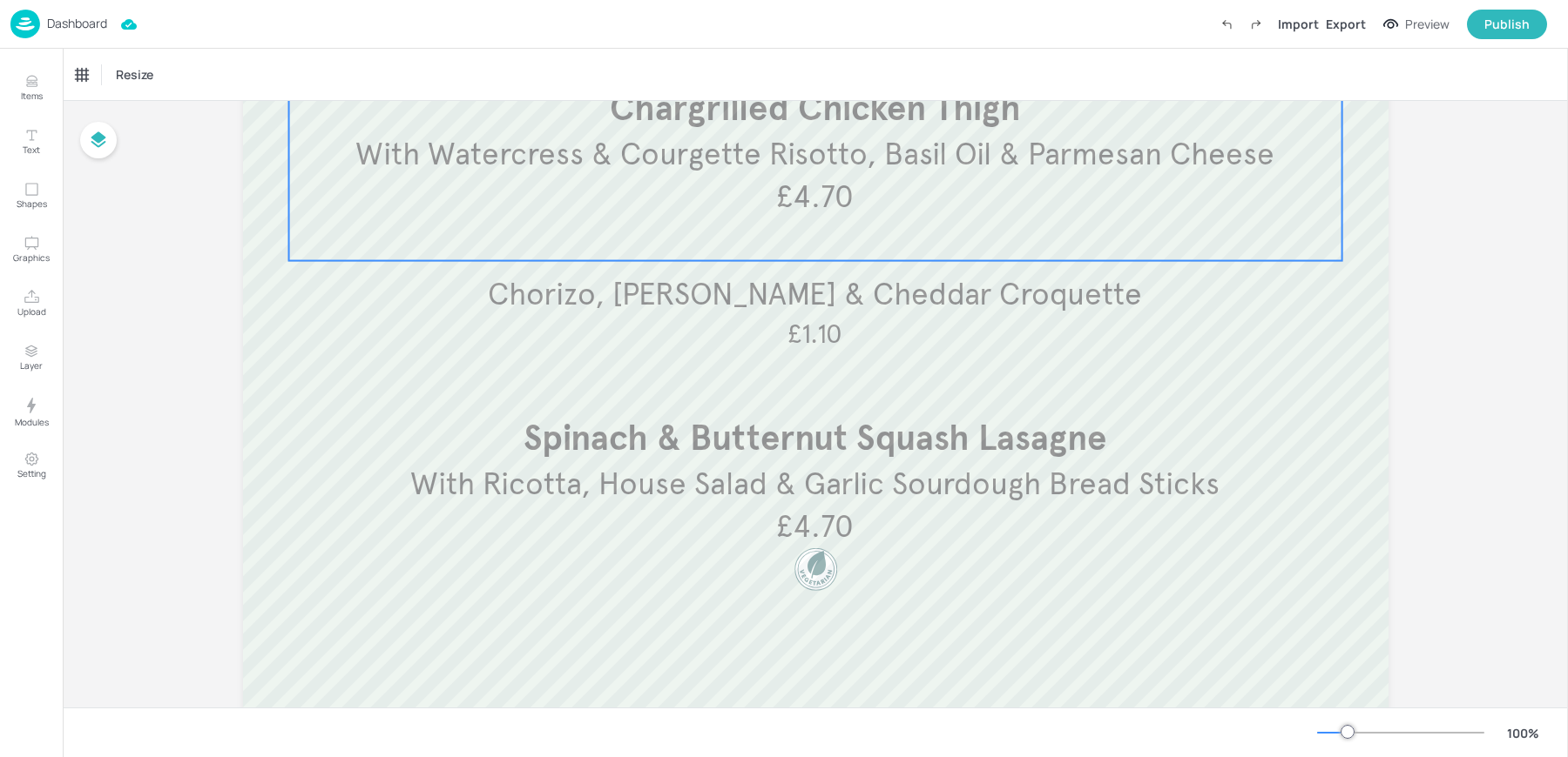
scroll to position [271, 0]
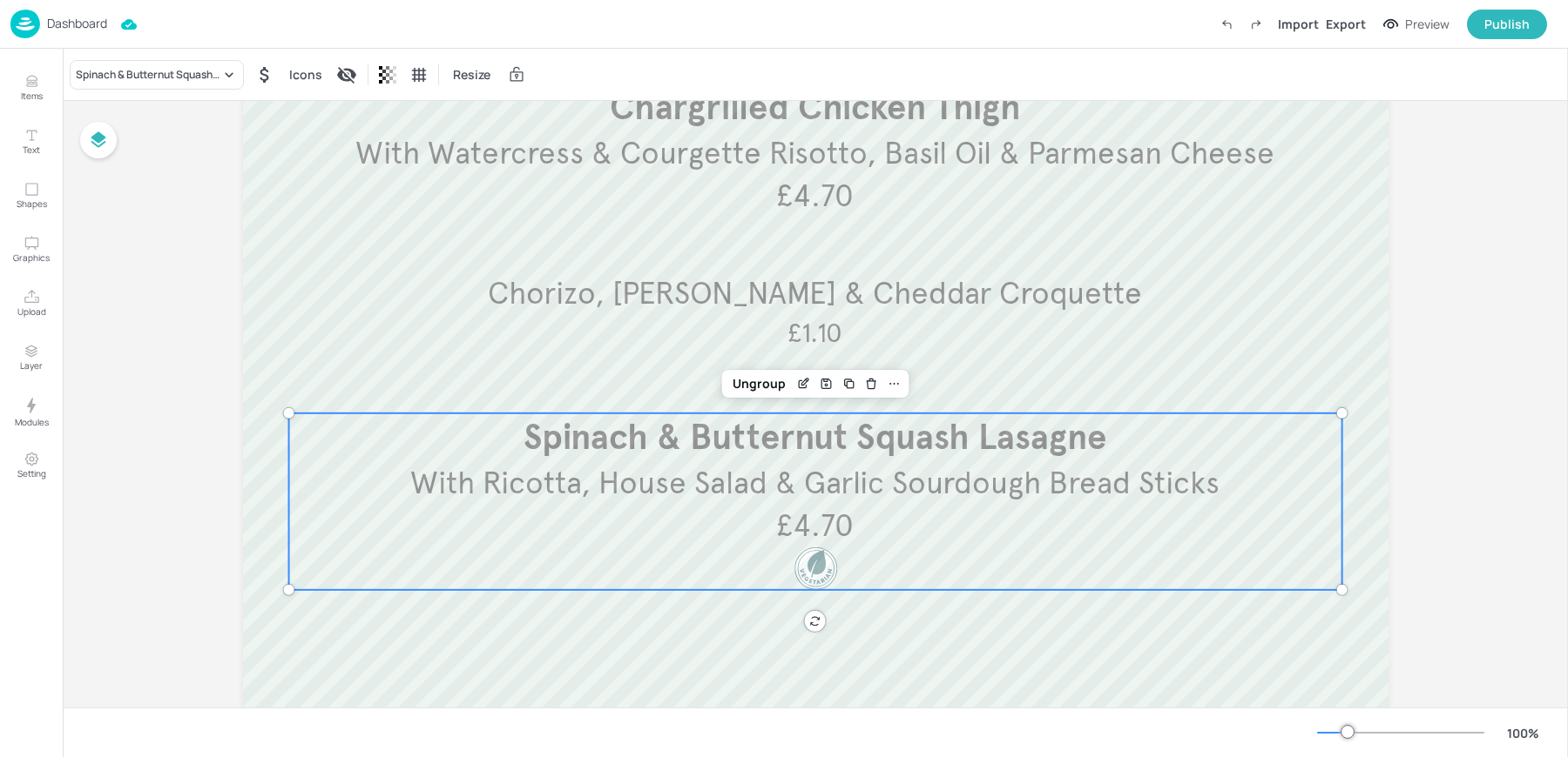
click at [1032, 485] on span "With Ricotta, House Salad & Garlic Sourdough Bread Sticks" at bounding box center [815, 483] width 809 height 38
click at [804, 379] on icon "Edit Item" at bounding box center [804, 382] width 7 height 7
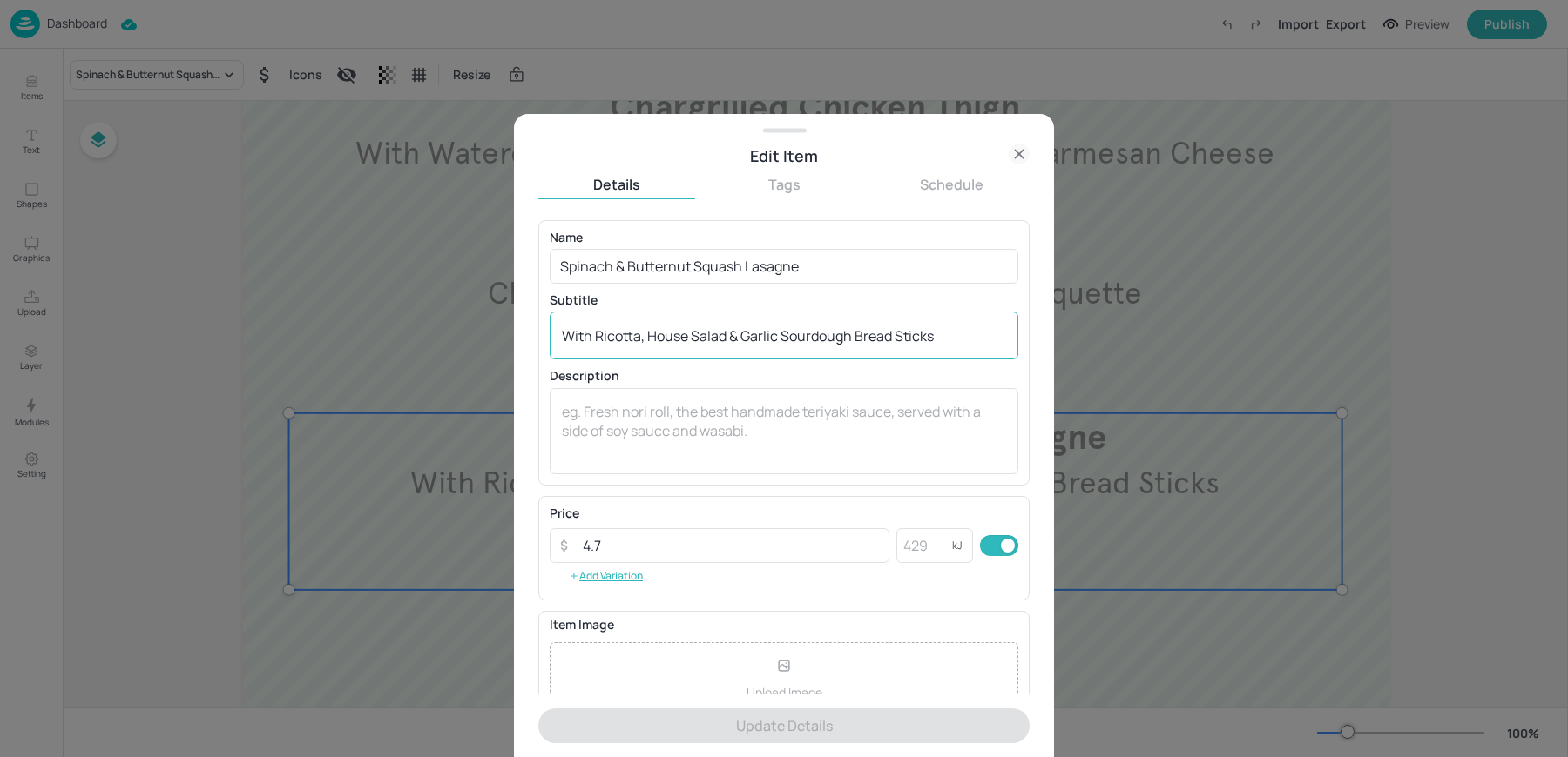
click at [727, 341] on textarea "With Ricotta, House Salad & Garlic Sourdough Bread Sticks" at bounding box center [784, 336] width 445 height 19
paste textarea "Crispy Cauliflower, Blue Cheese, Pickled Celery Sticks, Steamed Potatoes & Wald…"
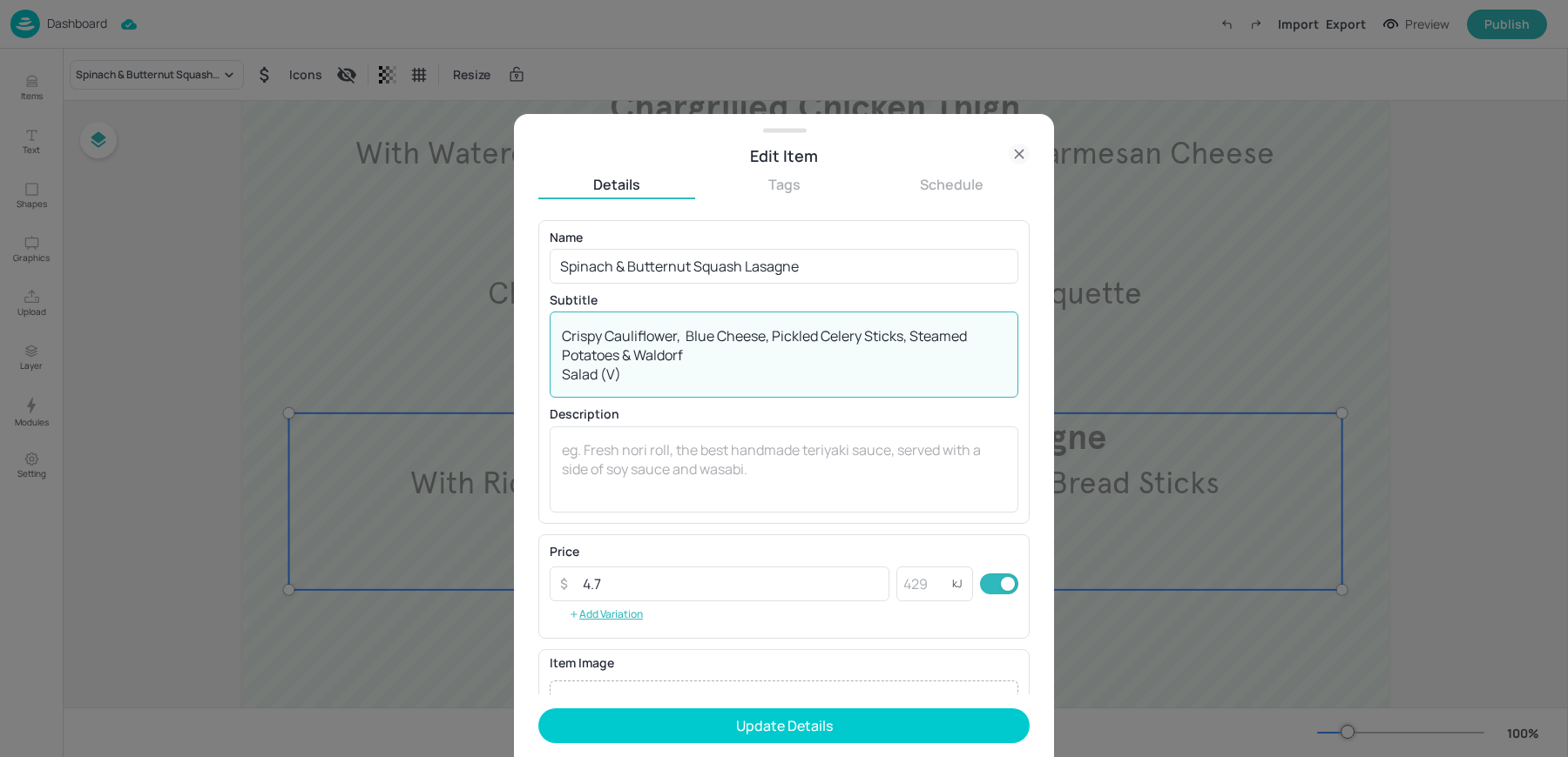
drag, startPoint x: 905, startPoint y: 335, endPoint x: 527, endPoint y: 328, distance: 378.1
click at [527, 328] on div "Edit Item Details Tags Schedule Name Spinach & Butternut Squash Lasagne ​ Subti…" at bounding box center [784, 436] width 540 height 644
type textarea ", Steamed Potatoes & Waldorf Salad (V)"
click at [710, 260] on input "Spinach & Butternut Squash Lasagne" at bounding box center [784, 267] width 469 height 35
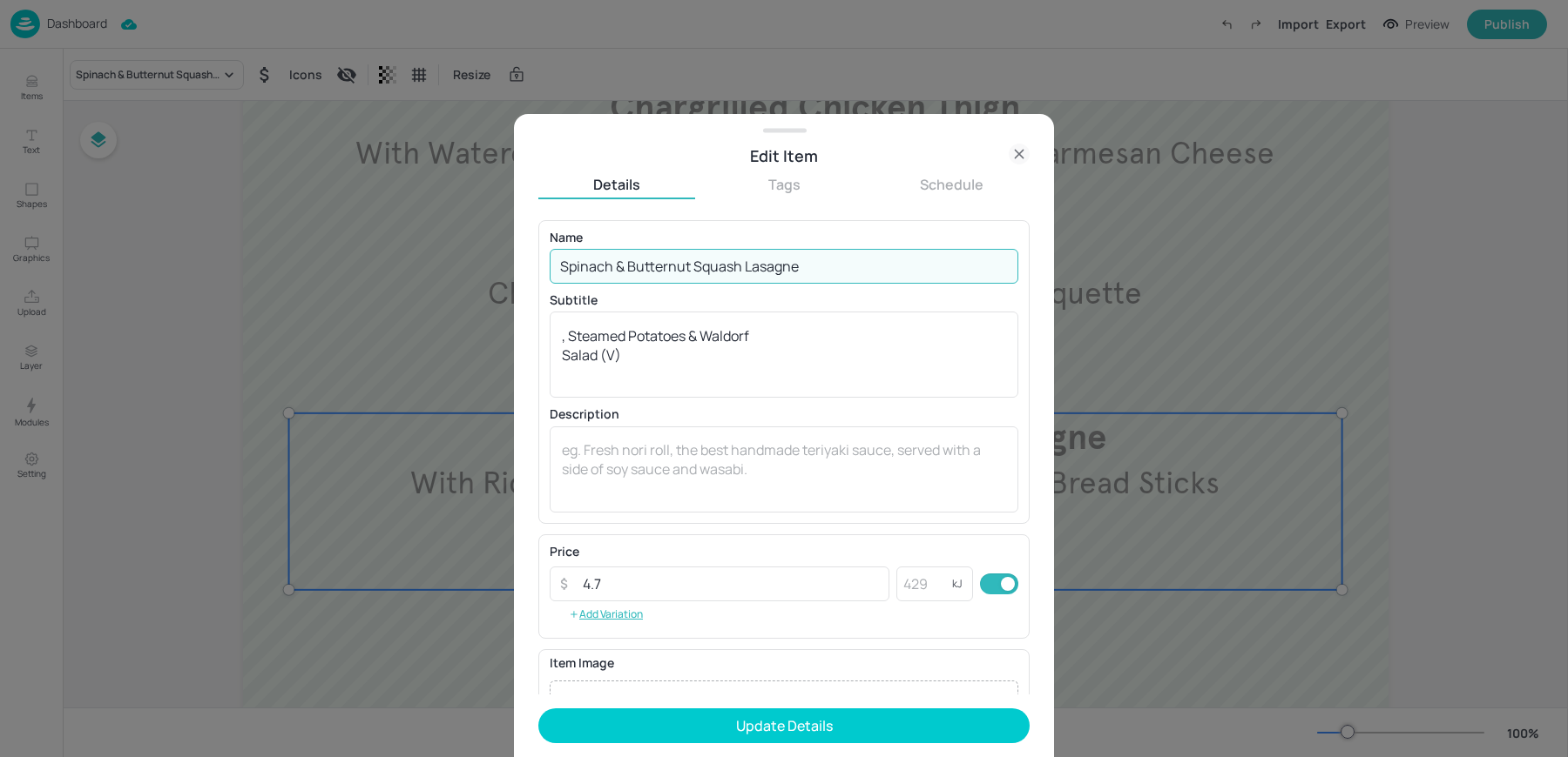
click at [710, 260] on input "Spinach & Butternut Squash Lasagne" at bounding box center [784, 267] width 469 height 35
paste input "Crispy Cauliflower, Blue Cheese, Pickled Celery Sticks"
type input "Crispy Cauliflower, Blue Cheese, Pickled Celery Sticks"
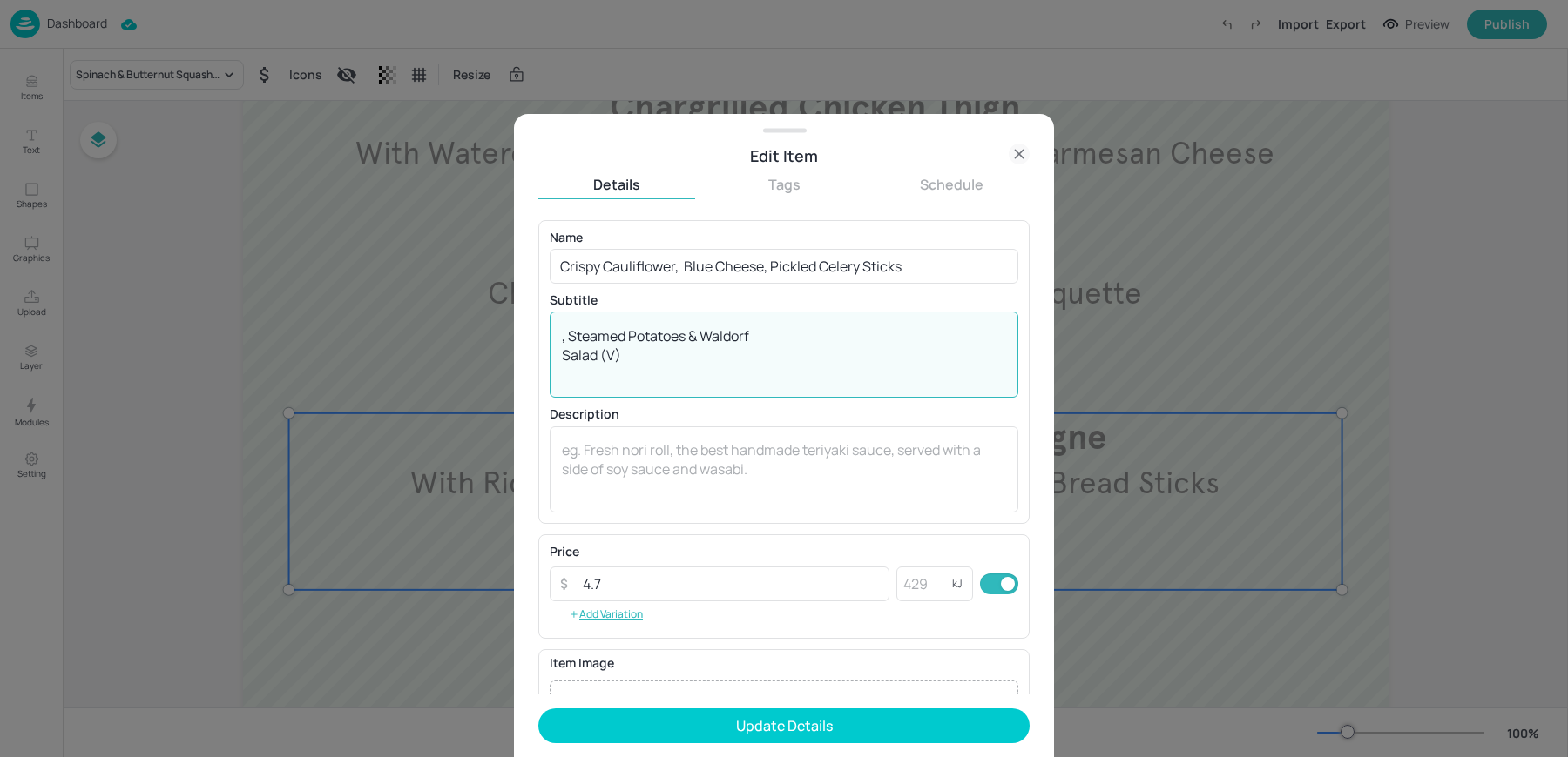
click at [566, 341] on textarea ", Steamed Potatoes & Waldorf Salad (V)" at bounding box center [784, 355] width 445 height 57
click at [563, 356] on textarea "With Steamed Potatoes & Waldorf Salad (V)" at bounding box center [784, 355] width 445 height 57
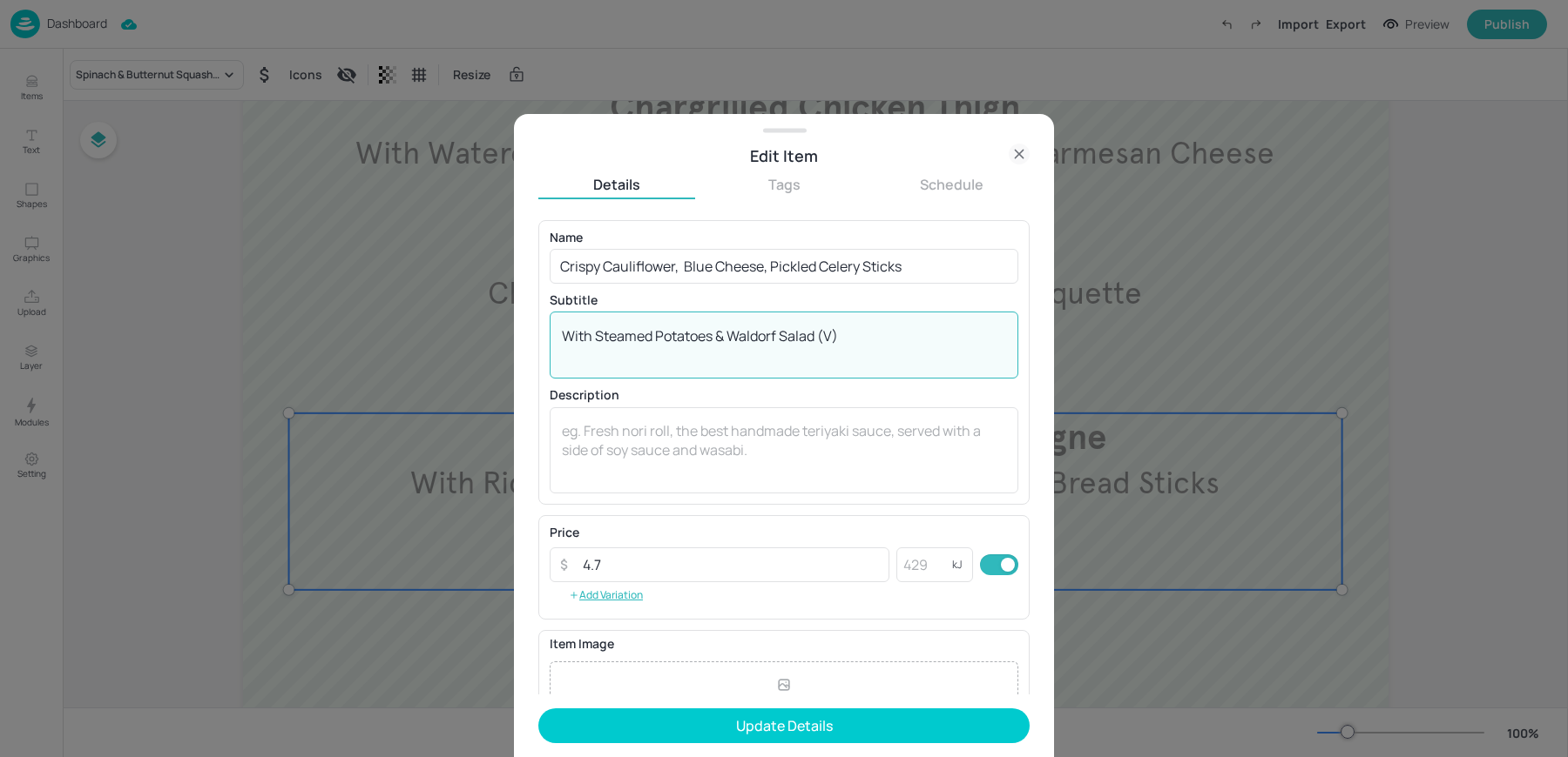
drag, startPoint x: 820, startPoint y: 331, endPoint x: 880, endPoint y: 341, distance: 60.8
click at [878, 339] on textarea "With Steamed Potatoes & Waldorf Salad (V)" at bounding box center [784, 346] width 445 height 38
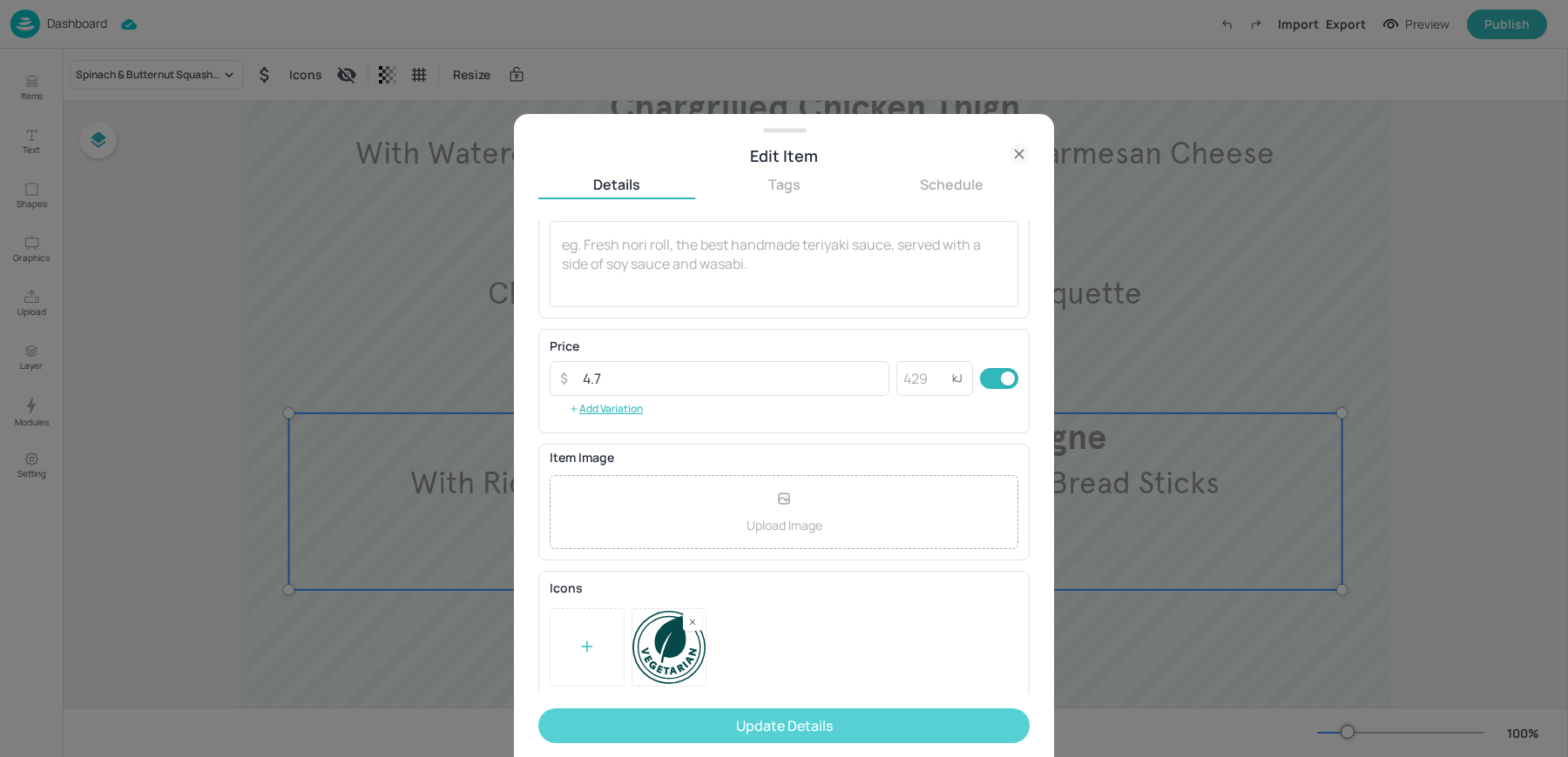
type textarea "With Steamed Potatoes & Waldorf Salad"
click at [704, 722] on button "Update Details" at bounding box center [784, 726] width 492 height 35
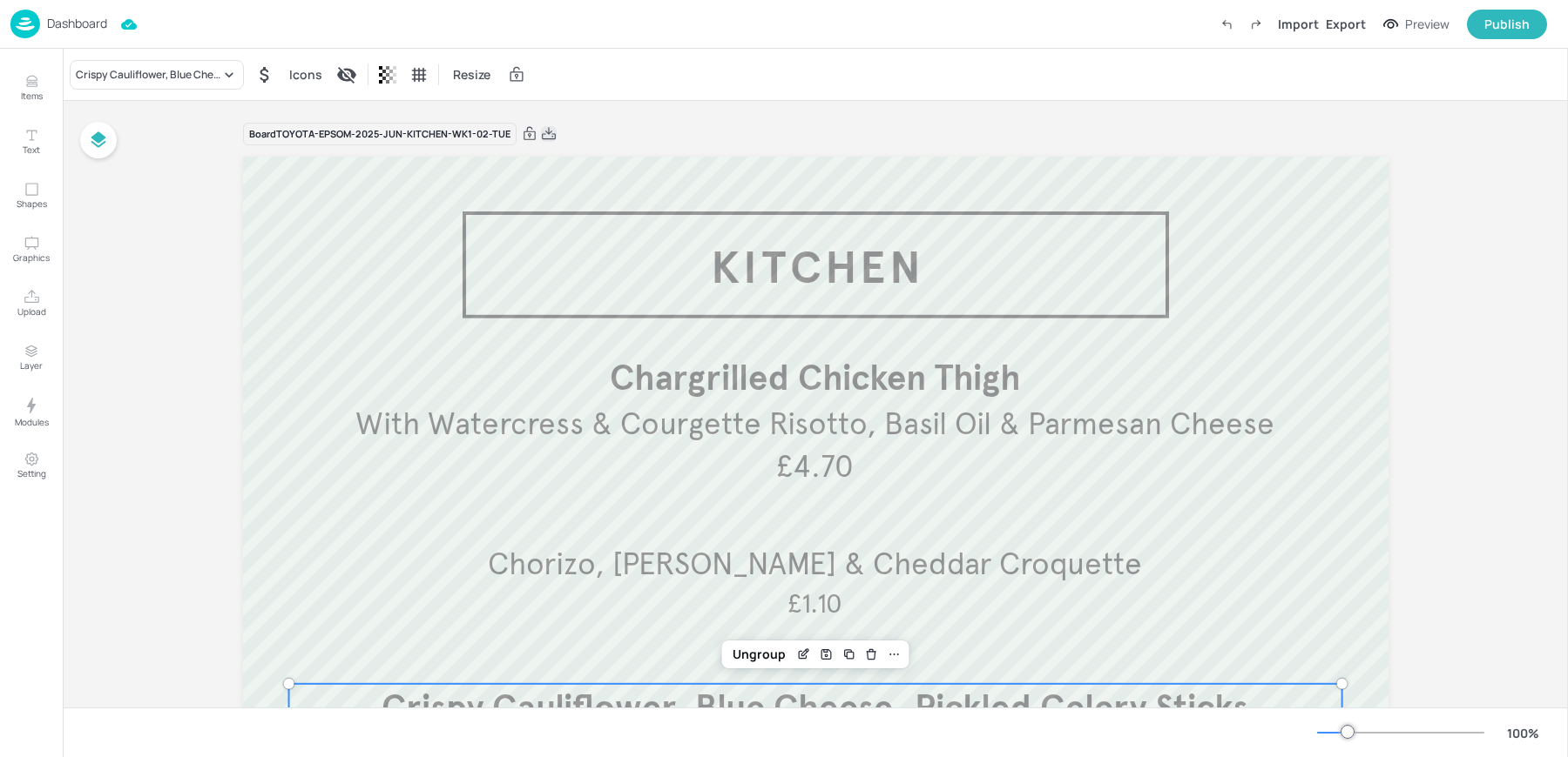
click at [546, 134] on icon at bounding box center [549, 134] width 16 height 17
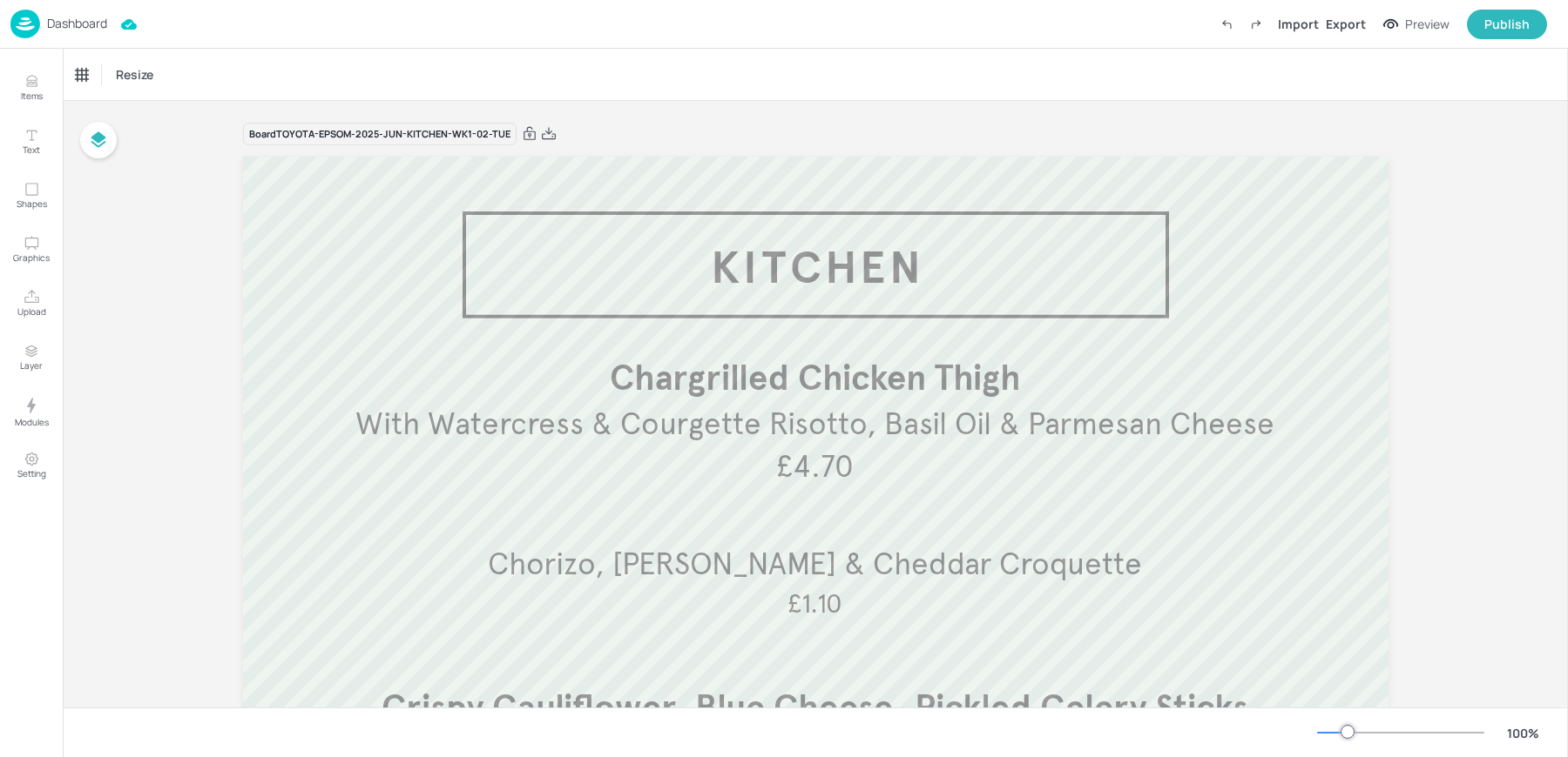
click at [649, 89] on div "Resize" at bounding box center [815, 74] width 1505 height 51
click at [77, 30] on p "Dashboard" at bounding box center [77, 24] width 60 height 12
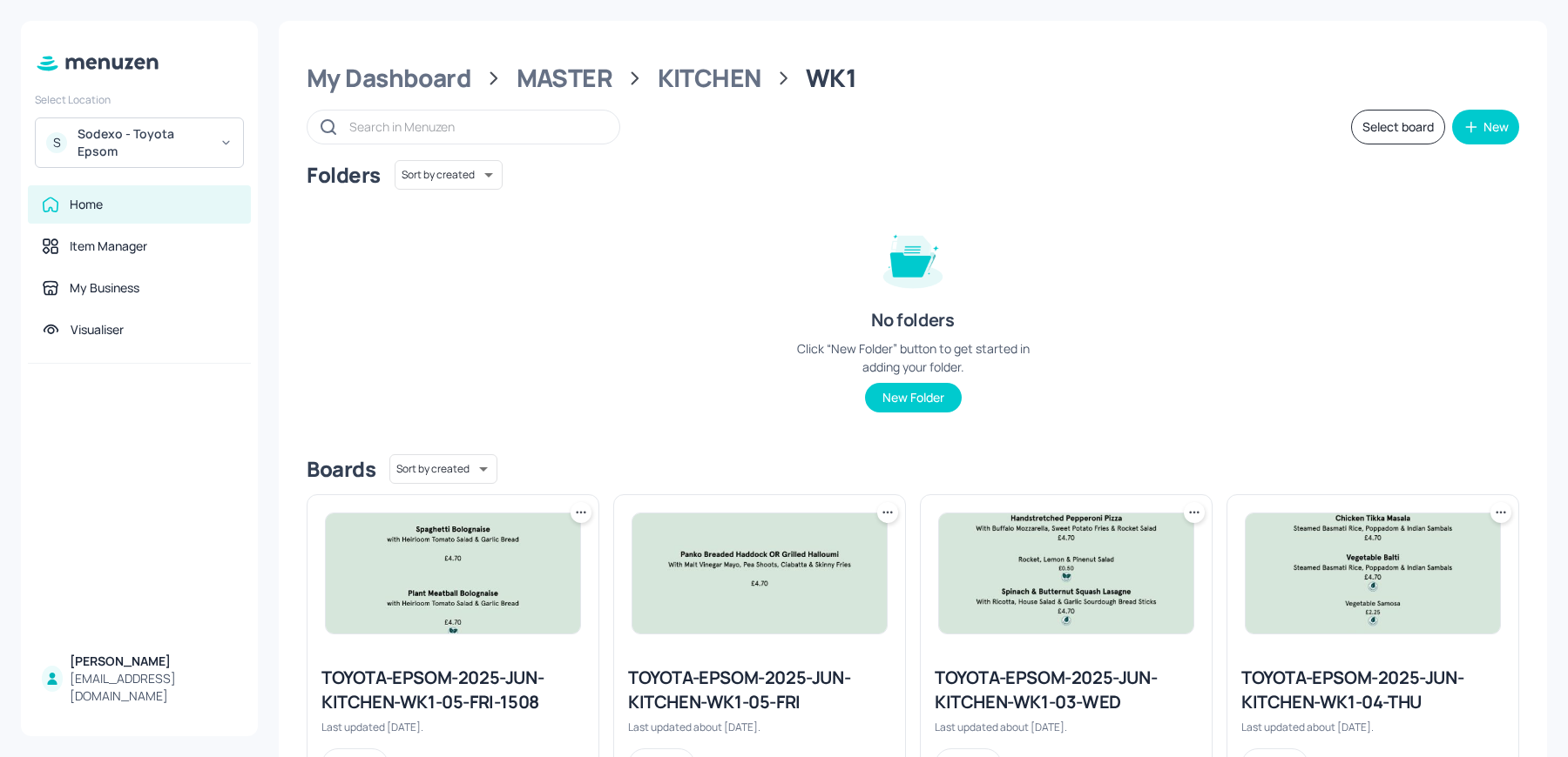
click at [986, 585] on img at bounding box center [1066, 574] width 255 height 120
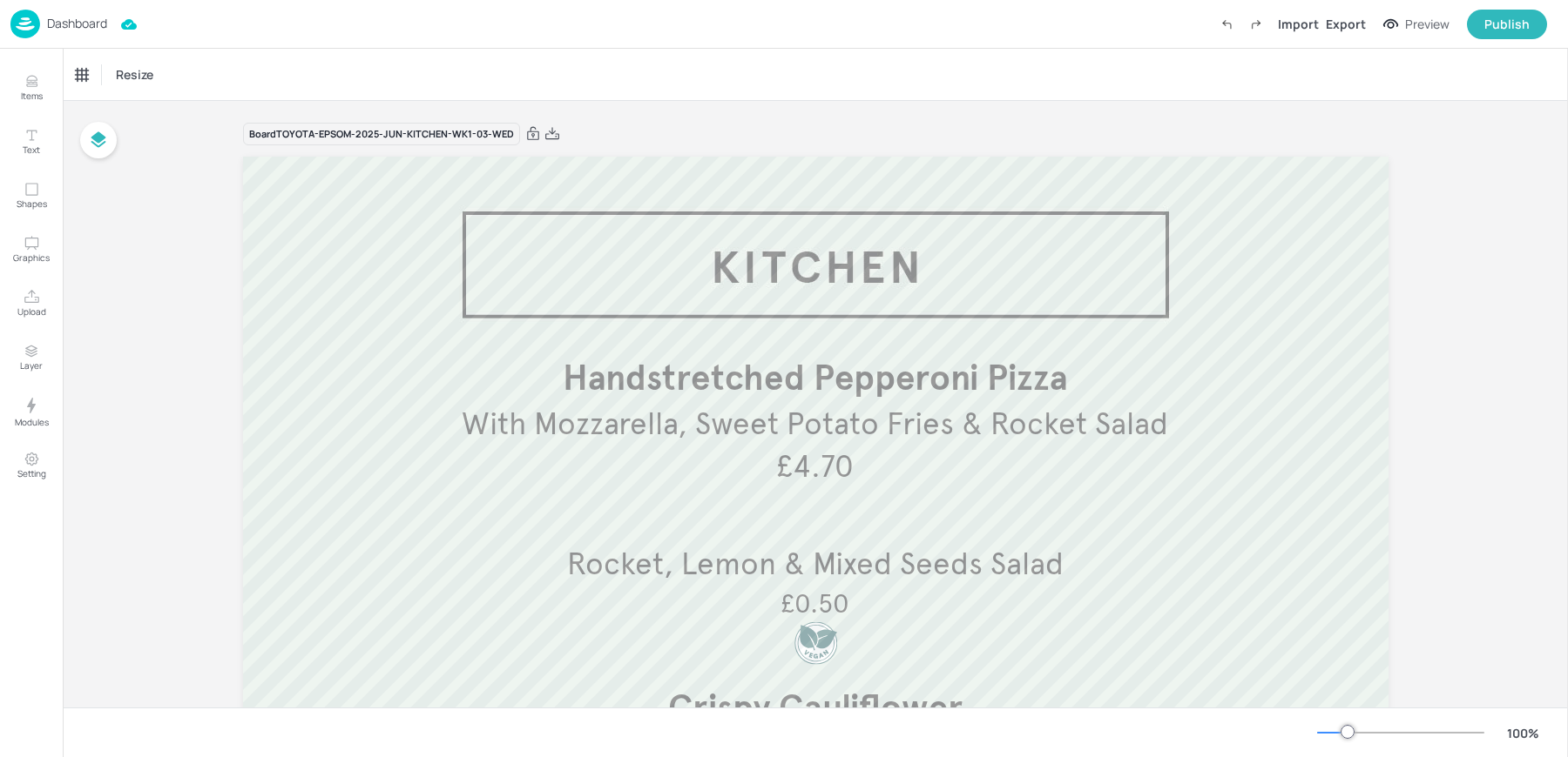
scroll to position [105, 0]
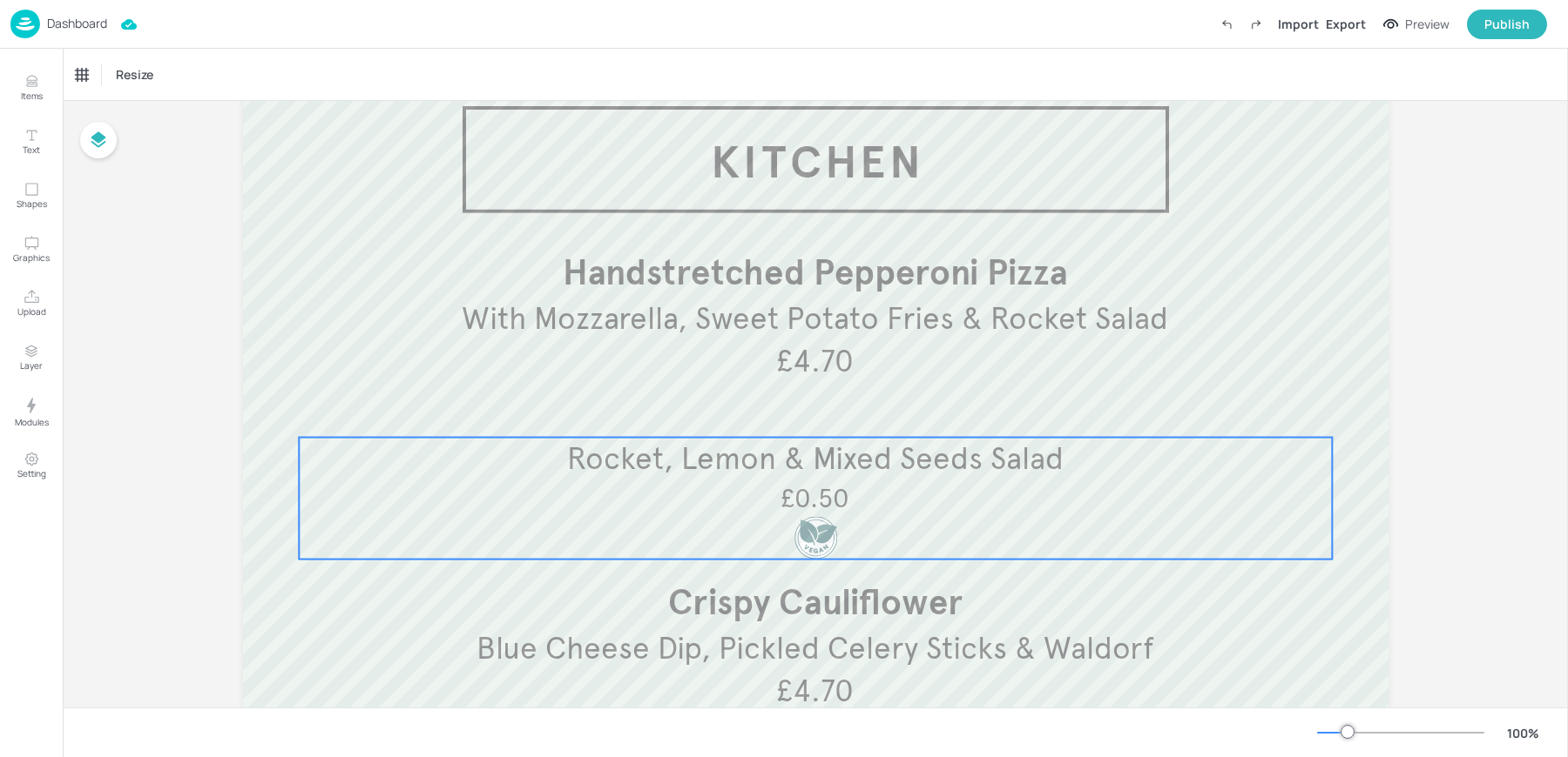
click at [730, 455] on span "Rocket, Lemon & Mixed Seeds Salad" at bounding box center [816, 459] width 497 height 38
click at [800, 402] on icon "Edit Item" at bounding box center [803, 409] width 15 height 14
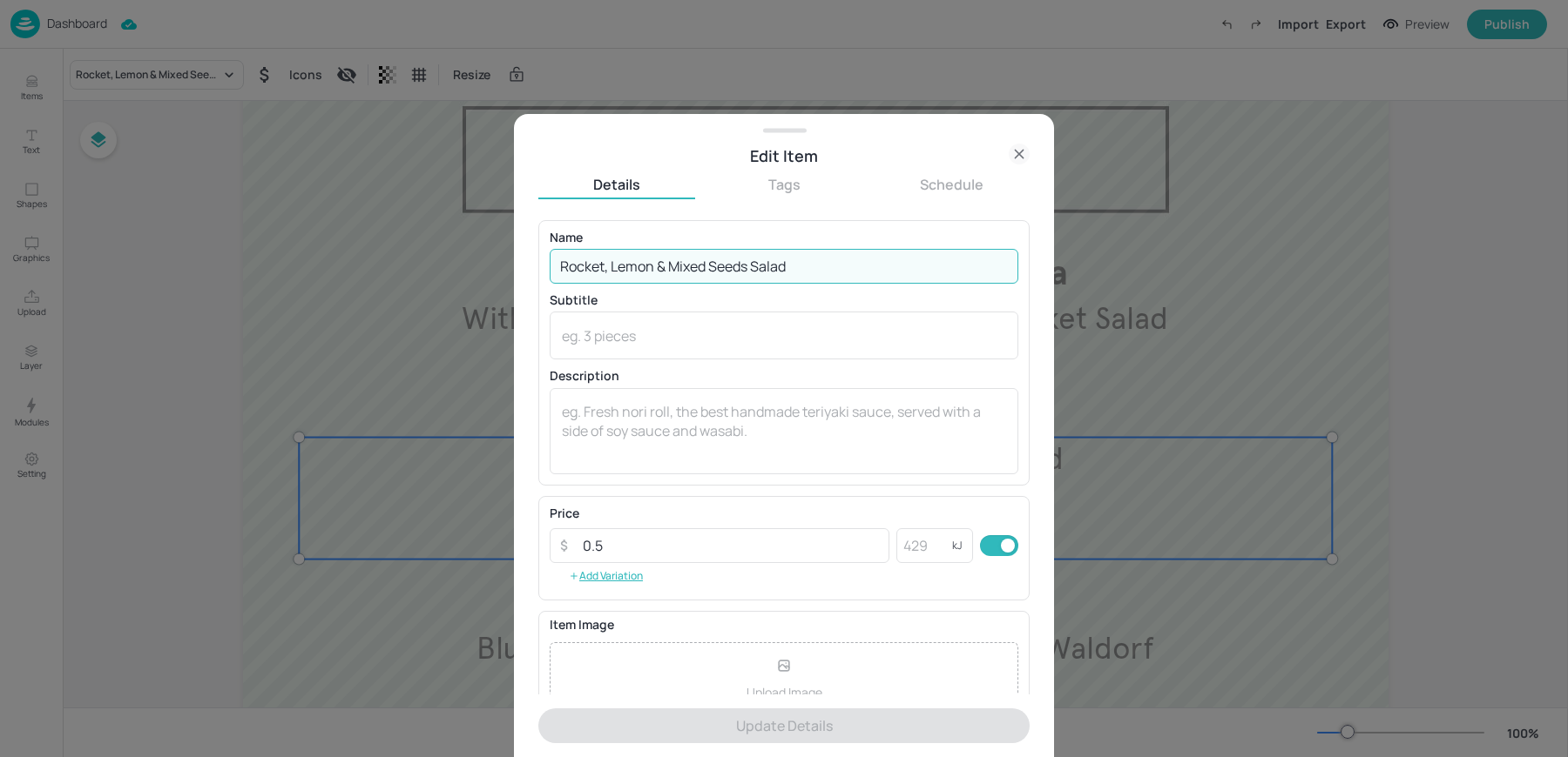
drag, startPoint x: 669, startPoint y: 266, endPoint x: 749, endPoint y: 265, distance: 80.0
click at [749, 266] on input "Rocket, Lemon & Mixed Seeds Salad" at bounding box center [784, 267] width 469 height 35
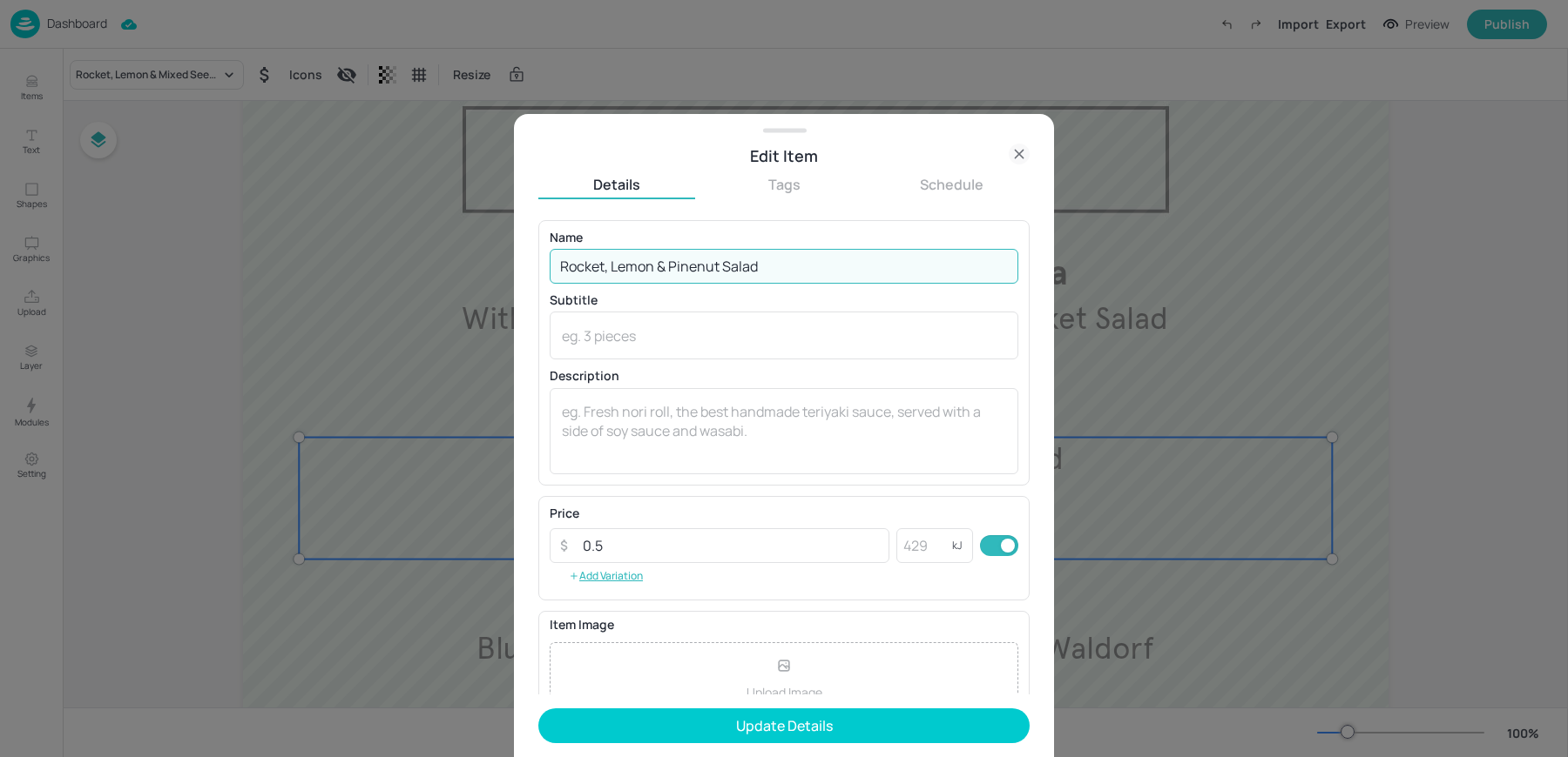
type input "Rocket, Lemon & Pinenut Salad"
click at [539, 708] on button "Update Details" at bounding box center [784, 726] width 492 height 35
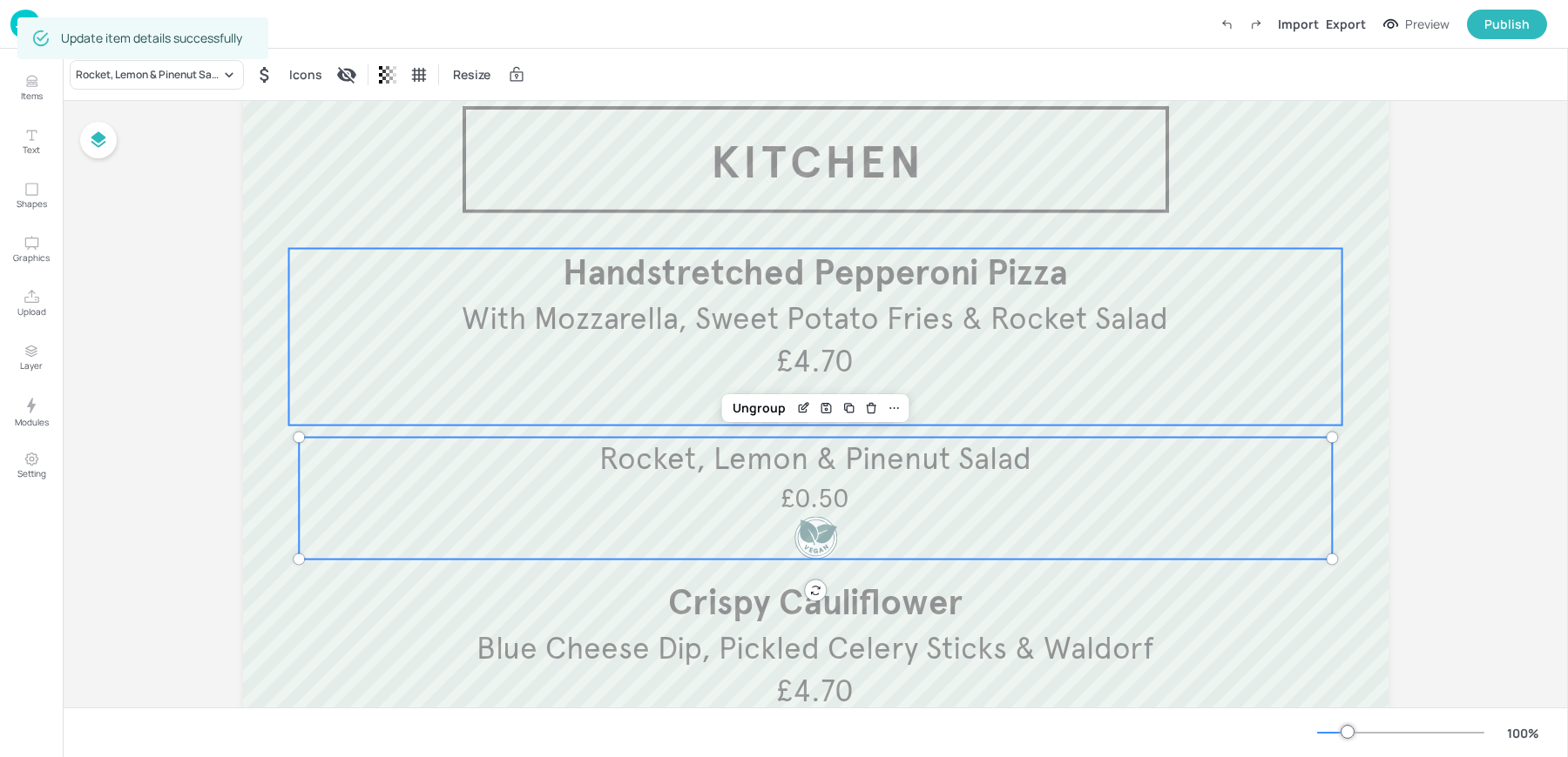
click at [668, 334] on span "With Mozzarella, Sweet Potato Fries & Rocket Salad" at bounding box center [815, 319] width 706 height 38
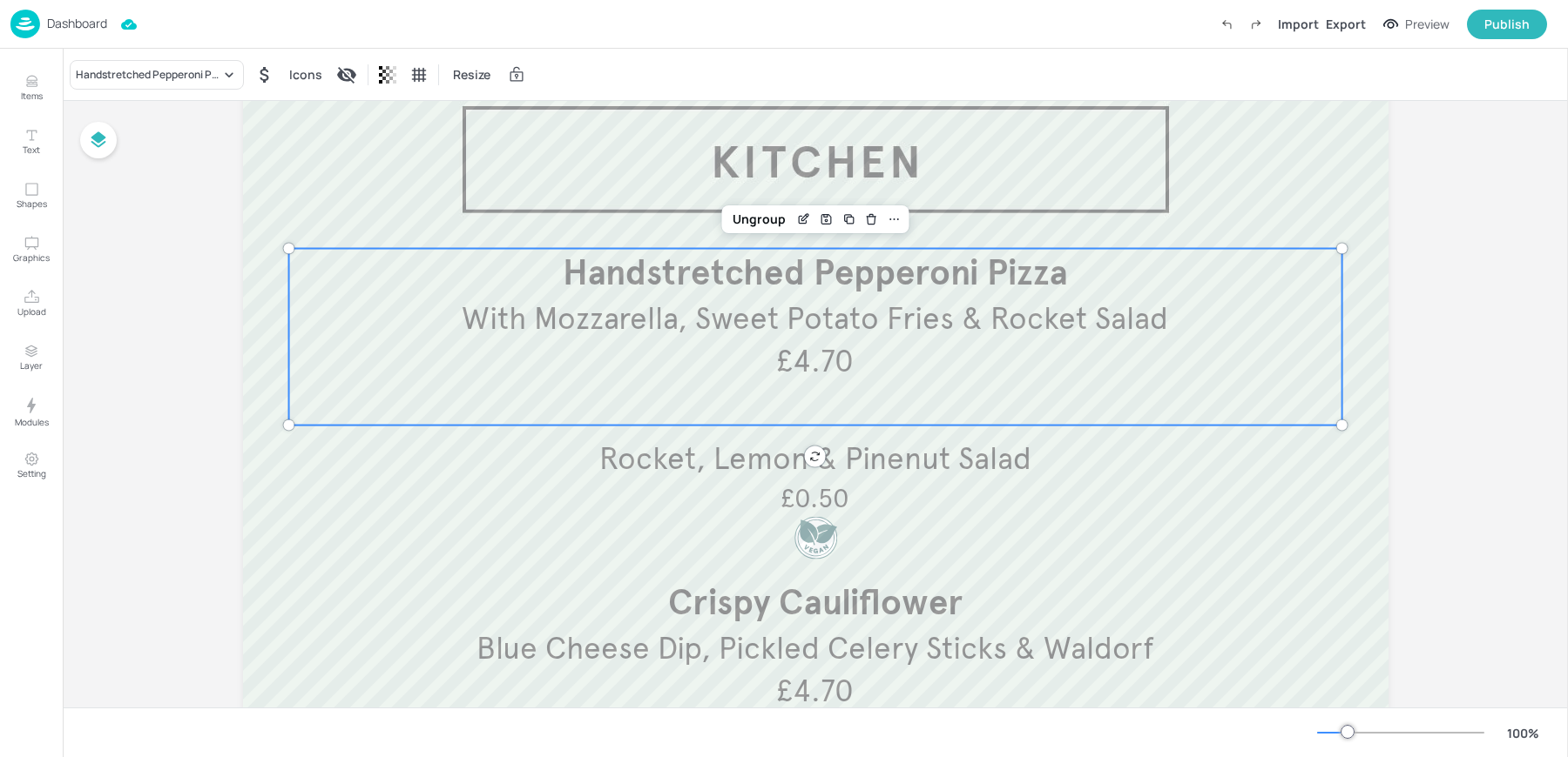
click at [187, 247] on div "Board TOYOTA-EPSOM-2025-JUN-KITCHEN-WK1-03-WED With Mozzarella, Sweet Potato Fr…" at bounding box center [815, 515] width 1505 height 1039
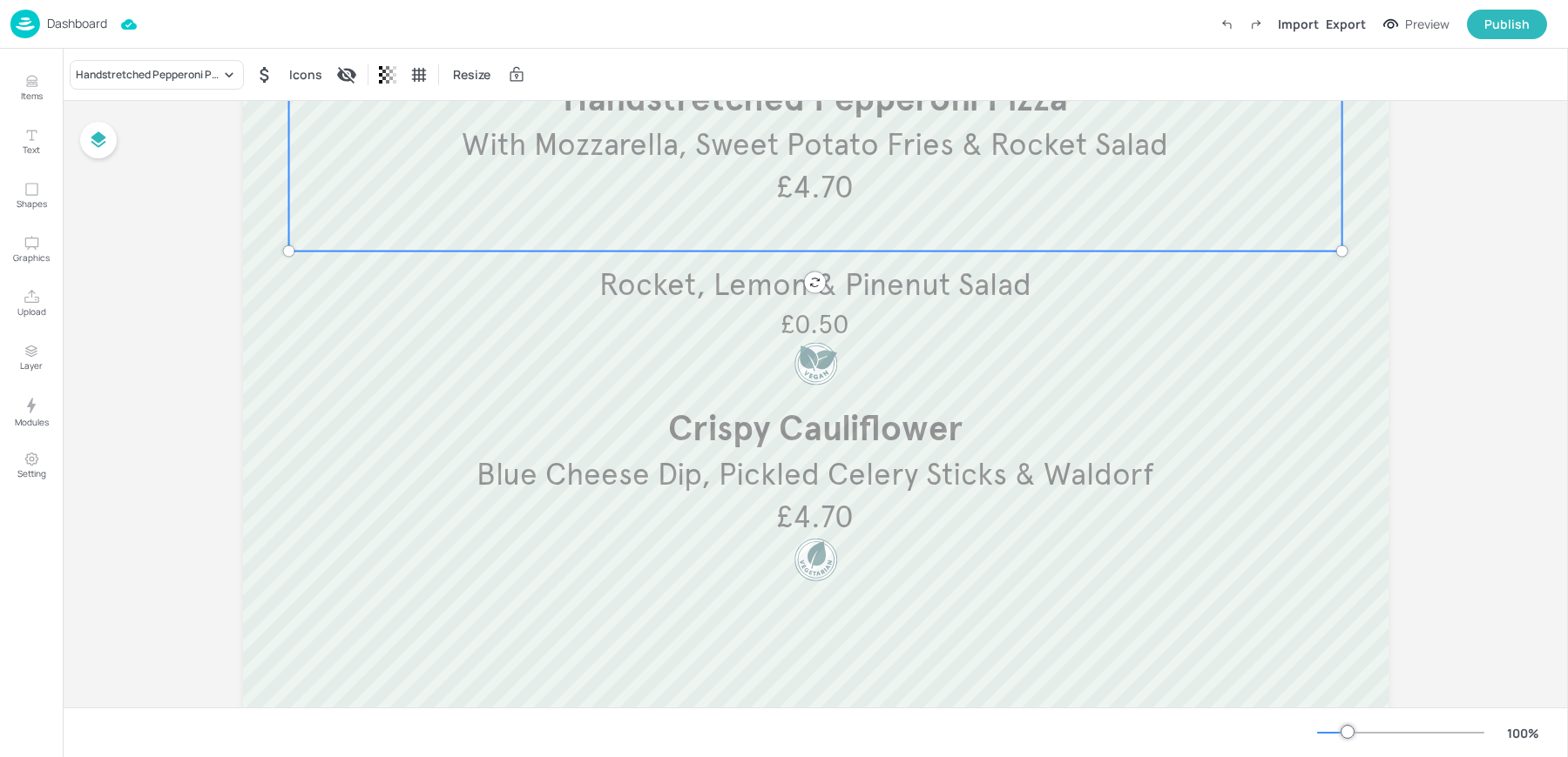
scroll to position [281, 0]
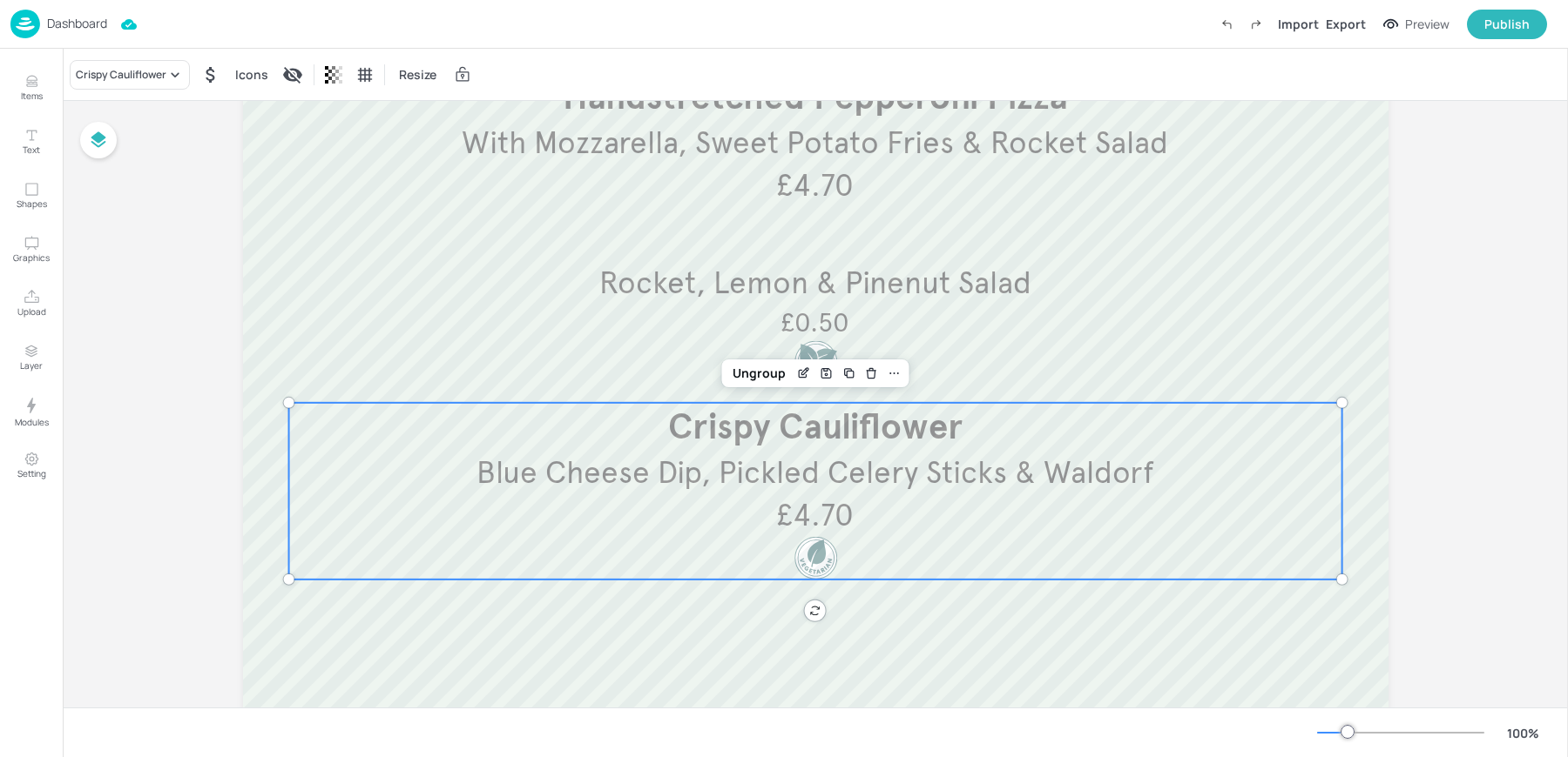
click at [738, 464] on span "Blue Cheese Dip, Pickled Celery Sticks & Waldorf" at bounding box center [815, 473] width 677 height 38
click at [797, 368] on icon "Edit Item" at bounding box center [803, 374] width 15 height 14
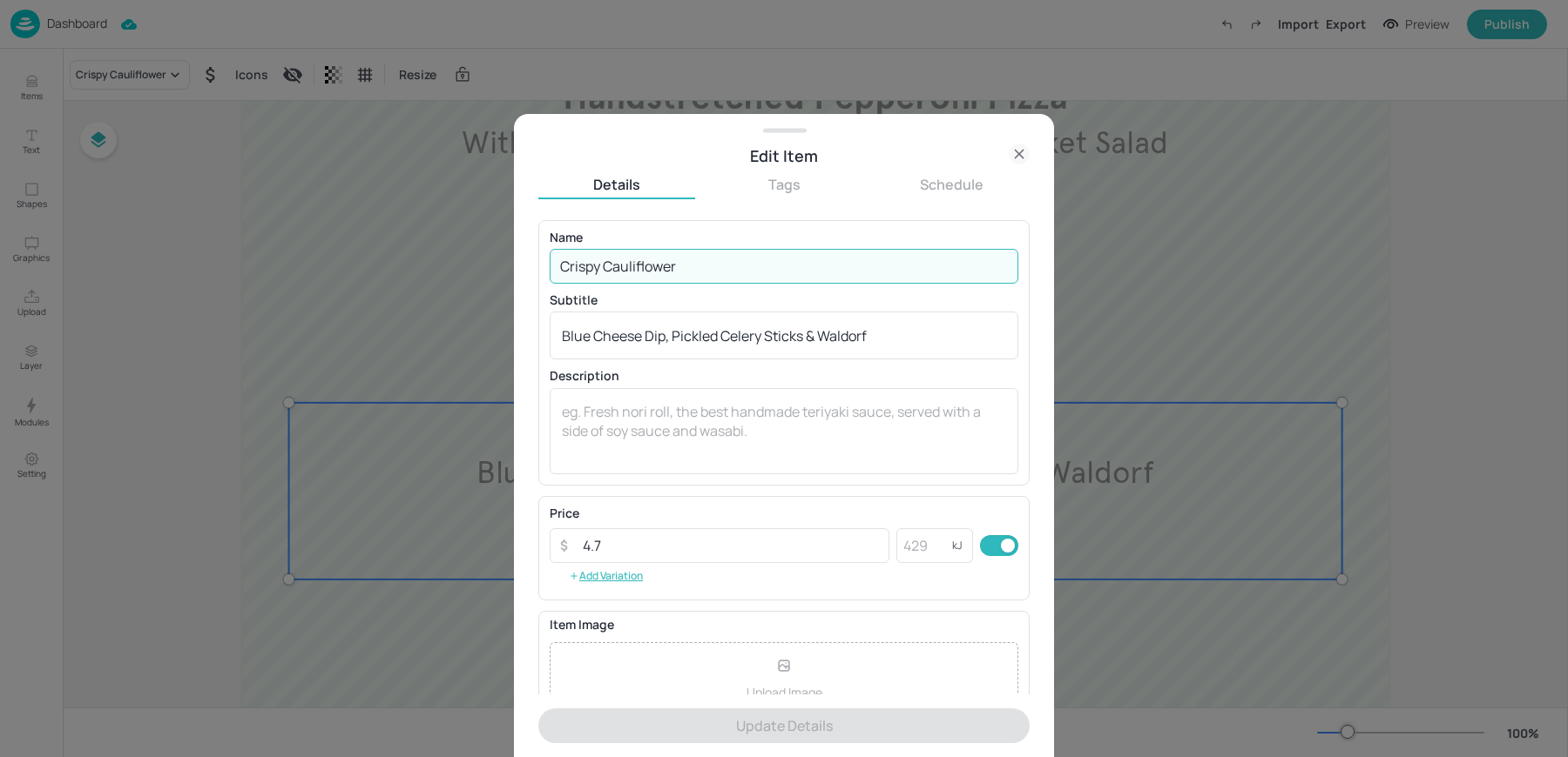
click at [659, 274] on input "Crispy Cauliflower" at bounding box center [784, 267] width 469 height 35
paste input "Red Chard & Olive Puttanesca Ravioli, Crispy Garlic Breadcrumbs"
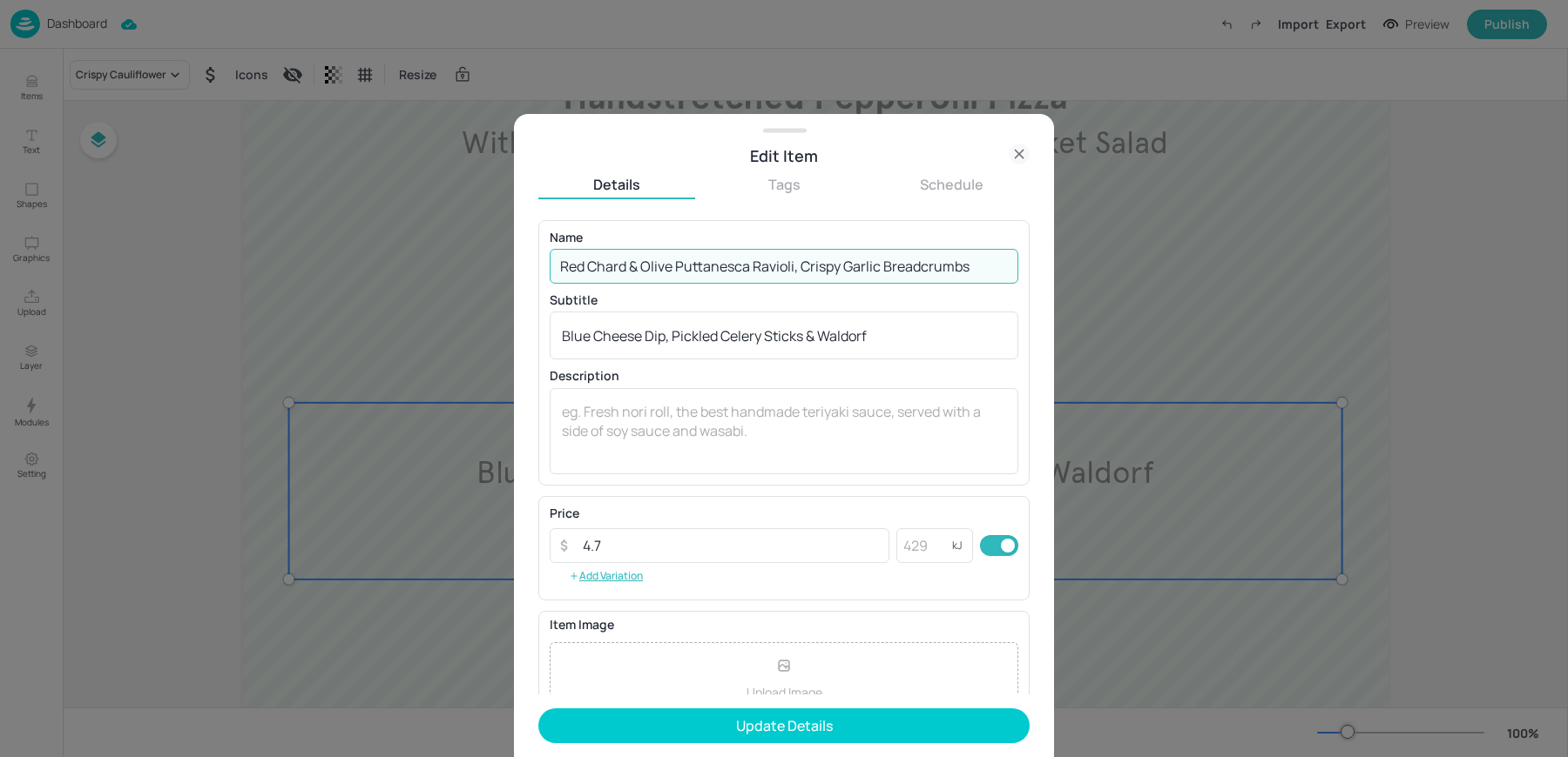
drag, startPoint x: 801, startPoint y: 263, endPoint x: 1140, endPoint y: 258, distance: 339.0
click at [1140, 258] on div "Edit Item Details Tags Schedule Name Red Chard & Olive Puttanesca Ravioli, Cris…" at bounding box center [784, 378] width 1568 height 757
type input "Red Chard & Olive Puttanesca [PERSON_NAME],"
click at [579, 340] on textarea "Blue Cheese Dip, Pickled Celery Sticks & Waldorf" at bounding box center [784, 336] width 445 height 19
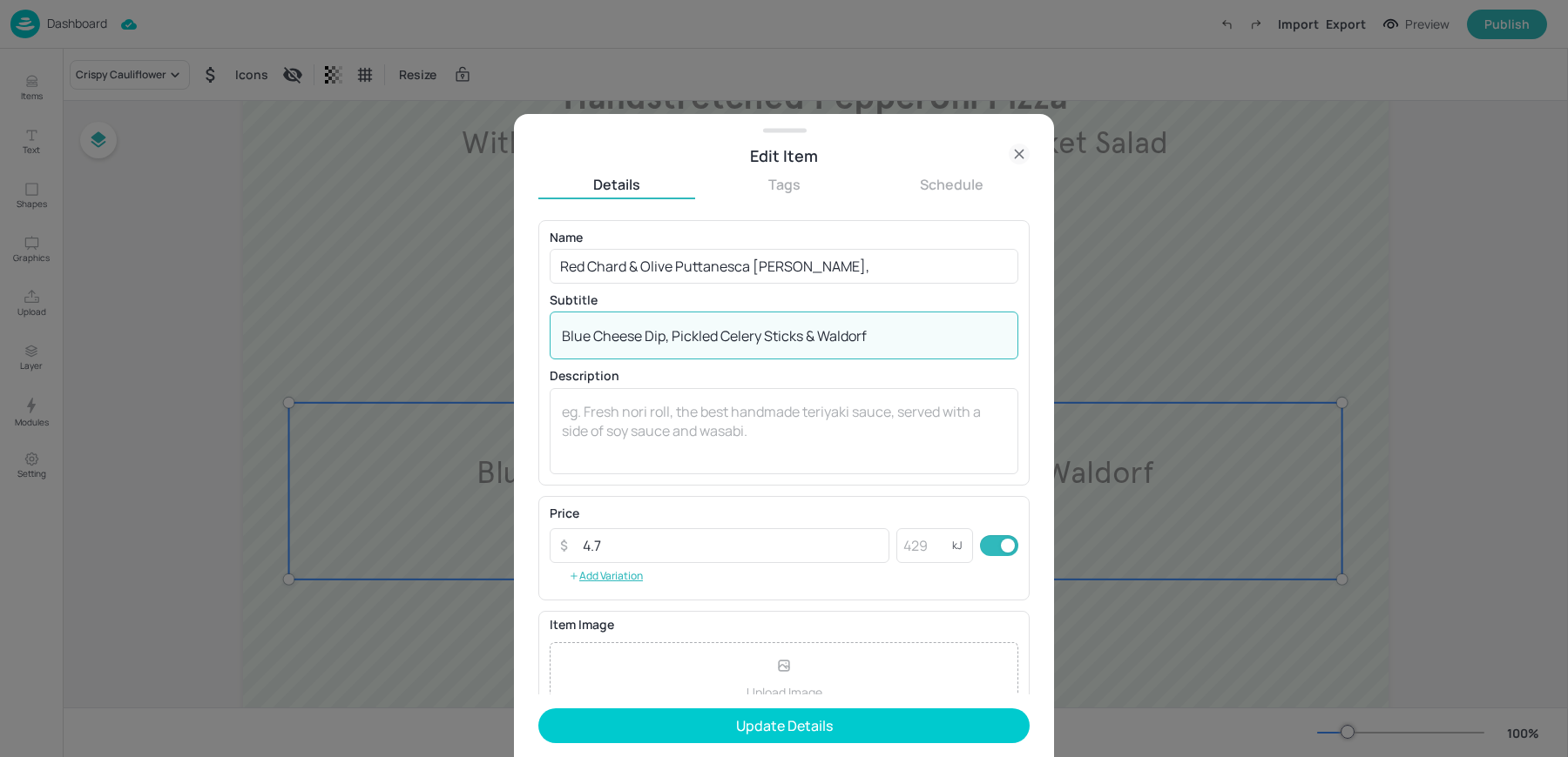
click at [579, 340] on textarea "Blue Cheese Dip, Pickled Celery Sticks & Waldorf" at bounding box center [784, 336] width 445 height 19
paste textarea "Crispy Garlic Breadcrumbs"
type textarea "With Crispy Garlic Breadcrumbs"
click at [827, 267] on input "Red Chard & Olive Puttanesca [PERSON_NAME]," at bounding box center [784, 267] width 469 height 35
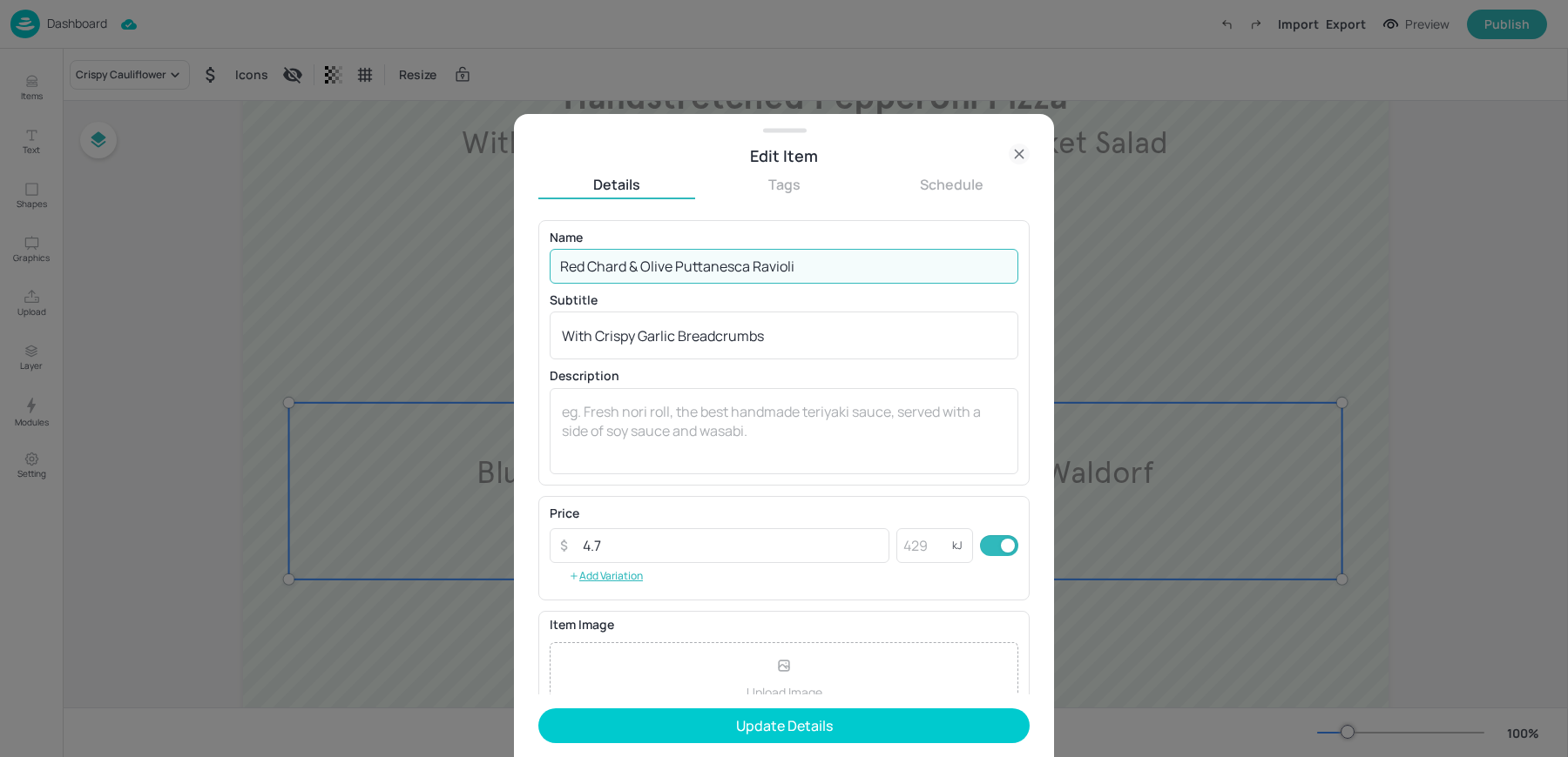
scroll to position [167, 0]
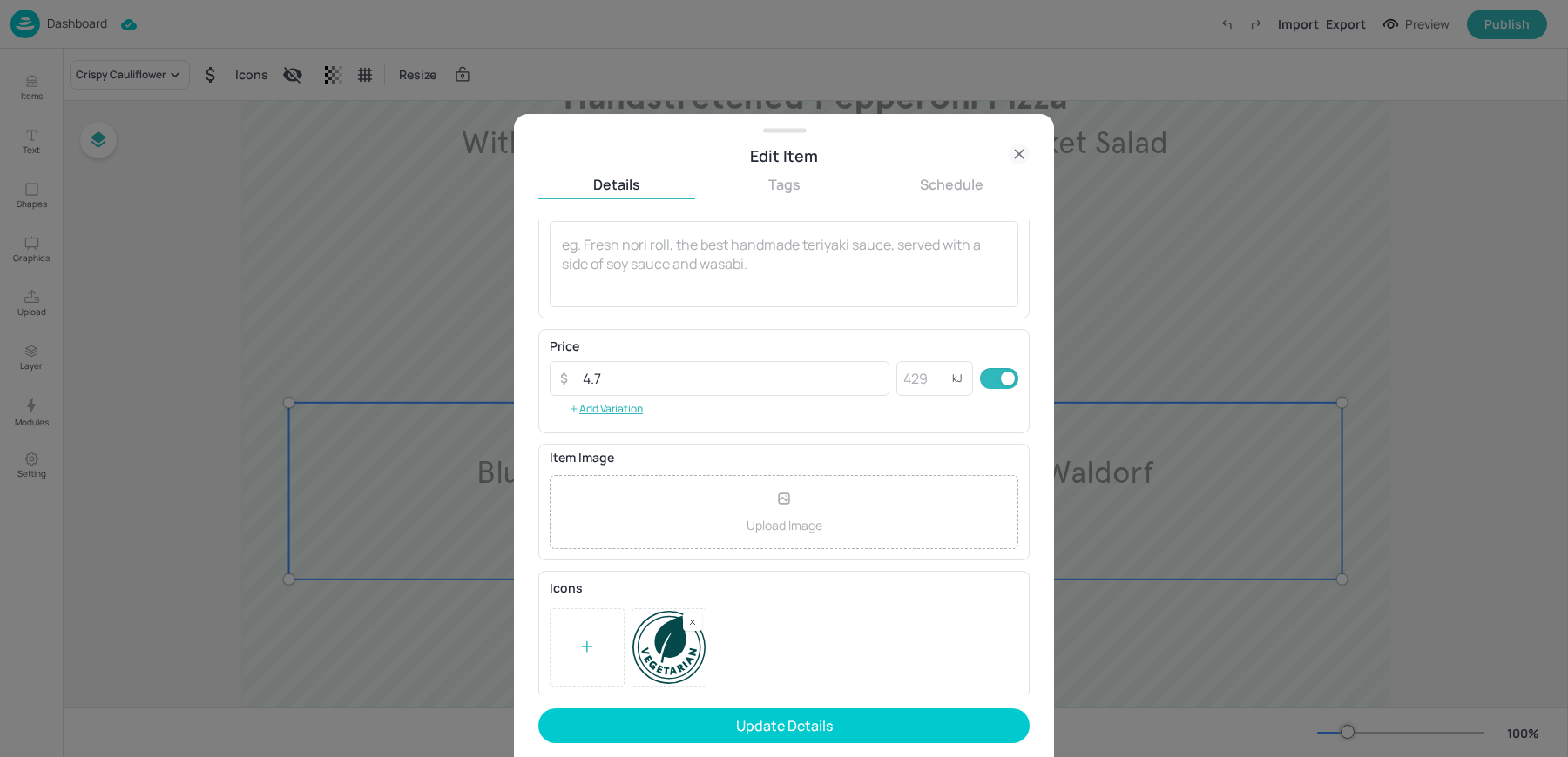
type input "Red Chard & Olive Puttanesca Ravioli"
click at [702, 621] on div at bounding box center [784, 648] width 469 height 78
click at [693, 618] on rect at bounding box center [692, 623] width 12 height 12
click at [566, 657] on div at bounding box center [587, 648] width 75 height 78
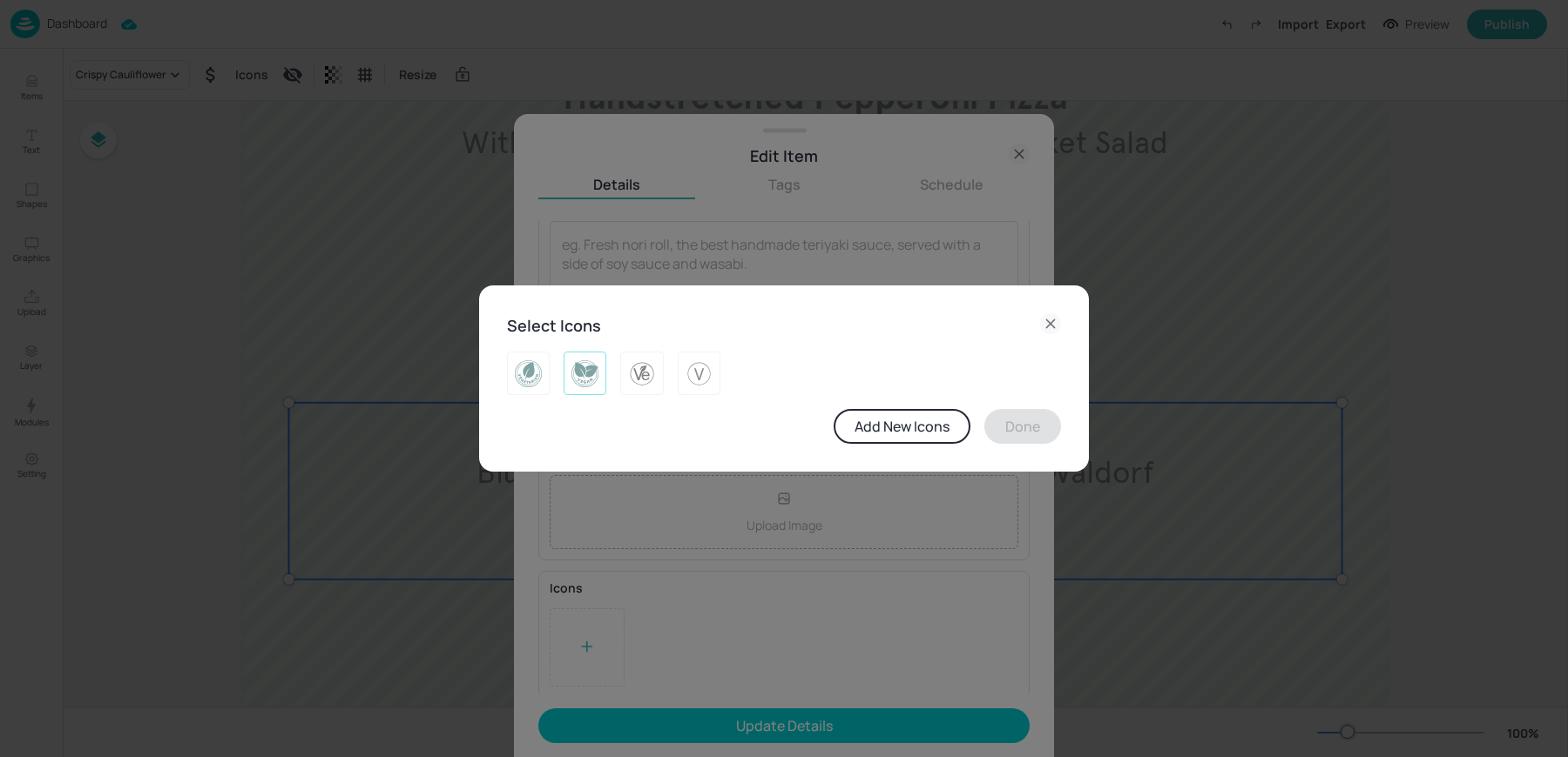
click at [589, 387] on img at bounding box center [585, 374] width 27 height 28
click at [1008, 428] on button "Done" at bounding box center [1022, 427] width 77 height 35
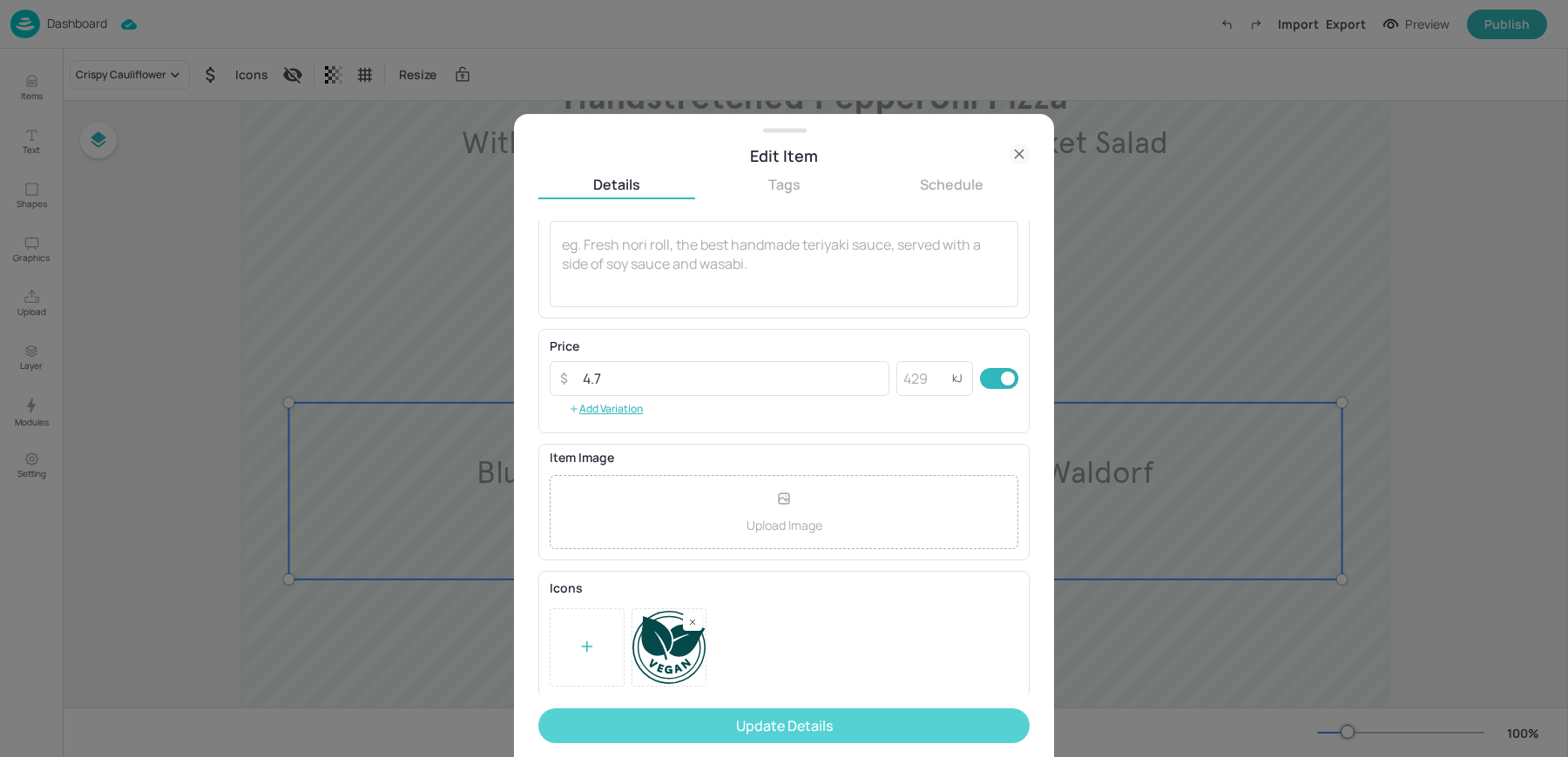
click at [768, 713] on button "Update Details" at bounding box center [784, 726] width 492 height 35
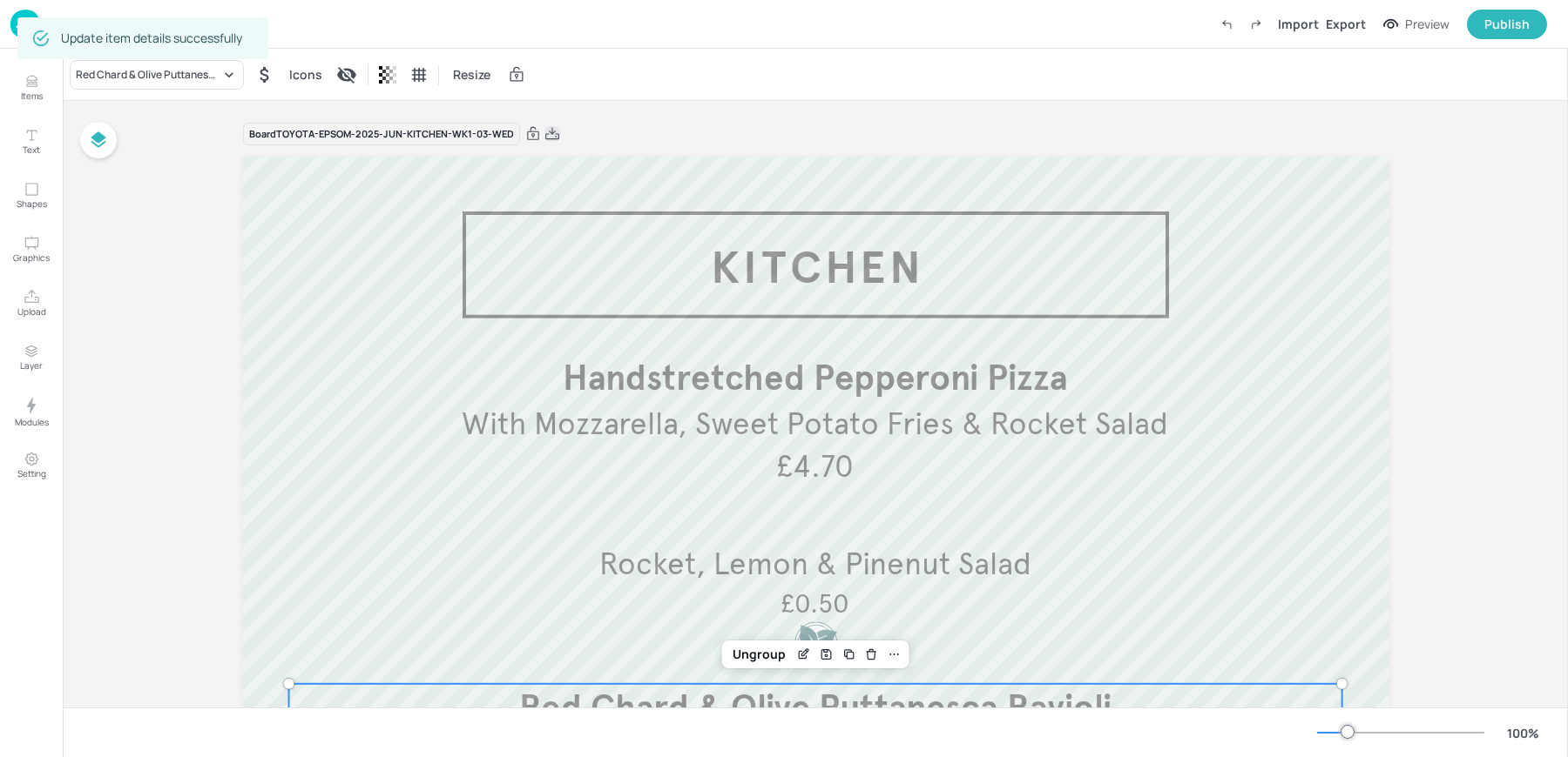
click at [546, 133] on icon at bounding box center [553, 133] width 14 height 12
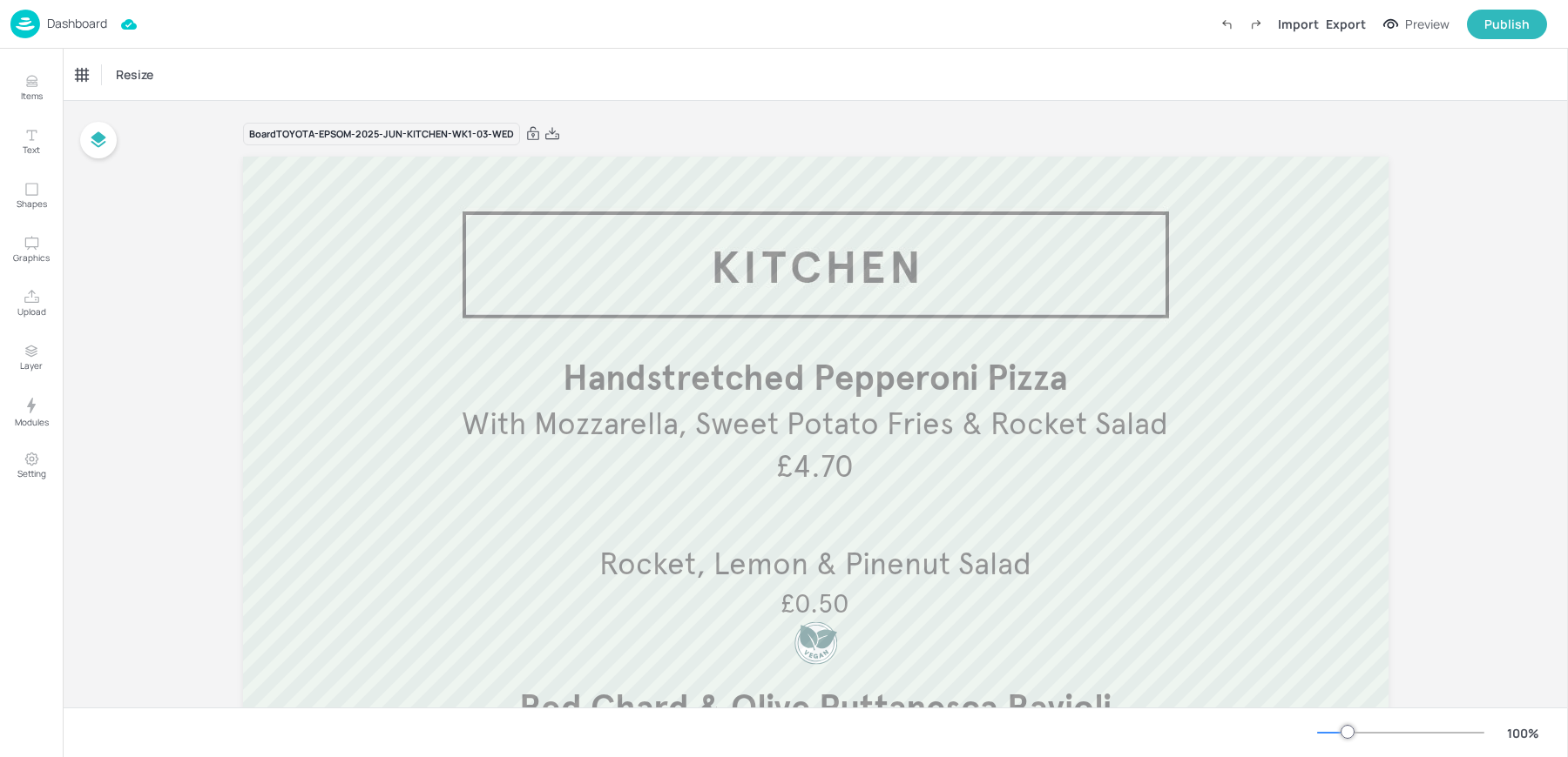
click at [49, 6] on div "Dashboard Import Export Preview Publish" at bounding box center [778, 24] width 1537 height 48
click at [49, 17] on p "Dashboard" at bounding box center [77, 24] width 60 height 12
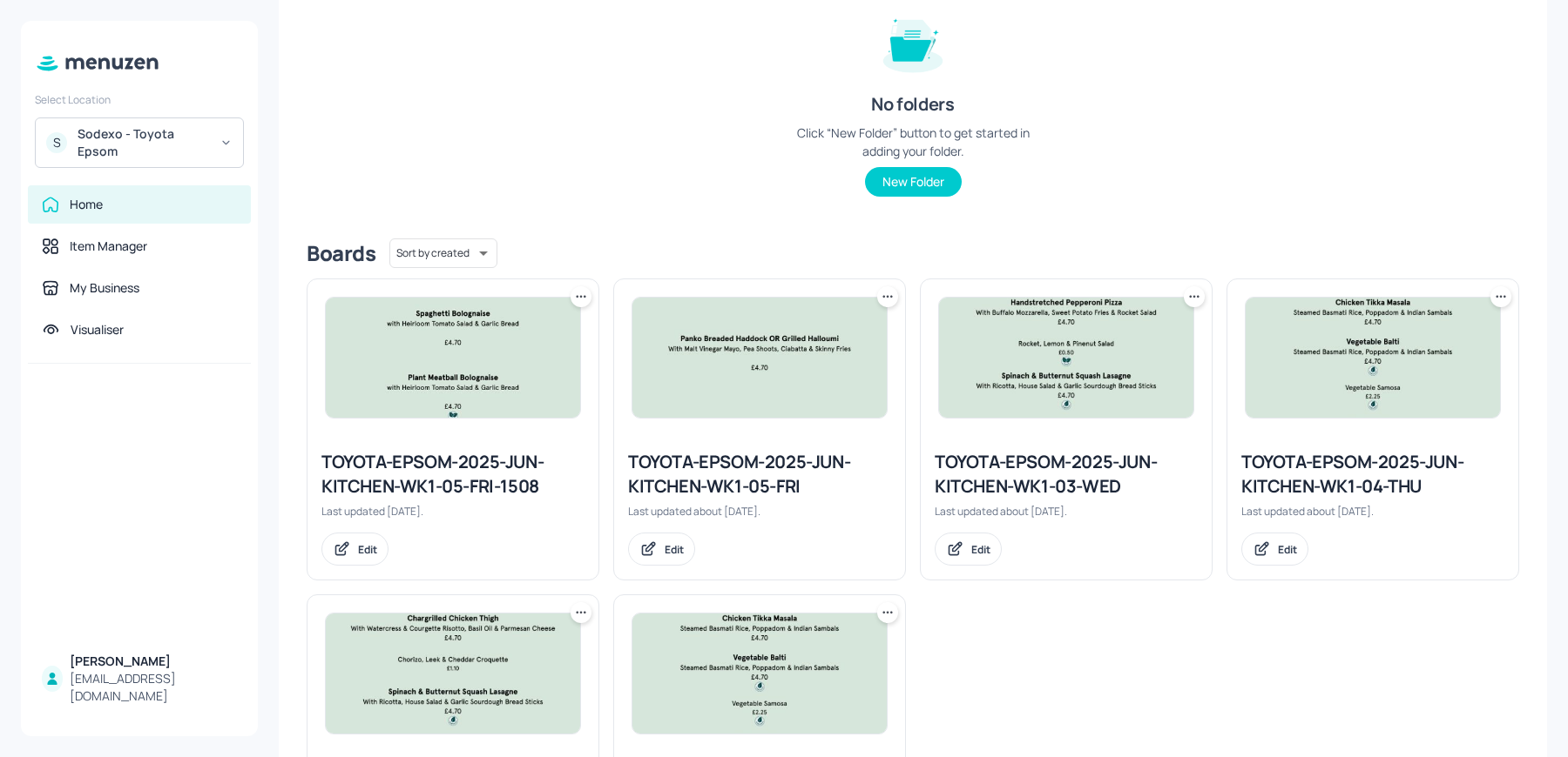
scroll to position [258, 0]
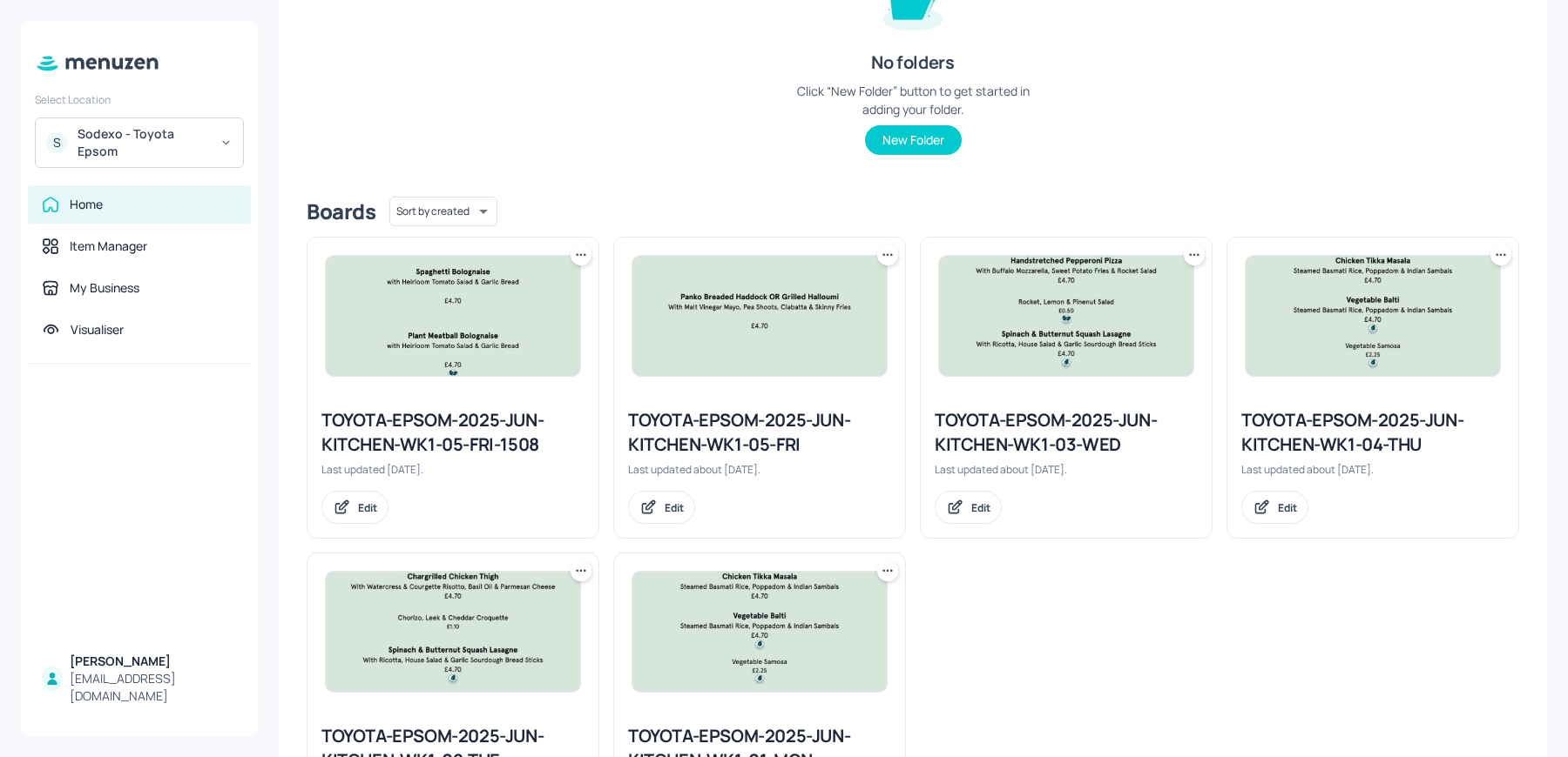
click at [1340, 423] on div "TOYOTA-EPSOM-2025-JUN-KITCHEN-WK1-04-THU" at bounding box center [1373, 433] width 263 height 49
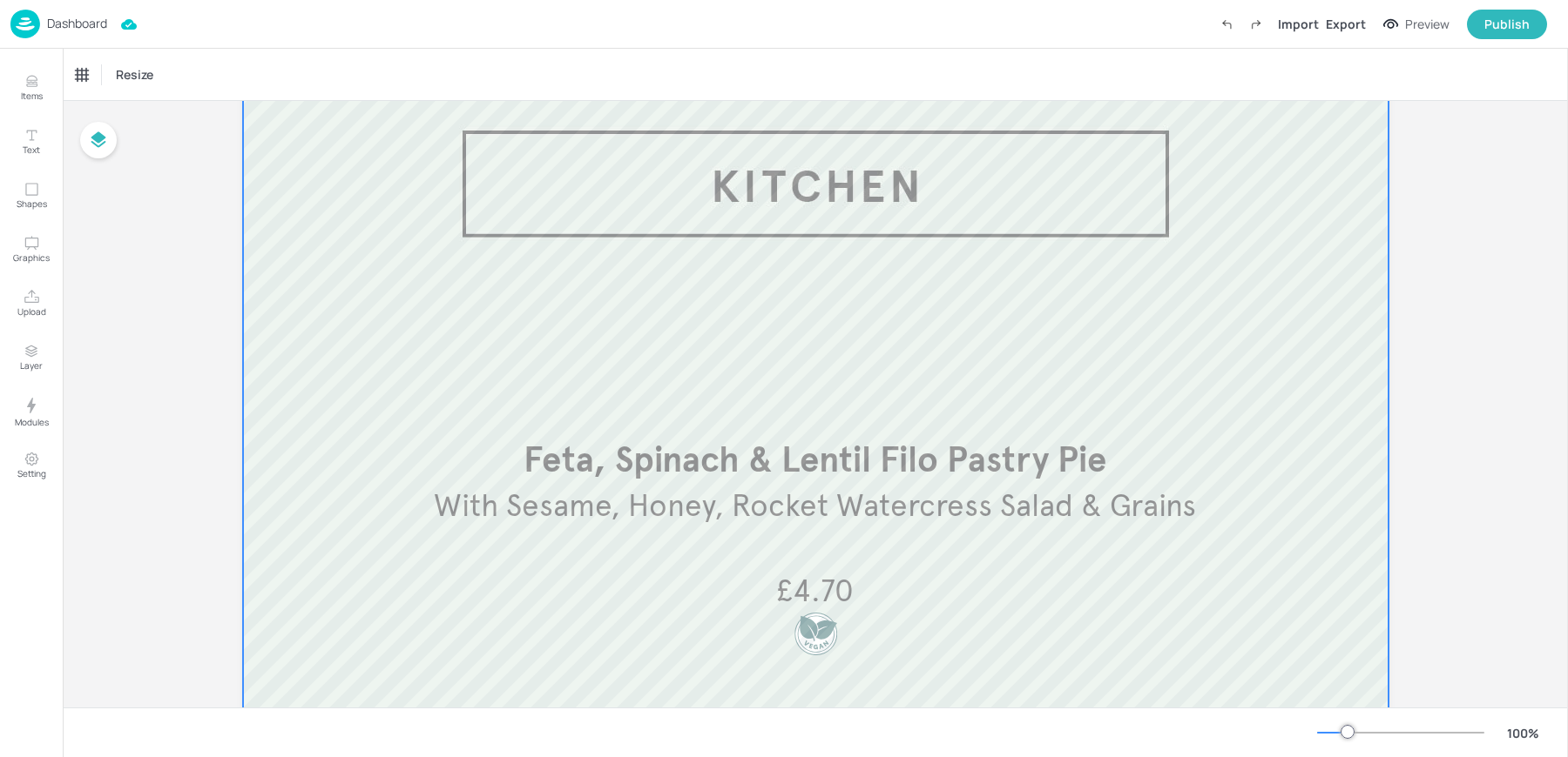
scroll to position [124, 0]
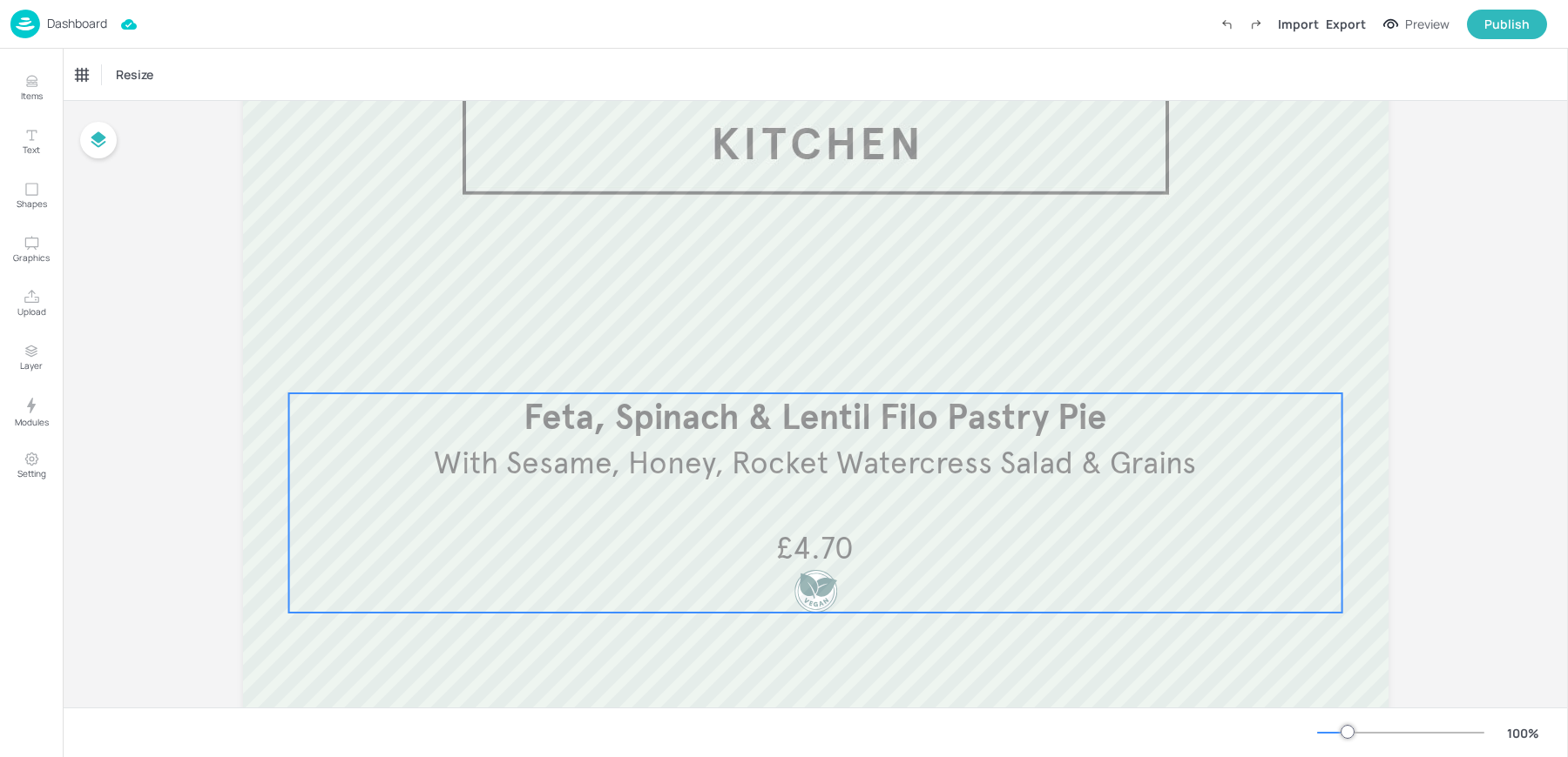
click at [1084, 449] on span "With Sesame, Honey, Rocket Watercress Salad & Grains" at bounding box center [815, 463] width 762 height 38
click at [804, 364] on icon "Edit Item" at bounding box center [803, 364] width 15 height 14
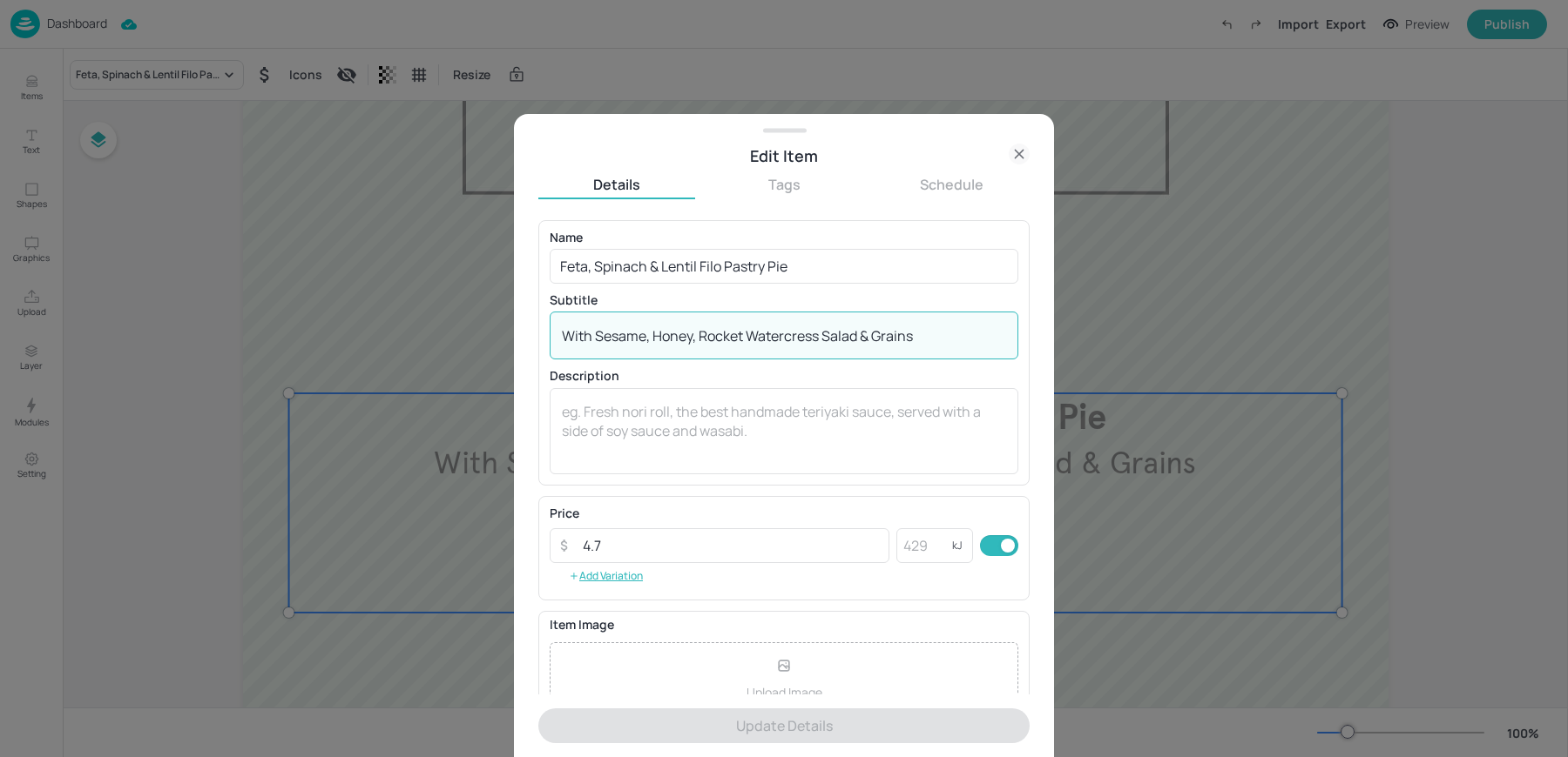
drag, startPoint x: 863, startPoint y: 336, endPoint x: 984, endPoint y: 336, distance: 121.0
click at [984, 336] on textarea "With Sesame, Honey, Rocket Watercress Salad & Grains" at bounding box center [784, 336] width 445 height 19
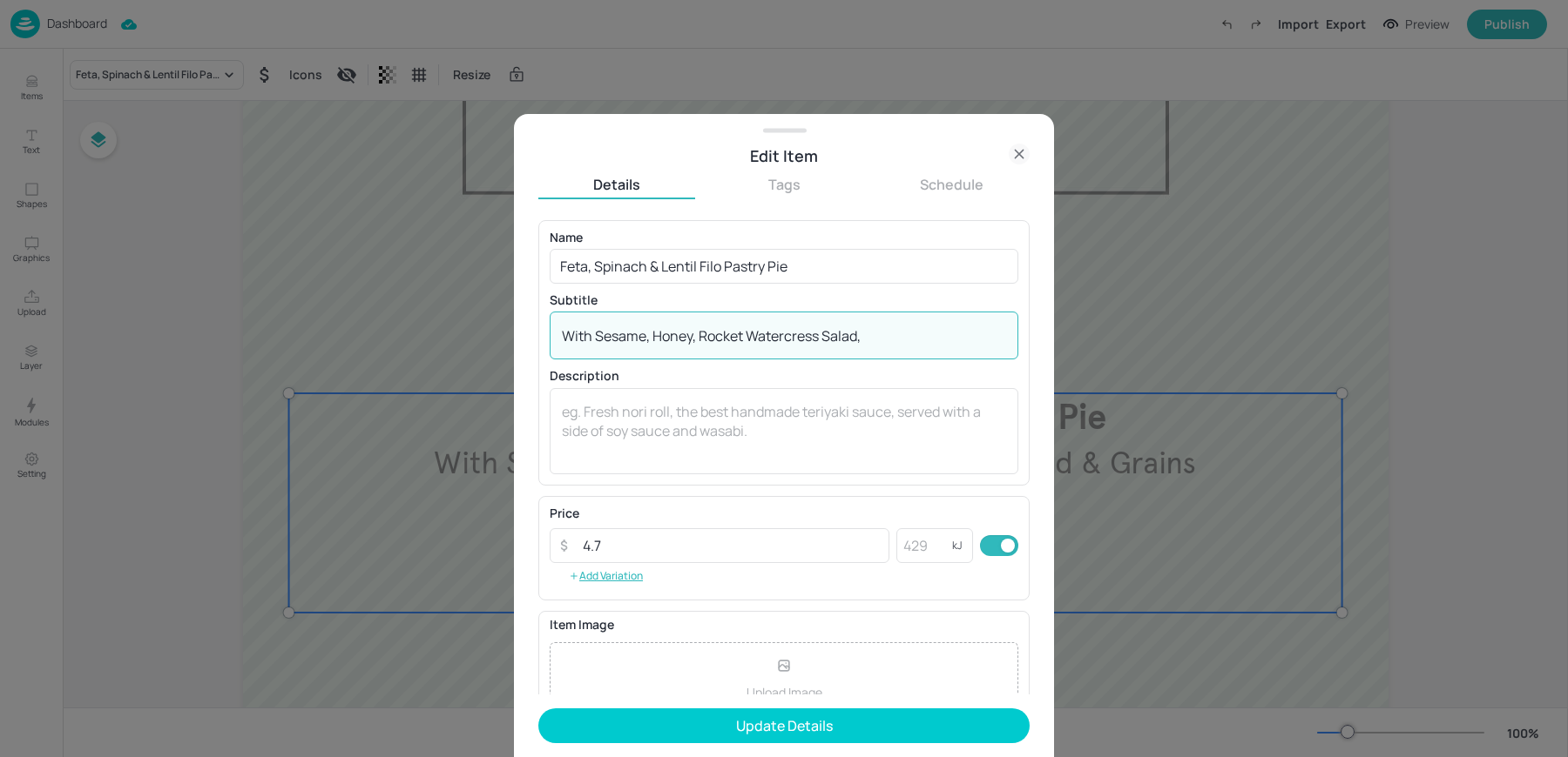
paste textarea "& Charred Greens & Grains ("
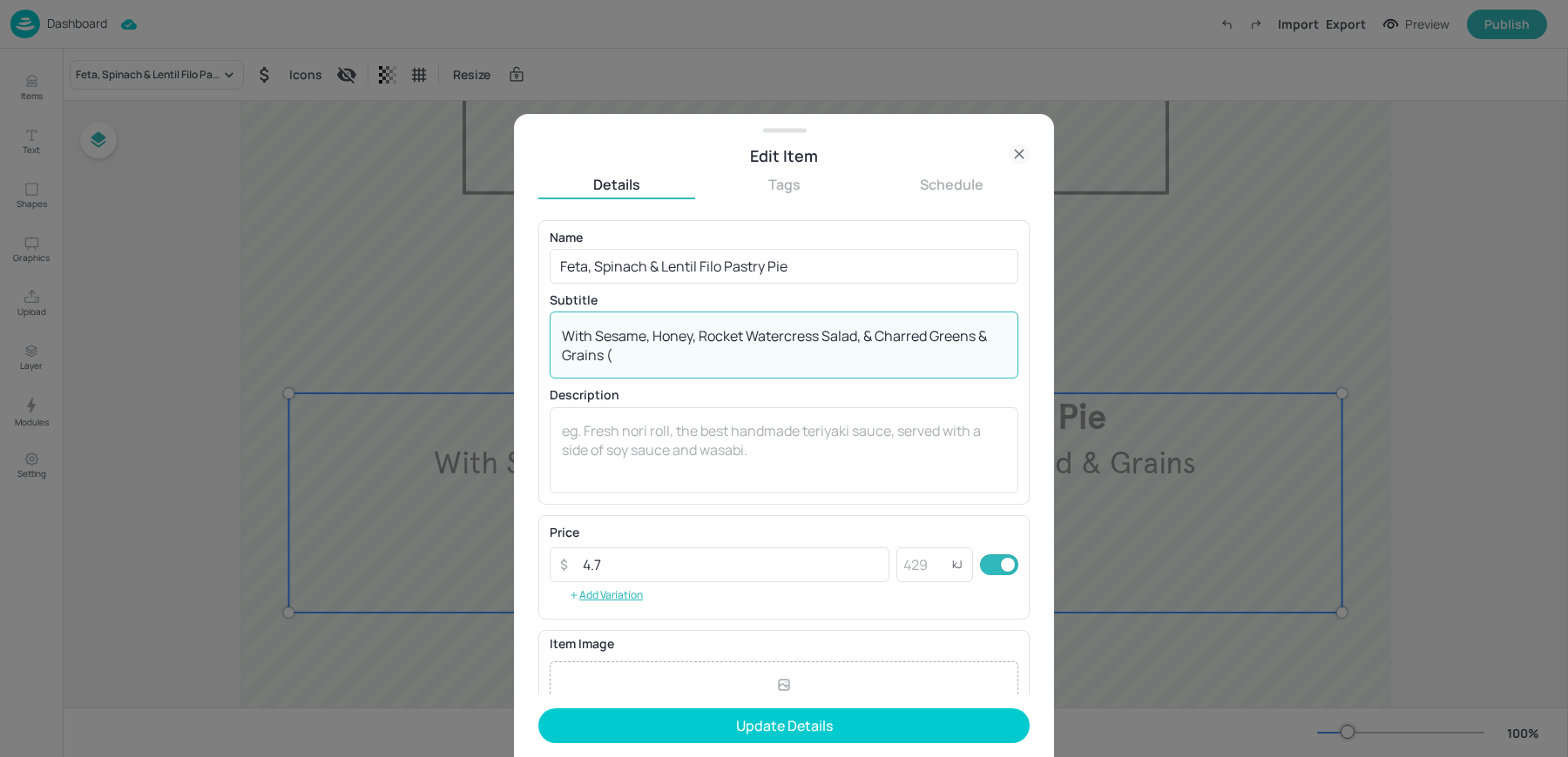
click at [880, 338] on textarea "With Sesame, Honey, Rocket Watercress Salad, & Charred Greens & Grains (" at bounding box center [784, 346] width 445 height 38
click at [620, 361] on textarea "With Sesame, Honey, Rocket Watercress Salad, Charred Greens & Grains (" at bounding box center [784, 346] width 445 height 38
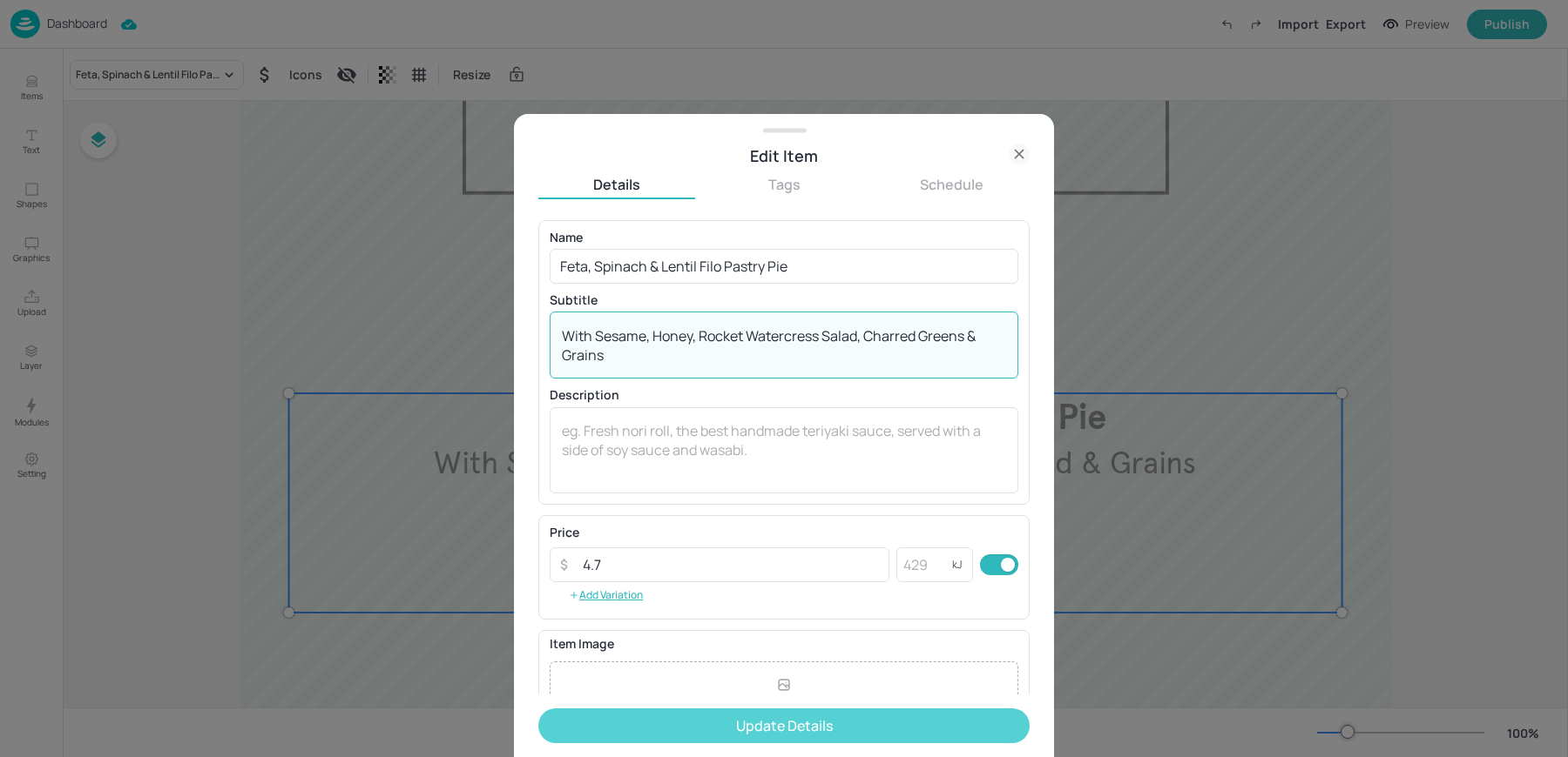
type textarea "With Sesame, Honey, Rocket Watercress Salad, Charred Greens & Grains"
click at [648, 722] on button "Update Details" at bounding box center [784, 726] width 492 height 35
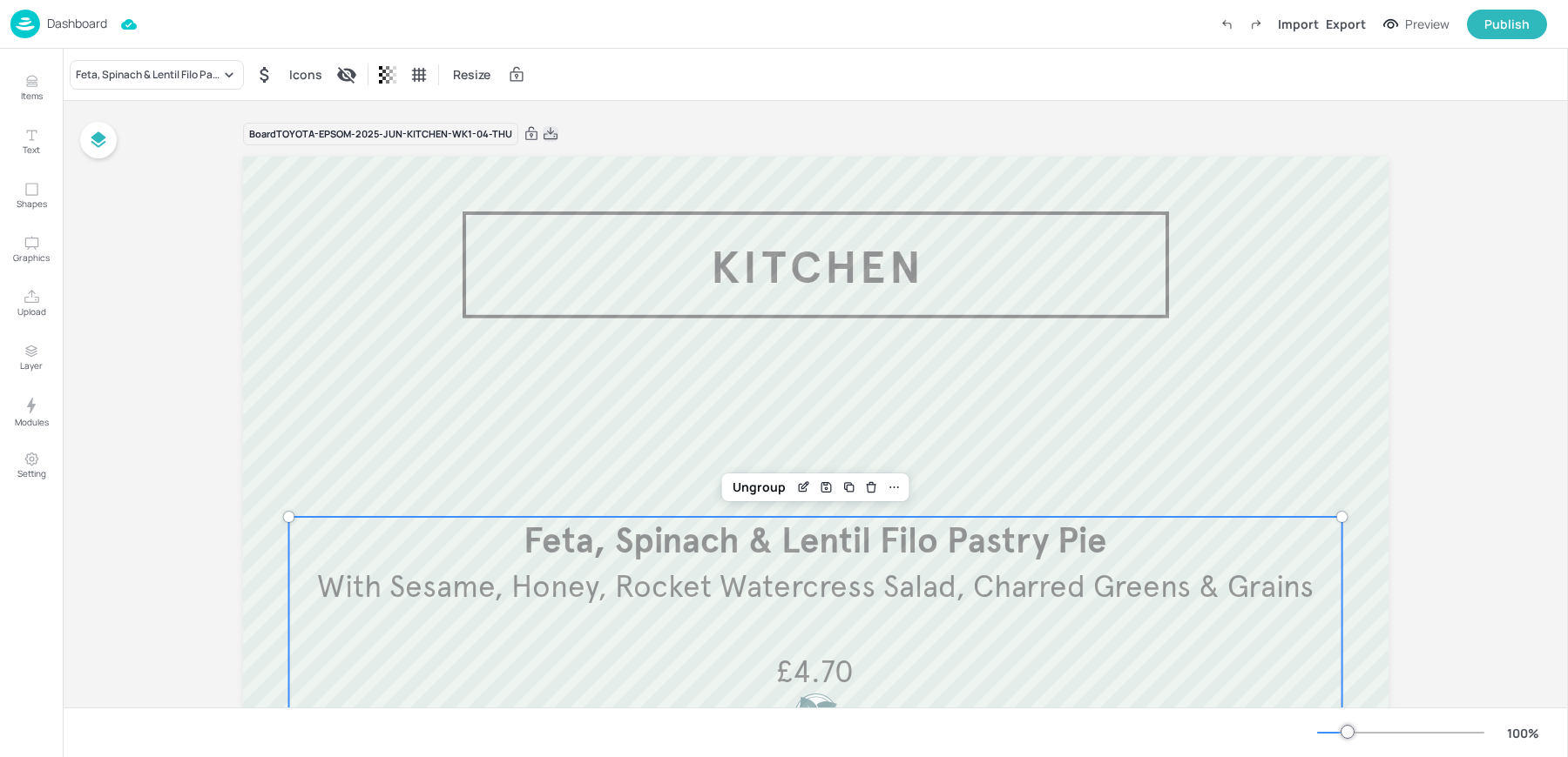
click at [550, 131] on icon at bounding box center [551, 134] width 16 height 17
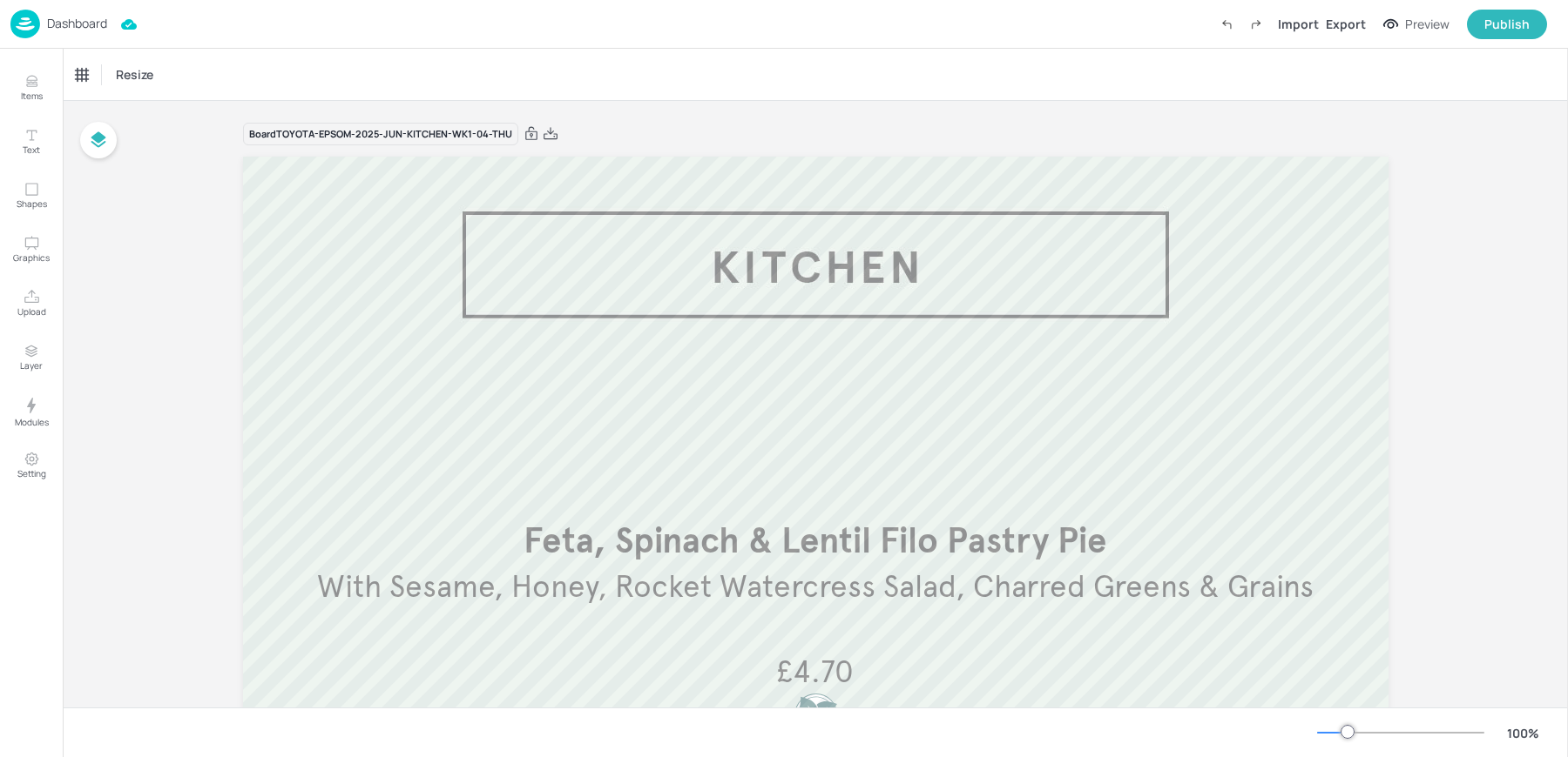
click at [55, 23] on p "Dashboard" at bounding box center [77, 24] width 60 height 12
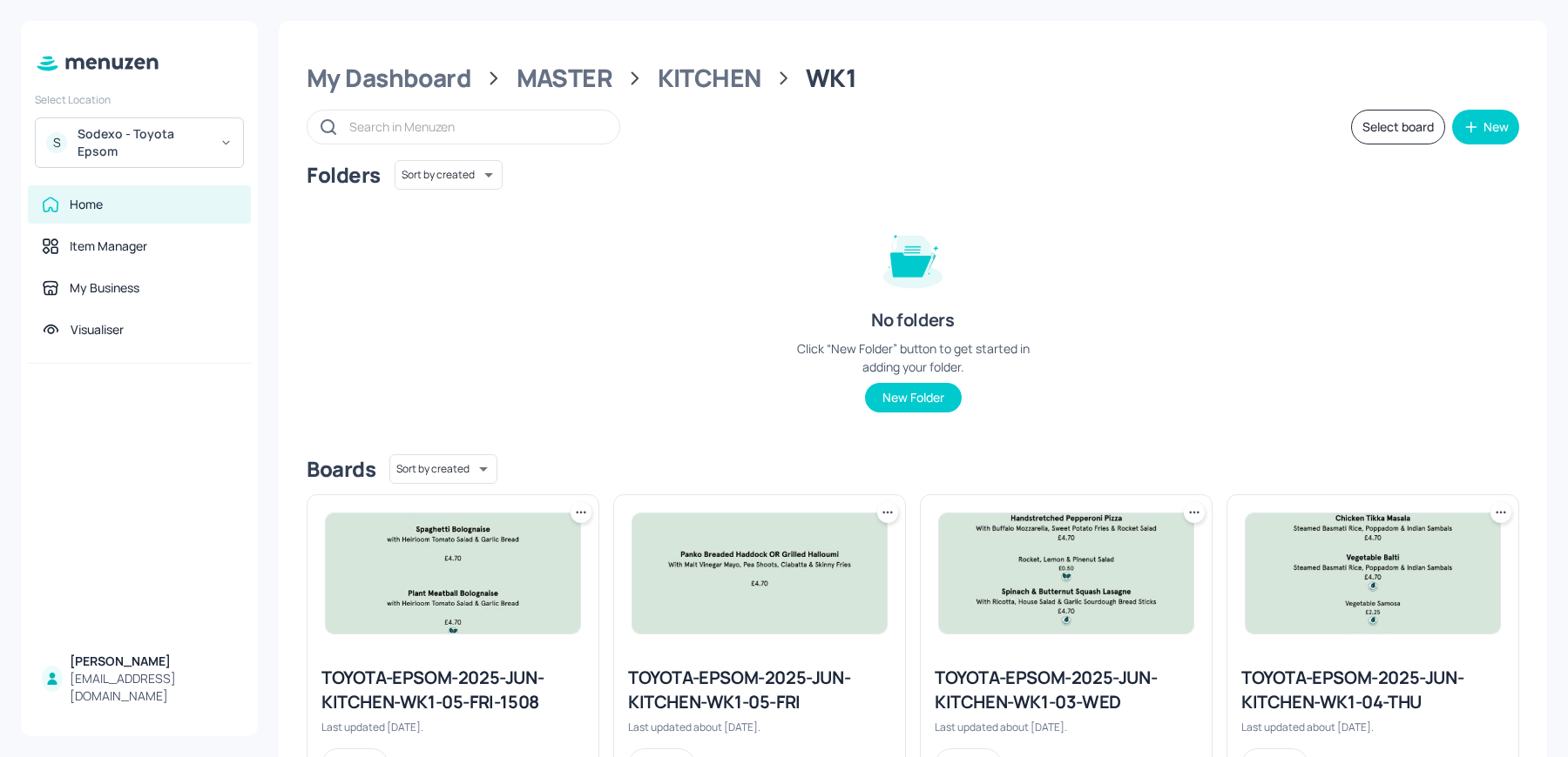
click at [788, 558] on img at bounding box center [760, 574] width 255 height 120
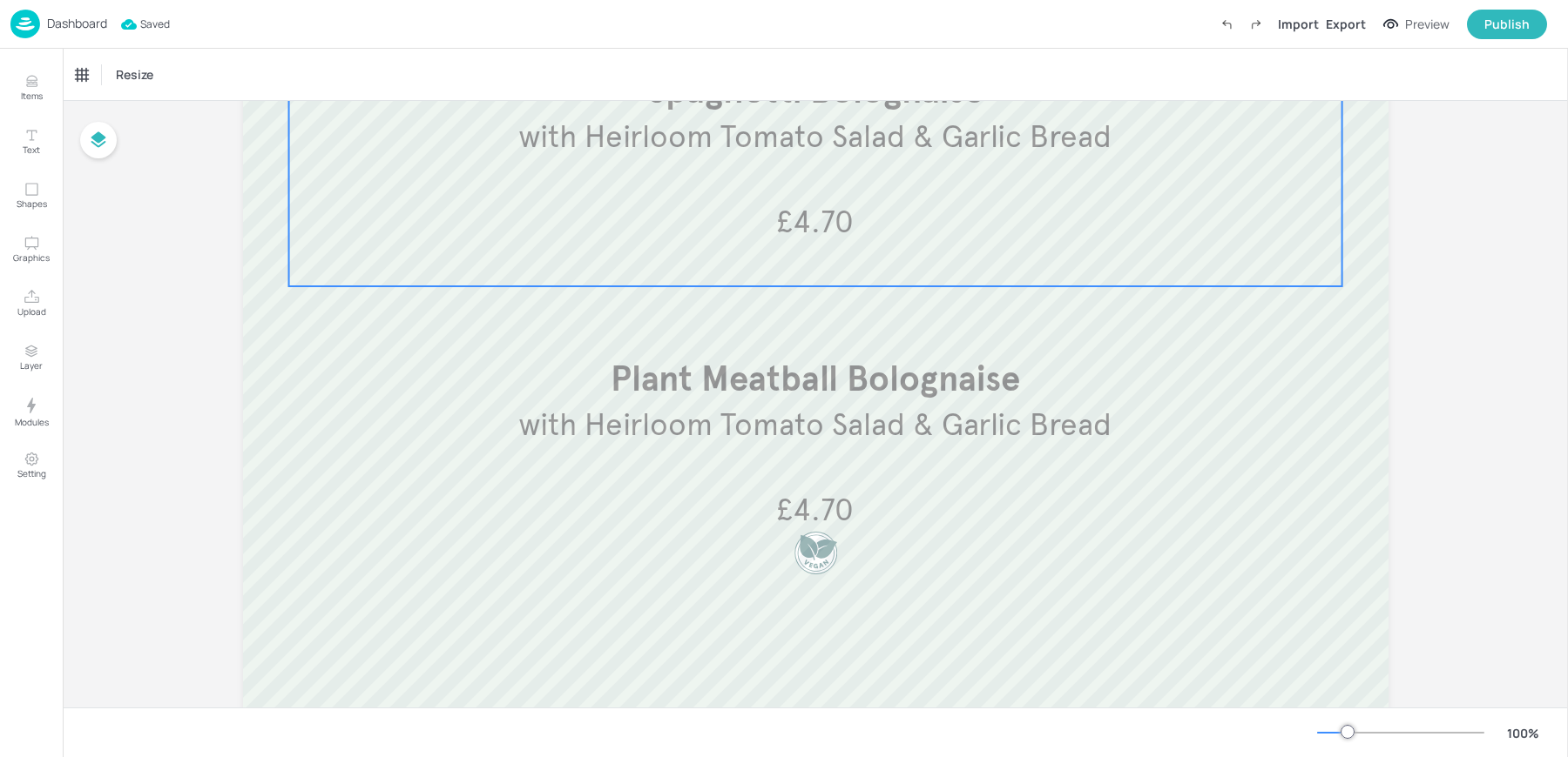
scroll to position [345, 0]
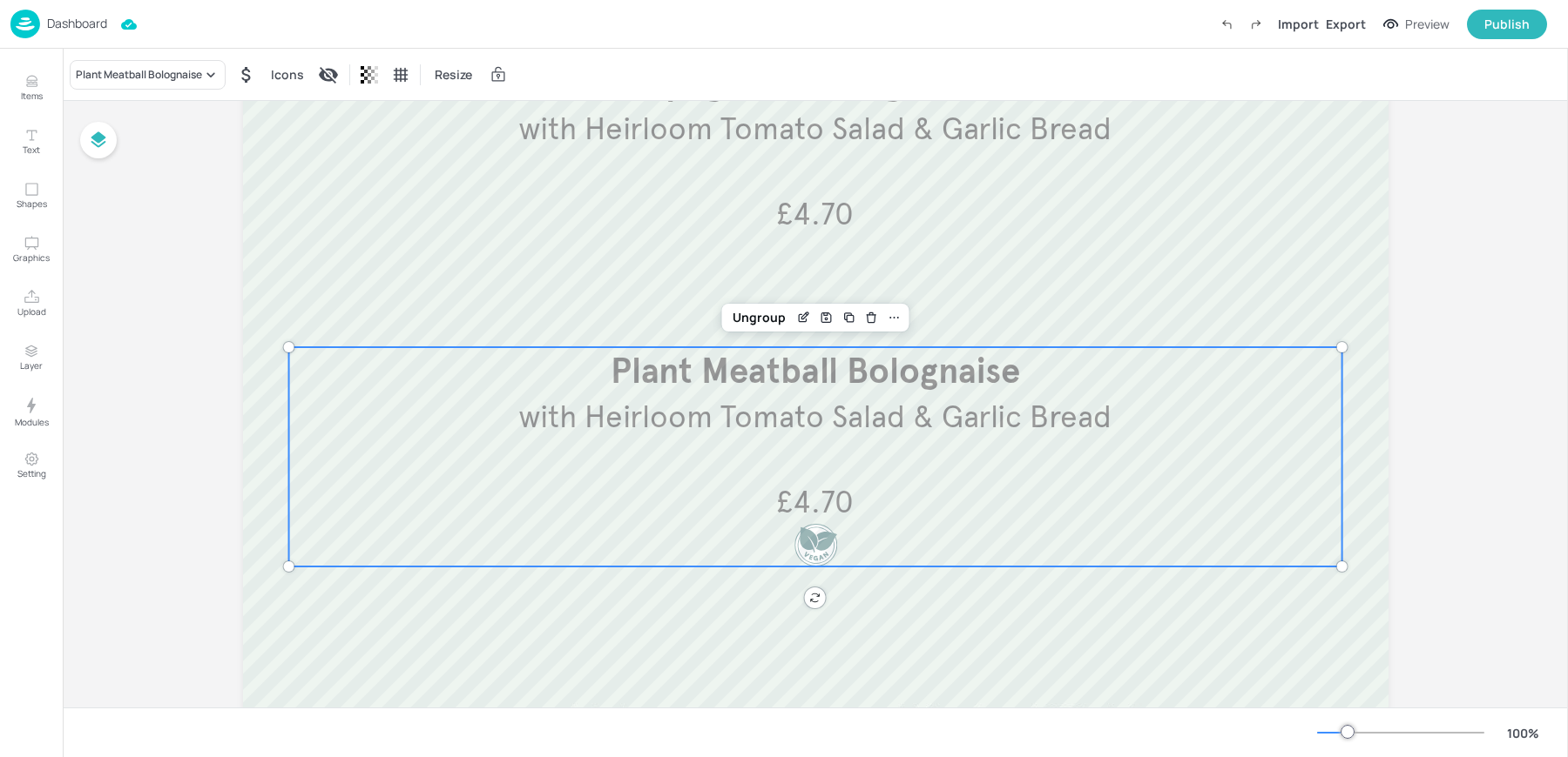
click at [1185, 420] on p "with Heirloom Tomato Salad & Garlic Bread" at bounding box center [815, 417] width 1054 height 43
click at [147, 80] on div "Plant Meatball Bolognaise" at bounding box center [139, 75] width 126 height 16
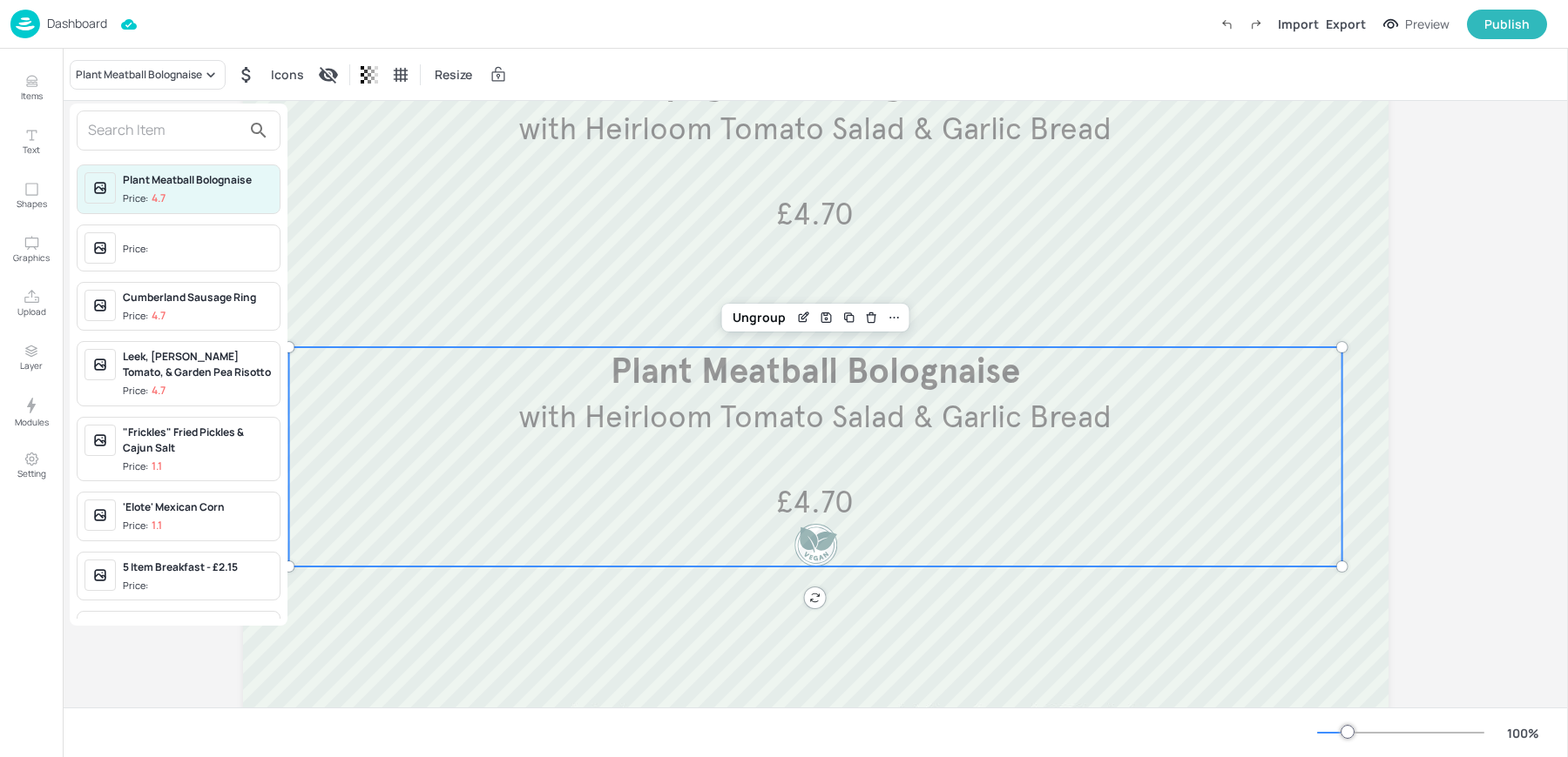
click at [155, 114] on div at bounding box center [179, 131] width 204 height 40
click at [141, 129] on input "text" at bounding box center [165, 131] width 153 height 28
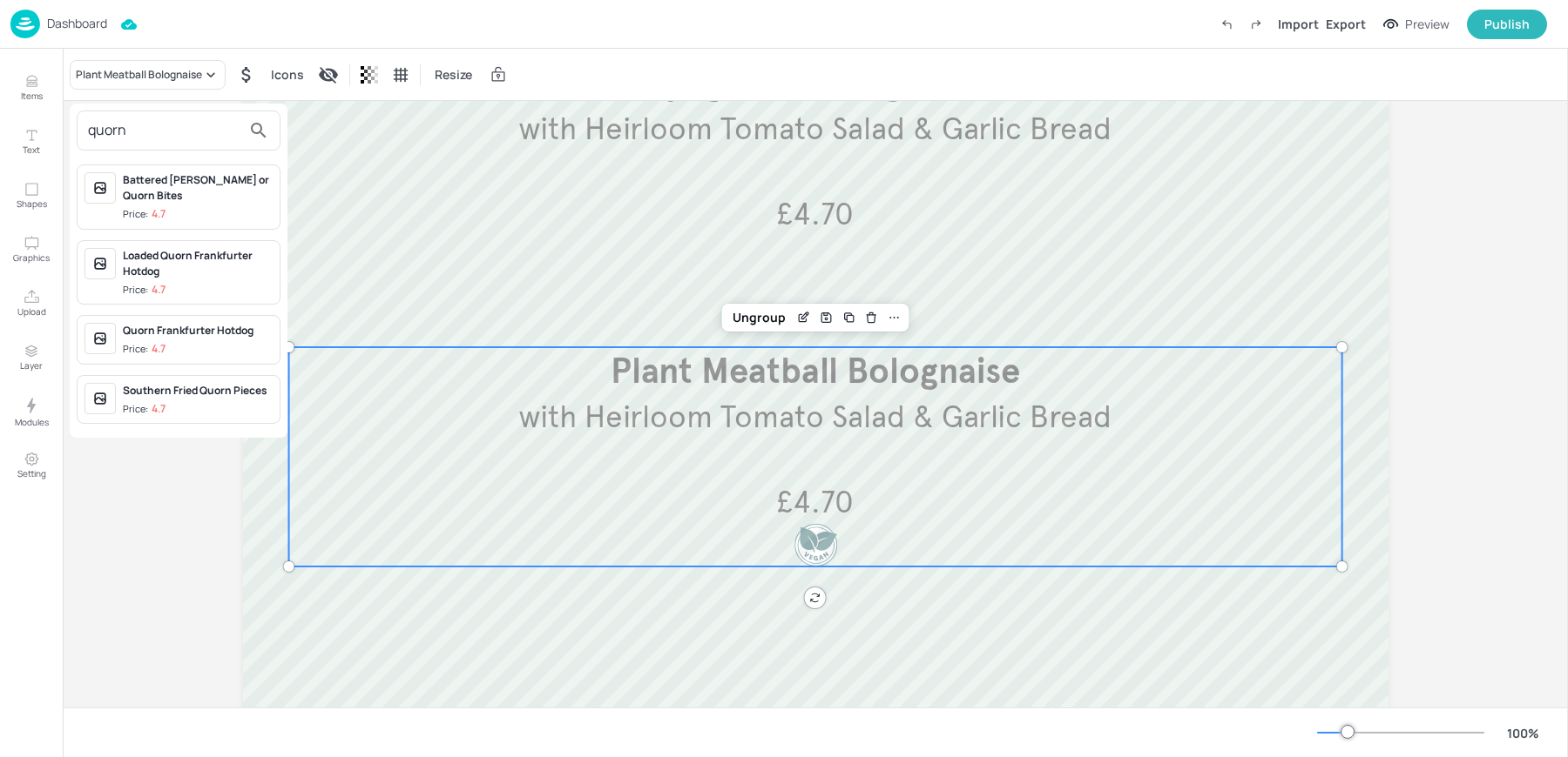
type input "quorn"
click at [893, 482] on div at bounding box center [784, 378] width 1568 height 757
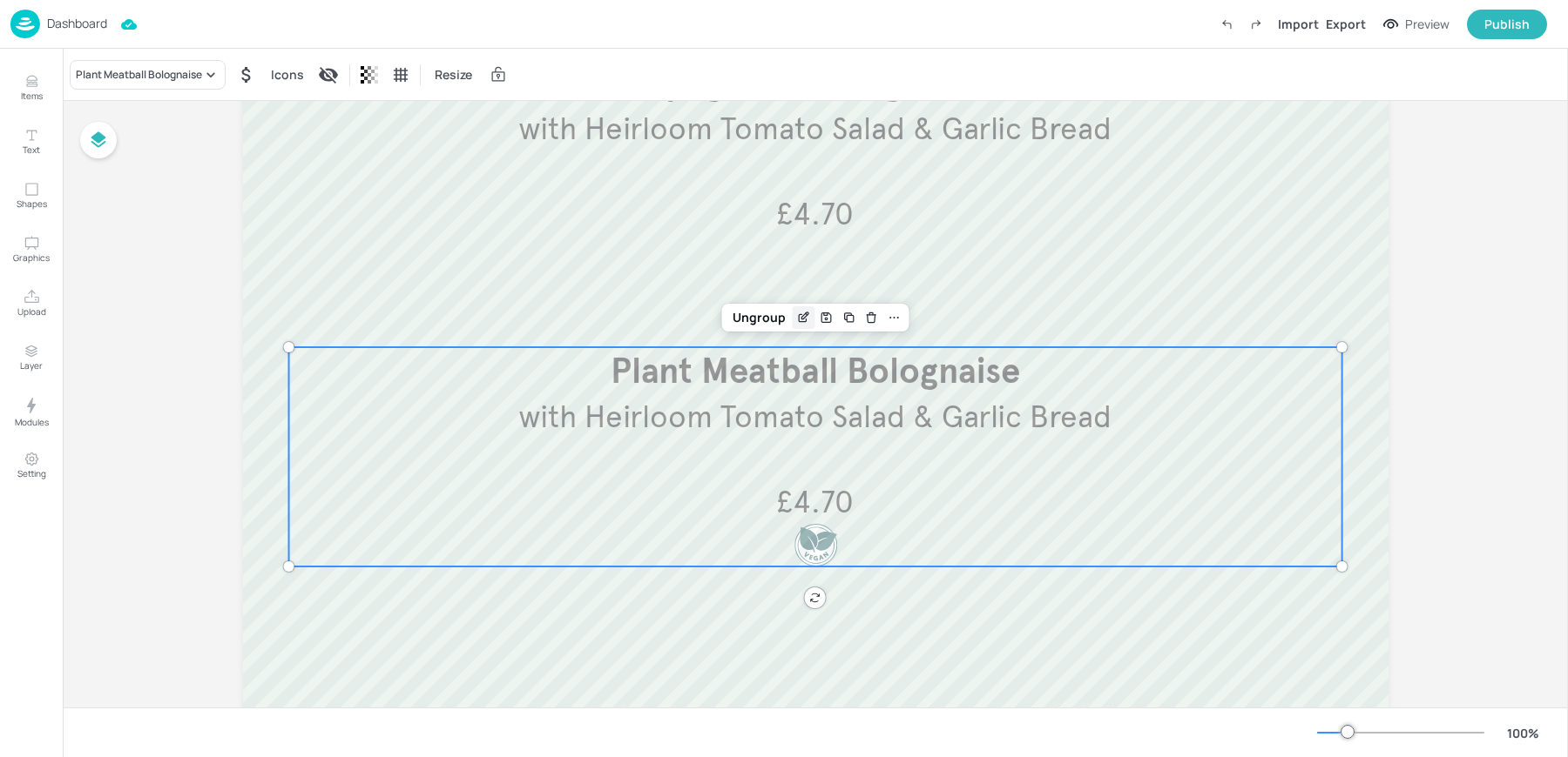
click at [798, 314] on icon "Edit Item" at bounding box center [803, 318] width 15 height 14
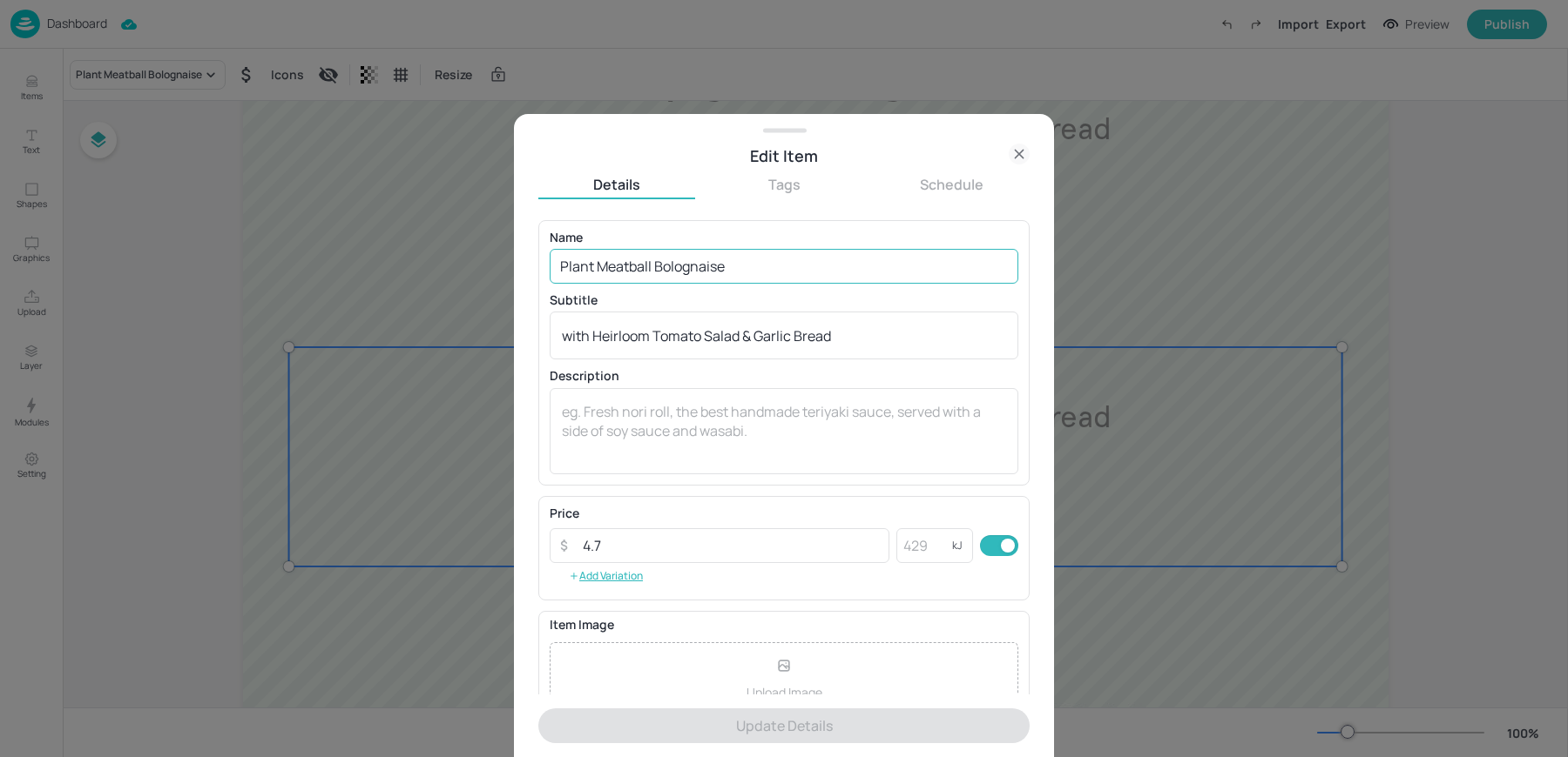
click at [670, 267] on input "Plant Meatball Bolognaise" at bounding box center [784, 267] width 469 height 35
type input "v"
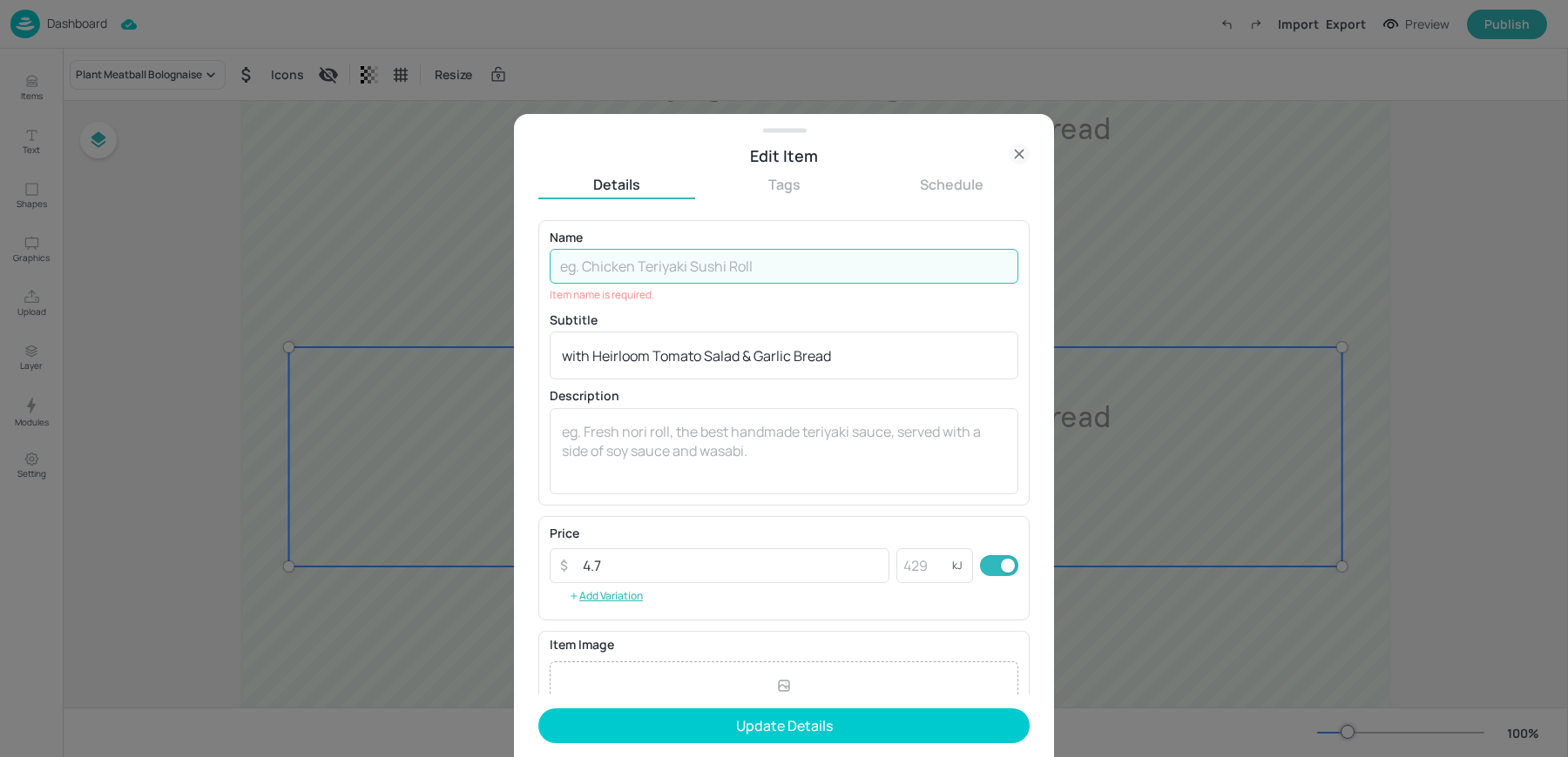
paste input "Quorn Mince Bolognaise with Heirloom Tomato Salad & Garlic Bread"
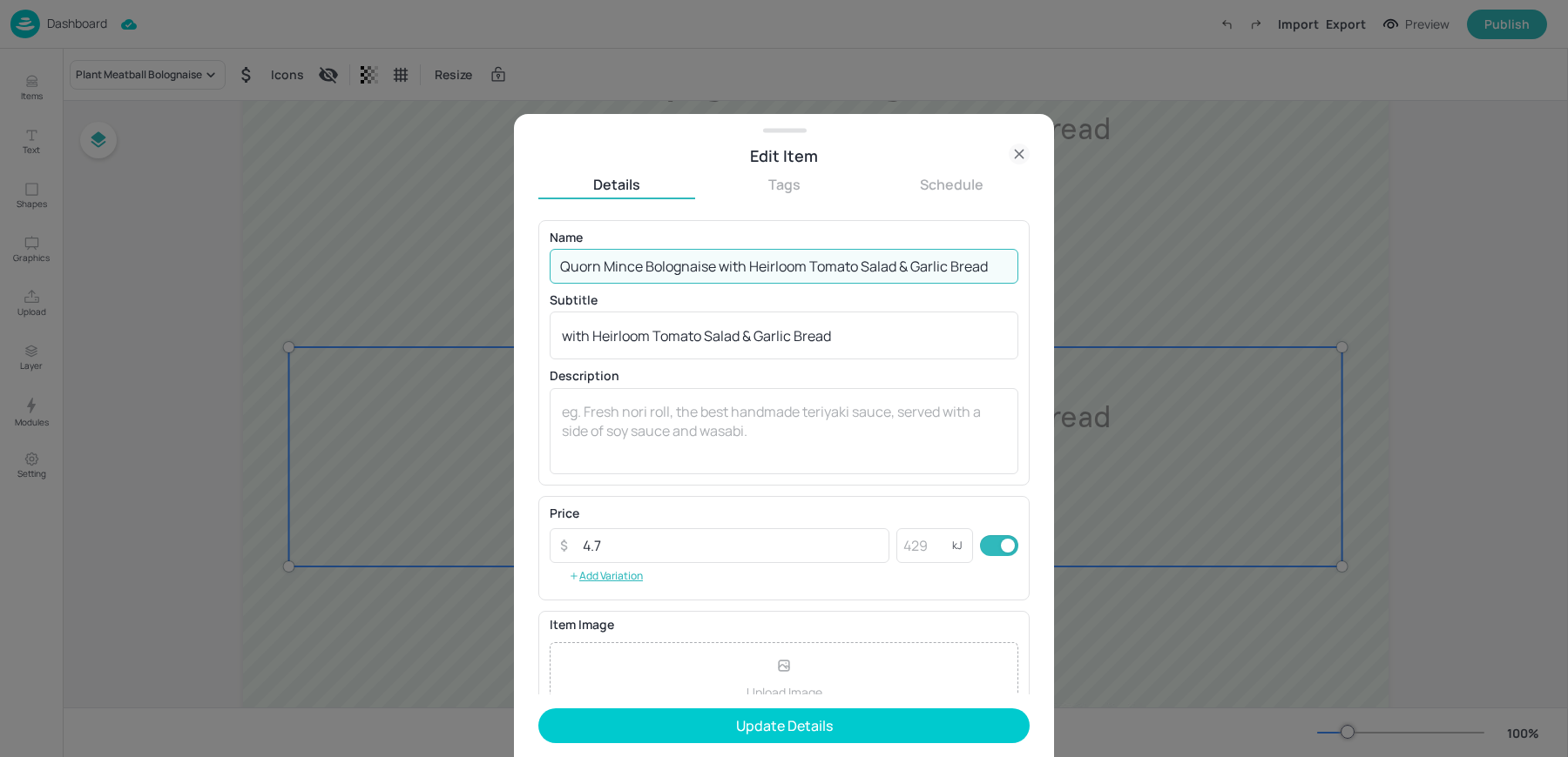
drag, startPoint x: 718, startPoint y: 262, endPoint x: 1038, endPoint y: 264, distance: 320.0
click at [1038, 264] on div "Edit Item Details Tags Schedule Name Quorn Mince Bolognaise with Heirloom Tomat…" at bounding box center [784, 436] width 540 height 644
type input "Quorn Mince Bolognaise"
click at [701, 340] on textarea "with Heirloom Tomato Salad & Garlic Bread" at bounding box center [784, 336] width 445 height 19
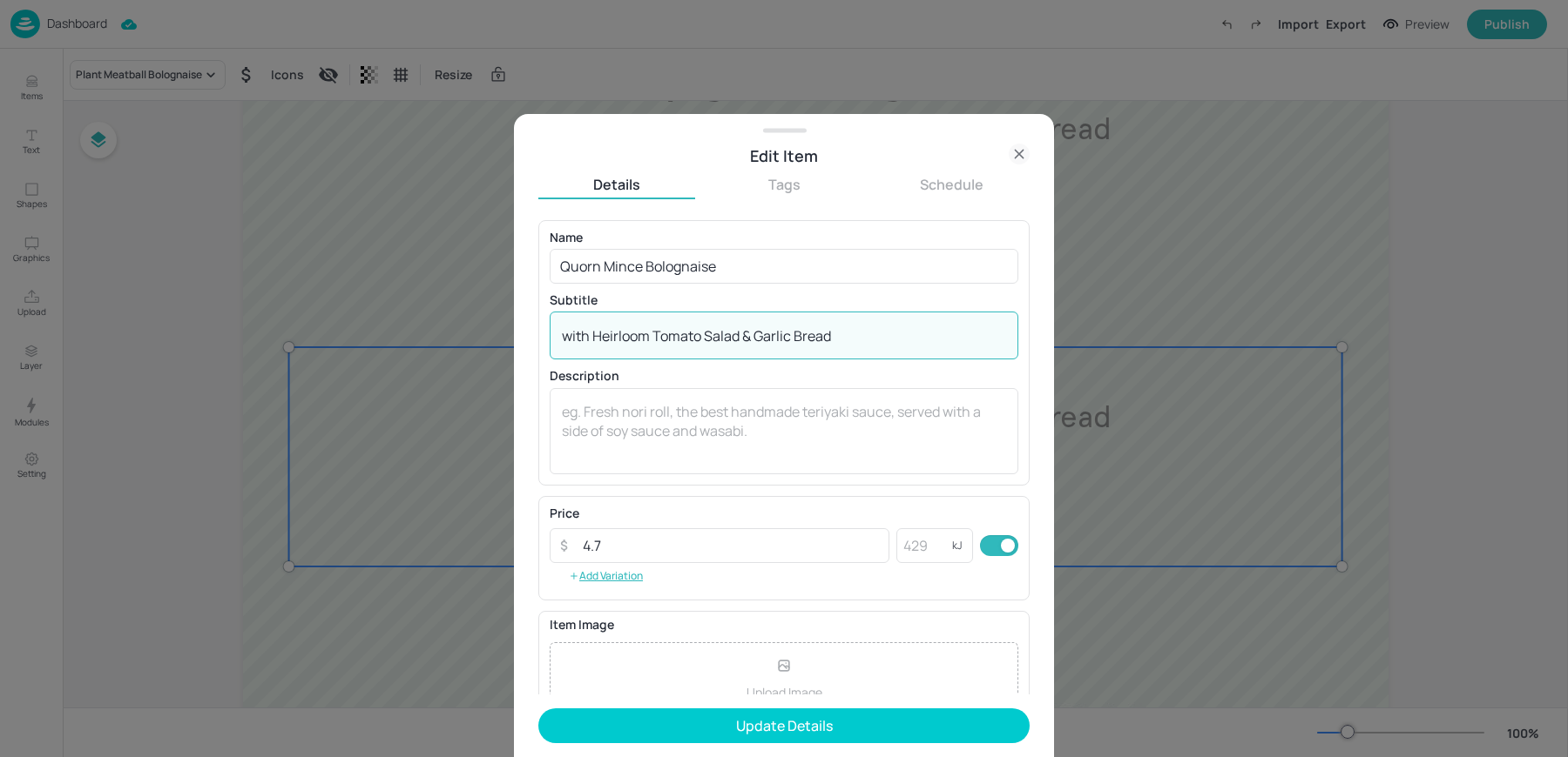
click at [701, 340] on textarea "with Heirloom Tomato Salad & Garlic Bread" at bounding box center [784, 336] width 445 height 19
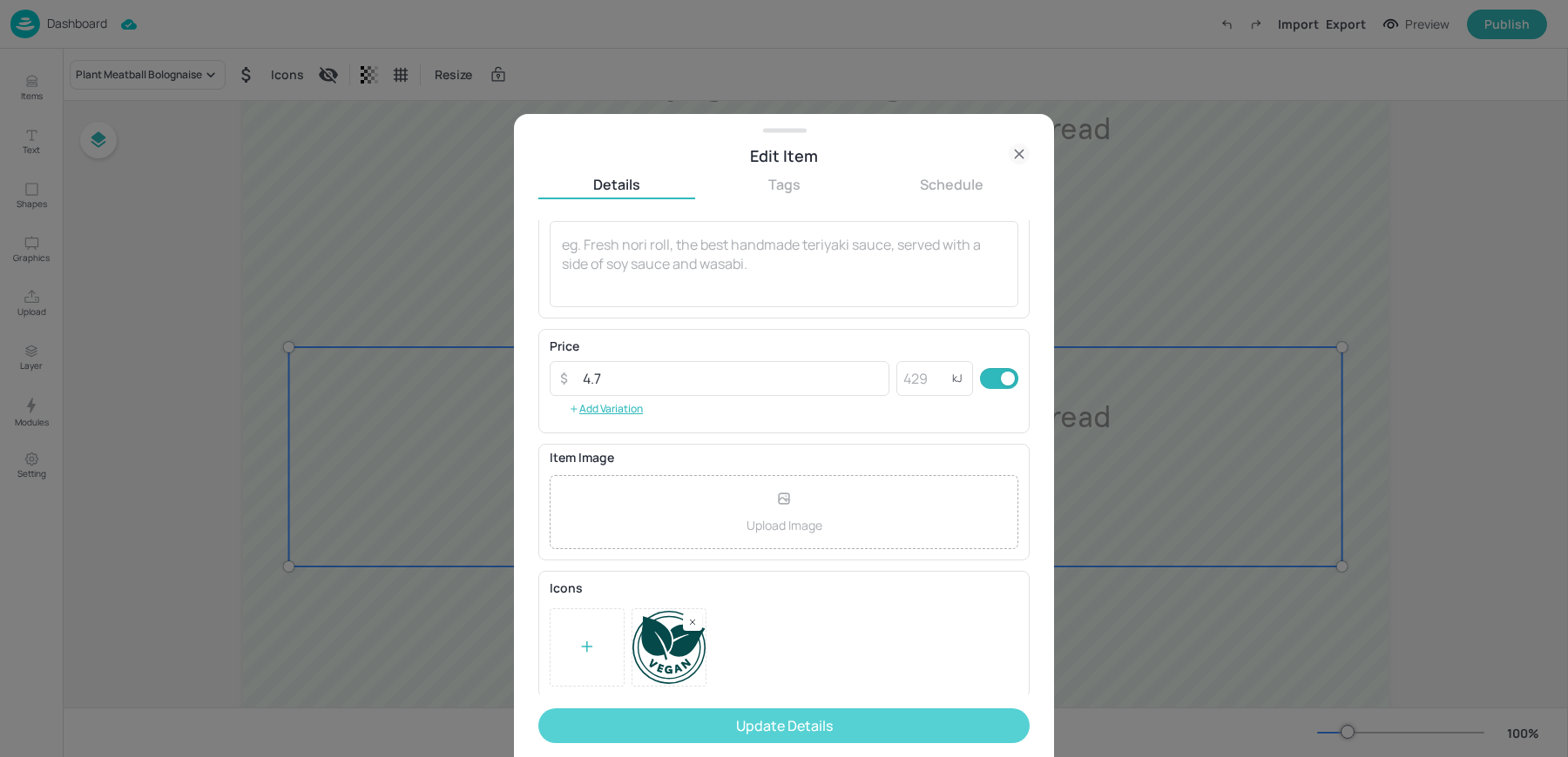
click at [705, 728] on button "Update Details" at bounding box center [784, 726] width 492 height 35
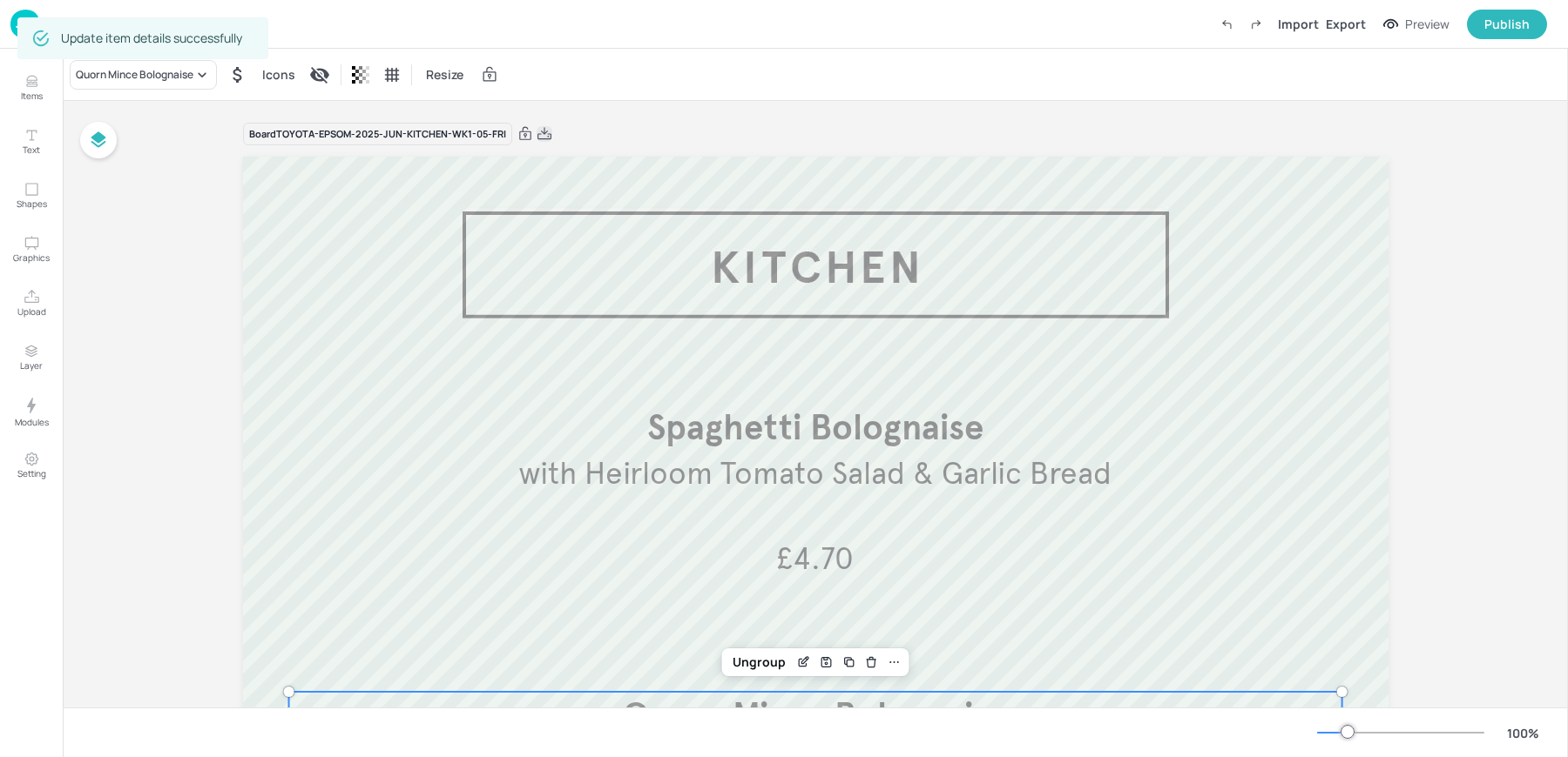
click at [544, 133] on icon at bounding box center [545, 134] width 16 height 17
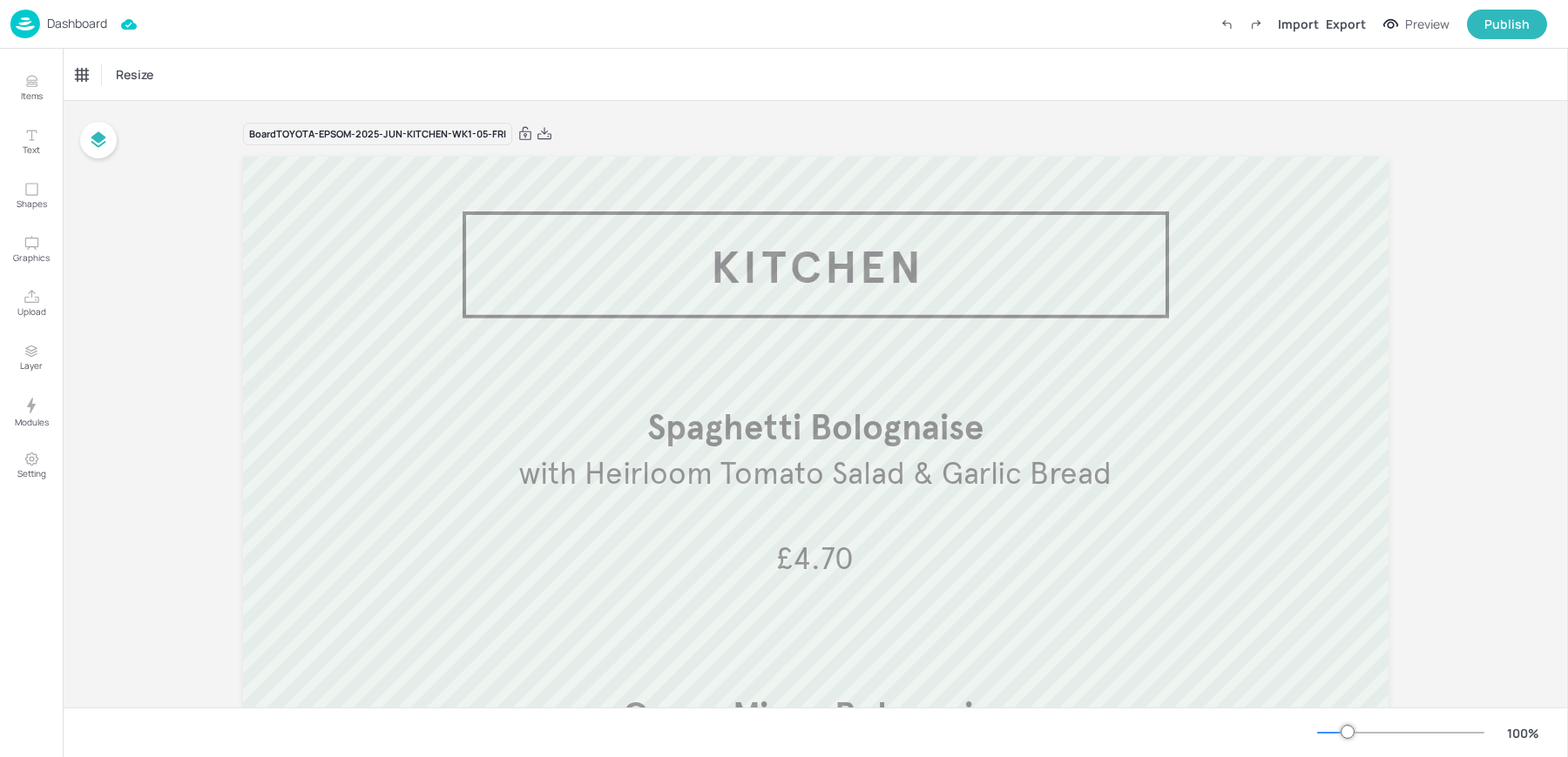
click at [63, 29] on p "Dashboard" at bounding box center [77, 24] width 60 height 12
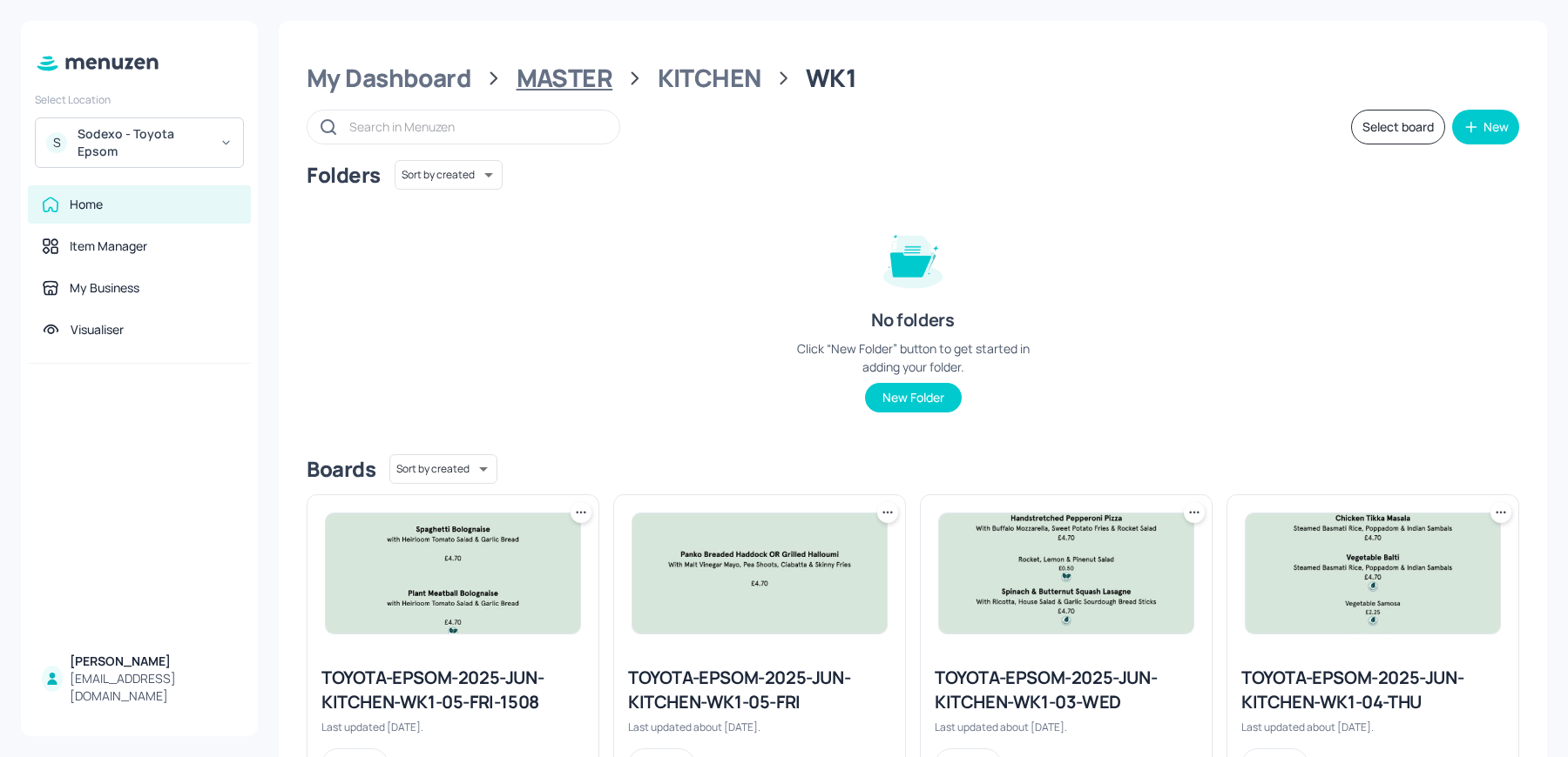
click at [546, 81] on div "MASTER" at bounding box center [565, 78] width 97 height 31
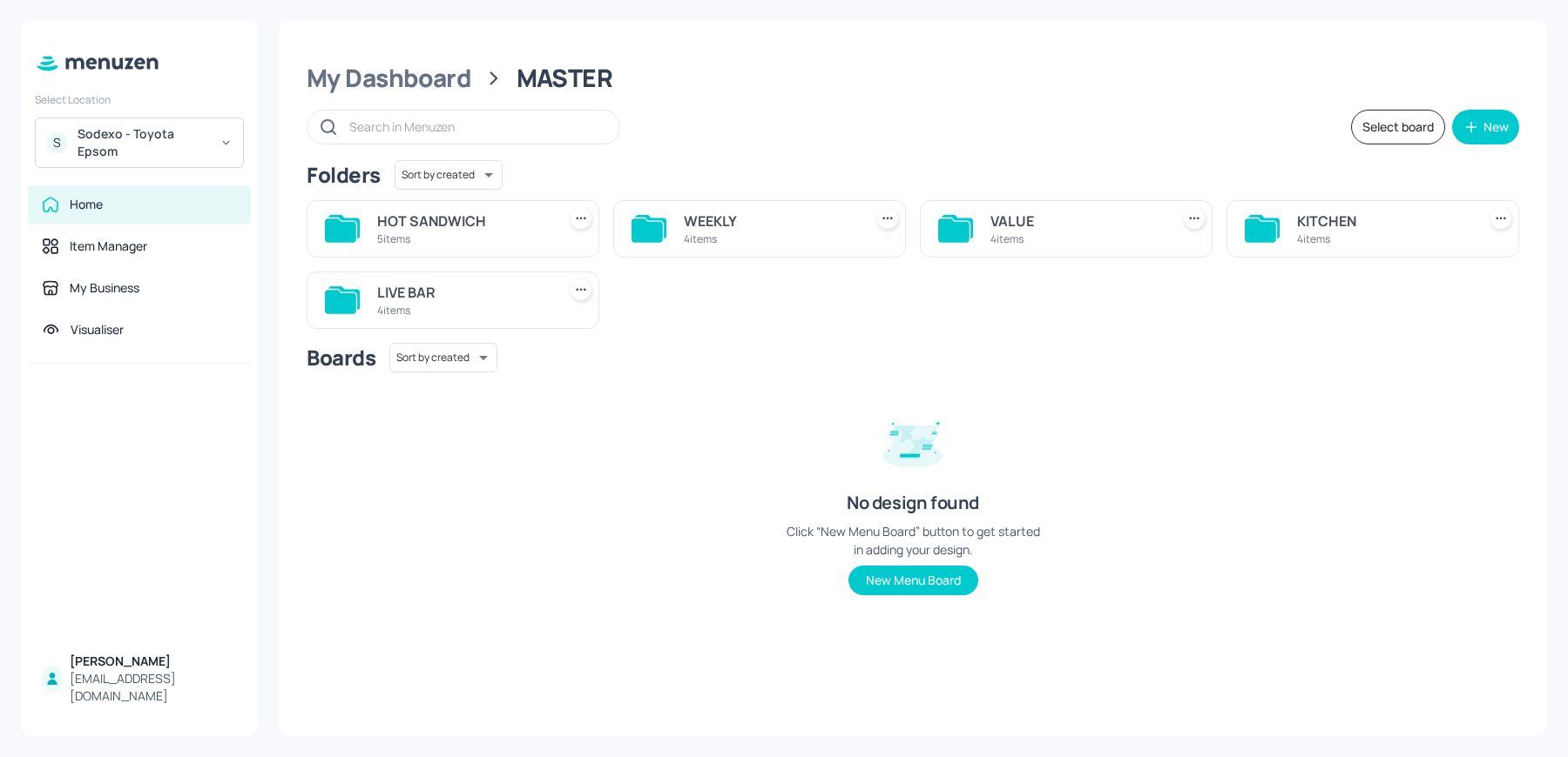
click at [438, 232] on div "5 items" at bounding box center [464, 239] width 173 height 15
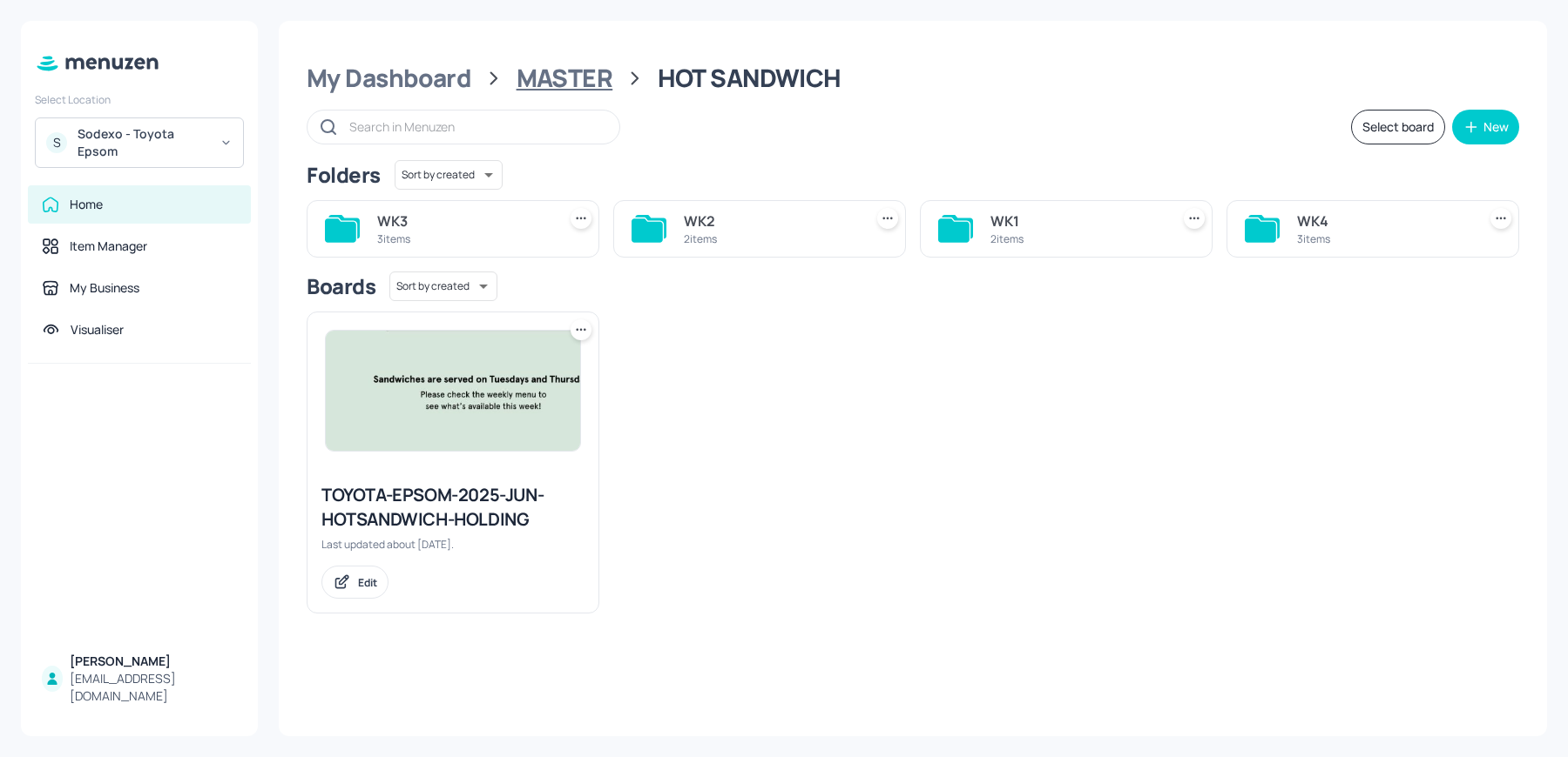
click at [540, 74] on div "MASTER" at bounding box center [565, 78] width 97 height 31
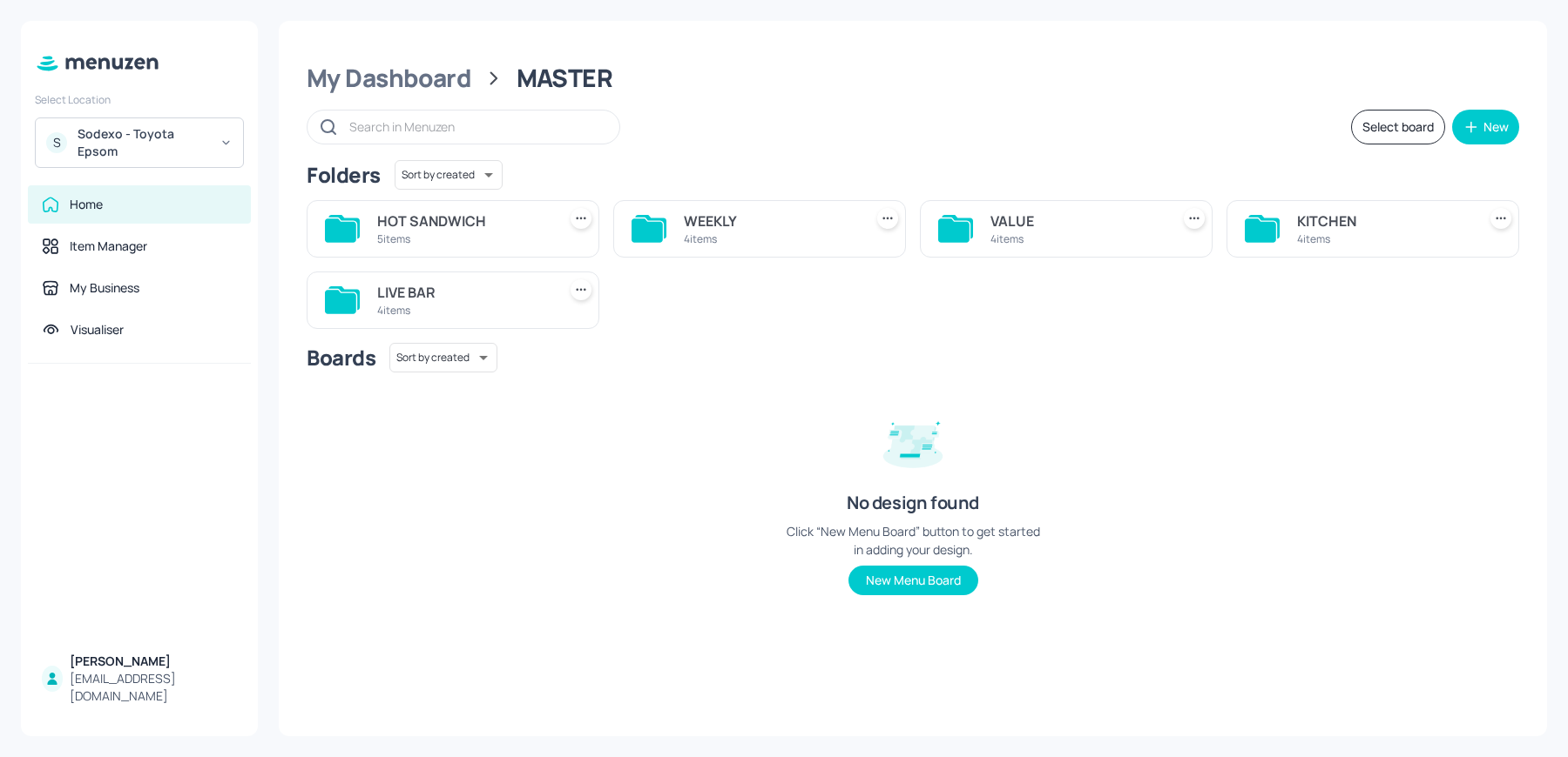
click at [744, 219] on div "WEEKLY" at bounding box center [770, 221] width 173 height 21
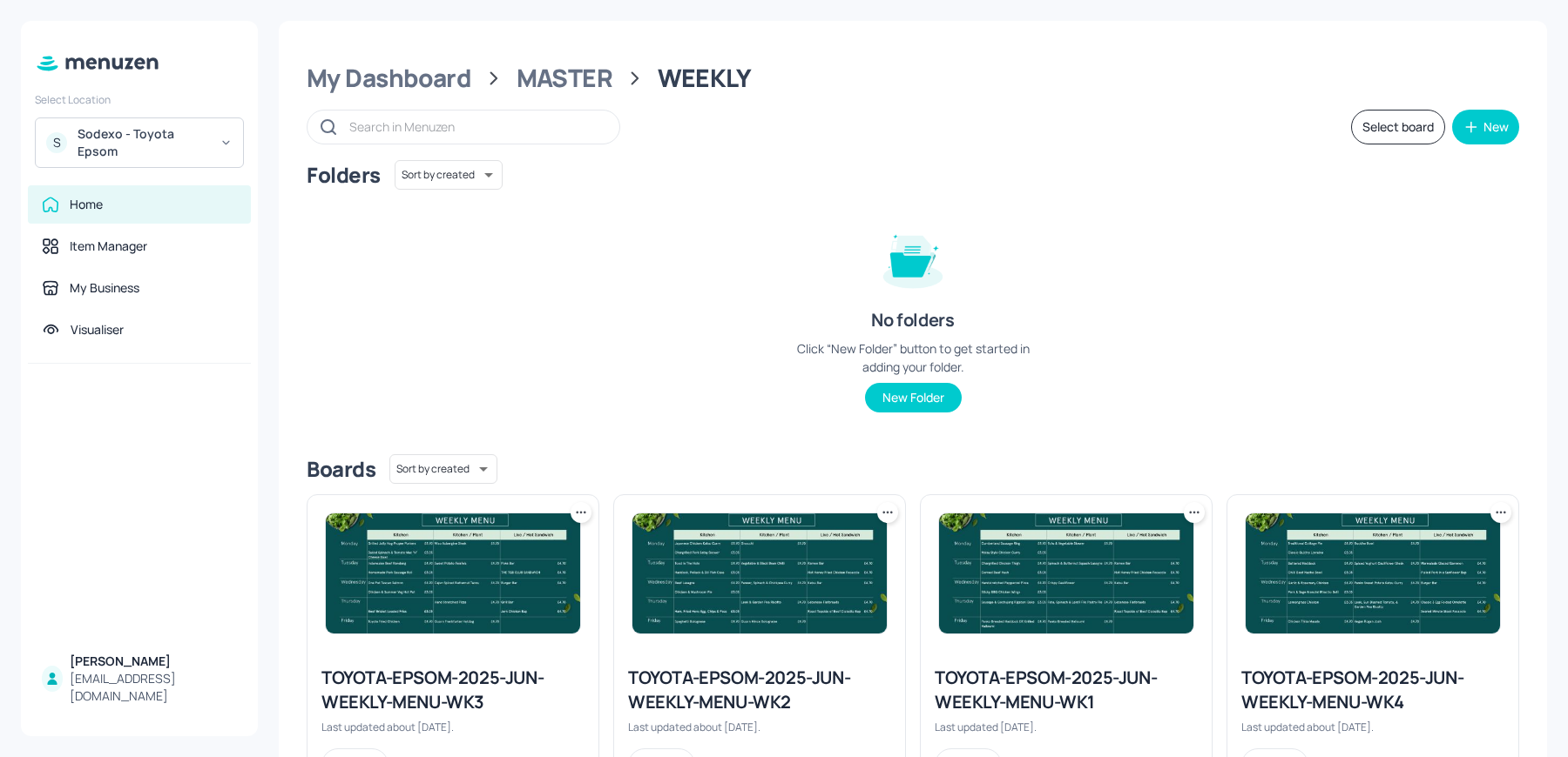
click at [1029, 706] on div "TOYOTA-EPSOM-2025-JUN-WEEKLY-MENU-WK1" at bounding box center [1066, 690] width 263 height 49
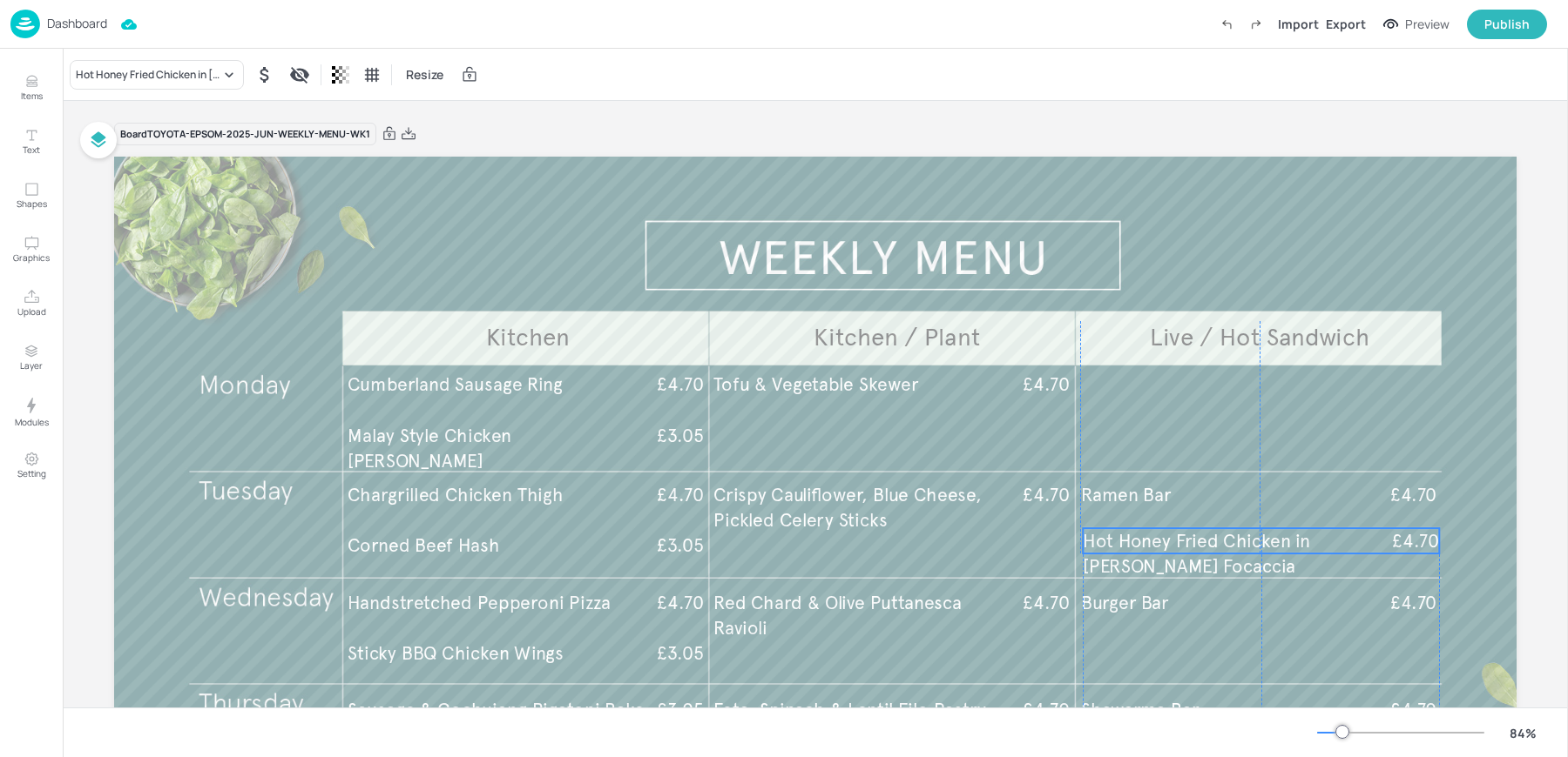
click at [1189, 538] on span "Hot Honey Fried Chicken in [PERSON_NAME] Focaccia" at bounding box center [1196, 554] width 227 height 48
click at [861, 133] on div "Board TOYOTA-EPSOM-2025-JUN-WEEKLY-MENU-WK1" at bounding box center [815, 134] width 1402 height 24
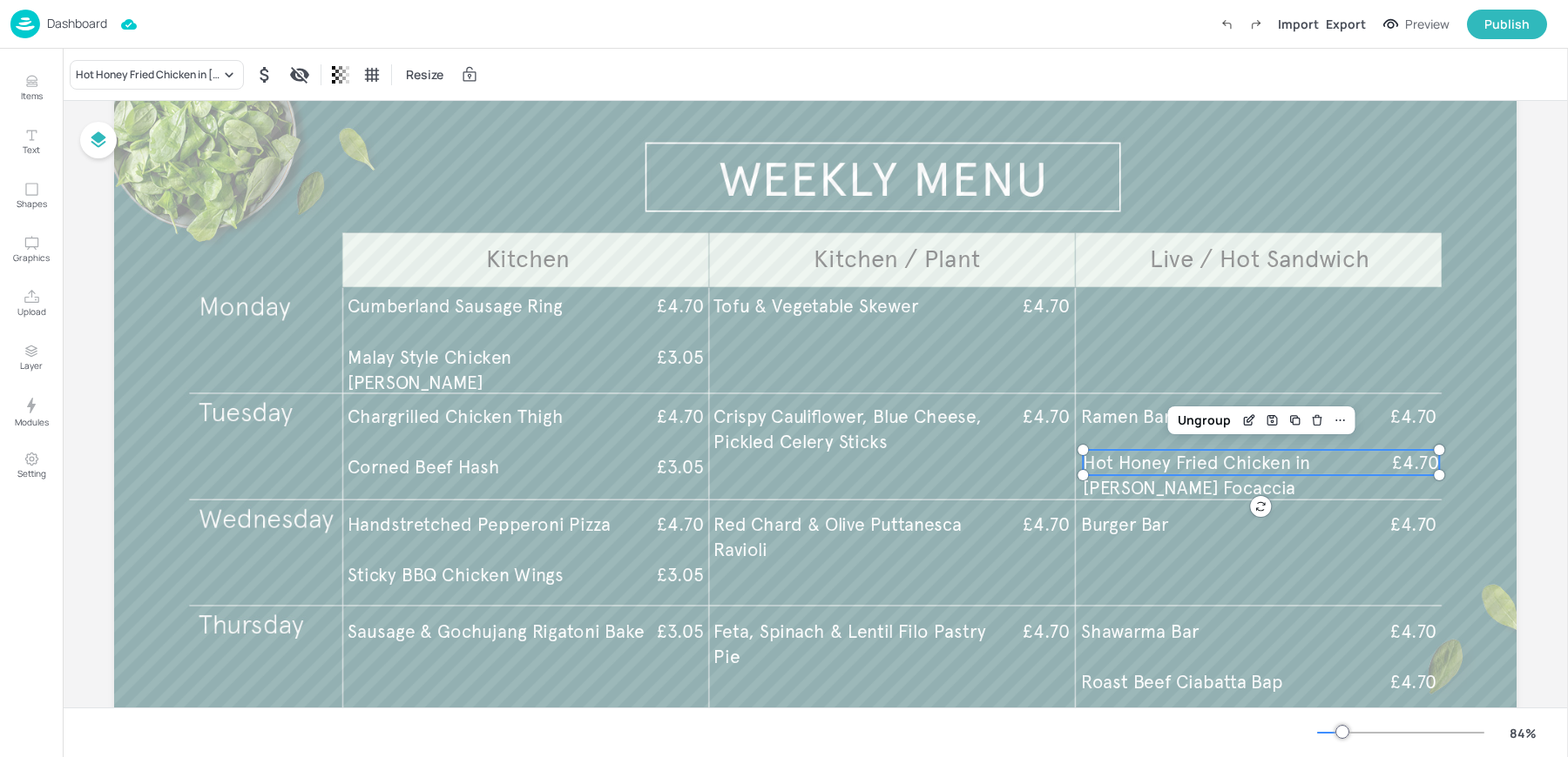
scroll to position [114, 0]
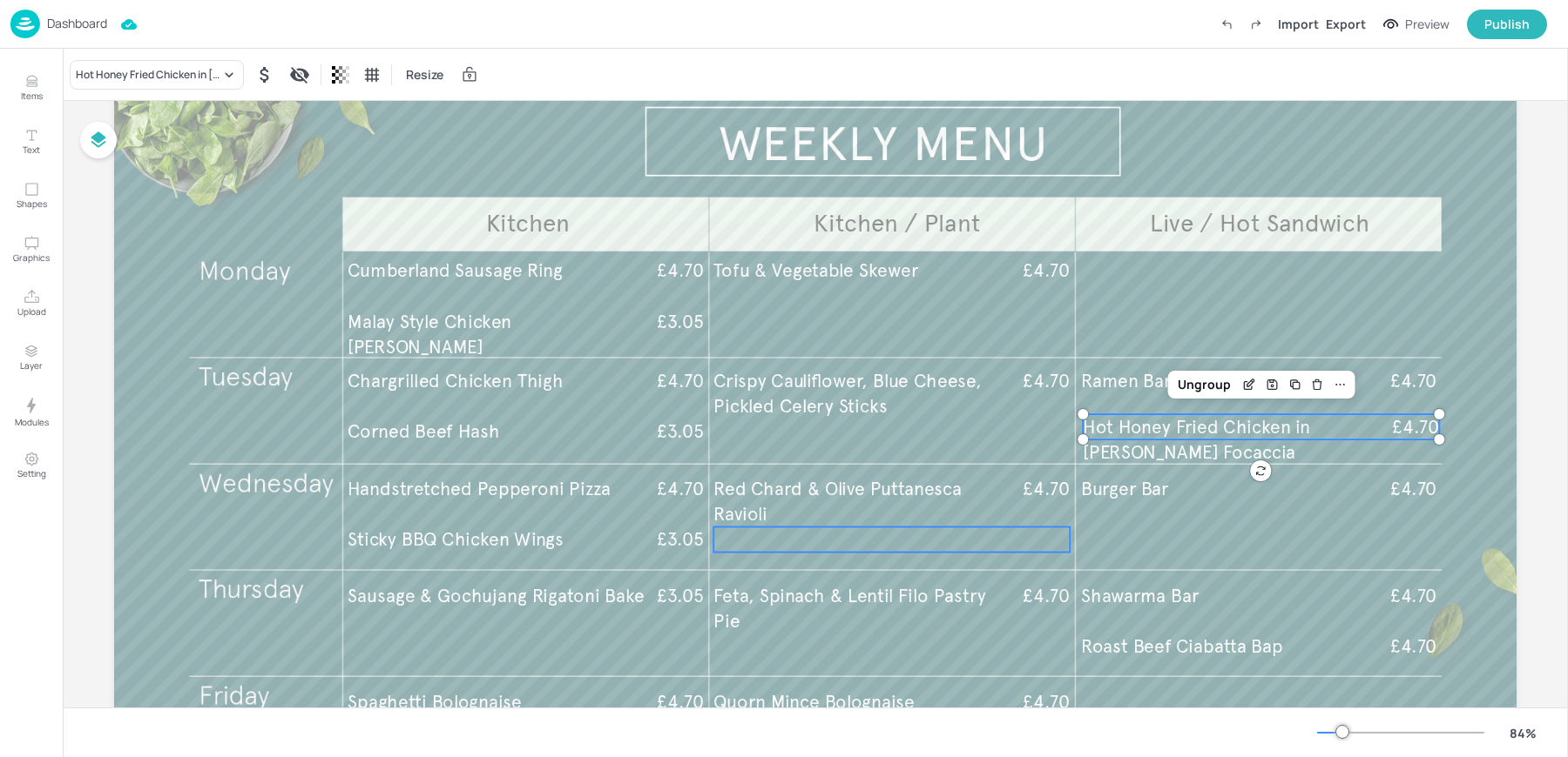
click at [959, 549] on div at bounding box center [891, 539] width 356 height 25
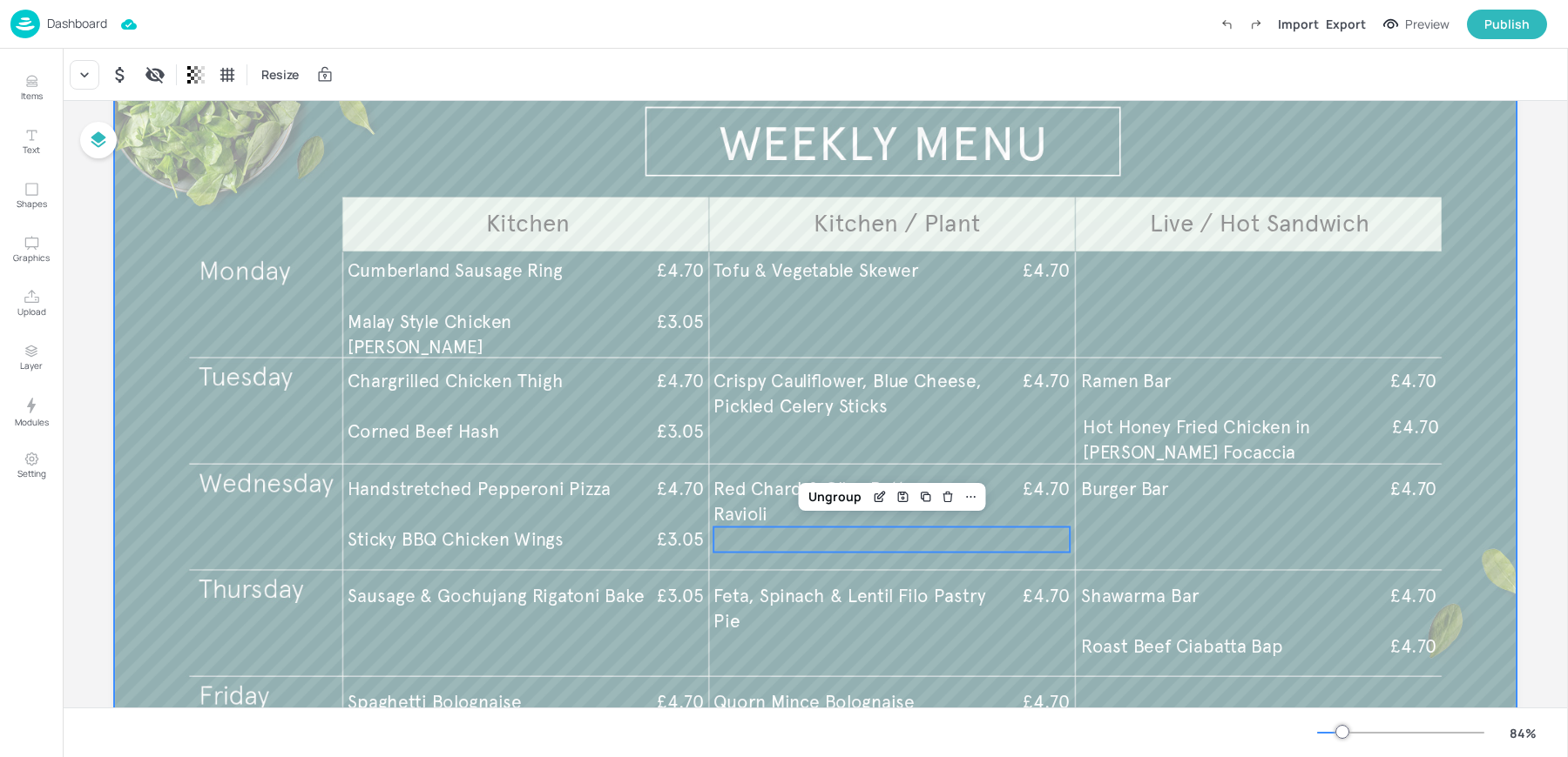
click at [1498, 524] on div at bounding box center [815, 436] width 1402 height 788
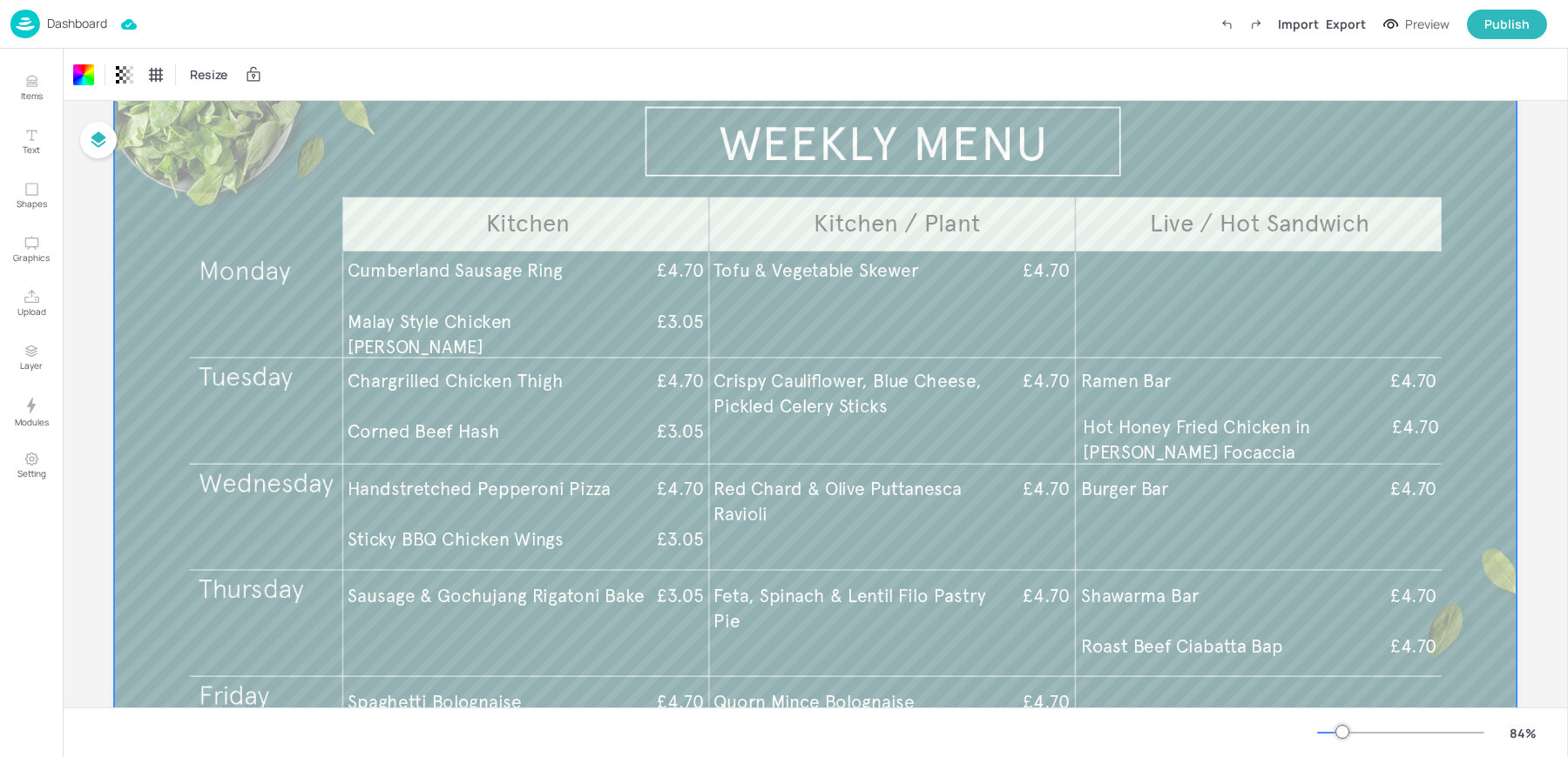
click at [1535, 506] on div "Board TOYOTA-EPSOM-2025-JUN-WEEKLY-MENU-WK1 Kitchen Kitchen / Plant Live / Hot …" at bounding box center [815, 430] width 1500 height 888
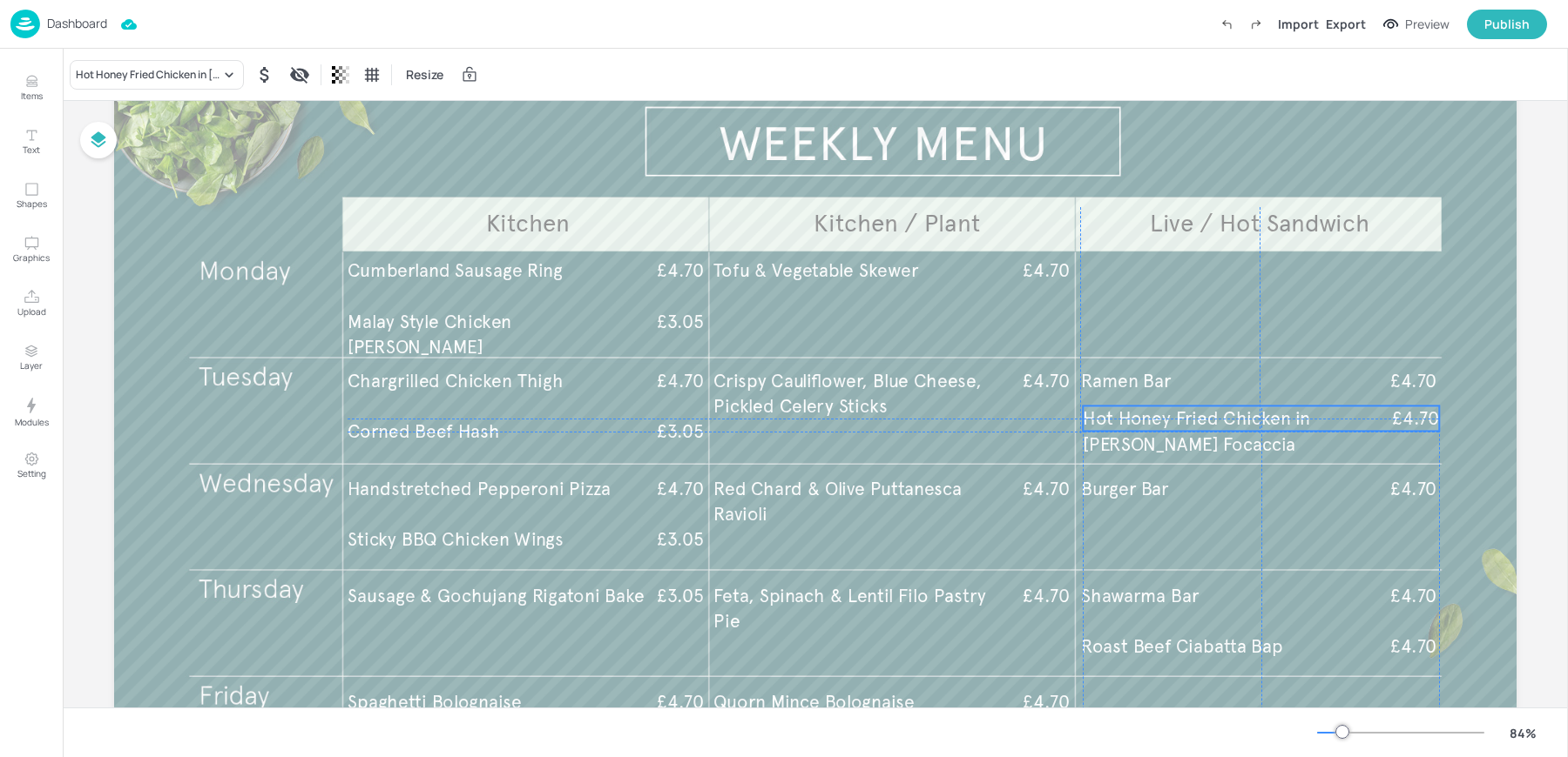
click at [1174, 428] on span "Hot Honey Fried Chicken in [PERSON_NAME] Focaccia" at bounding box center [1196, 431] width 227 height 48
click at [1536, 523] on div "Board TOYOTA-EPSOM-2025-JUN-WEEKLY-MENU-WK1 Kitchen Kitchen / Plant Live / Hot …" at bounding box center [815, 430] width 1500 height 888
click at [1522, 535] on div "Board TOYOTA-EPSOM-2025-JUN-WEEKLY-MENU-WK1 Kitchen Kitchen / Plant Live / Hot …" at bounding box center [815, 430] width 1500 height 888
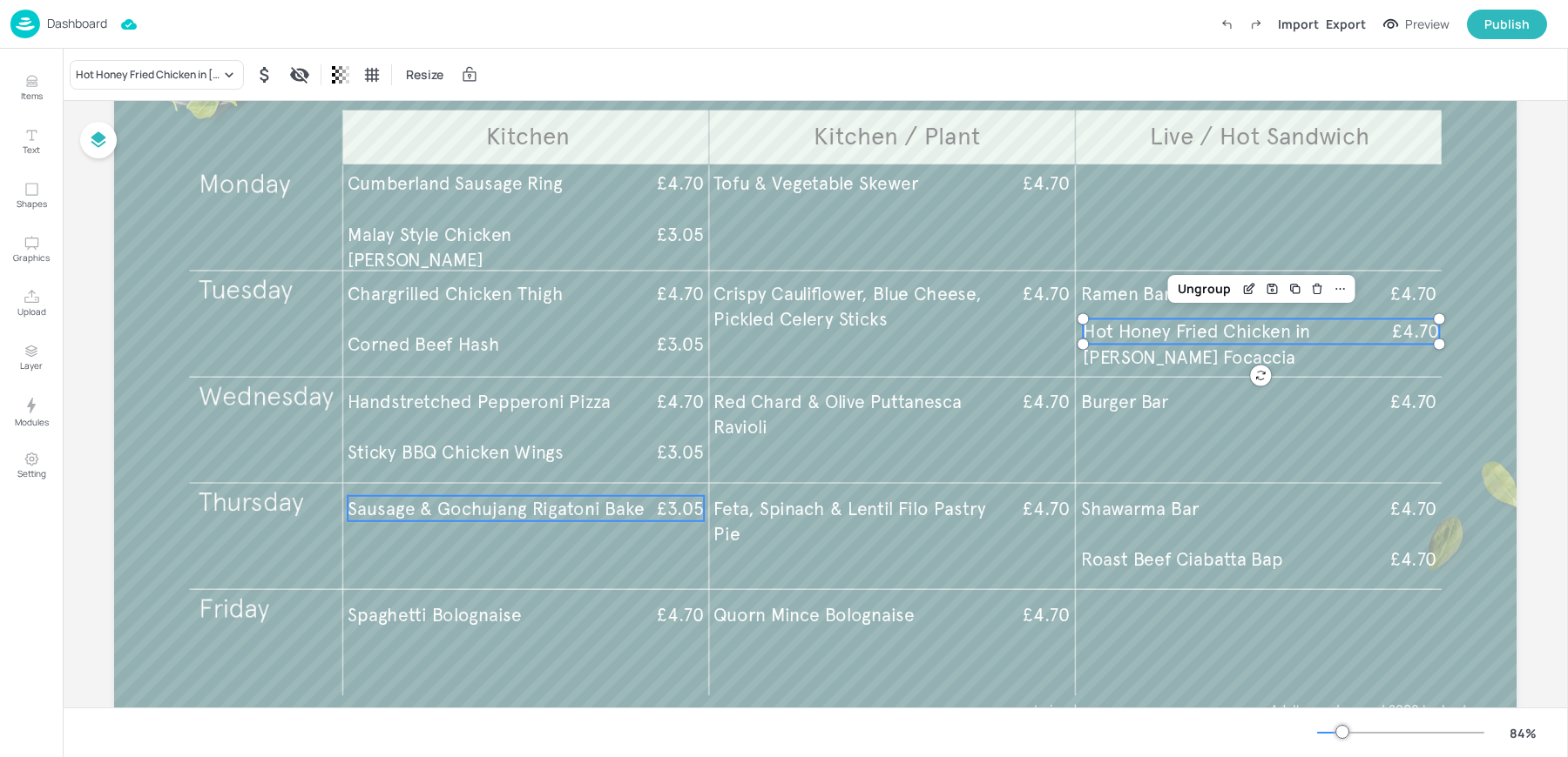
click at [535, 510] on span "Sausage & Gochujang Rigatoni Bake" at bounding box center [496, 509] width 296 height 23
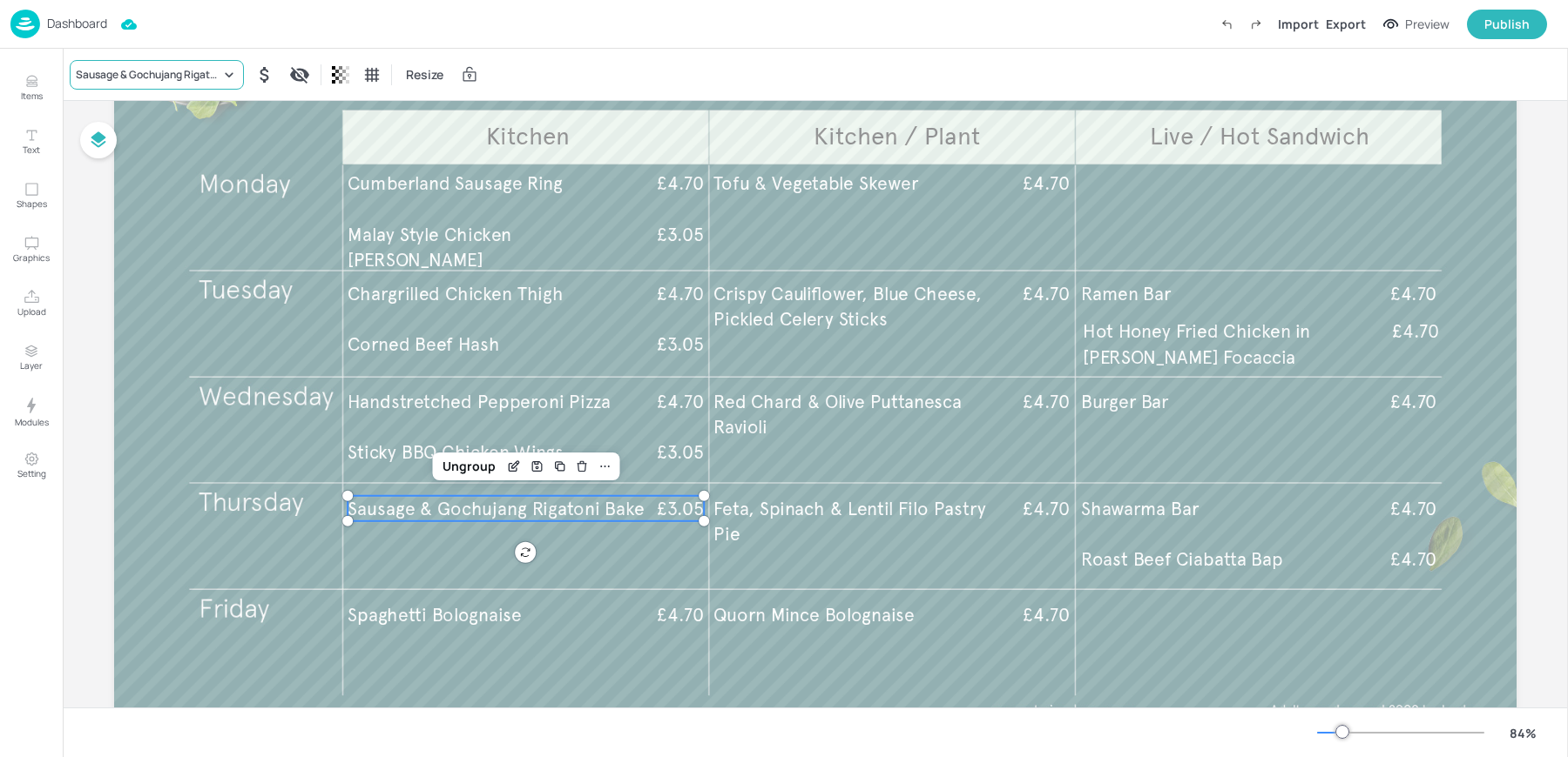
click at [180, 70] on div "Sausage & Gochujang Rigatoni Bake" at bounding box center [148, 75] width 145 height 16
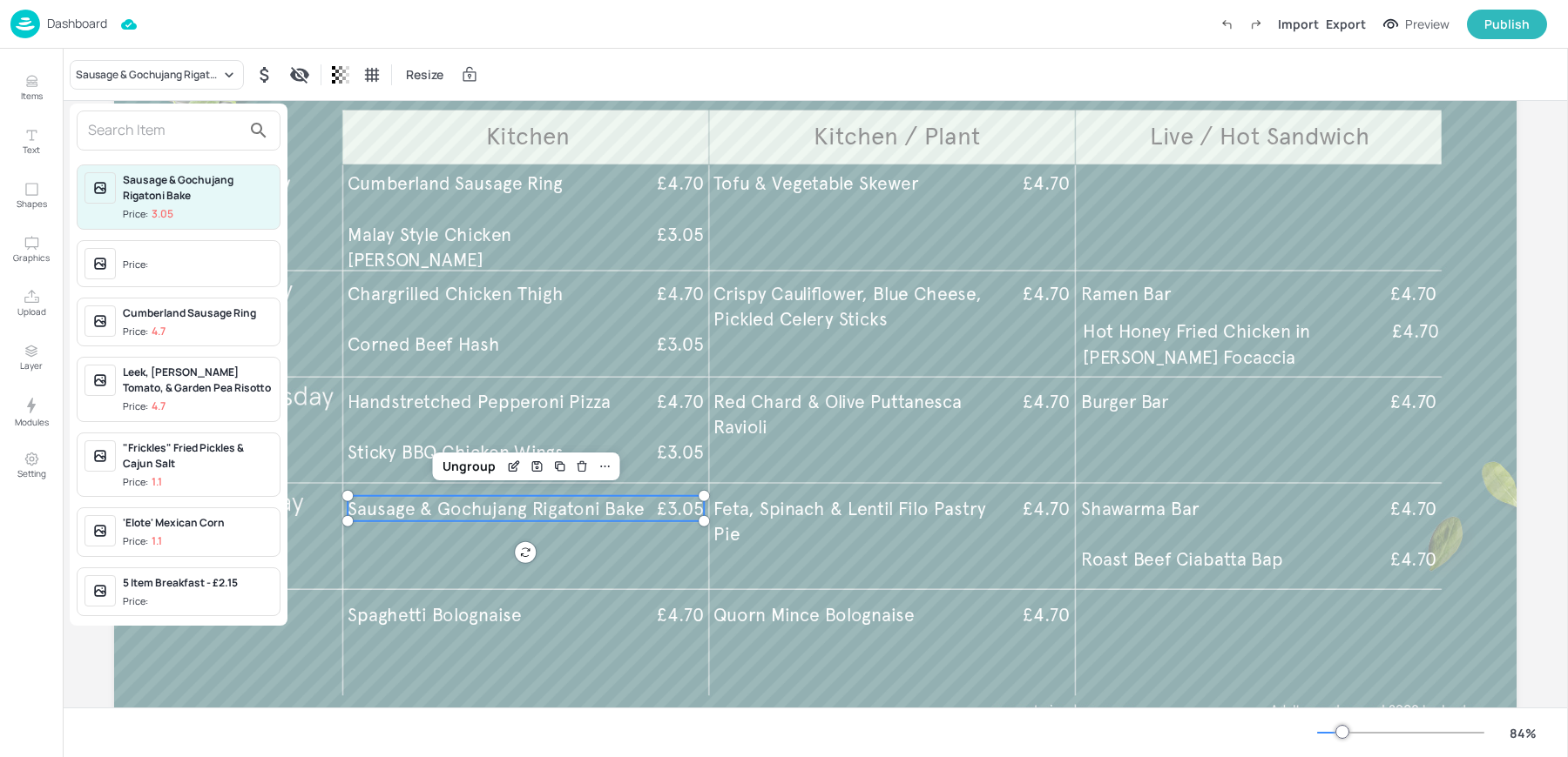
click at [184, 124] on input "text" at bounding box center [165, 131] width 153 height 28
click at [139, 66] on div at bounding box center [784, 378] width 1568 height 757
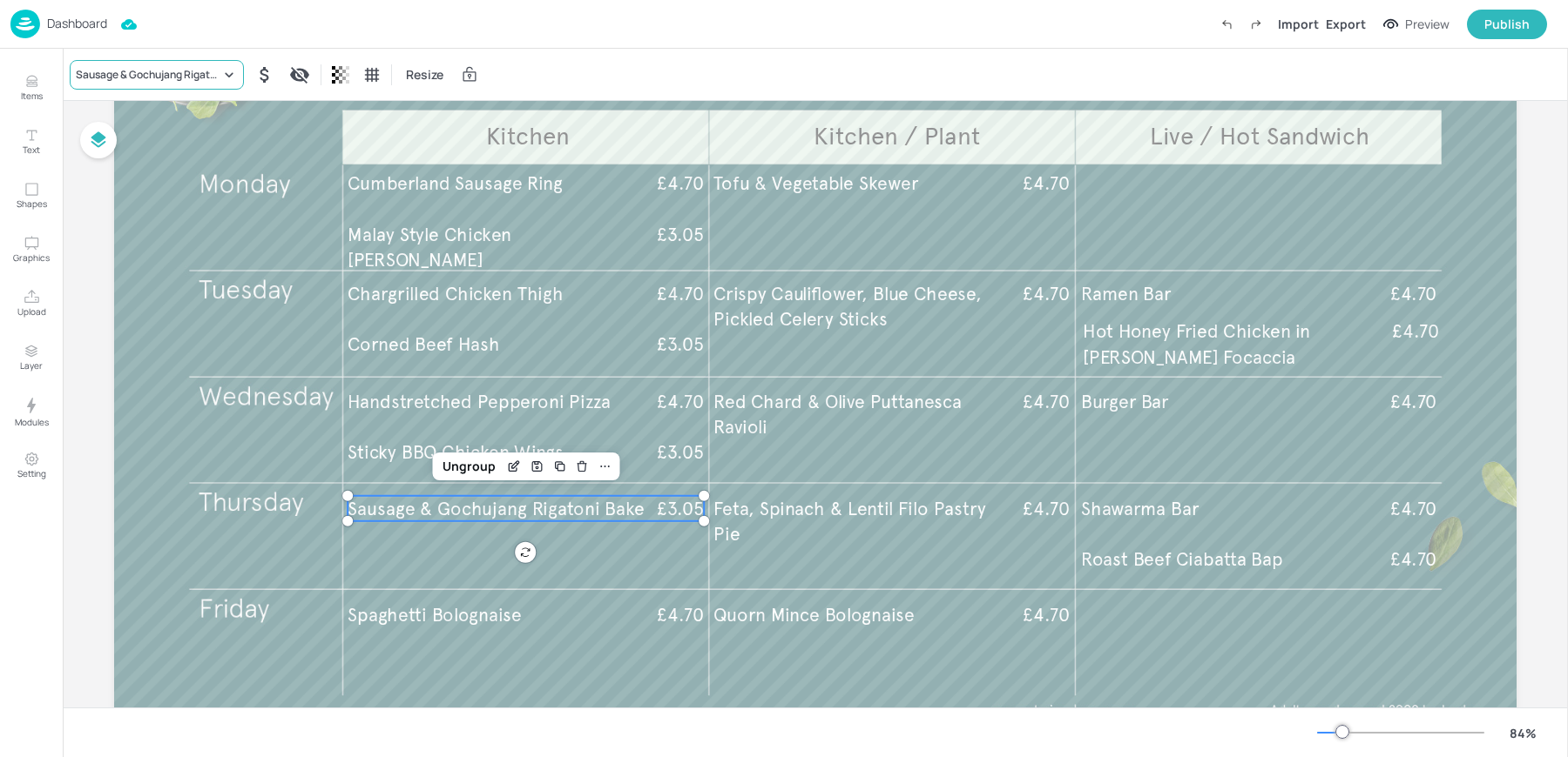
click at [128, 74] on div "Sausage & Gochujang Rigatoni Bake" at bounding box center [148, 75] width 145 height 16
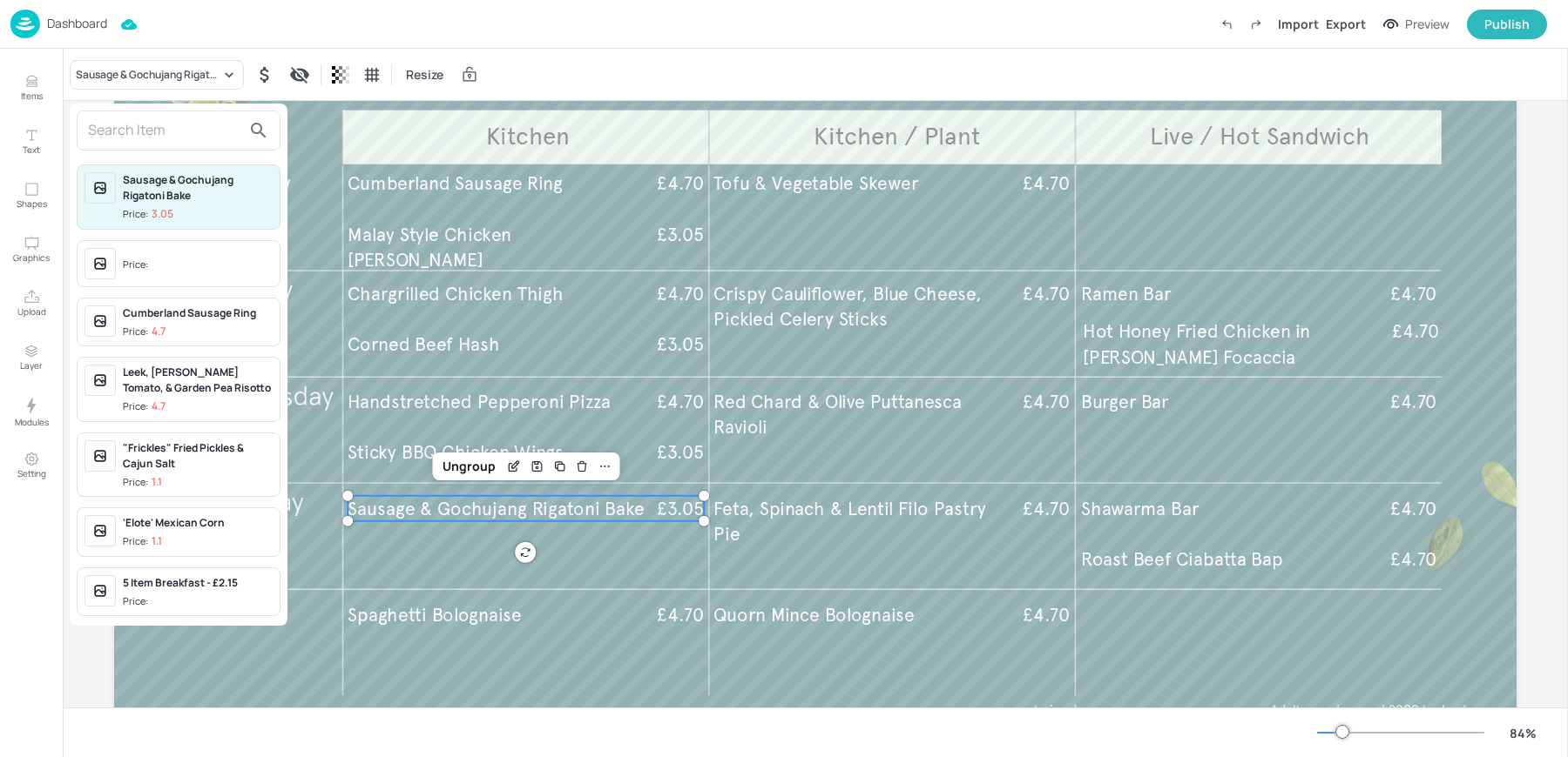
click at [129, 125] on input "text" at bounding box center [165, 131] width 153 height 28
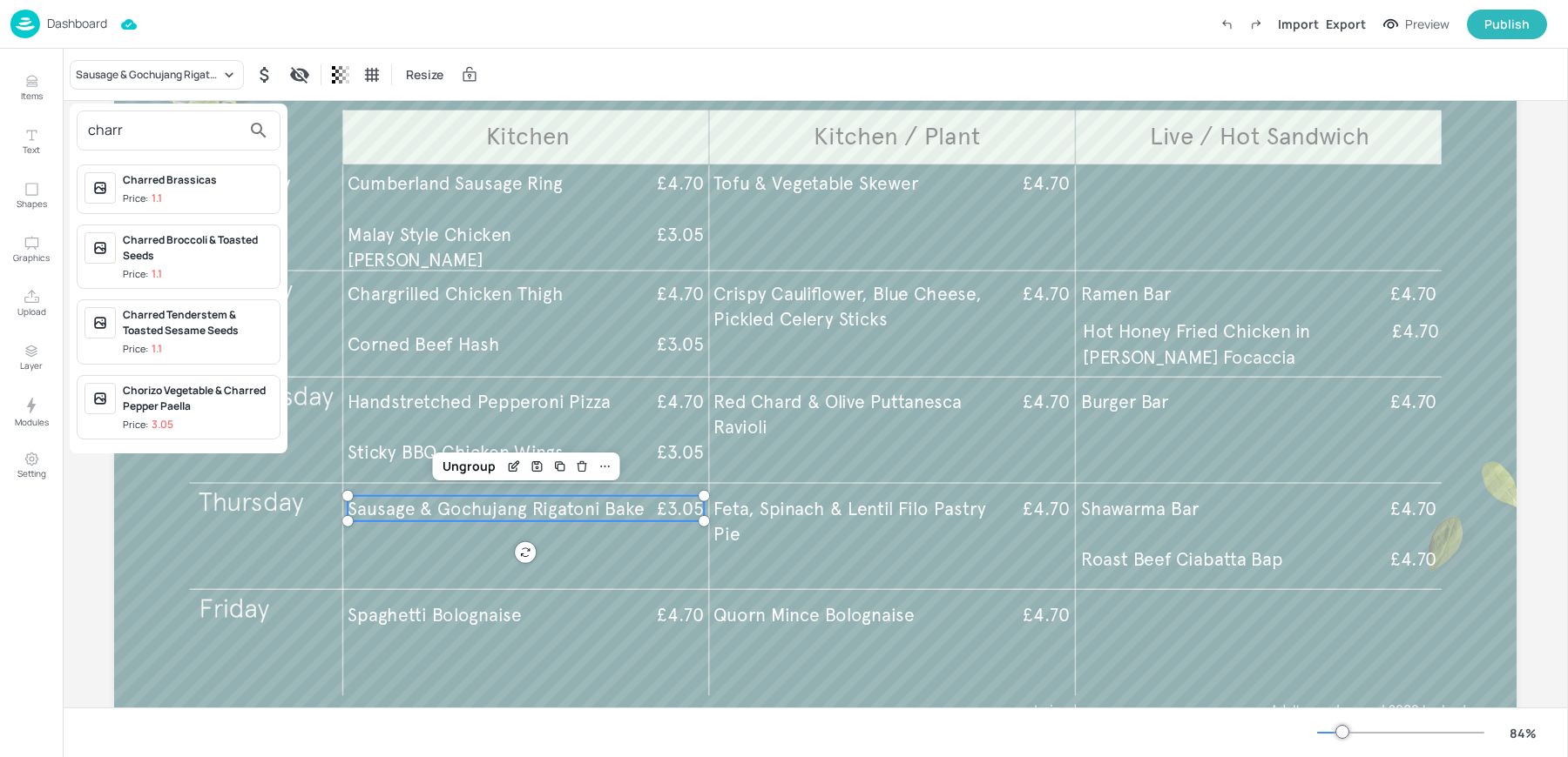
type input "charr"
click at [171, 396] on div "Chorizo Vegetable & Charred Pepper Paella" at bounding box center [198, 399] width 150 height 31
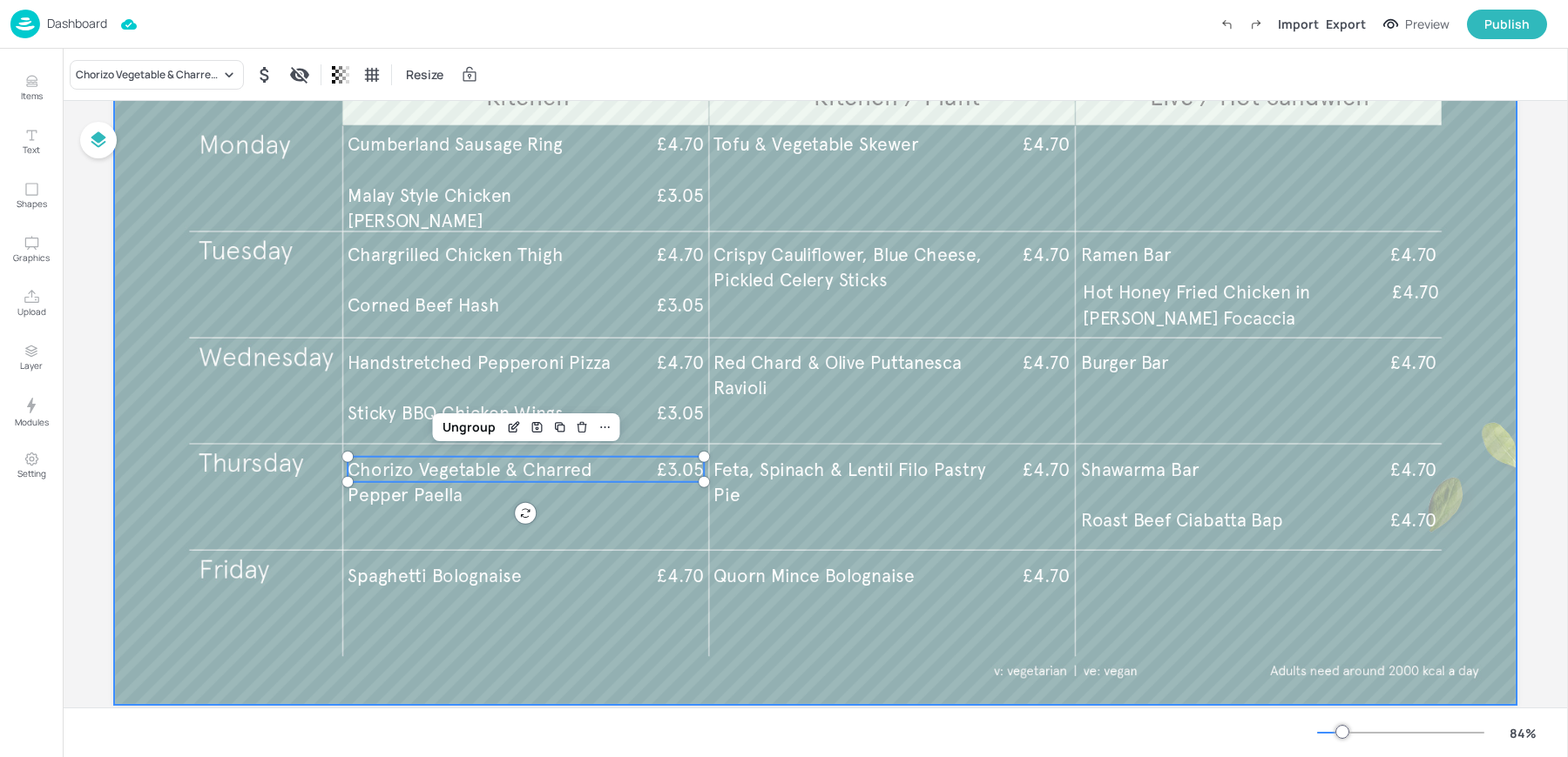
scroll to position [0, 0]
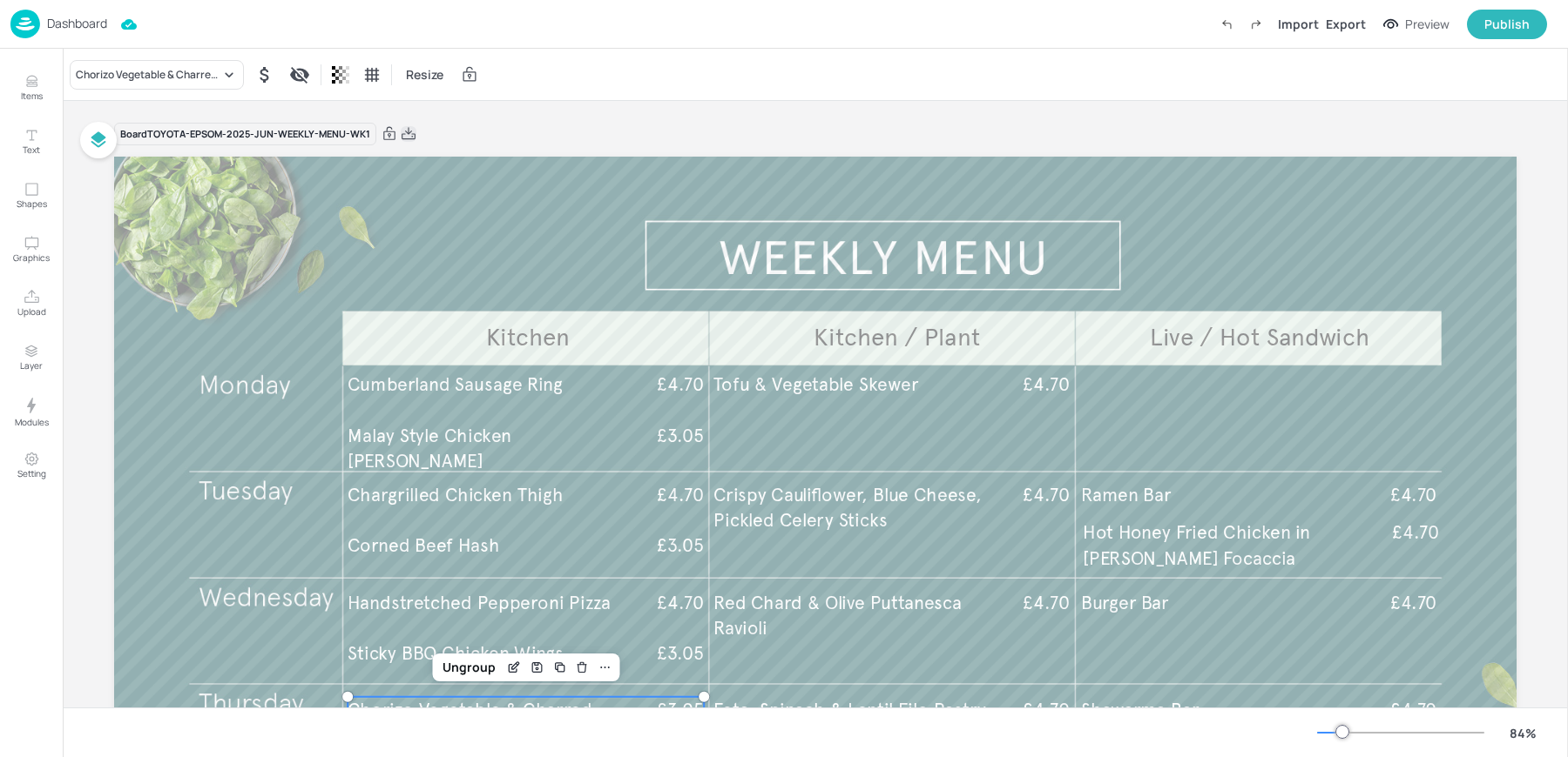
click at [401, 131] on icon at bounding box center [409, 134] width 16 height 17
click at [562, 84] on div "Resize" at bounding box center [815, 74] width 1505 height 51
click at [92, 24] on p "Dashboard" at bounding box center [77, 24] width 60 height 12
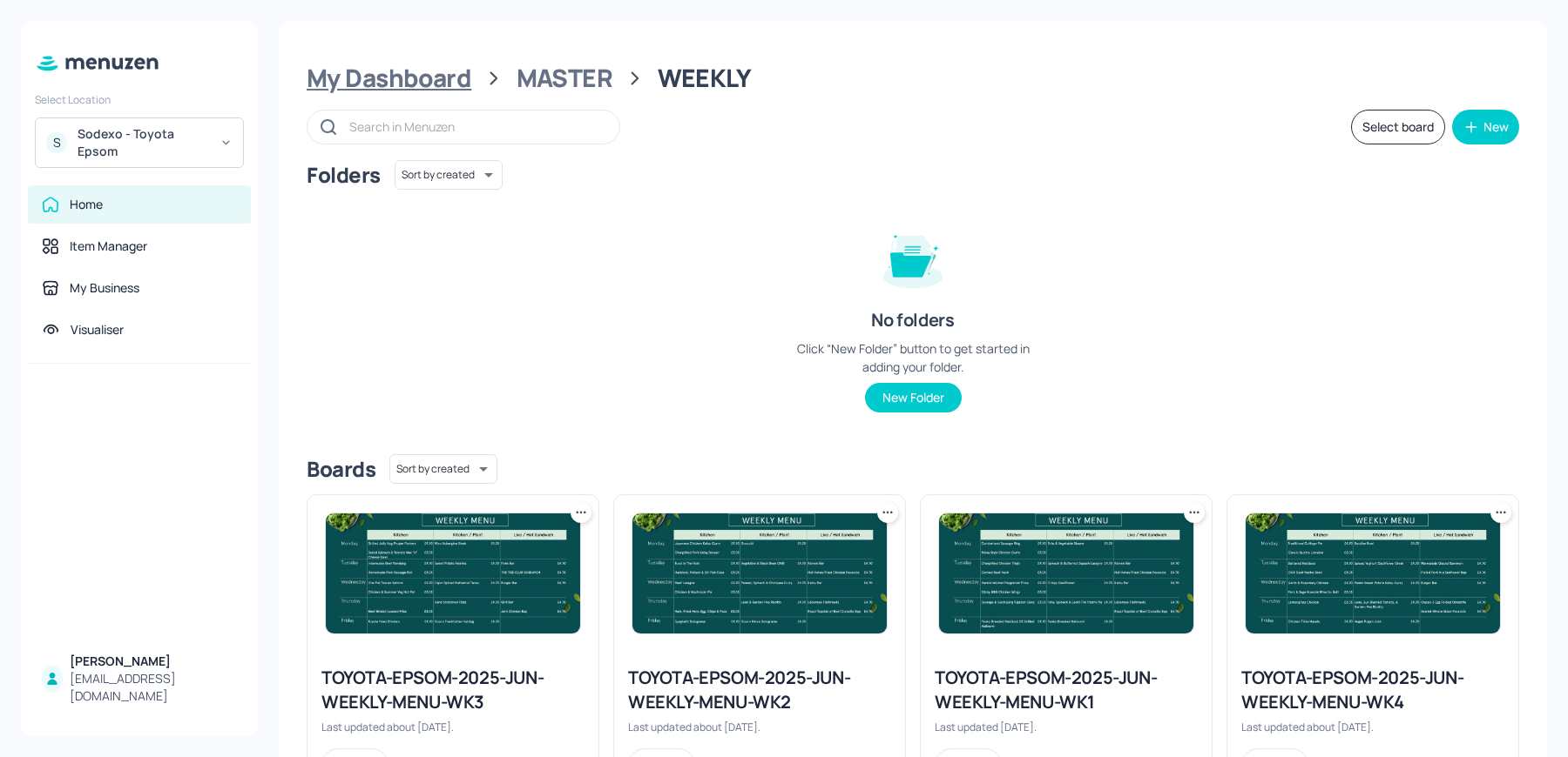
click at [394, 83] on div "My Dashboard" at bounding box center [389, 78] width 165 height 31
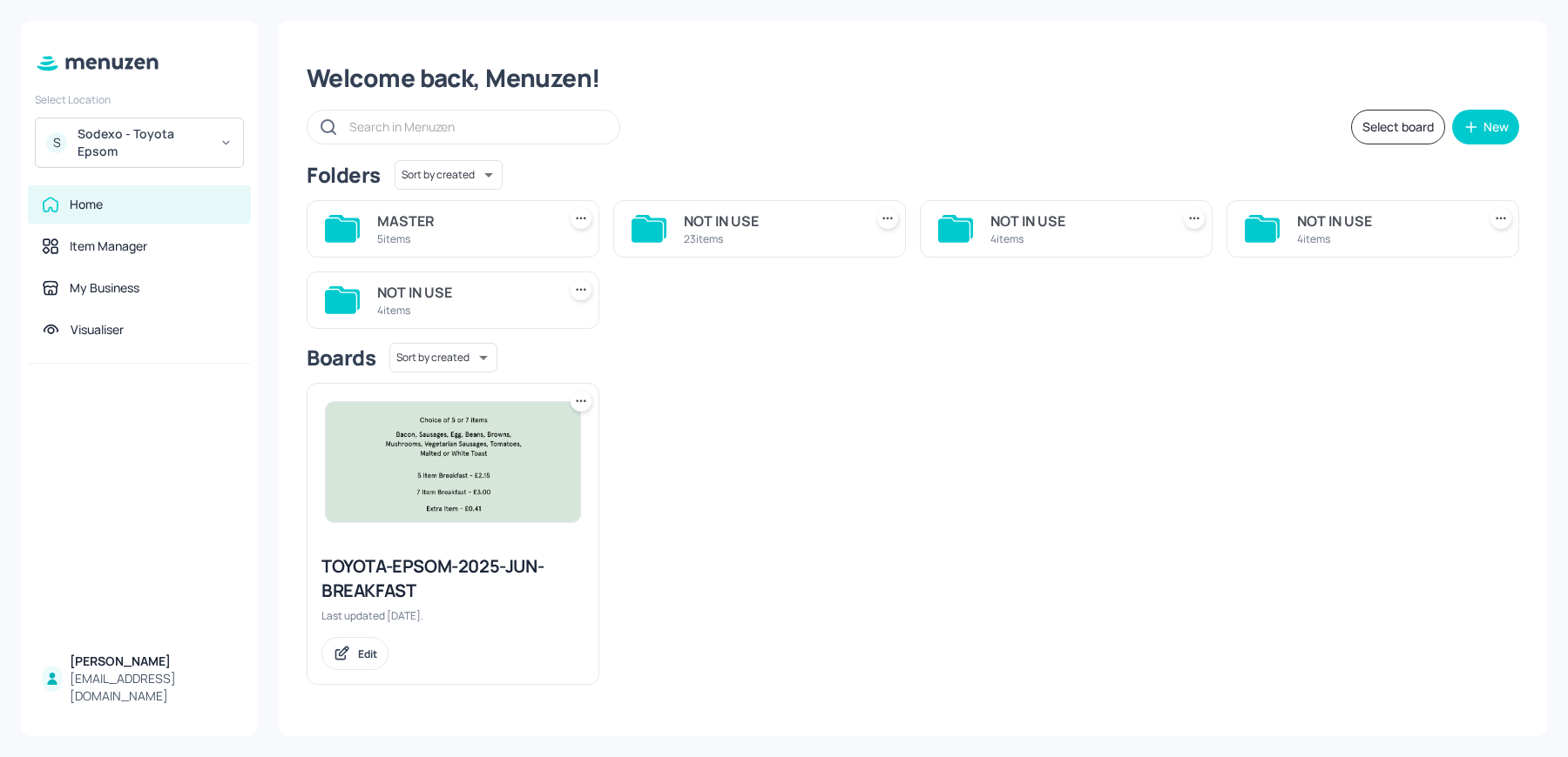
click at [140, 159] on div "Sodexo - Toyota Epsom" at bounding box center [143, 143] width 132 height 35
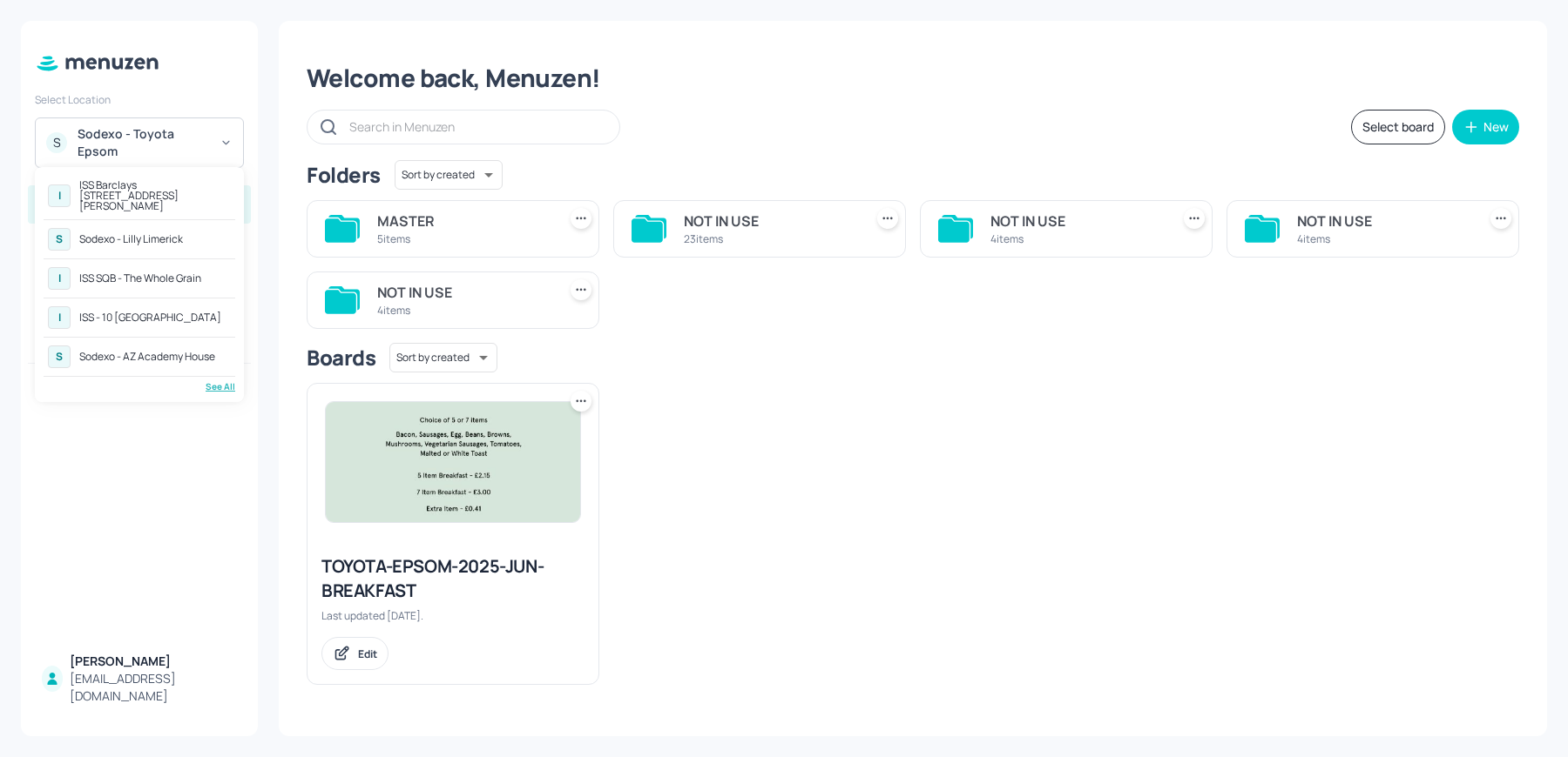
click at [205, 368] on div "I ISS Barclays [STREET_ADDRESS][PERSON_NAME] I ISS SQB - The Whole Grain I ISS …" at bounding box center [139, 285] width 192 height 218
click at [218, 382] on div "See All" at bounding box center [139, 387] width 192 height 13
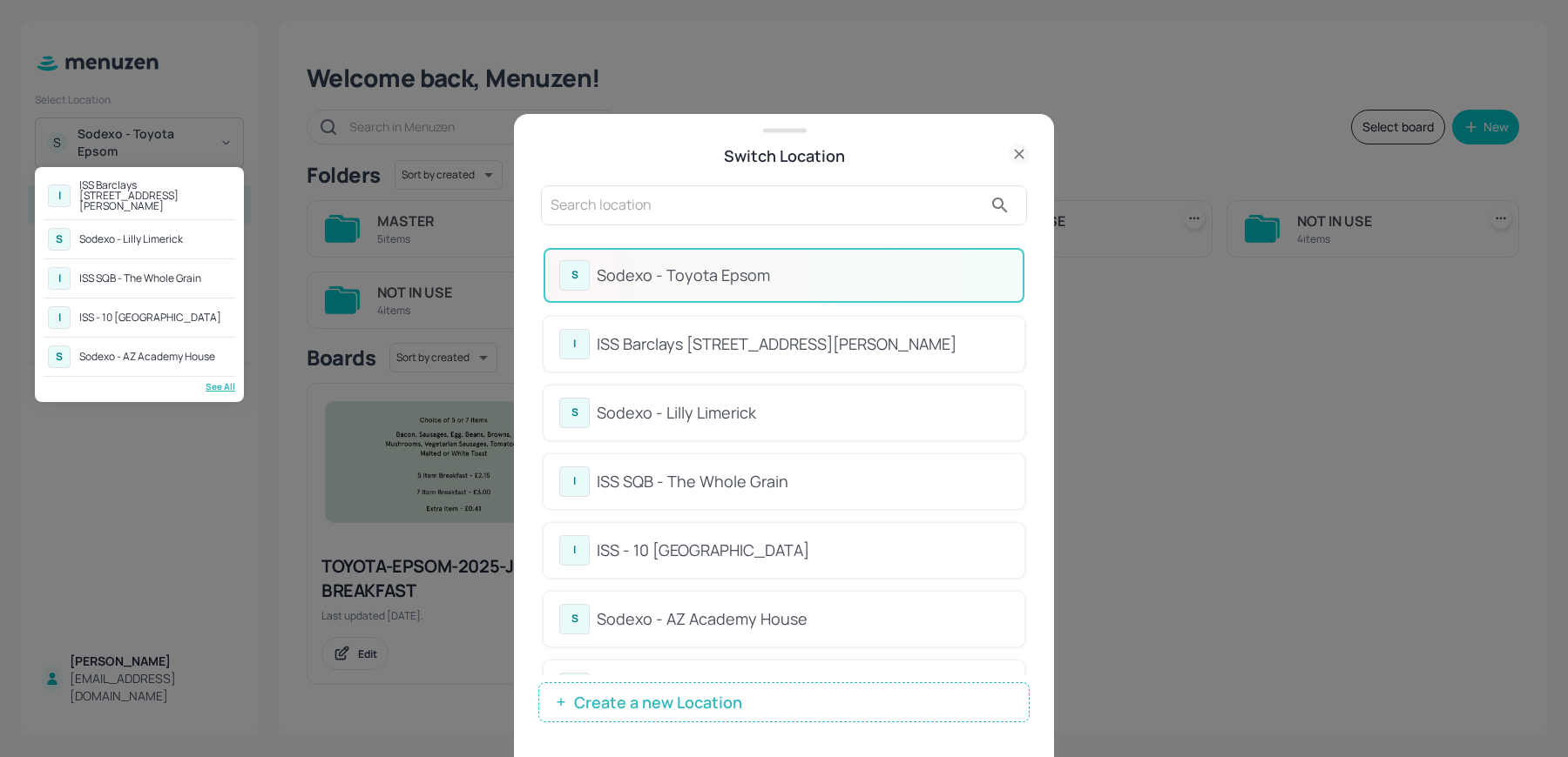
click at [591, 224] on div at bounding box center [784, 378] width 1568 height 757
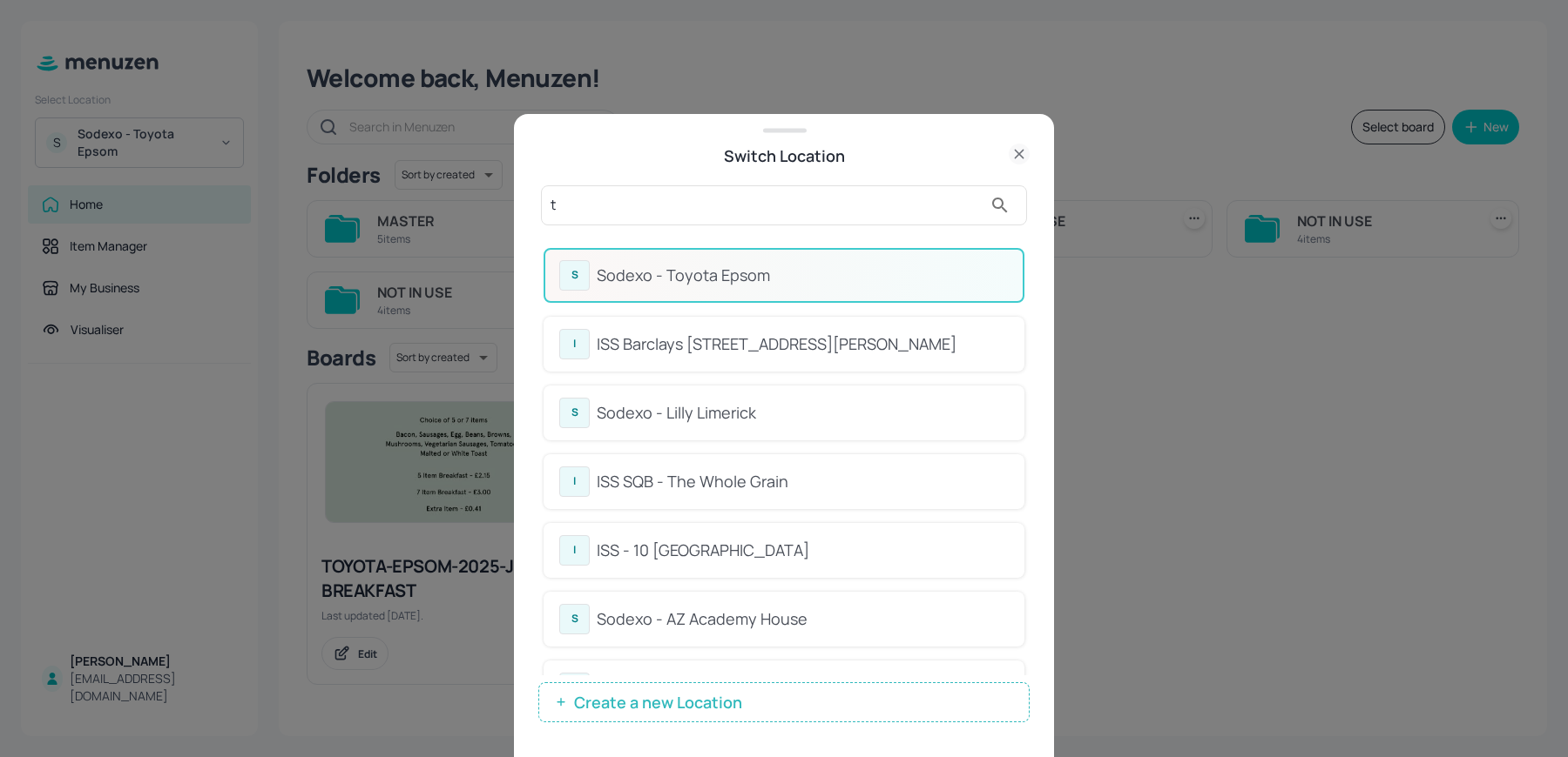
click at [569, 202] on input "t" at bounding box center [767, 206] width 432 height 28
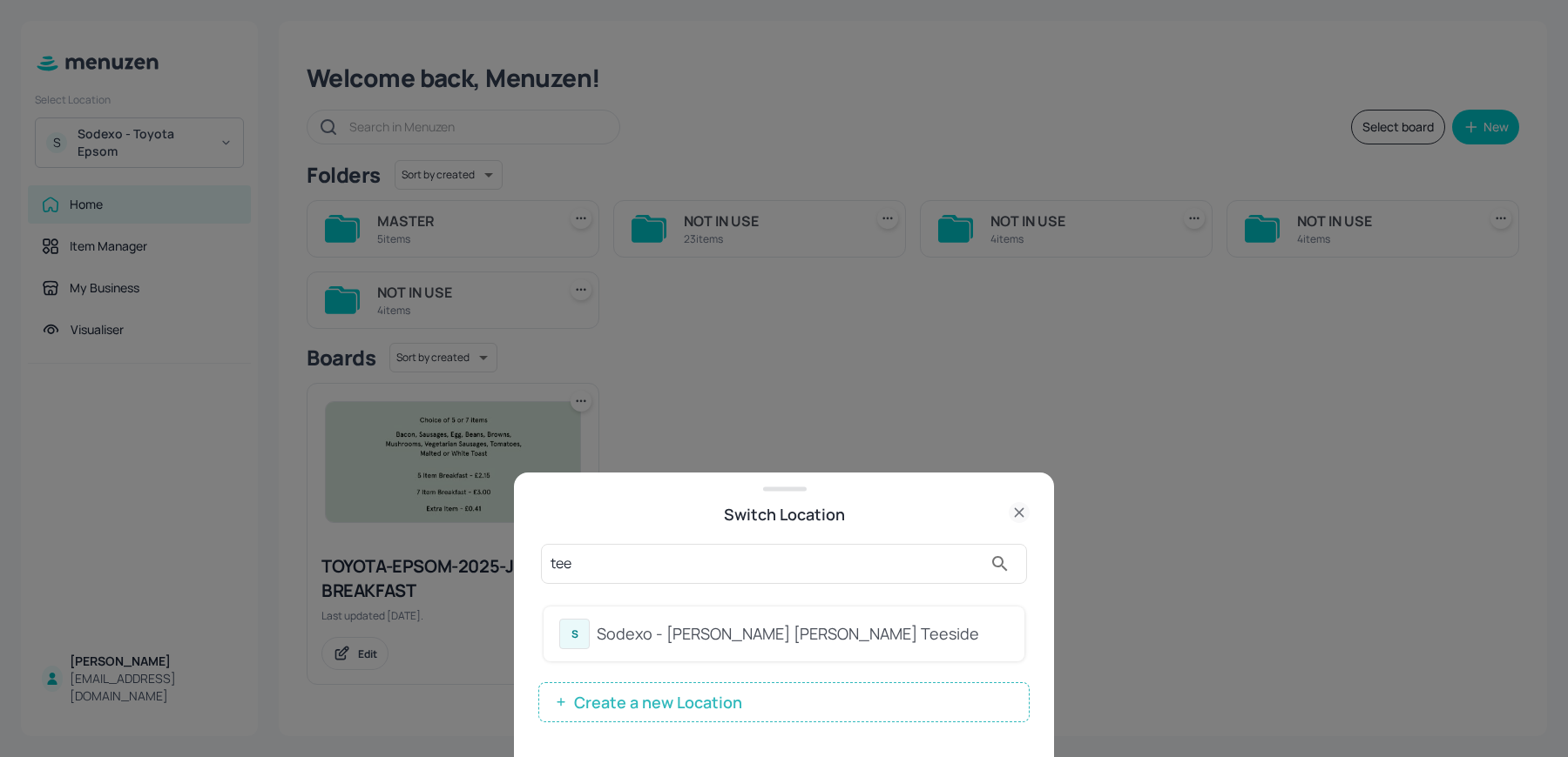
type input "tee"
click at [692, 642] on div "Sodexo - [PERSON_NAME] [PERSON_NAME] Teeside" at bounding box center [803, 634] width 412 height 24
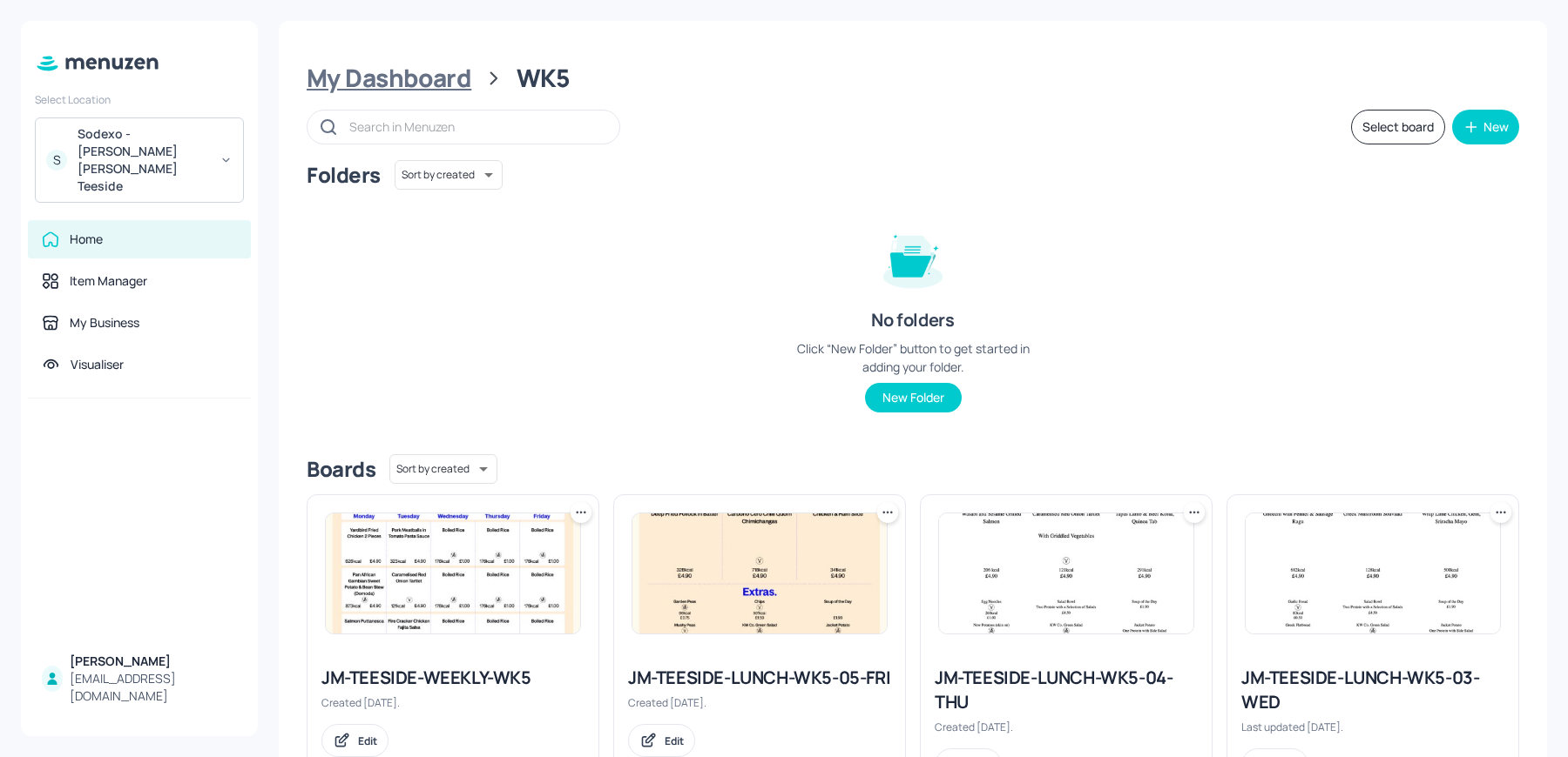
click at [398, 67] on div "My Dashboard" at bounding box center [389, 78] width 165 height 31
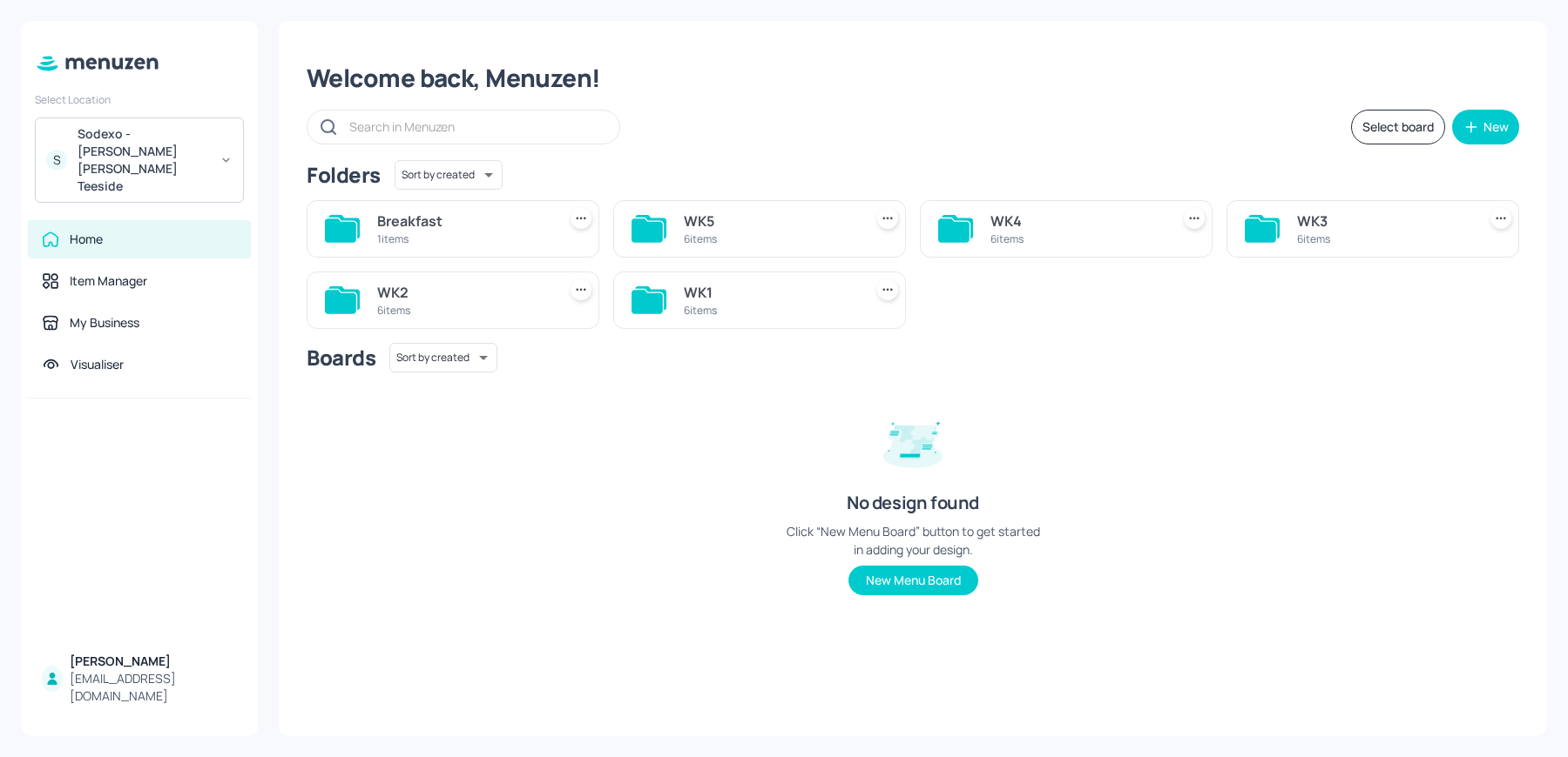
click at [745, 294] on div "WK1" at bounding box center [770, 293] width 173 height 21
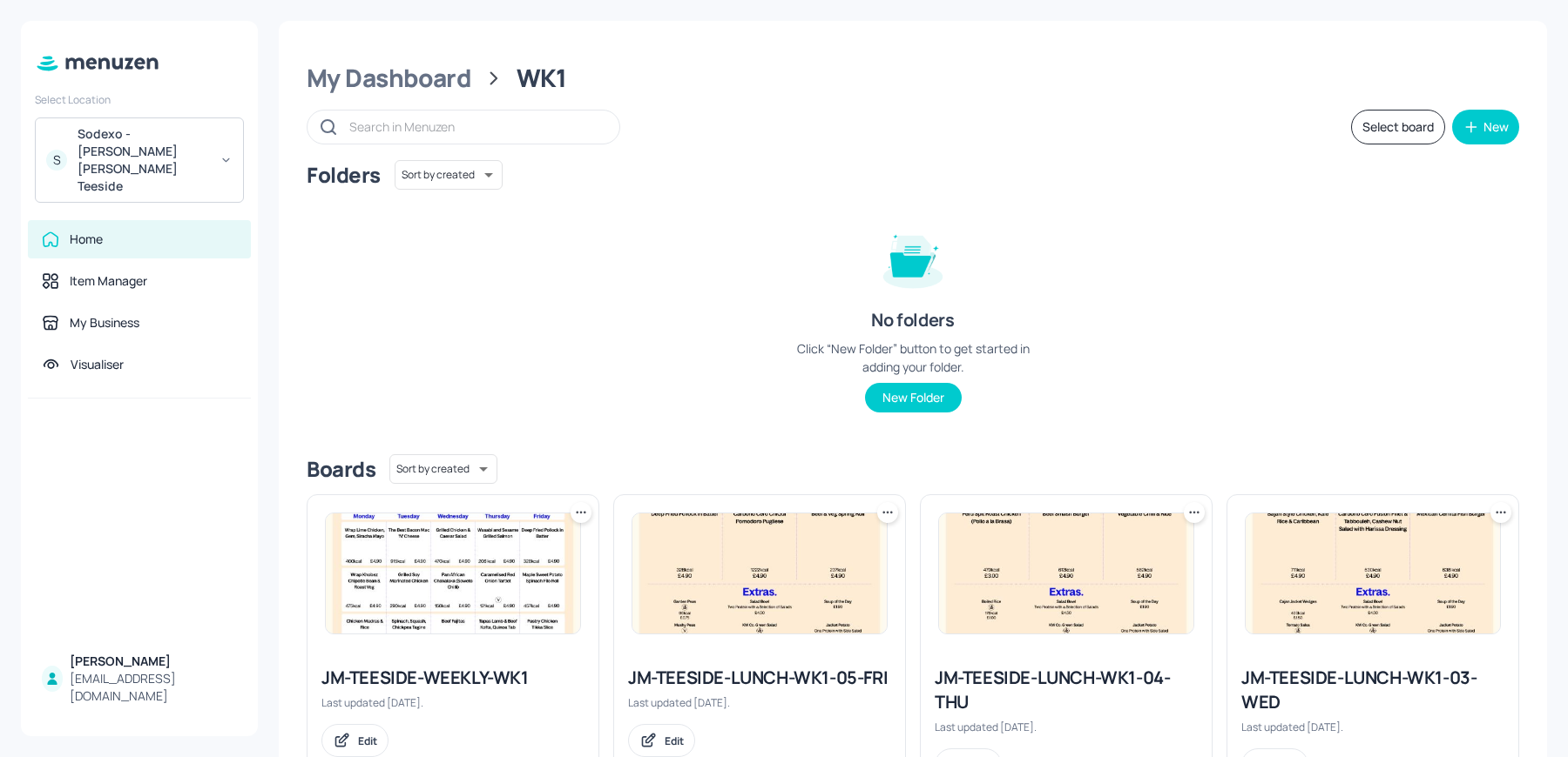
scroll to position [395, 0]
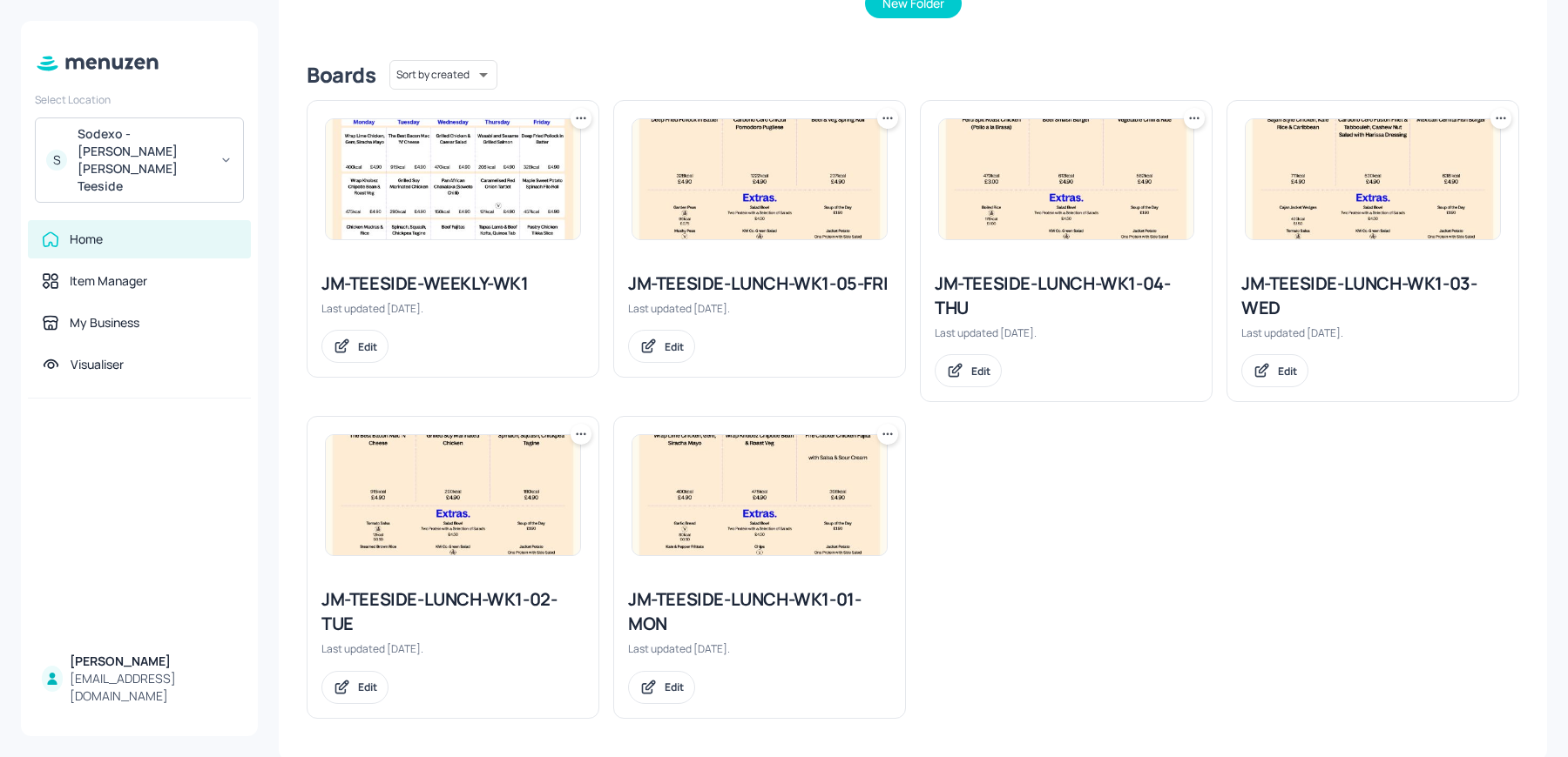
click at [789, 206] on img at bounding box center [760, 179] width 255 height 120
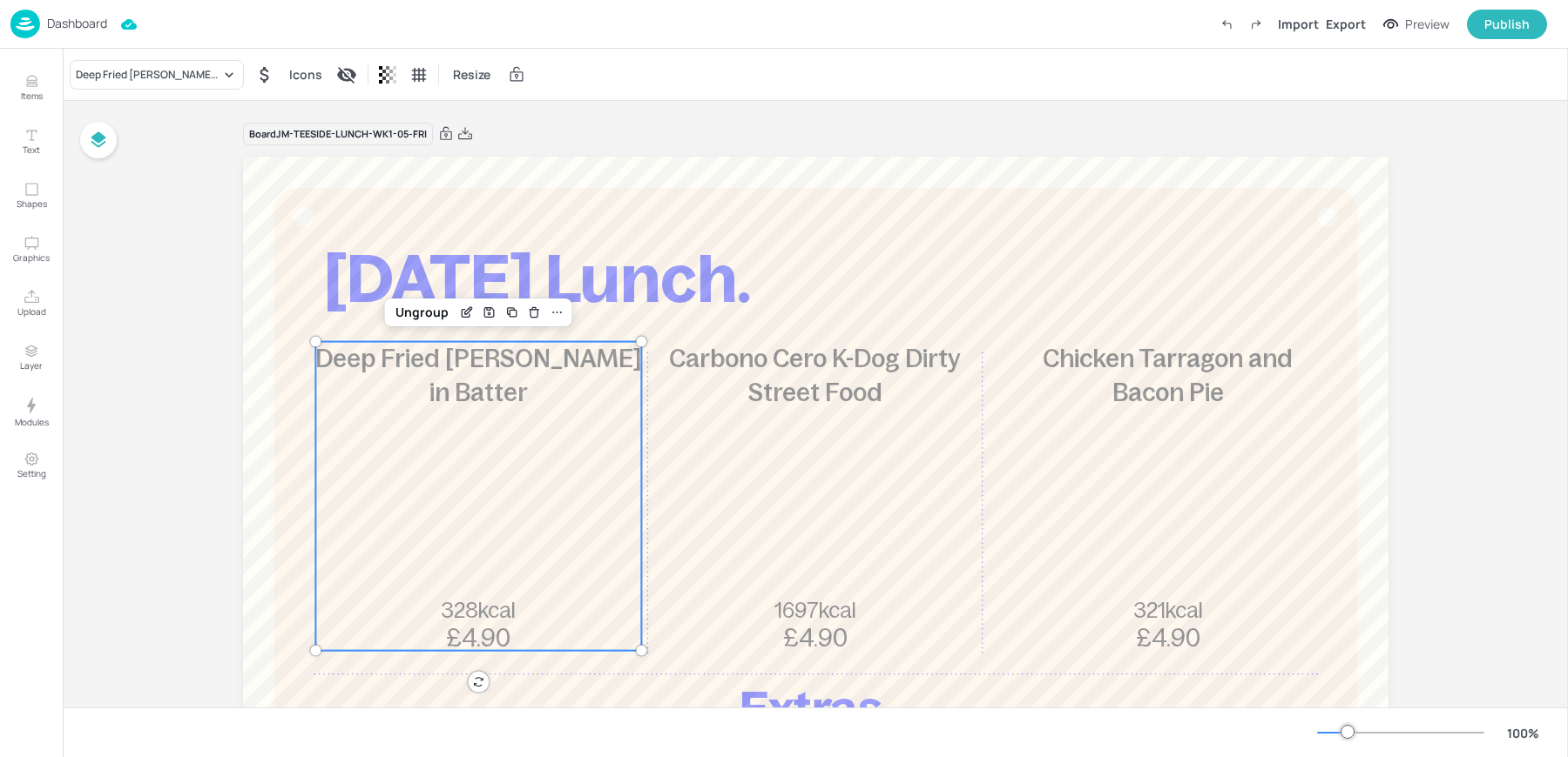
click at [458, 435] on div "Deep Fried Pollock in Batter 328kcal £4.90" at bounding box center [479, 497] width 326 height 309
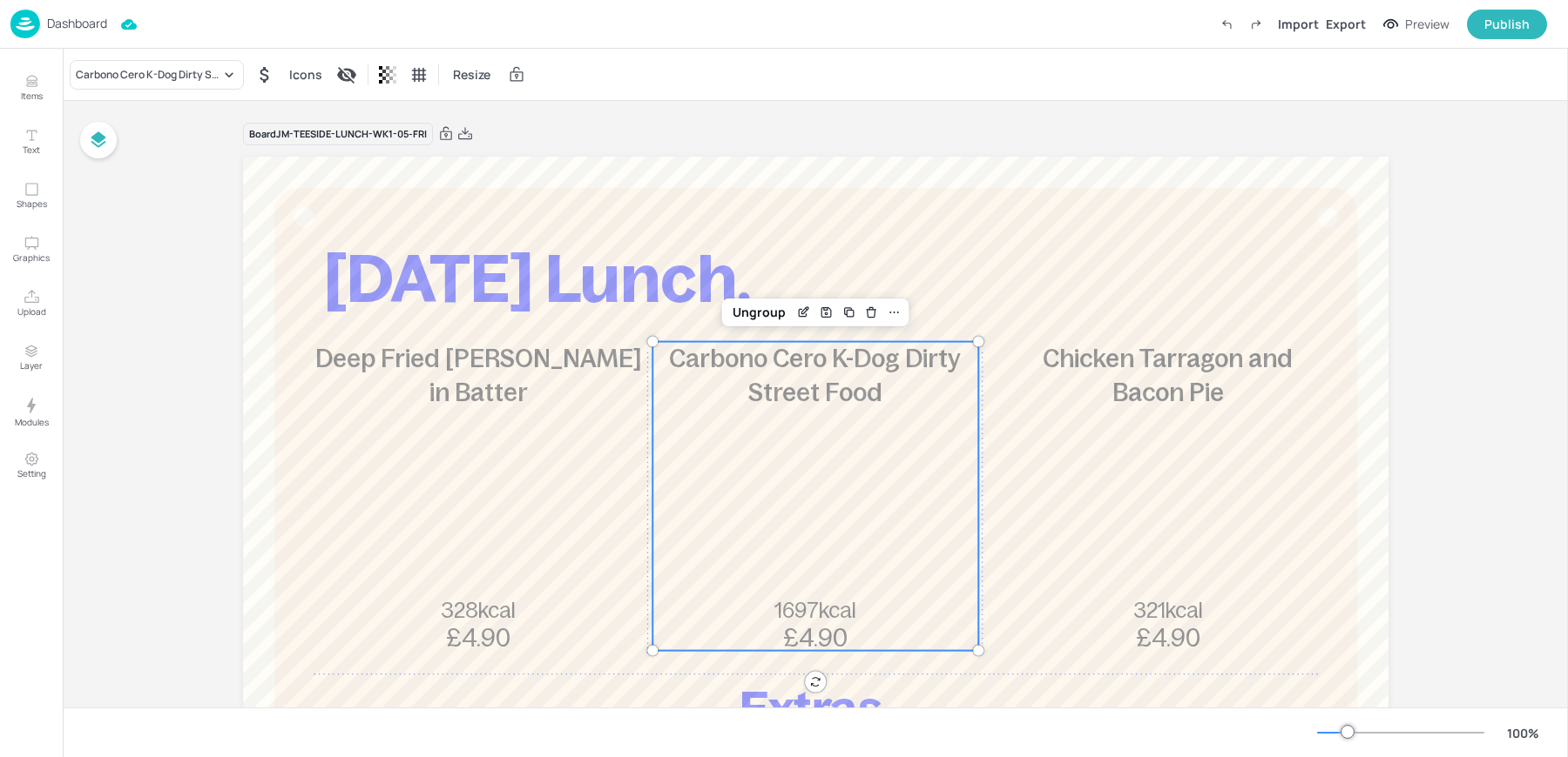
click at [825, 461] on div "Carbono Cero K-Dog Dirty Street Food 1697kcal £4.90" at bounding box center [815, 497] width 326 height 309
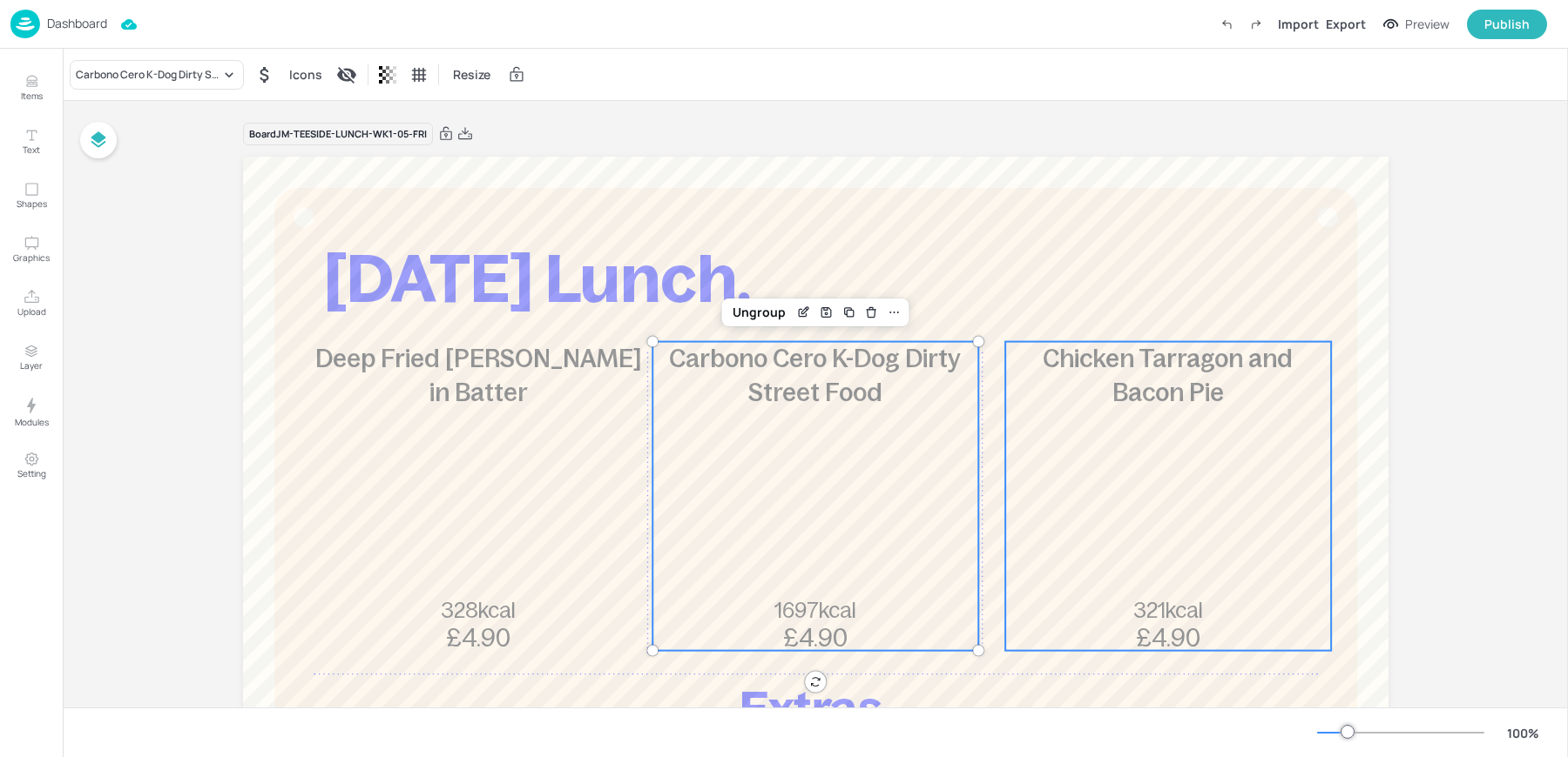
click at [1192, 479] on div "Chicken Tarragon and Bacon Pie 321kcal £4.90" at bounding box center [1168, 497] width 326 height 309
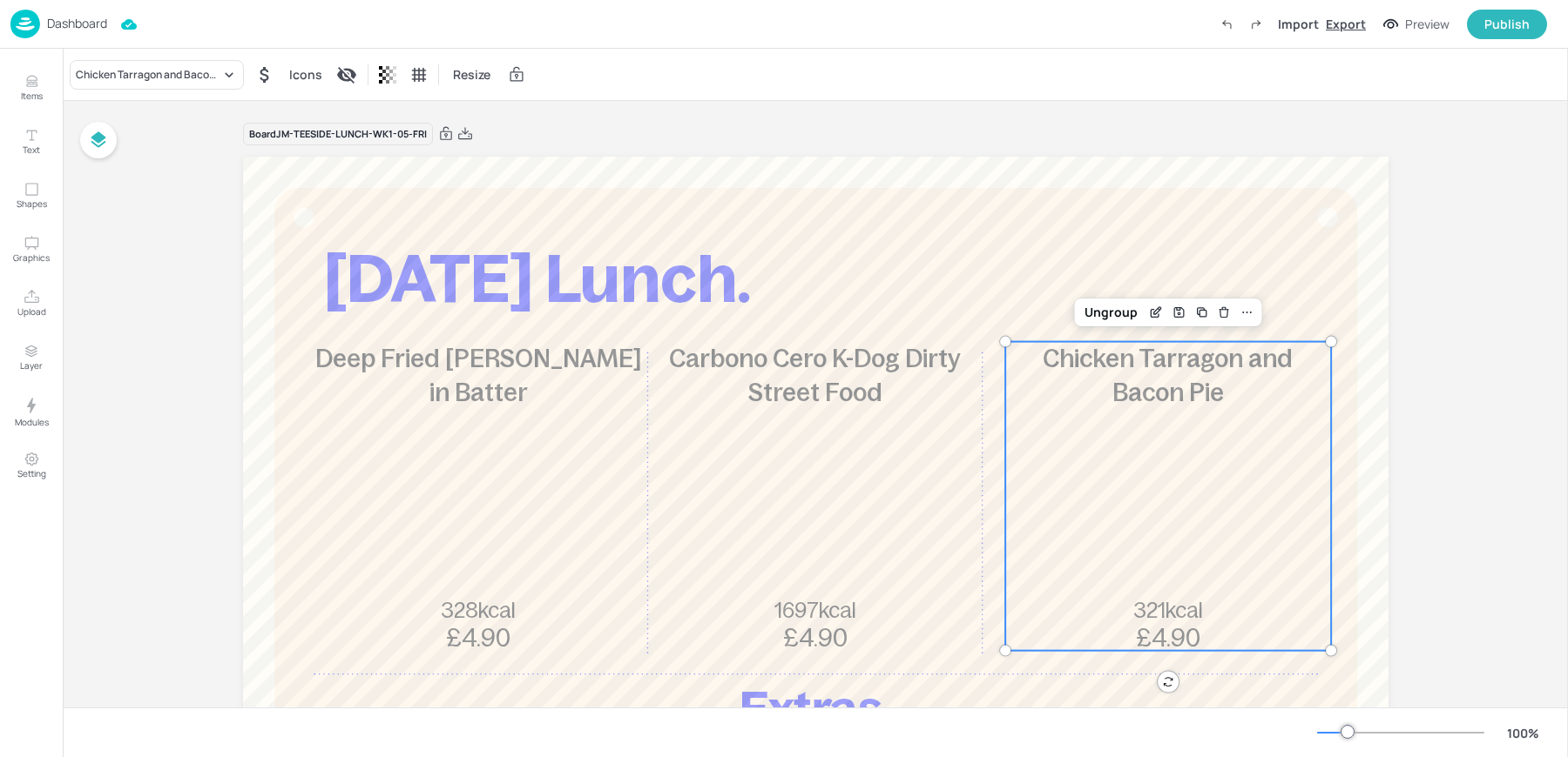
click at [1353, 25] on div "Export" at bounding box center [1346, 24] width 40 height 18
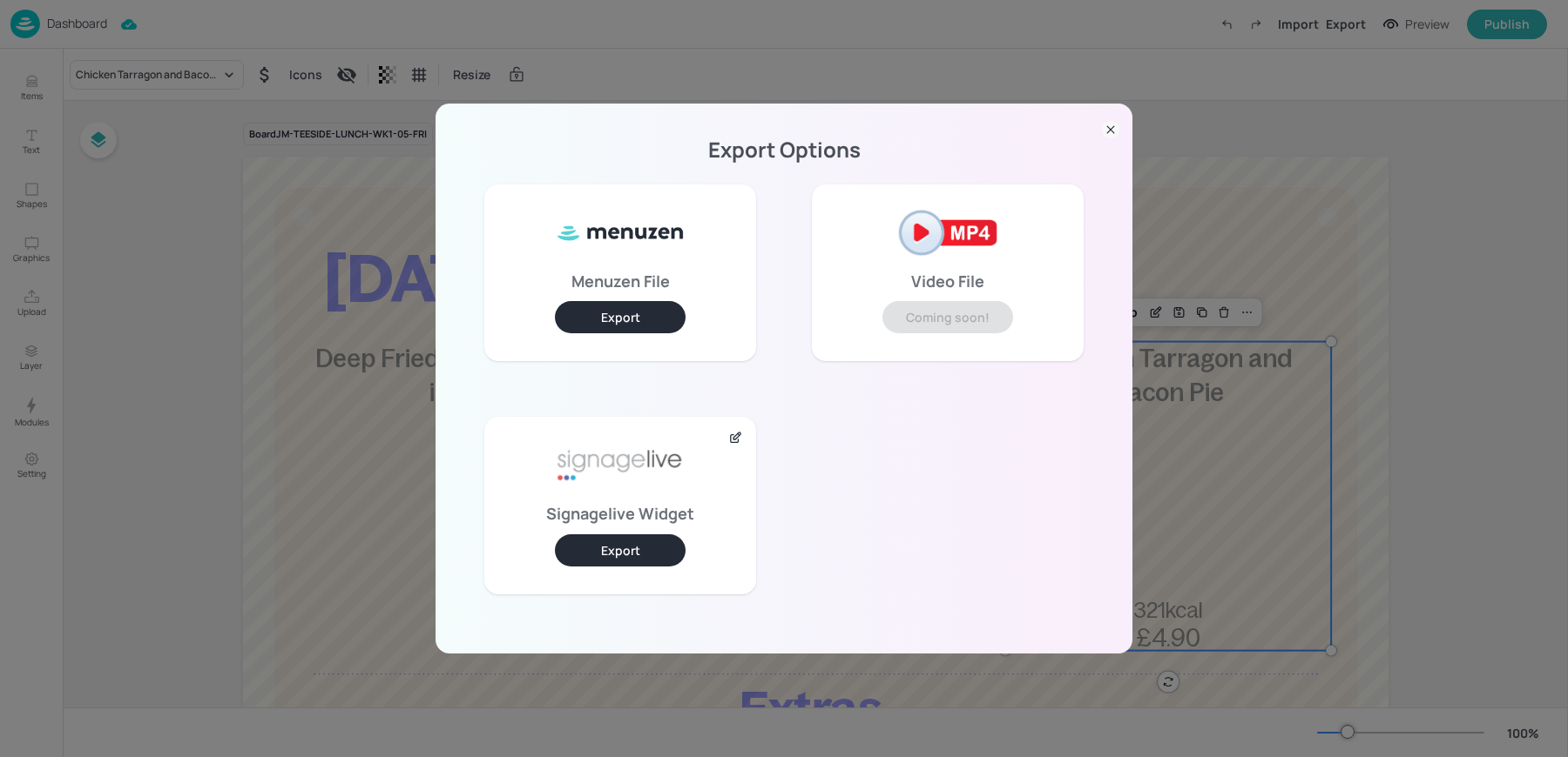
click at [606, 559] on button "Export" at bounding box center [621, 551] width 131 height 32
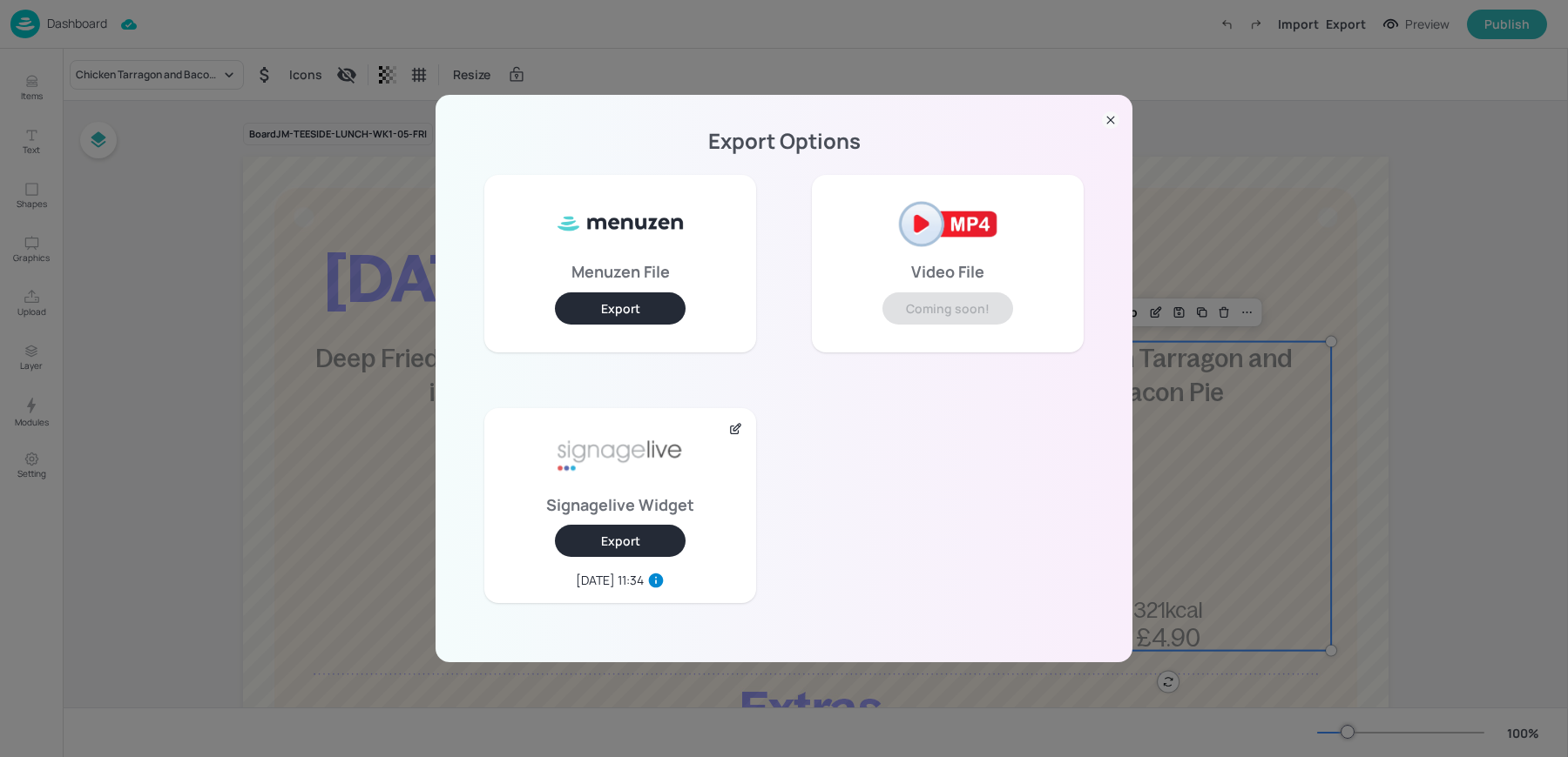
click at [878, 40] on div "Export Options Menuzen File Export Video File Coming soon! Signagelive Widget E…" at bounding box center [784, 378] width 1568 height 757
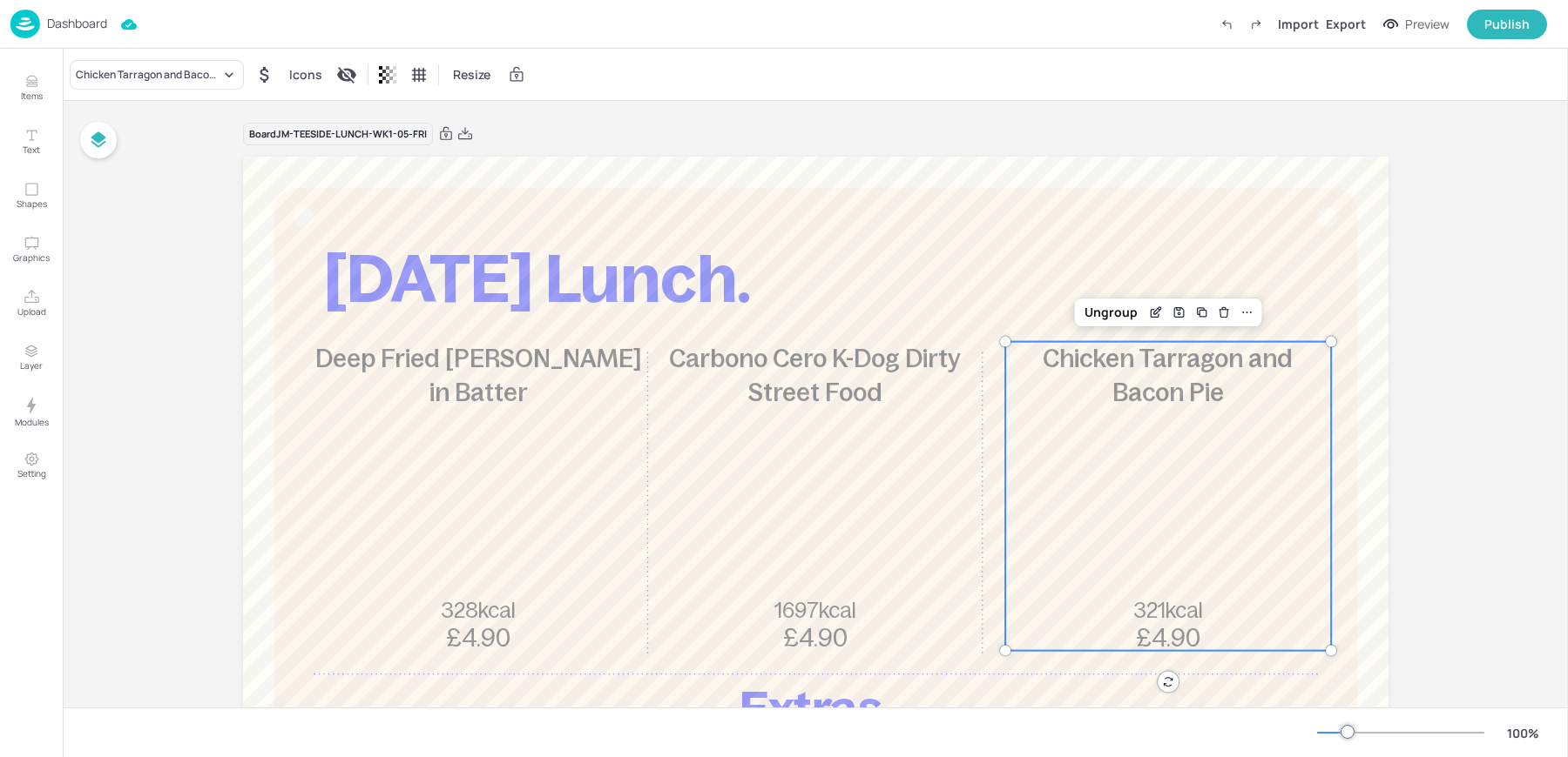
click at [878, 40] on div "Dashboard Import Export Preview Publish" at bounding box center [778, 24] width 1537 height 48
click at [72, 28] on p "Dashboard" at bounding box center [77, 24] width 60 height 12
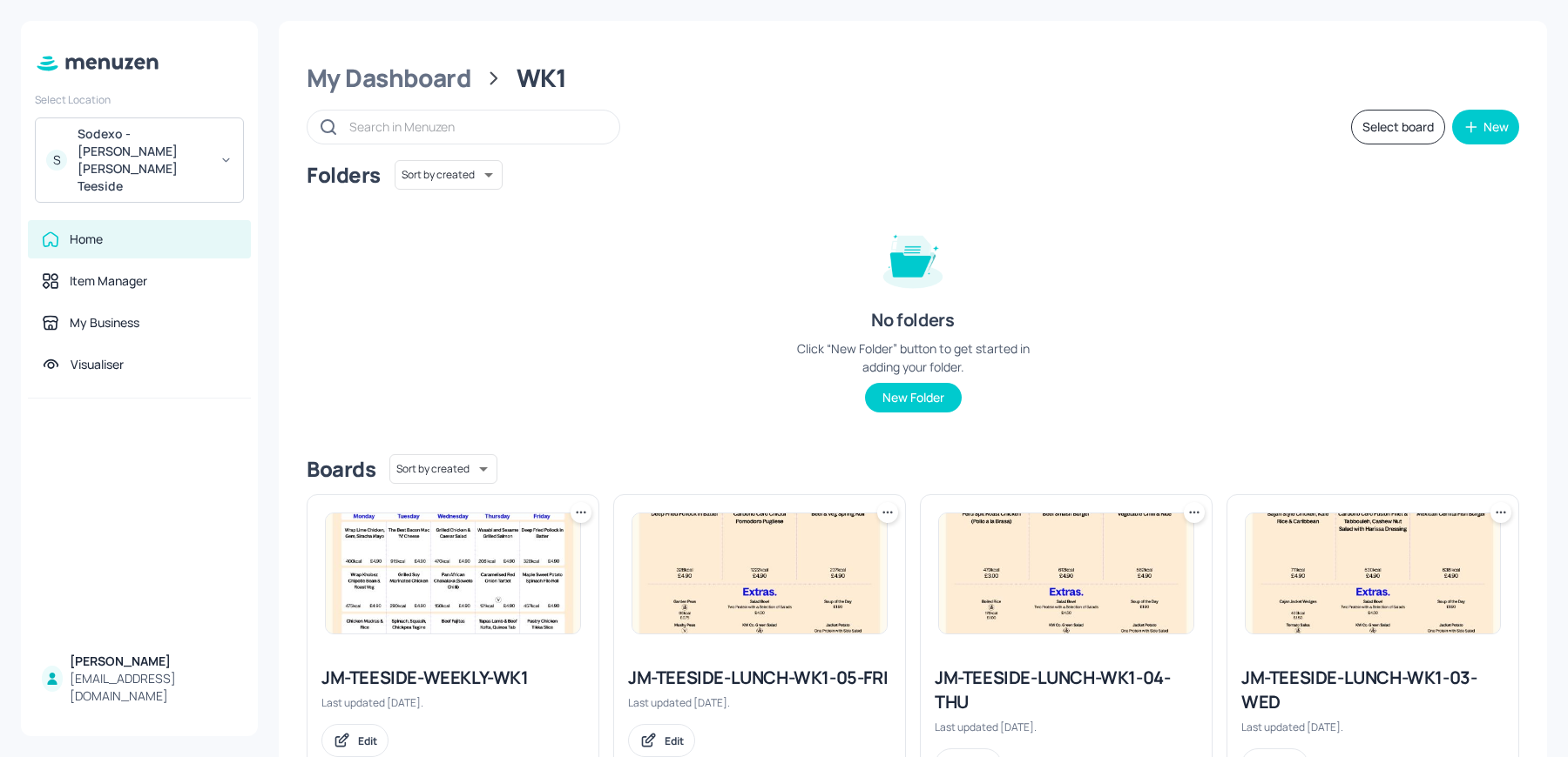
click at [437, 545] on img at bounding box center [453, 574] width 255 height 120
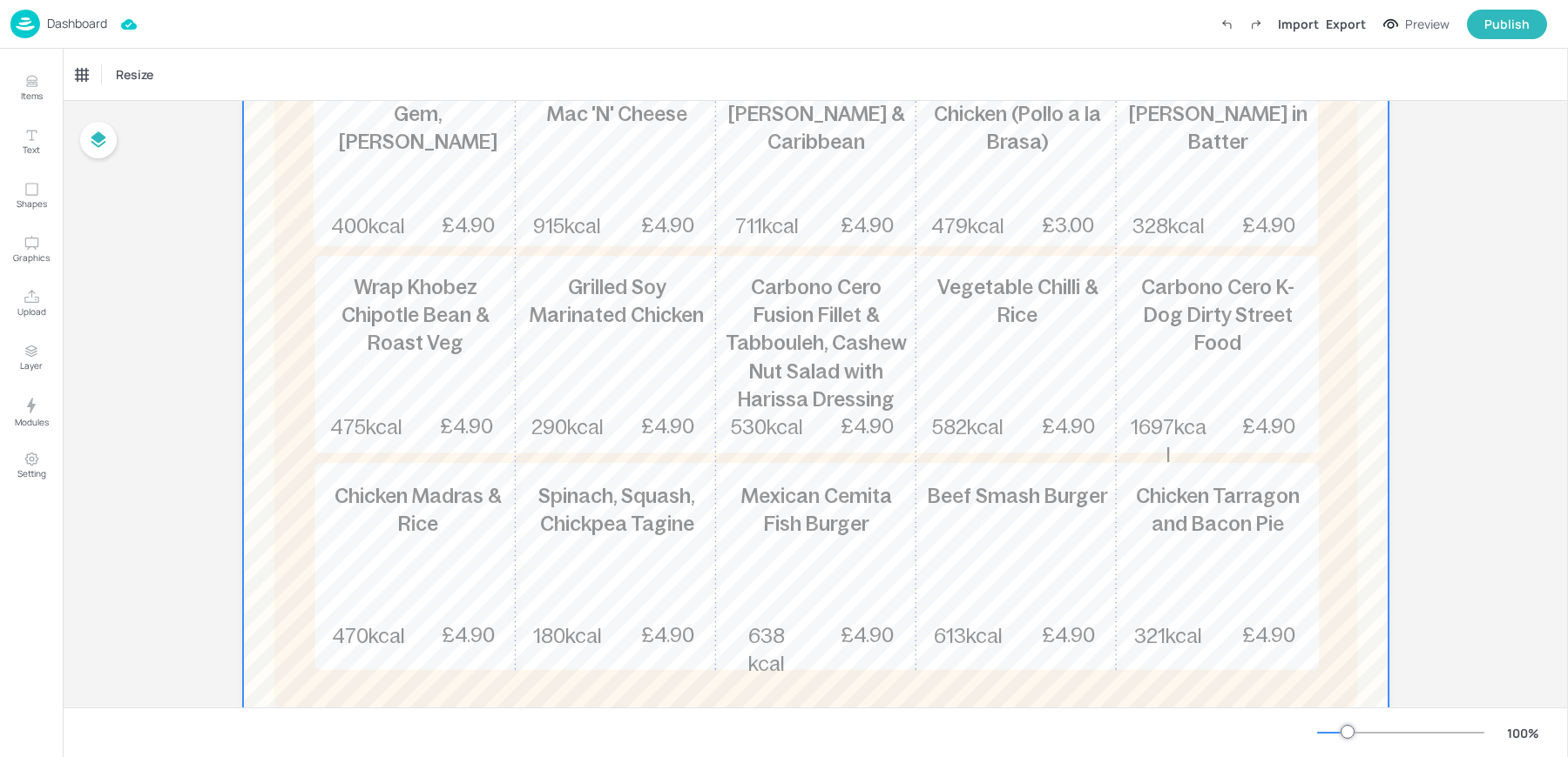
scroll to position [415, 0]
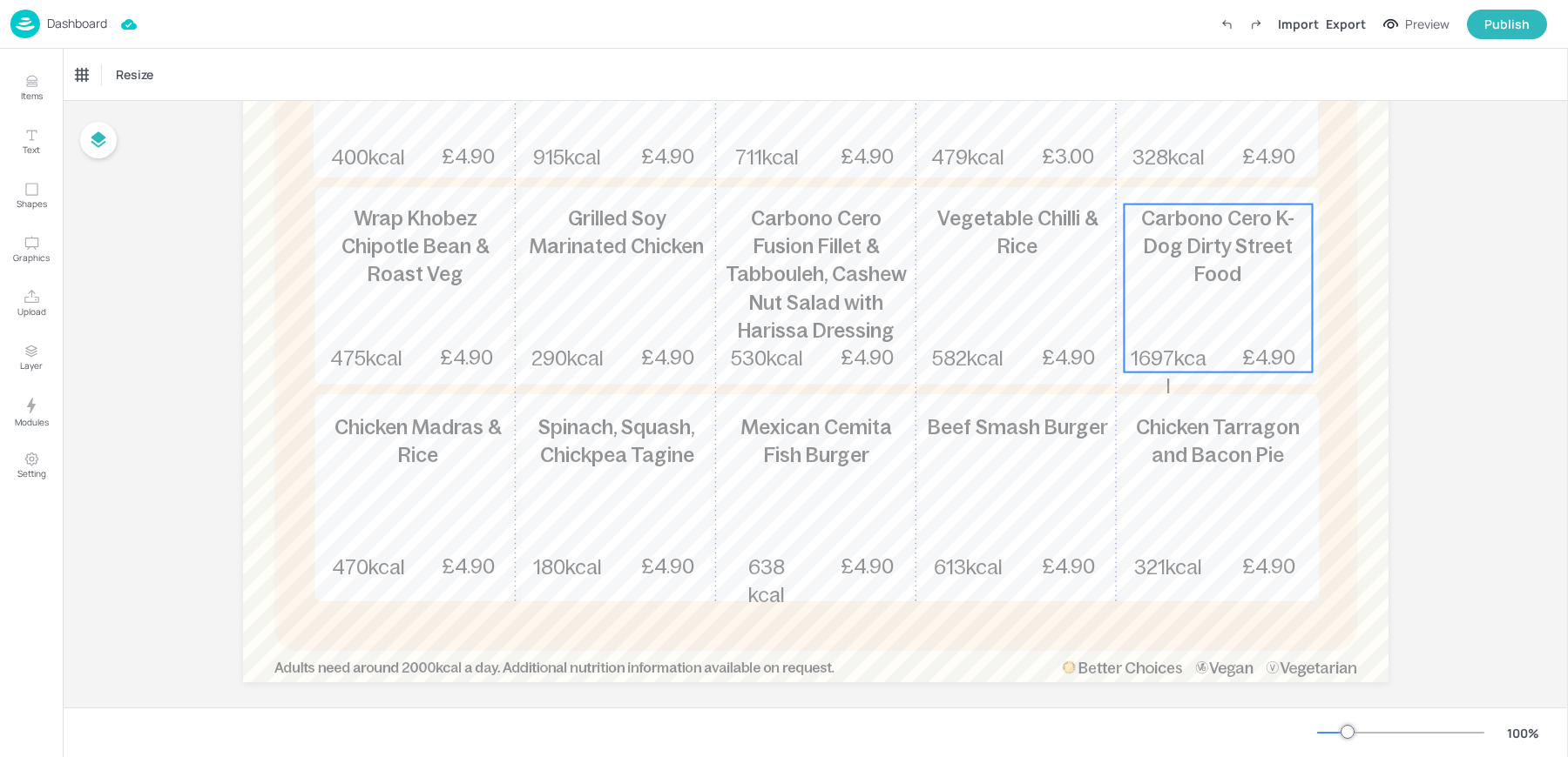
click at [1171, 348] on span "1697kcal" at bounding box center [1168, 373] width 76 height 51
click at [1159, 178] on div "Ungroup" at bounding box center [1161, 175] width 67 height 23
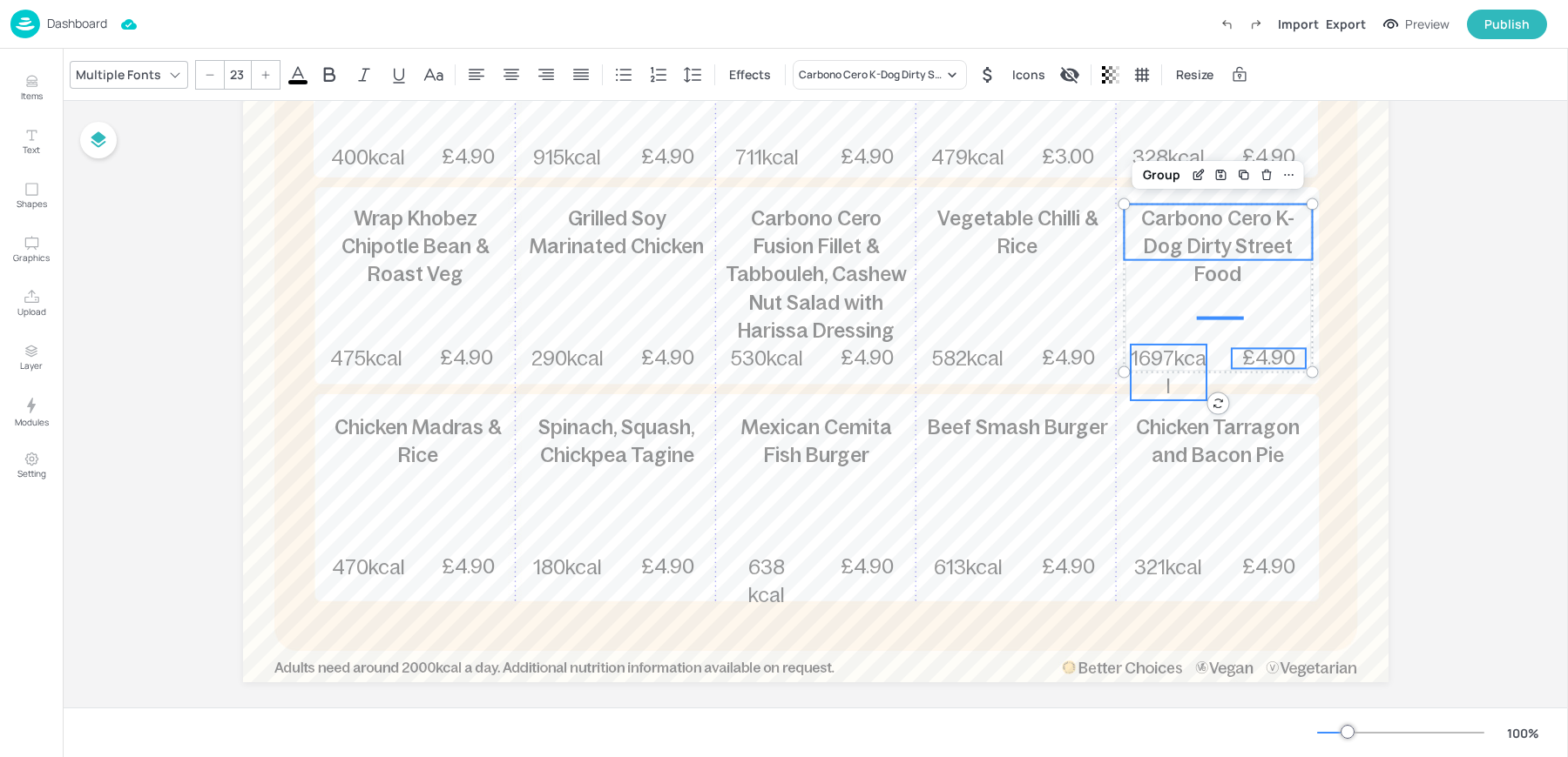
click at [1165, 355] on span "1697kcal" at bounding box center [1168, 373] width 76 height 51
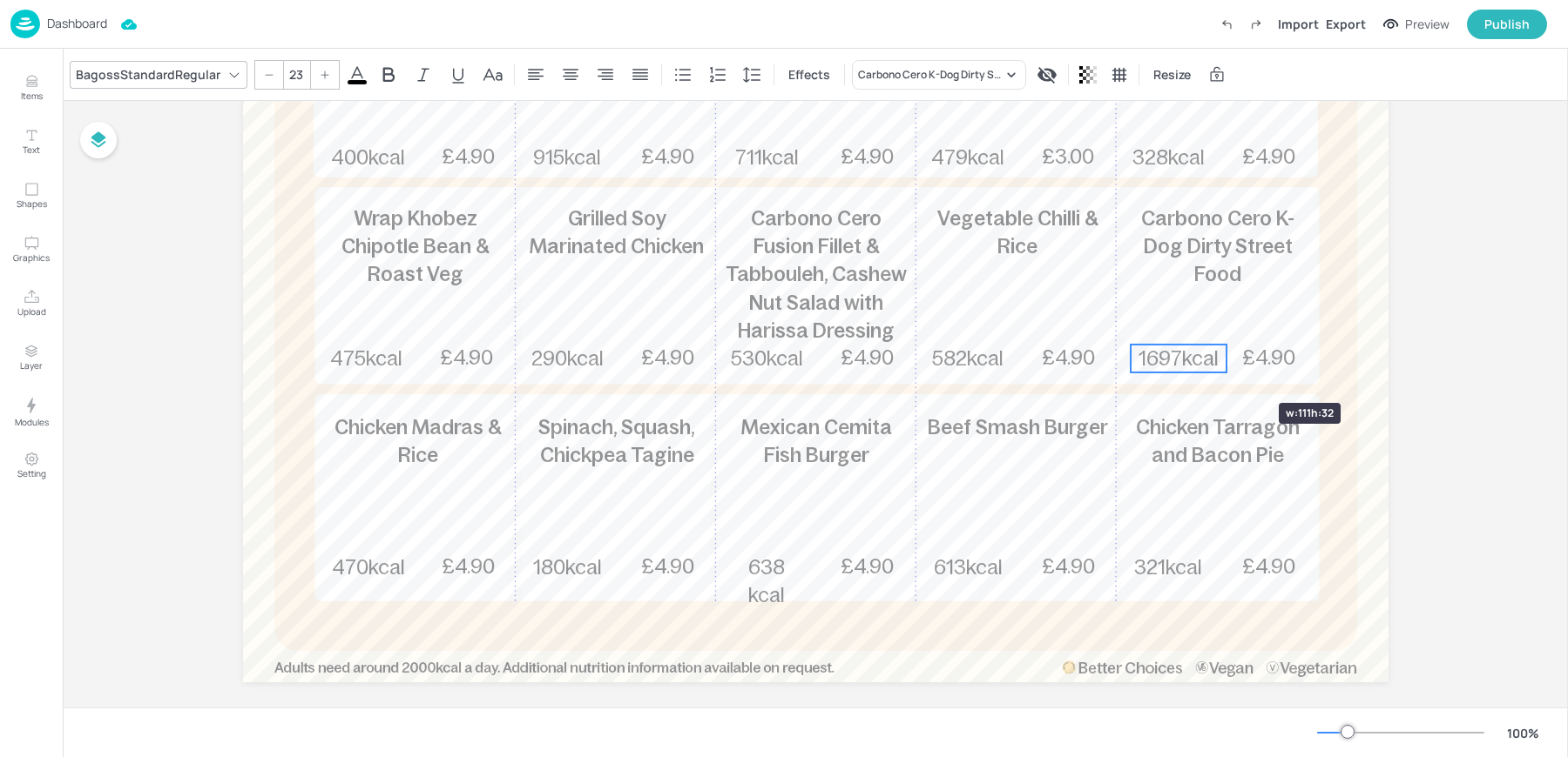
drag, startPoint x: 1206, startPoint y: 372, endPoint x: 1226, endPoint y: 372, distance: 20.0
click at [1226, 372] on div "Week 1 Lunch. Wrap Lime Chicken, Gem, Siracha Mayo 400kcal £4.90 Wrap Khobez Ch…" at bounding box center [816, 212] width 1145 height 940
click at [1285, 352] on span "£4.90" at bounding box center [1268, 358] width 53 height 23
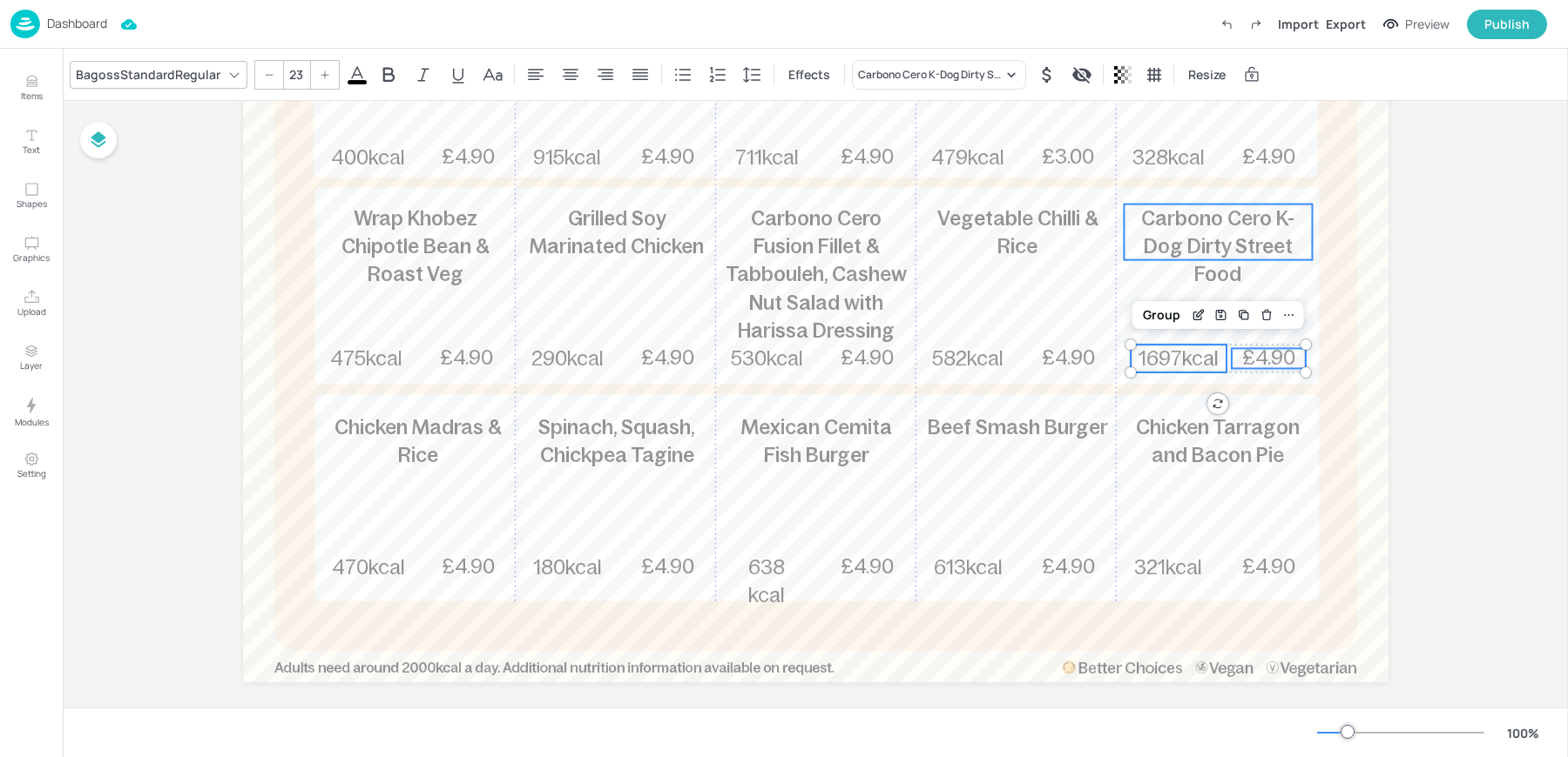
click at [1232, 257] on span "Carbono Cero K-Dog Dirty Street Food" at bounding box center [1218, 247] width 153 height 78
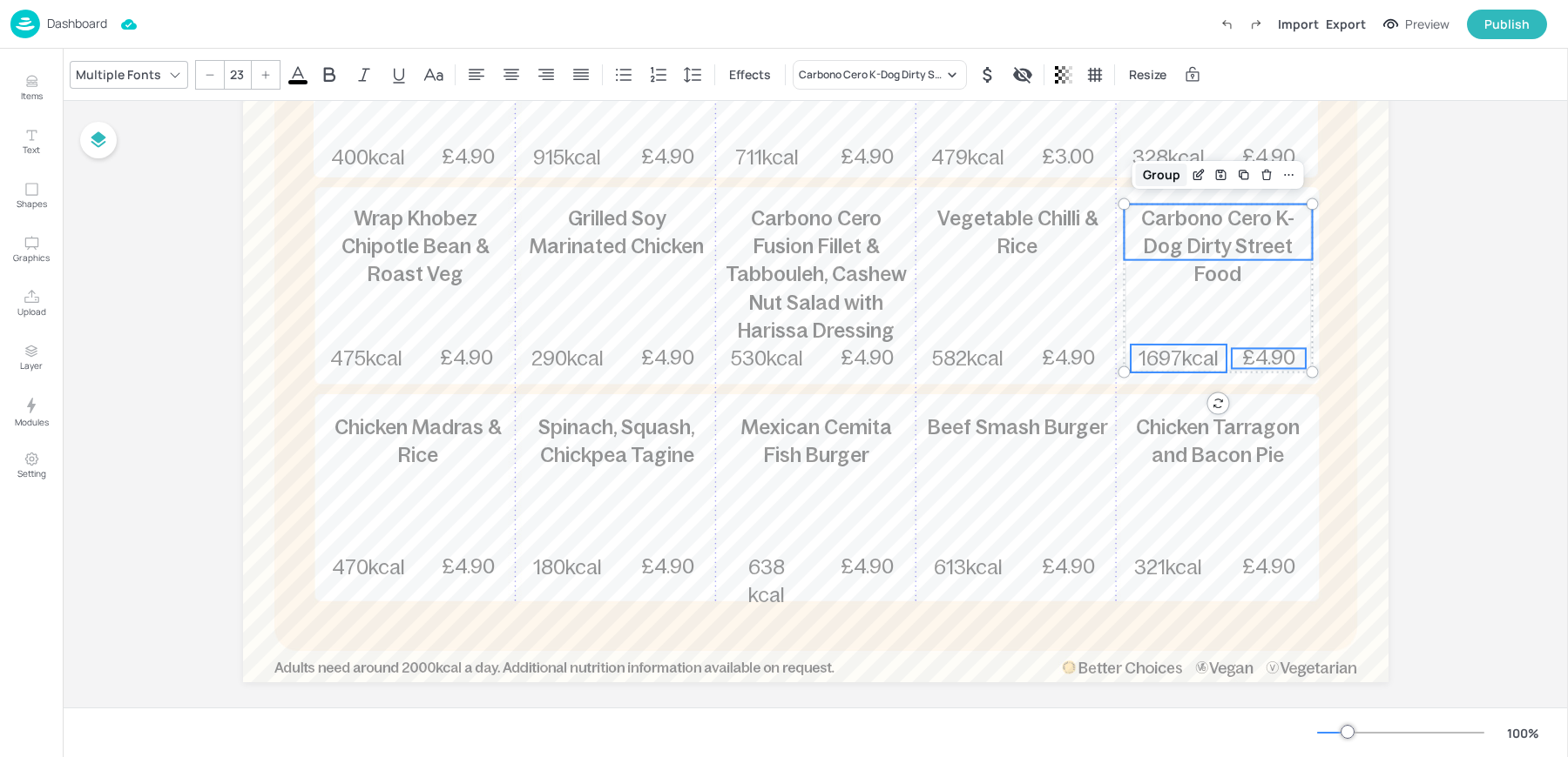
click at [1157, 172] on div "Group" at bounding box center [1161, 175] width 51 height 23
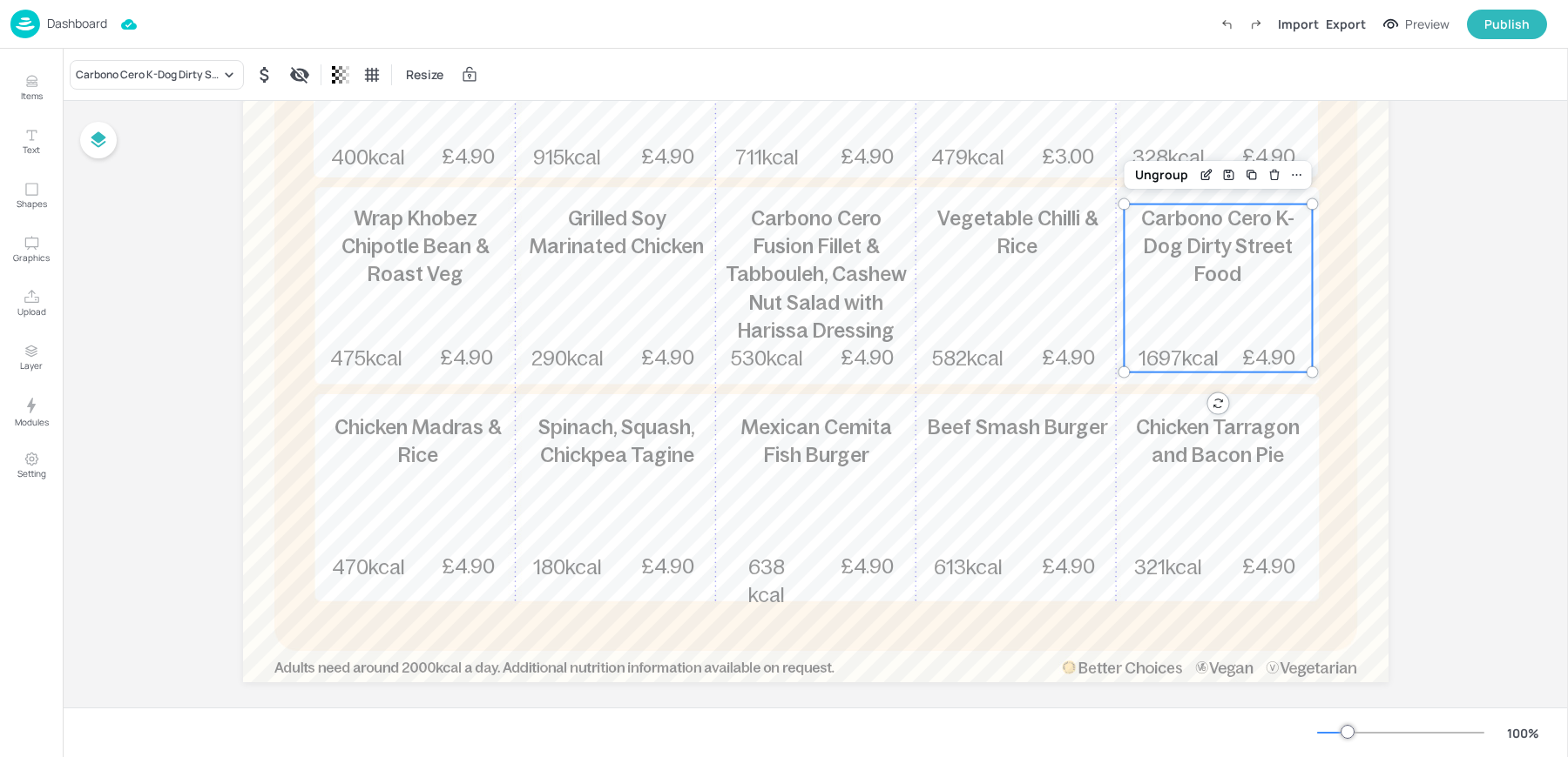
scroll to position [0, 0]
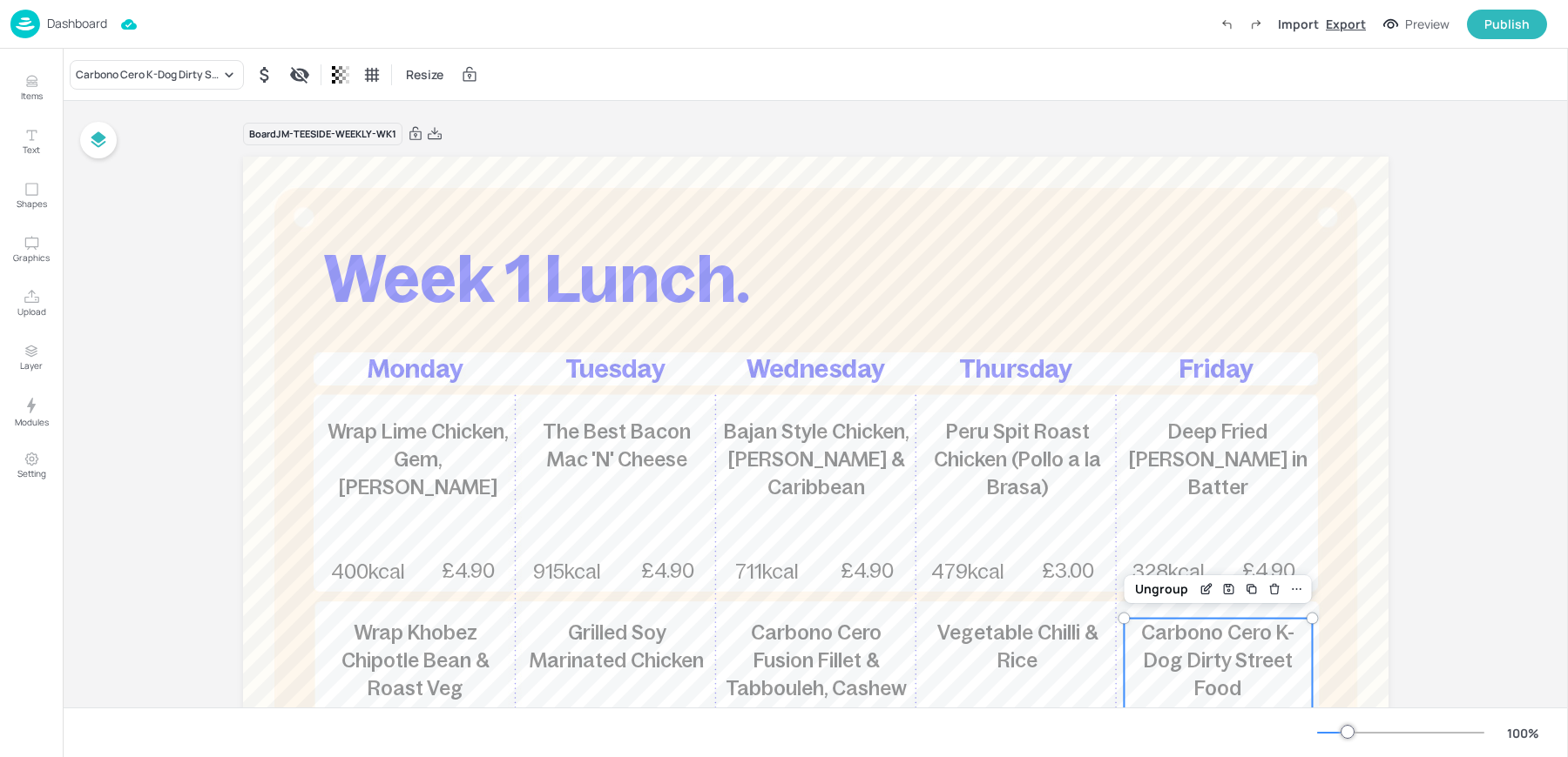
click at [1354, 24] on div "Export" at bounding box center [1346, 24] width 40 height 18
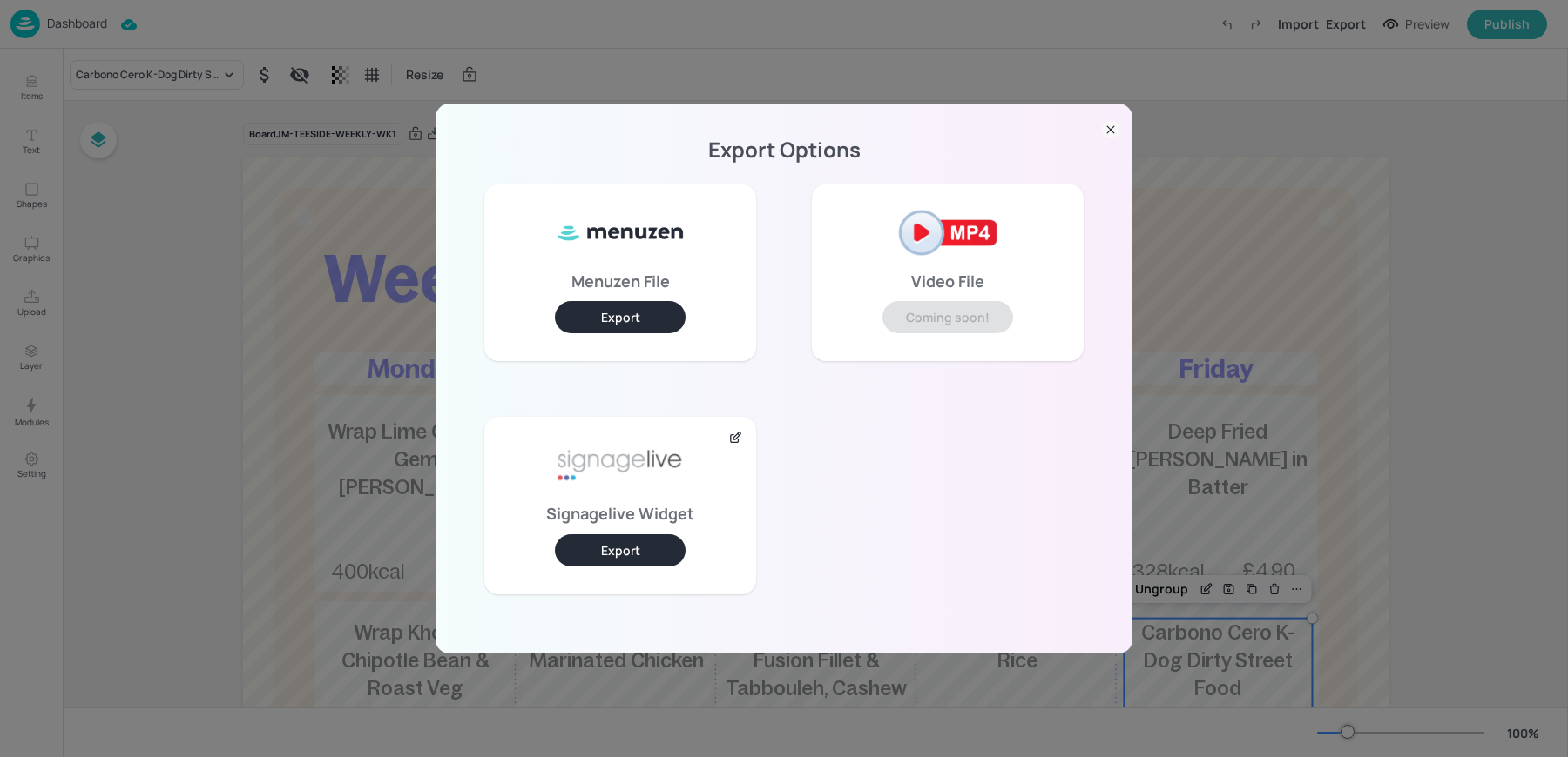
click at [617, 536] on button "Export" at bounding box center [621, 551] width 131 height 32
